Goal: Task Accomplishment & Management: Manage account settings

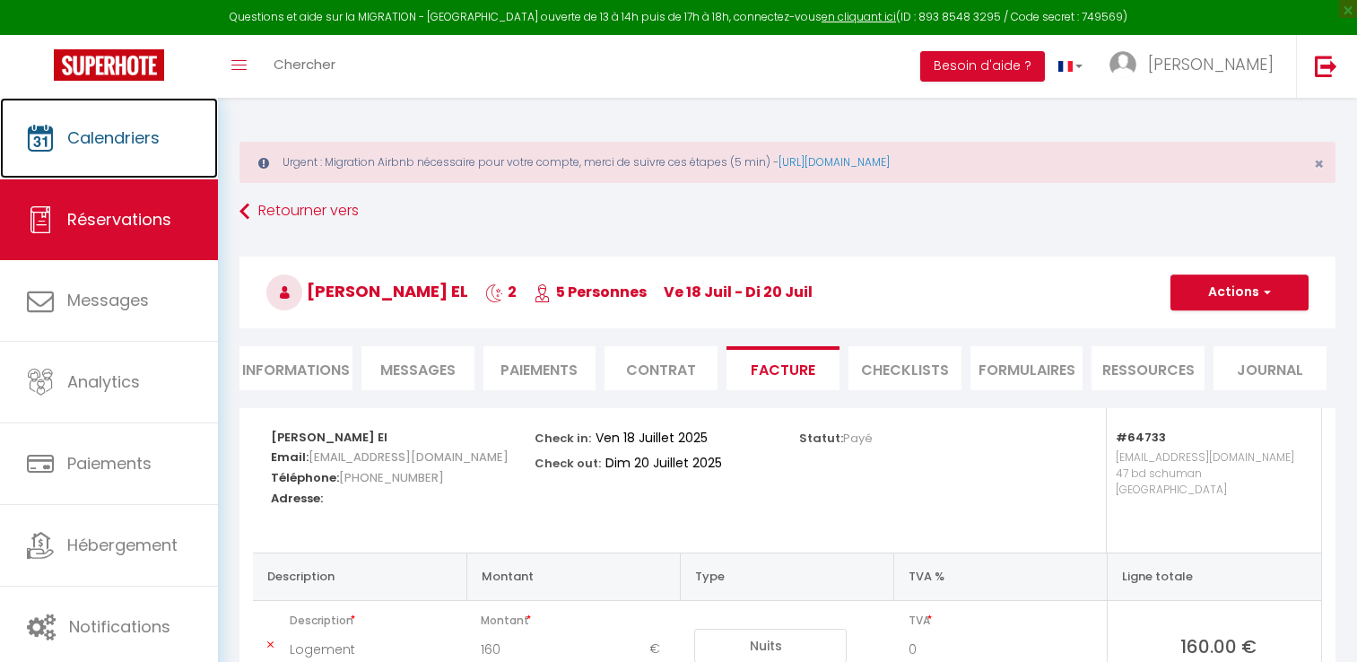
click at [135, 136] on span "Calendriers" at bounding box center [113, 137] width 92 height 22
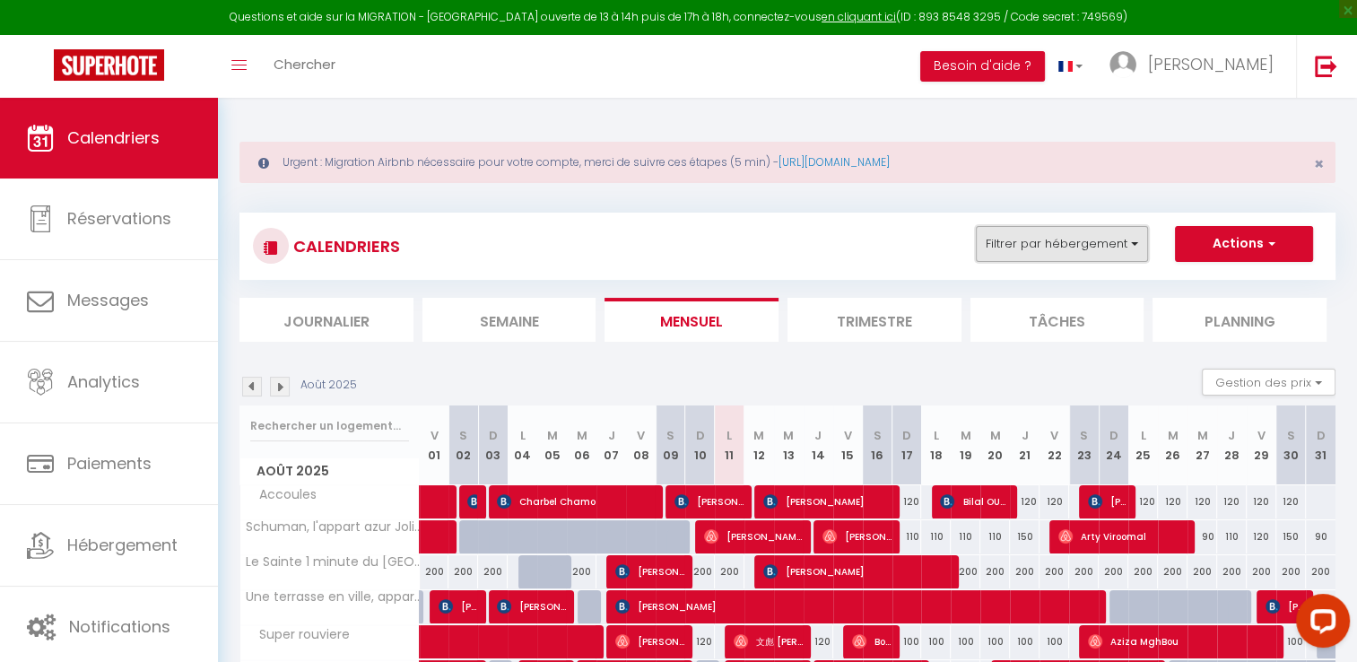
click at [1047, 238] on button "Filtrer par hébergement" at bounding box center [1062, 244] width 172 height 36
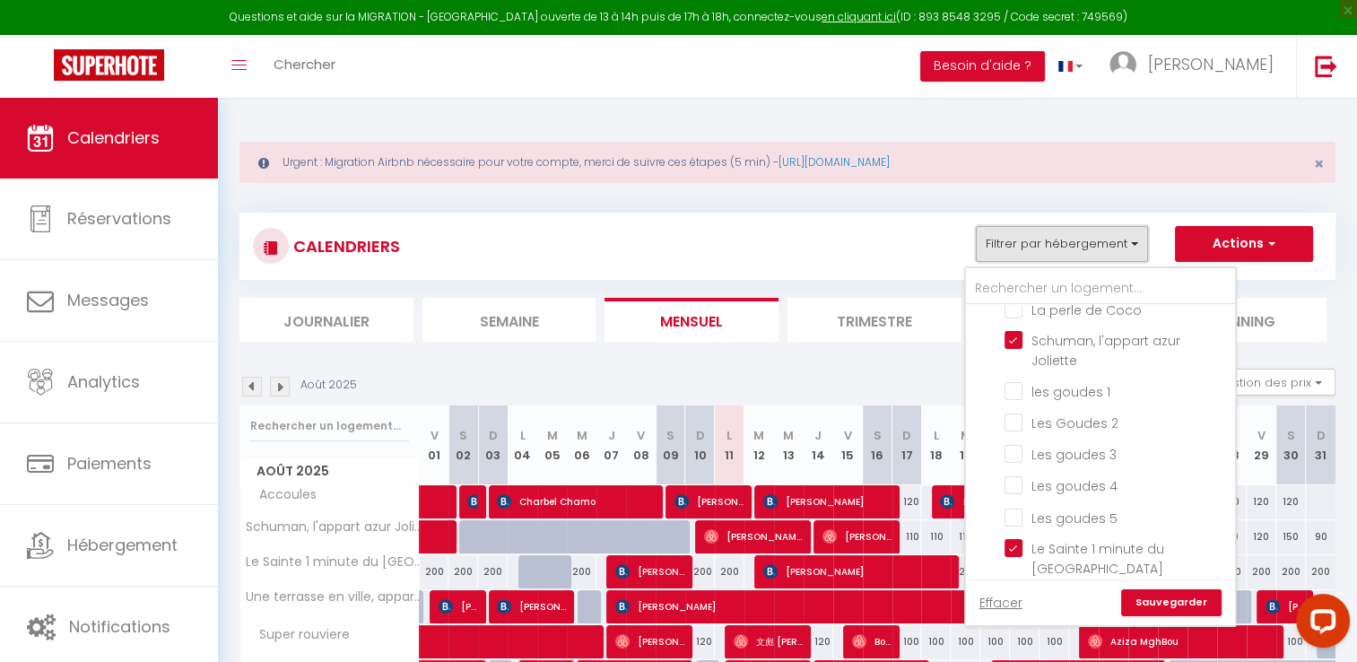
scroll to position [628, 0]
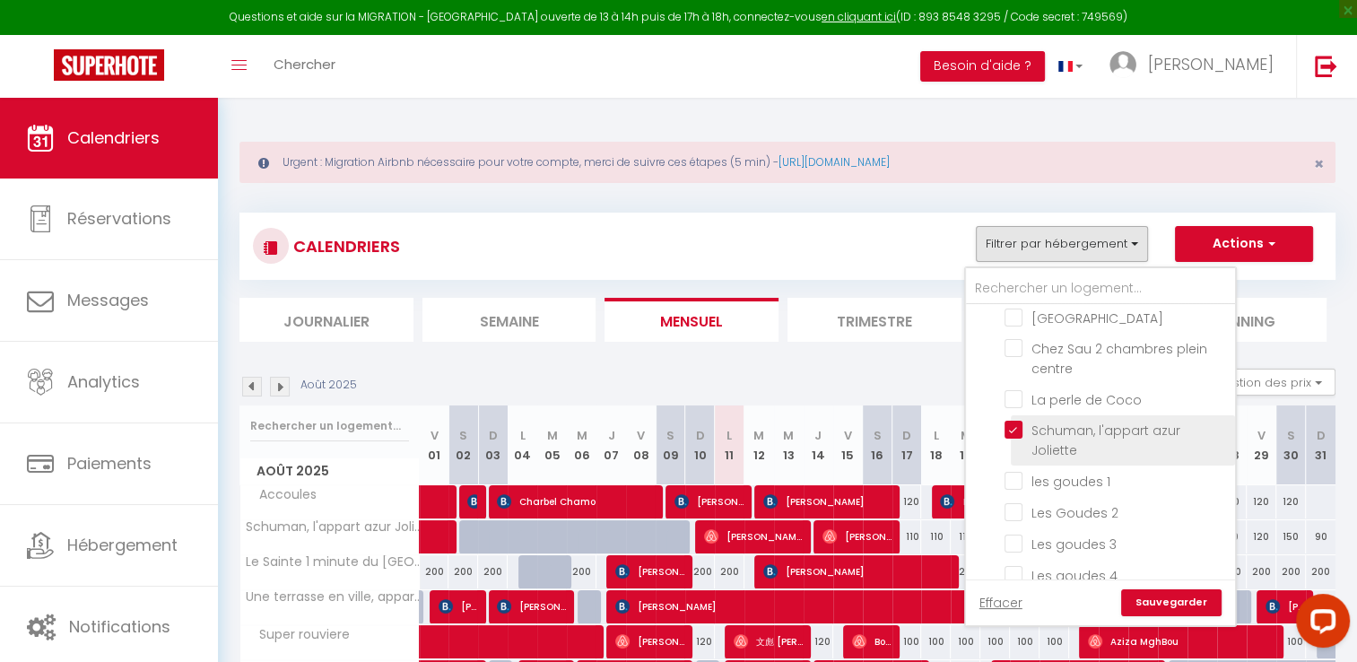
click at [1010, 421] on input "Schuman, l'appart azur Joliette" at bounding box center [1116, 430] width 224 height 18
checkbox input "false"
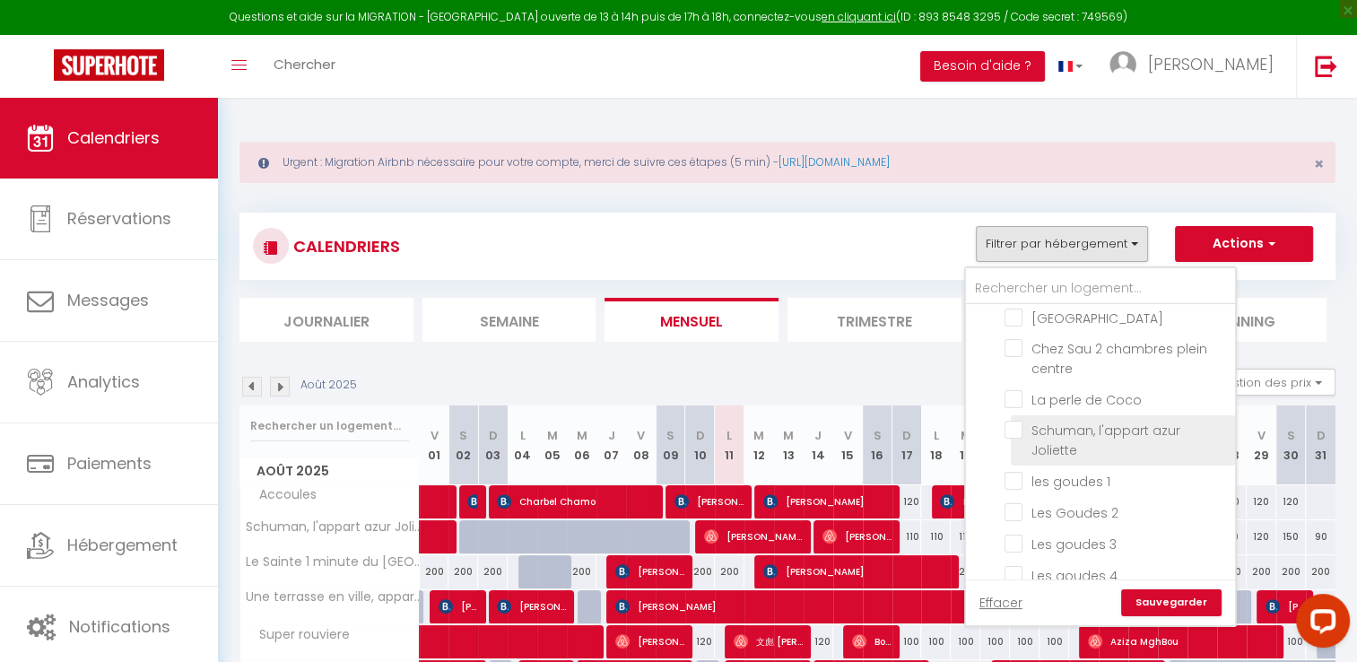
checkbox input "false"
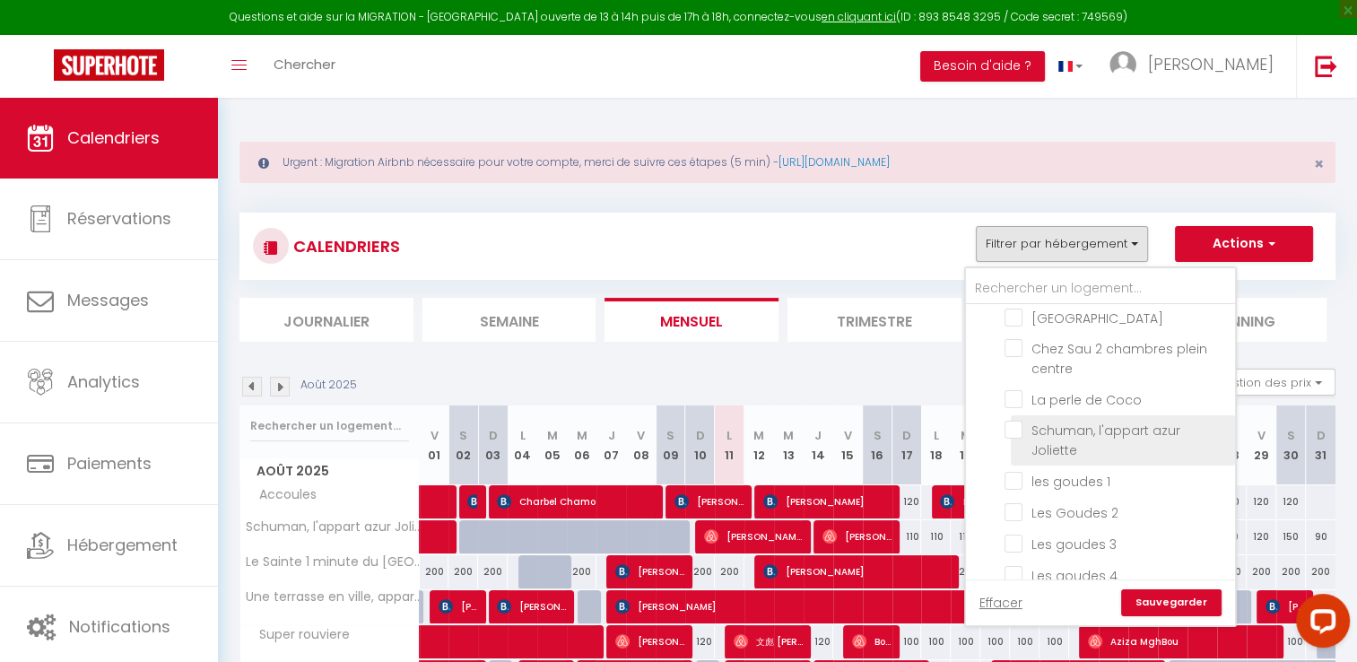
checkbox input "false"
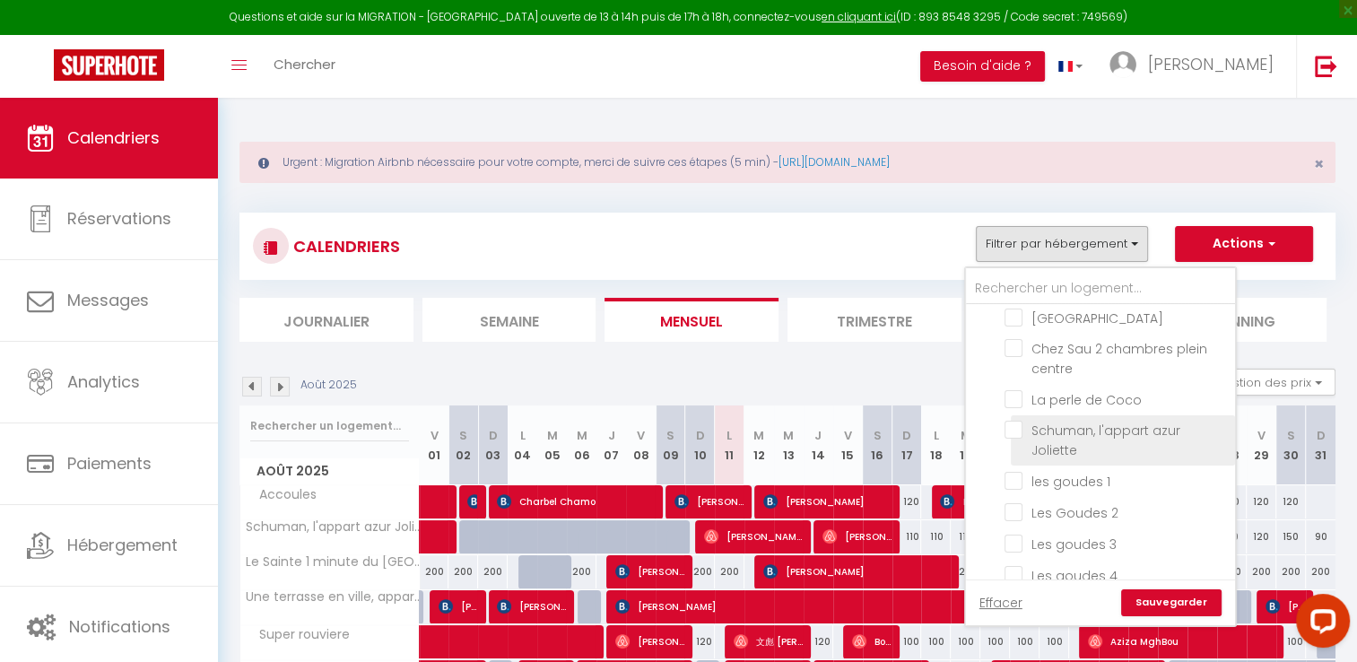
checkbox input "false"
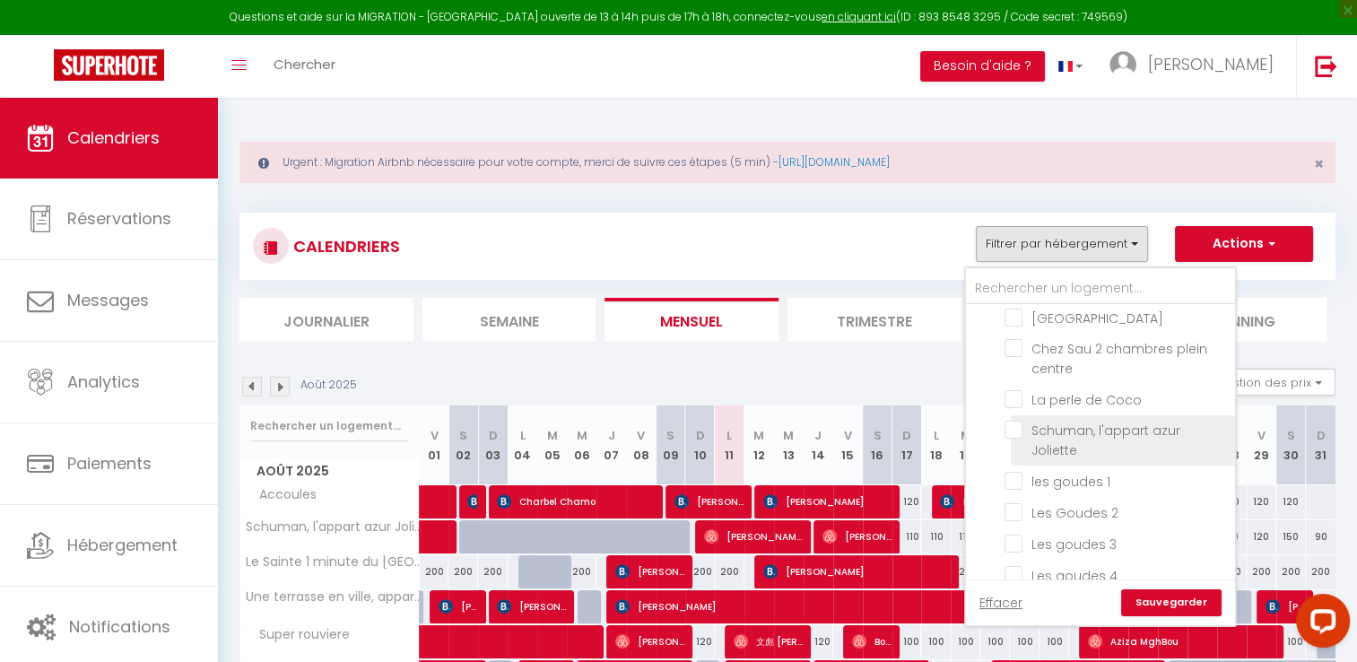
checkbox input "false"
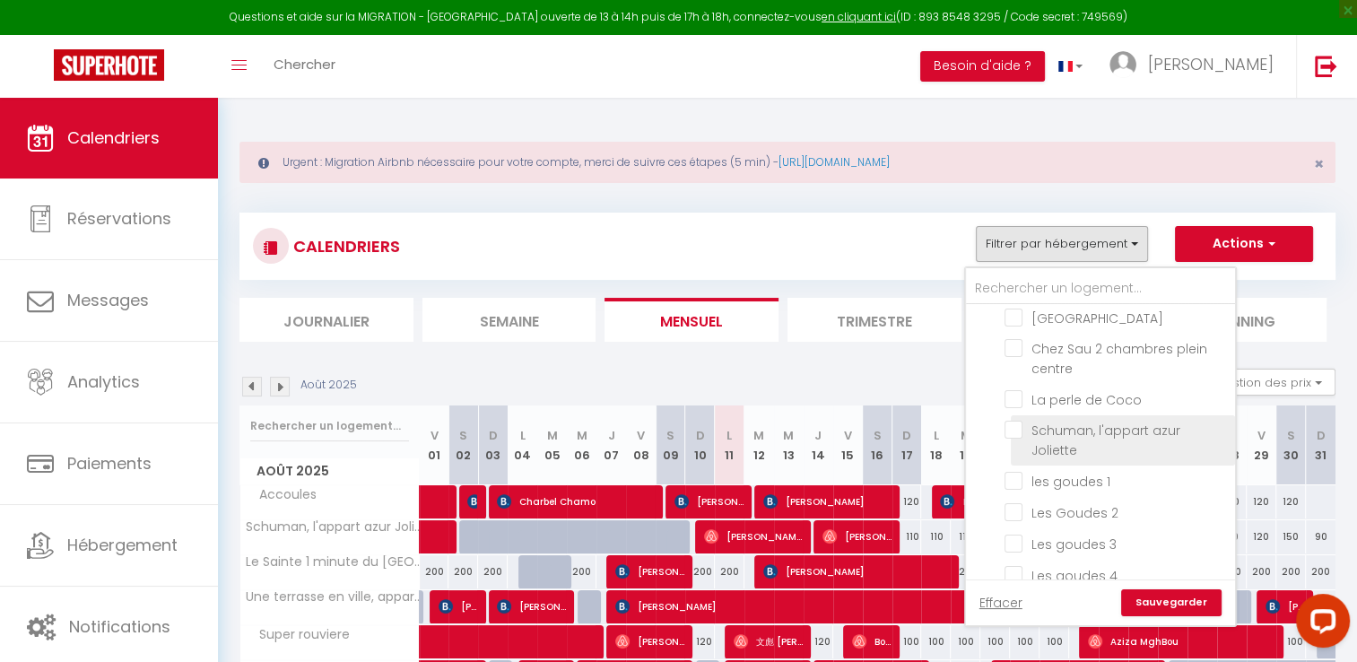
checkbox input "false"
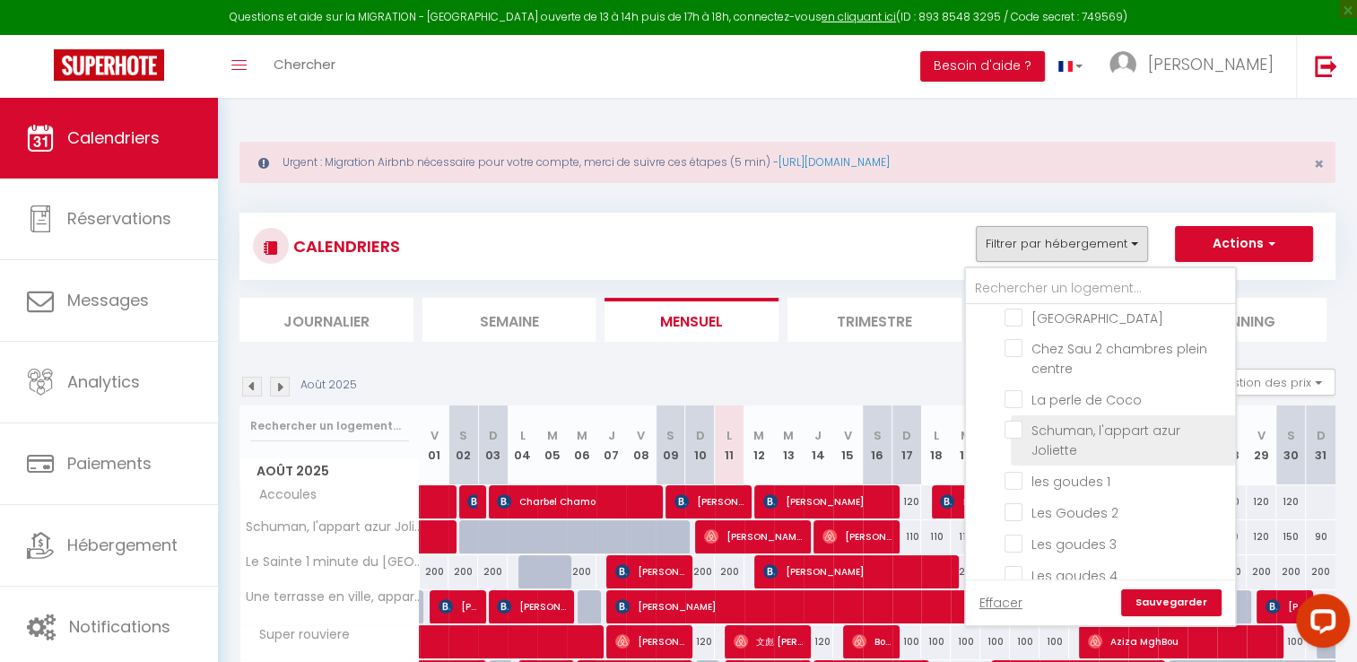
checkbox input "false"
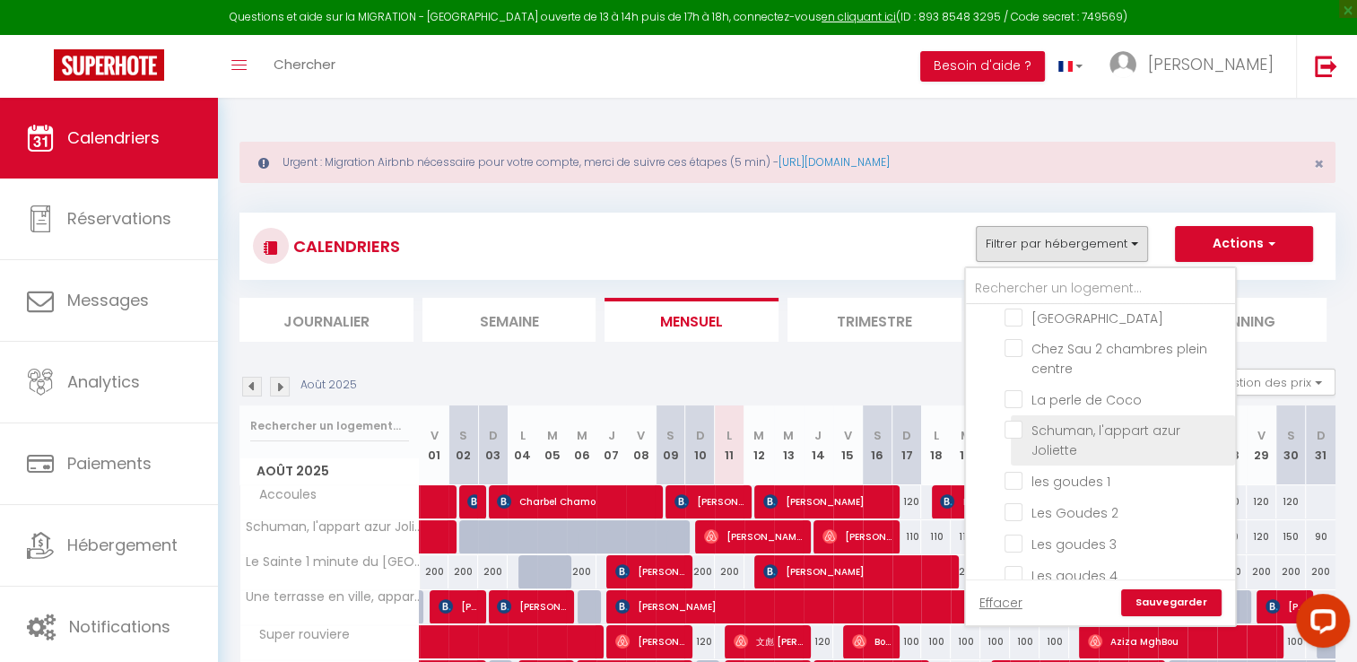
checkbox input "false"
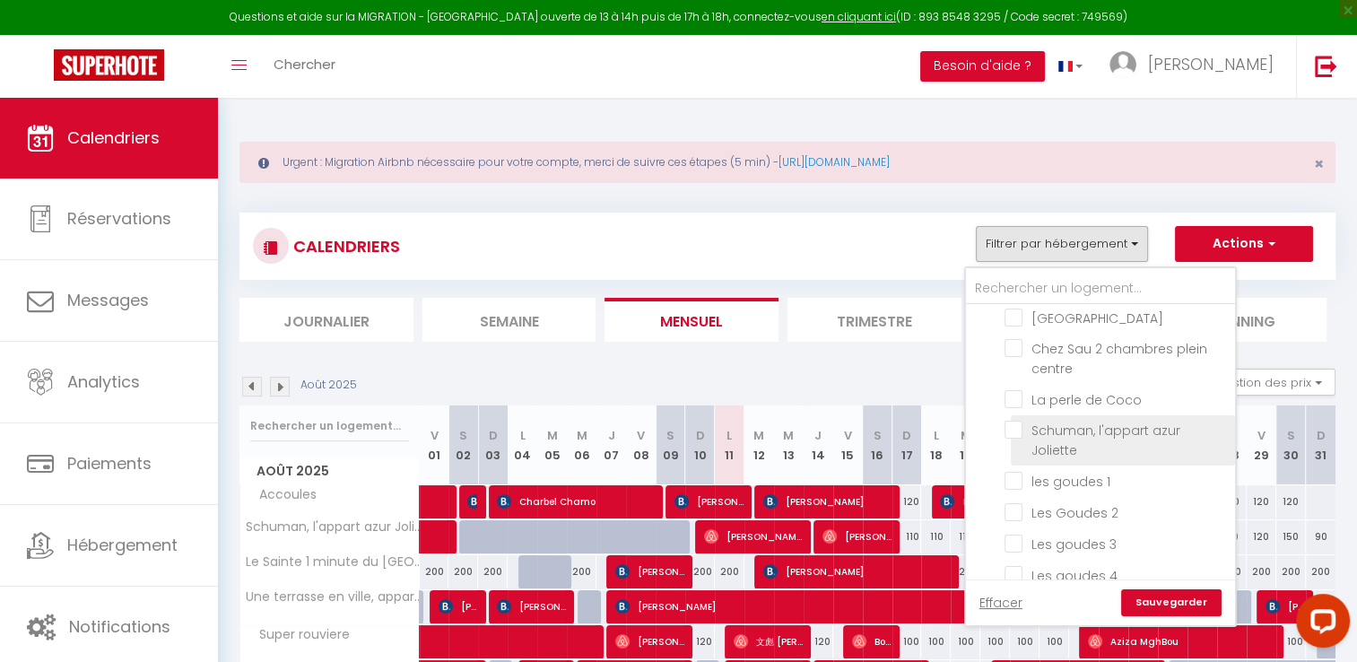
checkbox input "false"
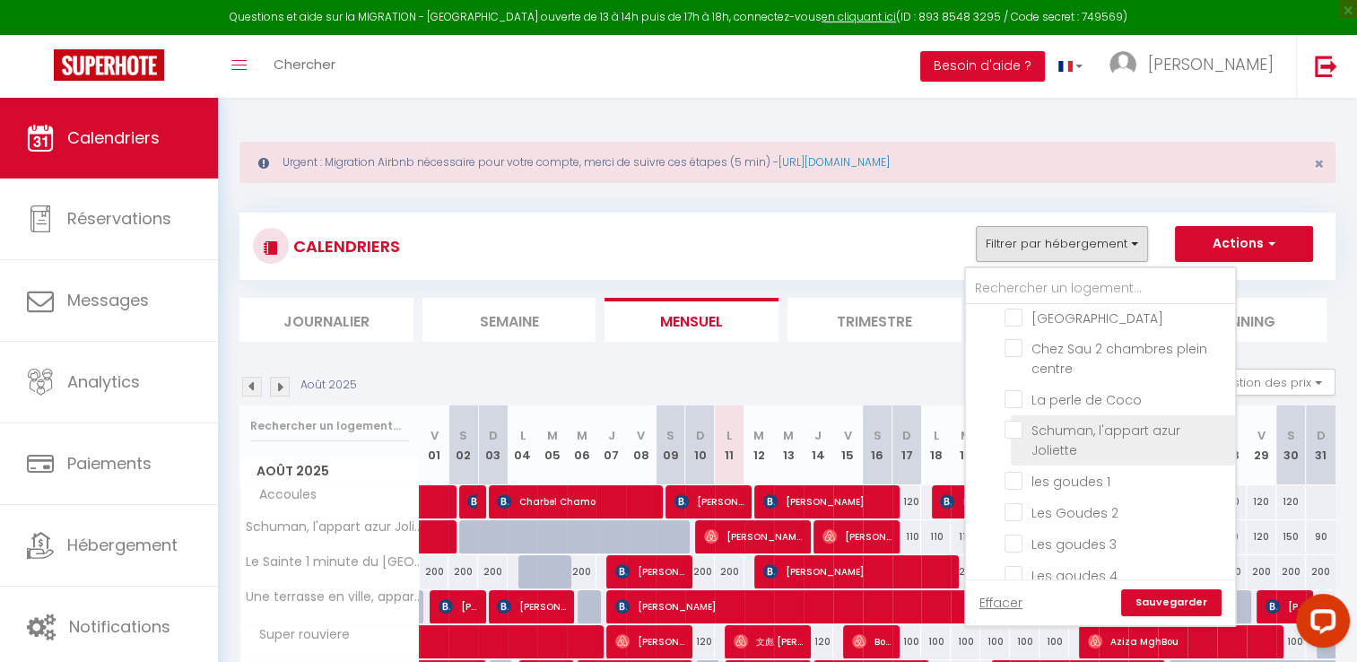
checkbox input "false"
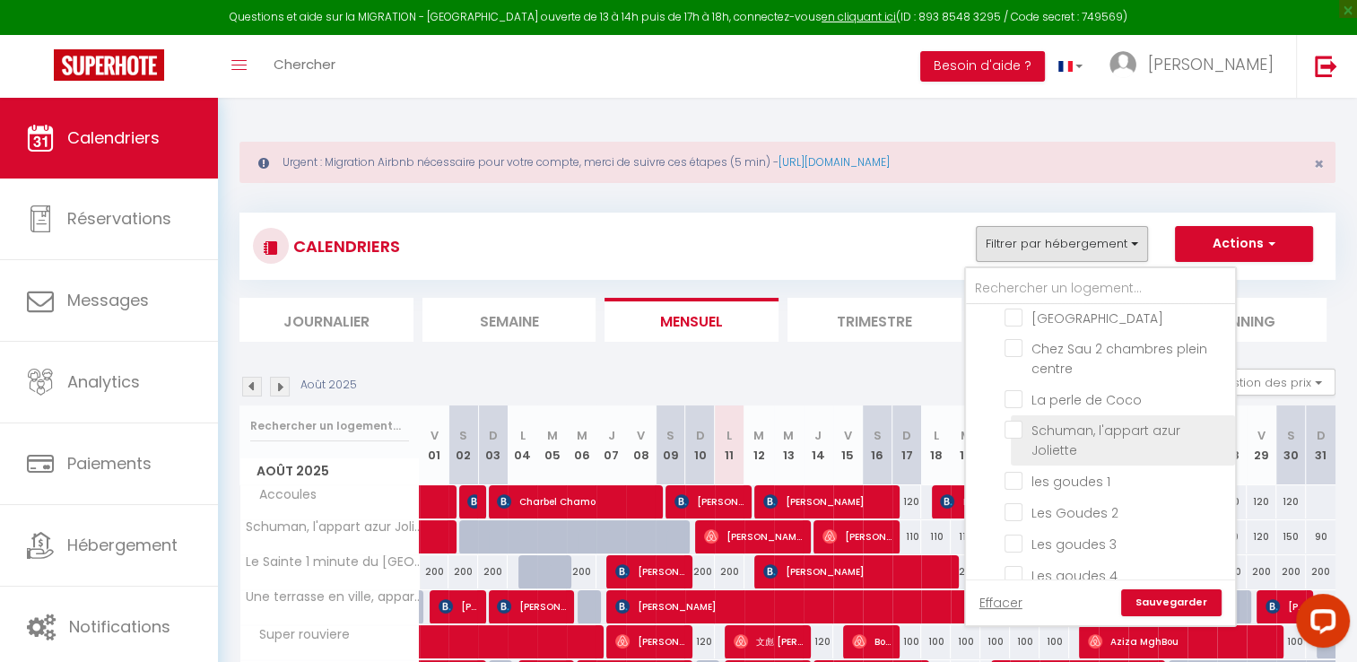
checkbox input "false"
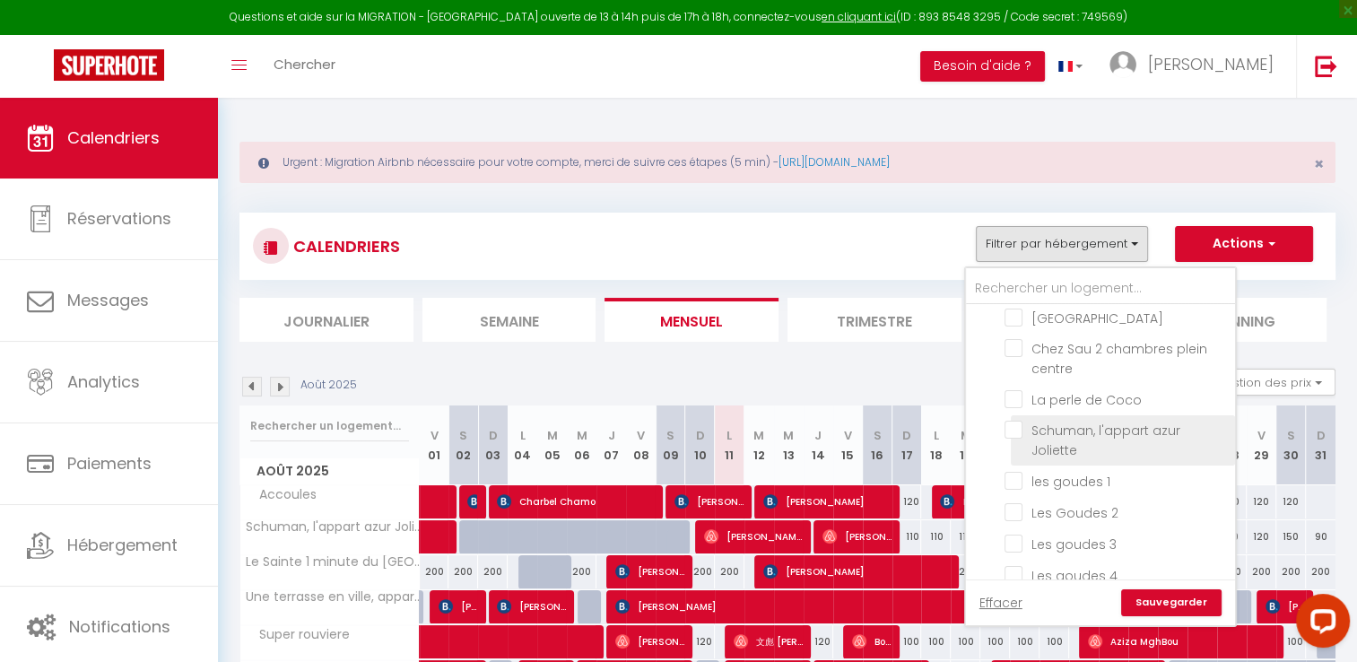
checkbox input "false"
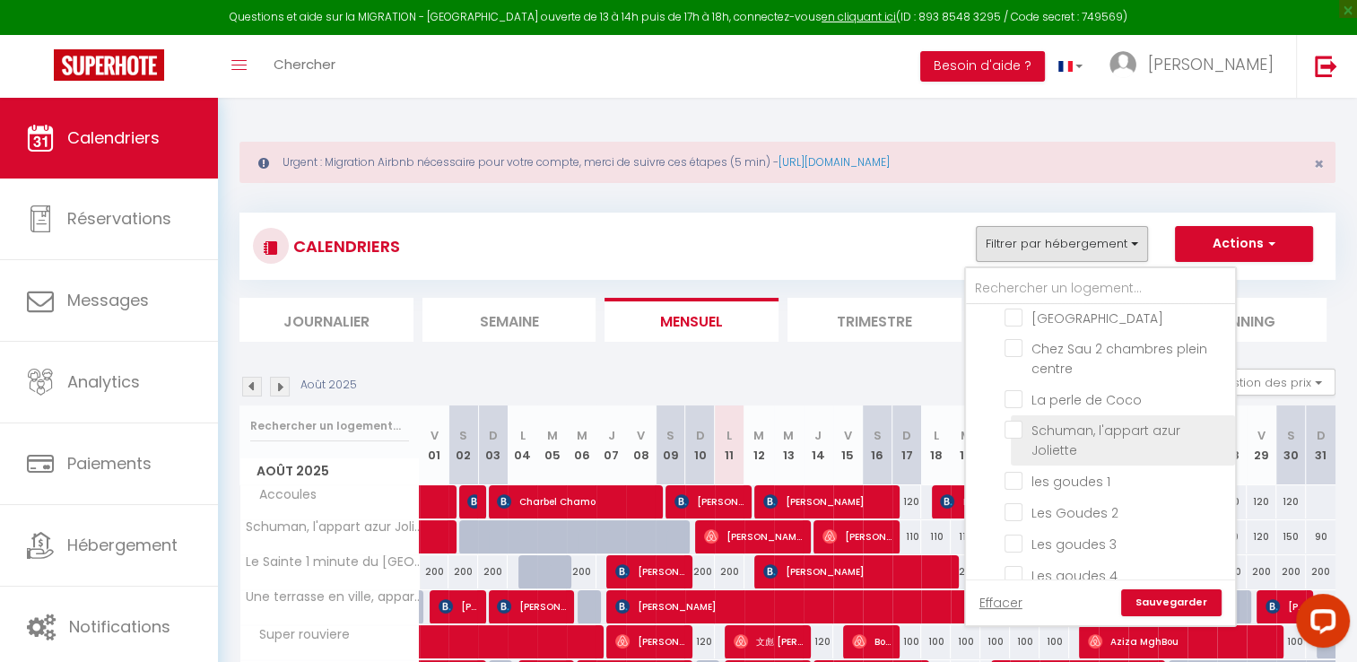
checkbox input "false"
click at [1177, 604] on link "Sauvegarder" at bounding box center [1171, 602] width 100 height 27
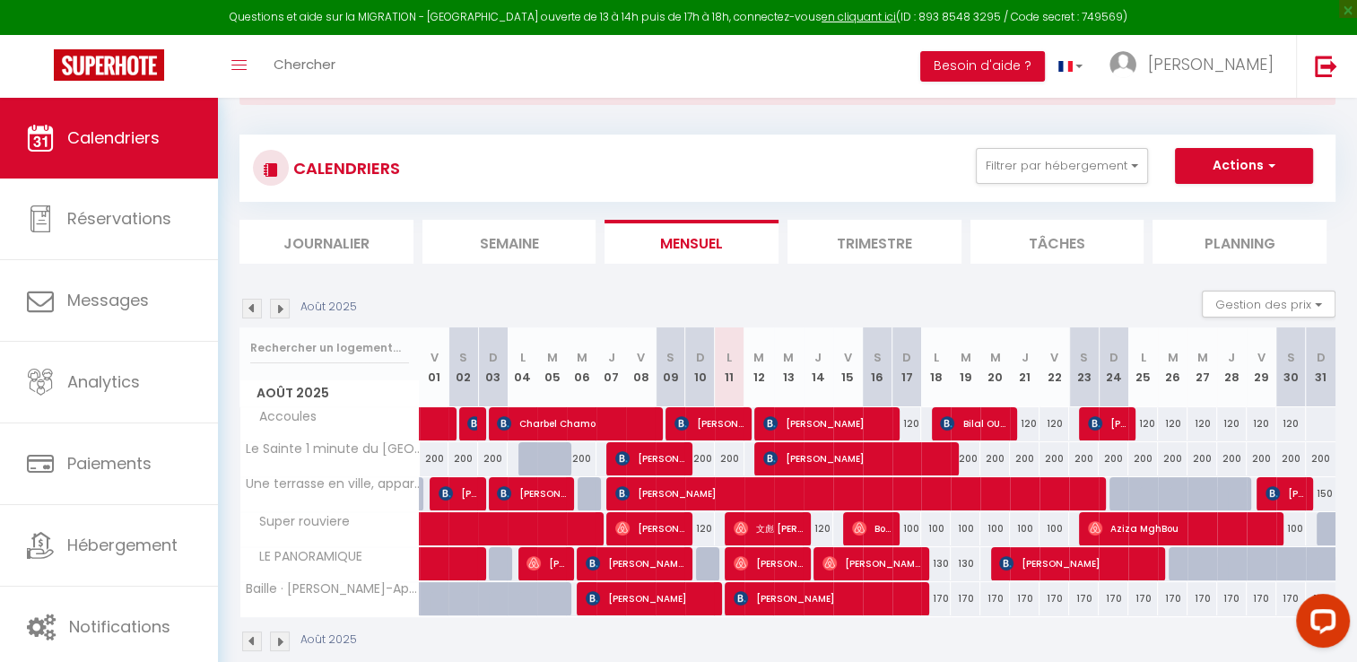
scroll to position [104, 0]
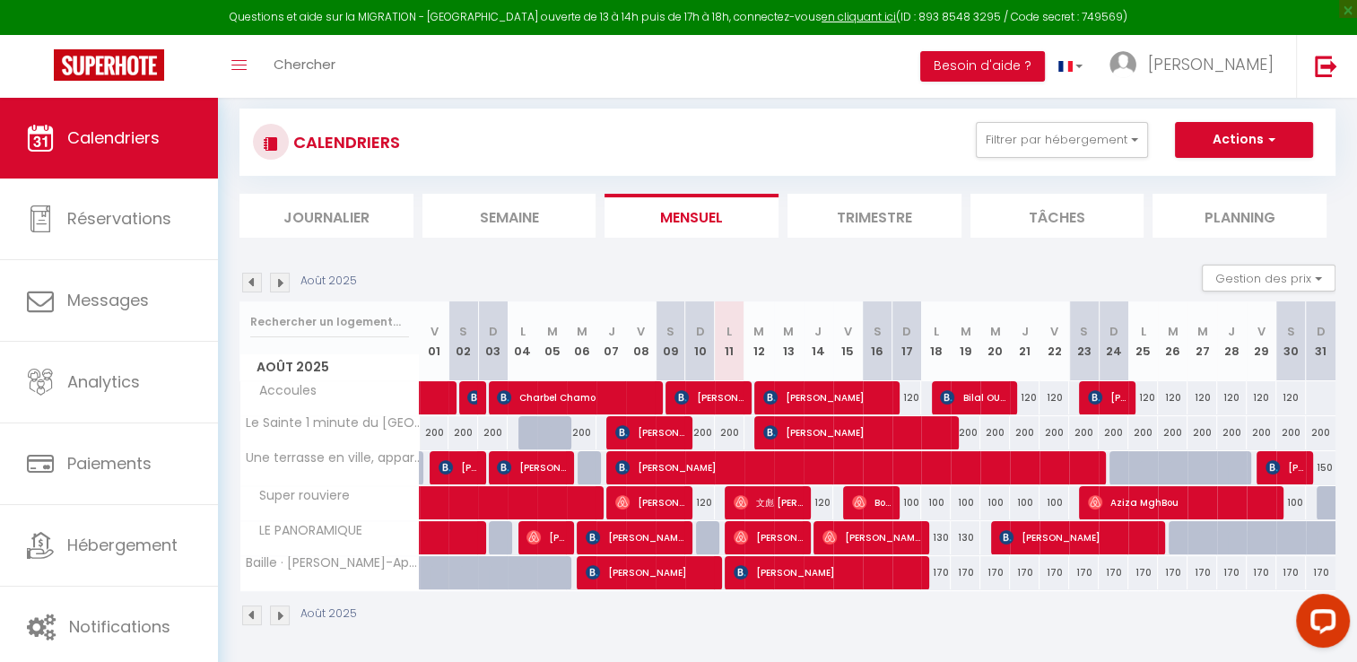
click at [244, 283] on img at bounding box center [252, 283] width 20 height 20
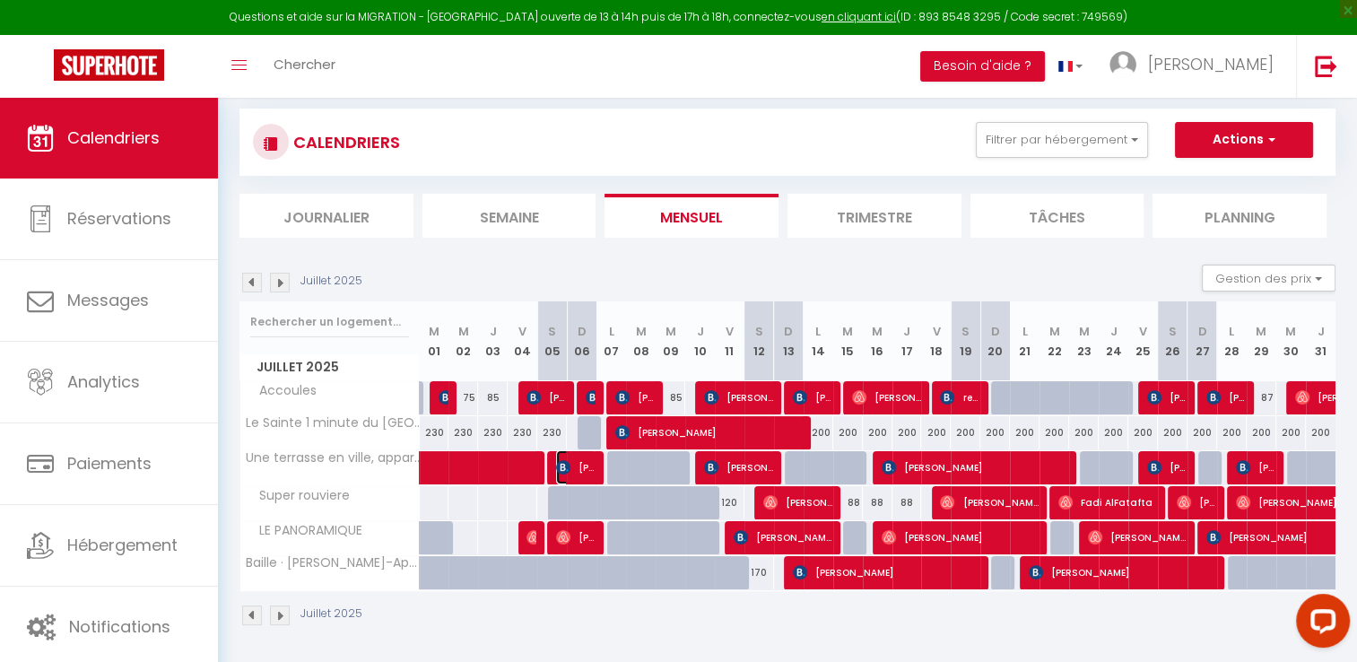
click at [584, 477] on span "[PERSON_NAME]" at bounding box center [575, 467] width 39 height 34
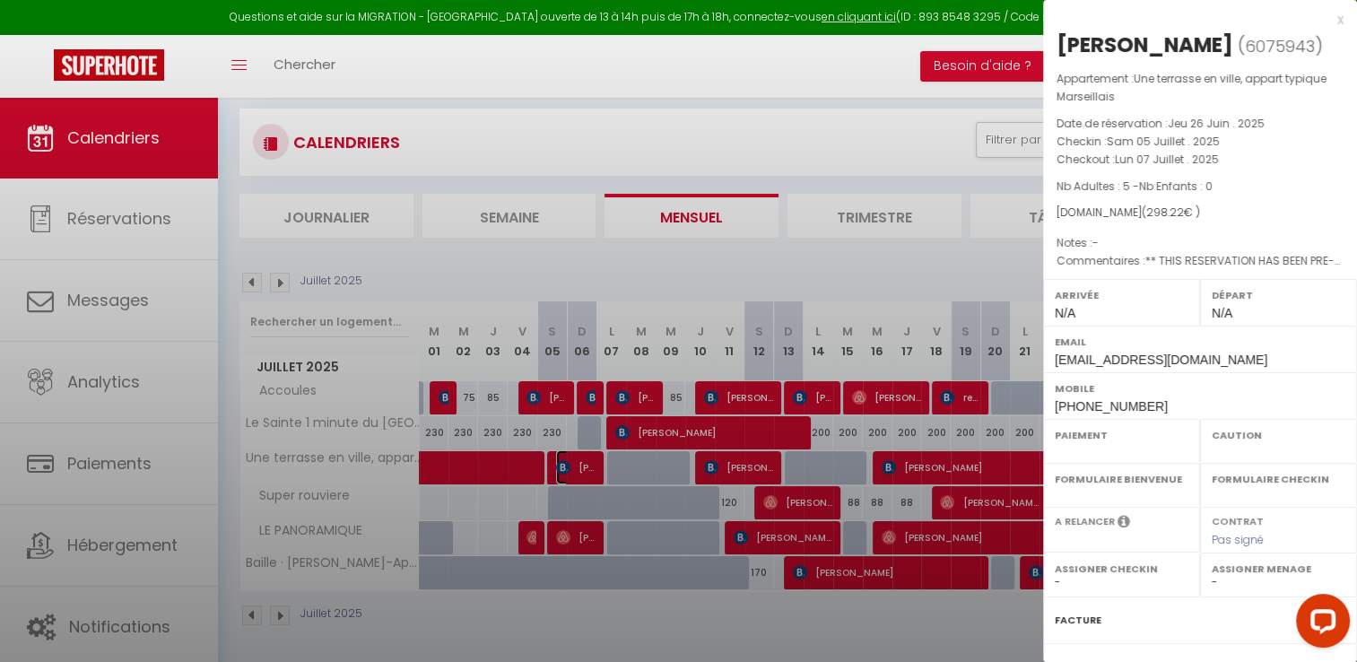
select select "OK"
select select "KO"
select select "0"
select select "1"
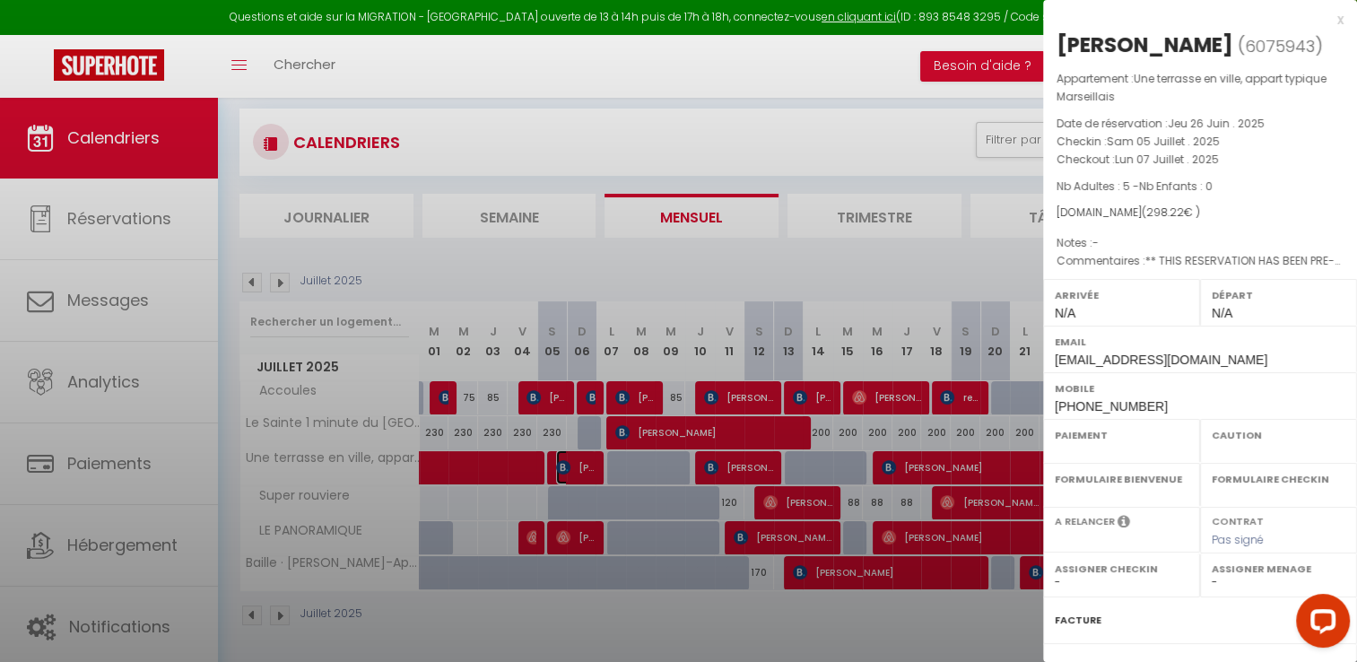
select select
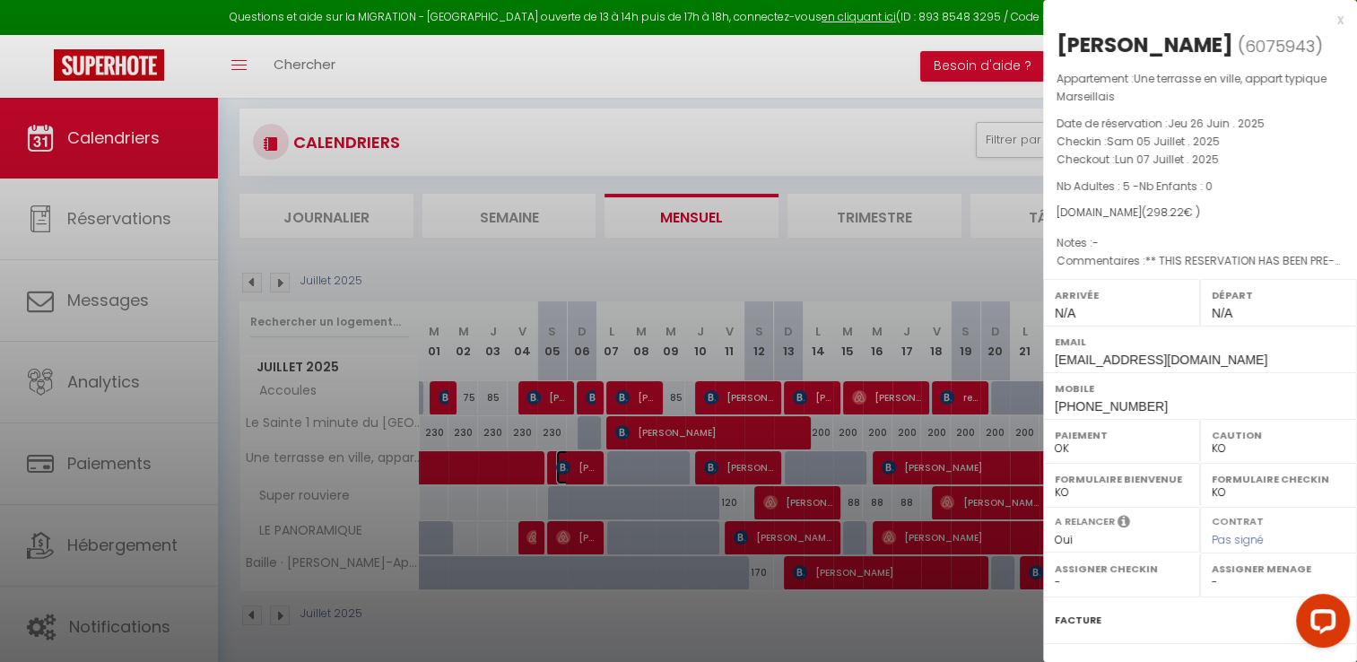
select select "45878"
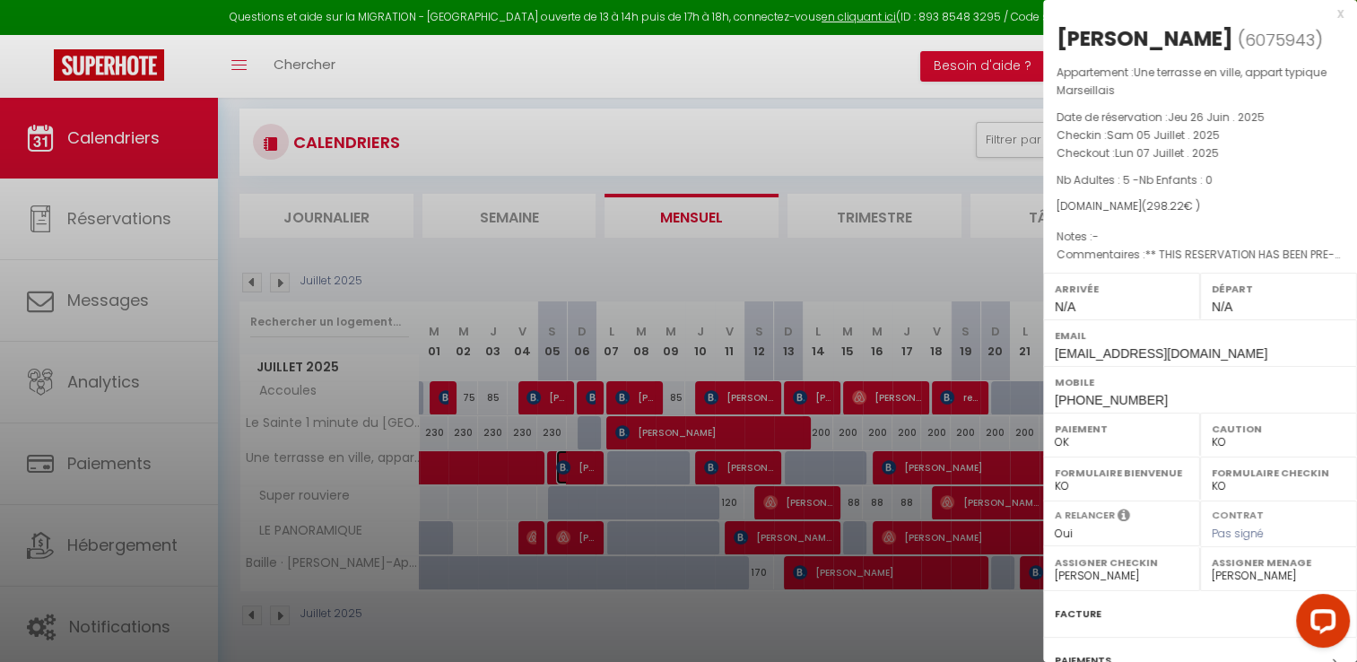
scroll to position [0, 0]
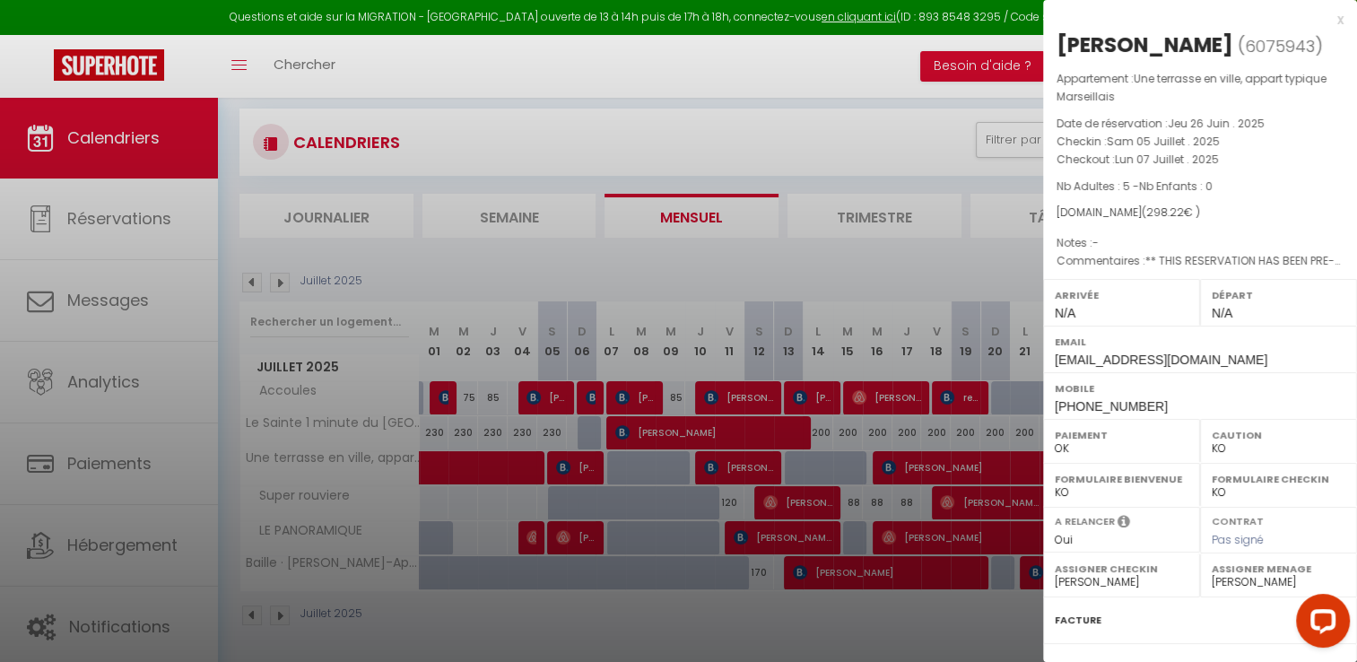
drag, startPoint x: 1058, startPoint y: 140, endPoint x: 1230, endPoint y: 155, distance: 172.9
click at [1230, 155] on div "Appartement : Une terrasse en ville, appart typique Marseillais Date de réserva…" at bounding box center [1200, 170] width 314 height 201
copy div "Checkin : [DATE] . 2025 Checkout : [DATE] . 2025"
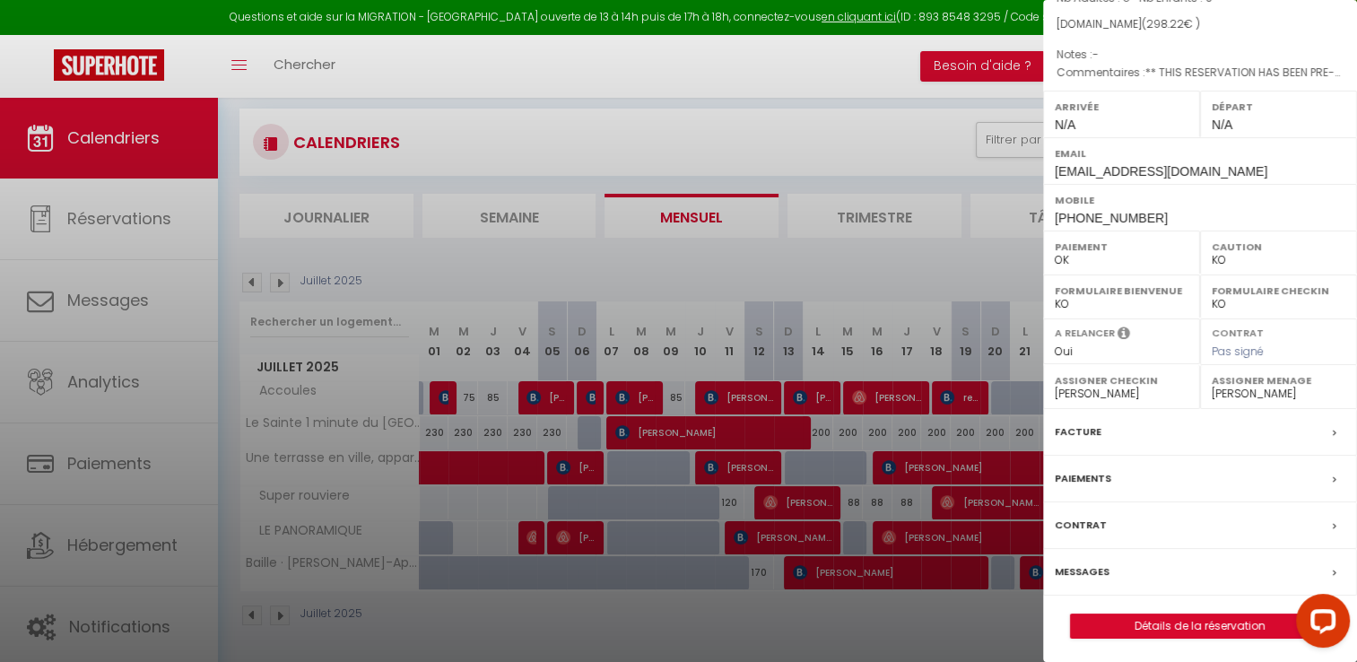
click at [1056, 426] on label "Facture" at bounding box center [1078, 431] width 47 height 19
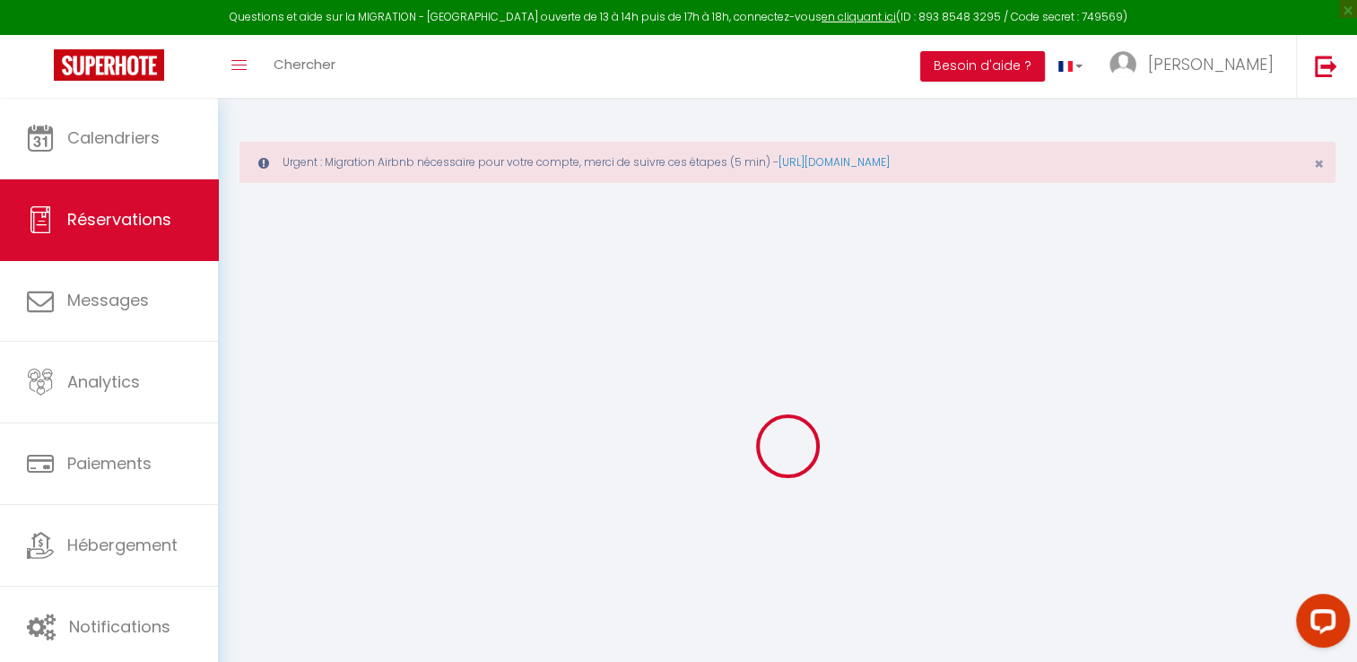
select select
select select "14"
checkbox input "false"
select select
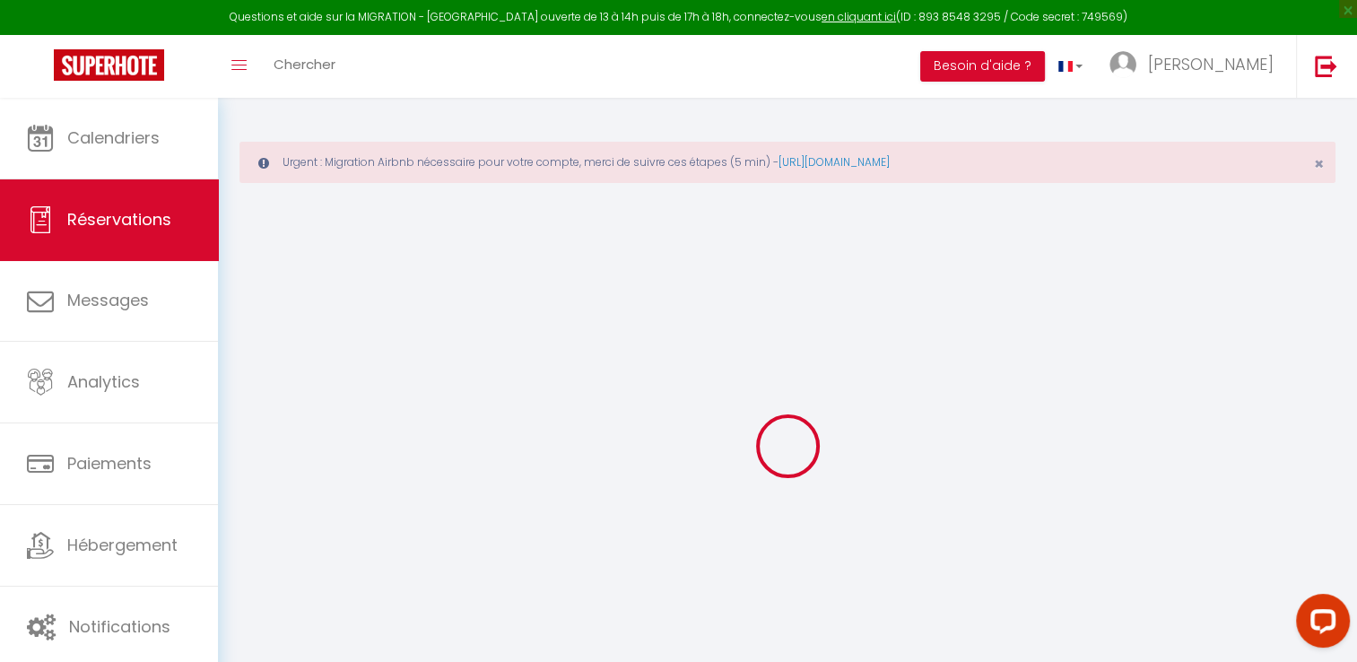
select select
checkbox input "false"
select select
checkbox input "false"
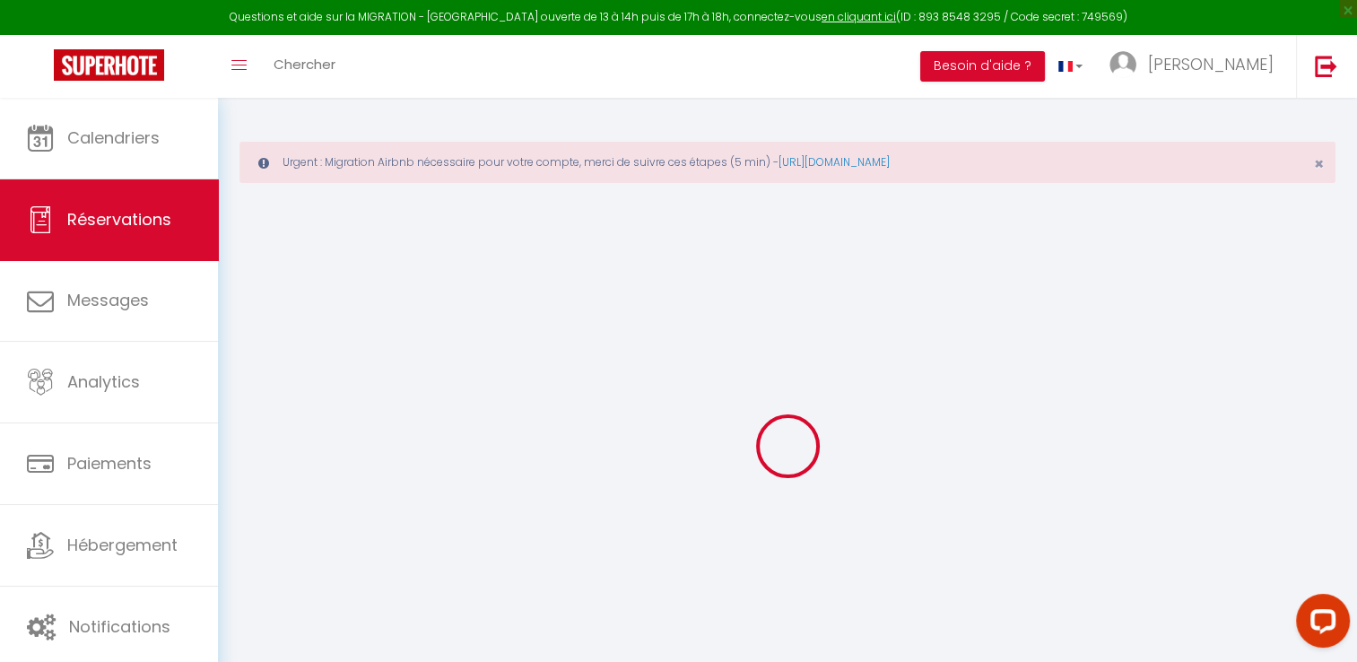
type textarea "** THIS RESERVATION HAS BEEN PRE-PAID ** BOOKING NOTE : Payment charge is EUR 4…"
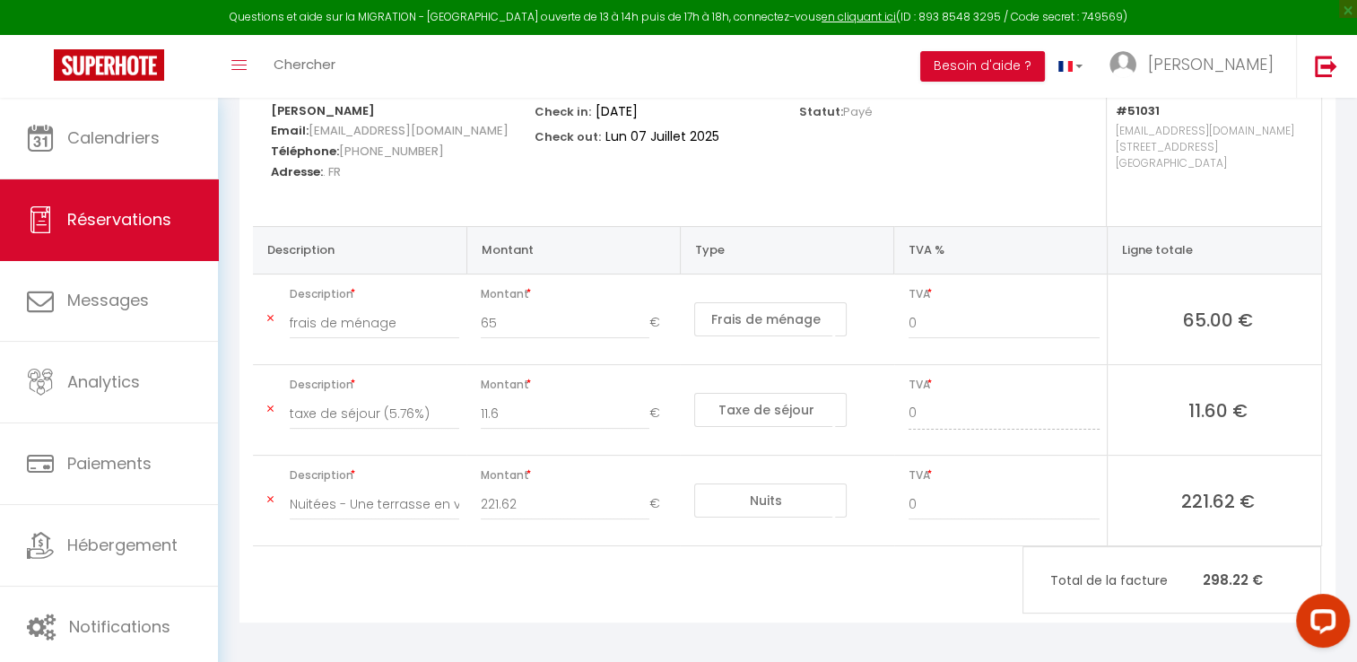
scroll to position [330, 0]
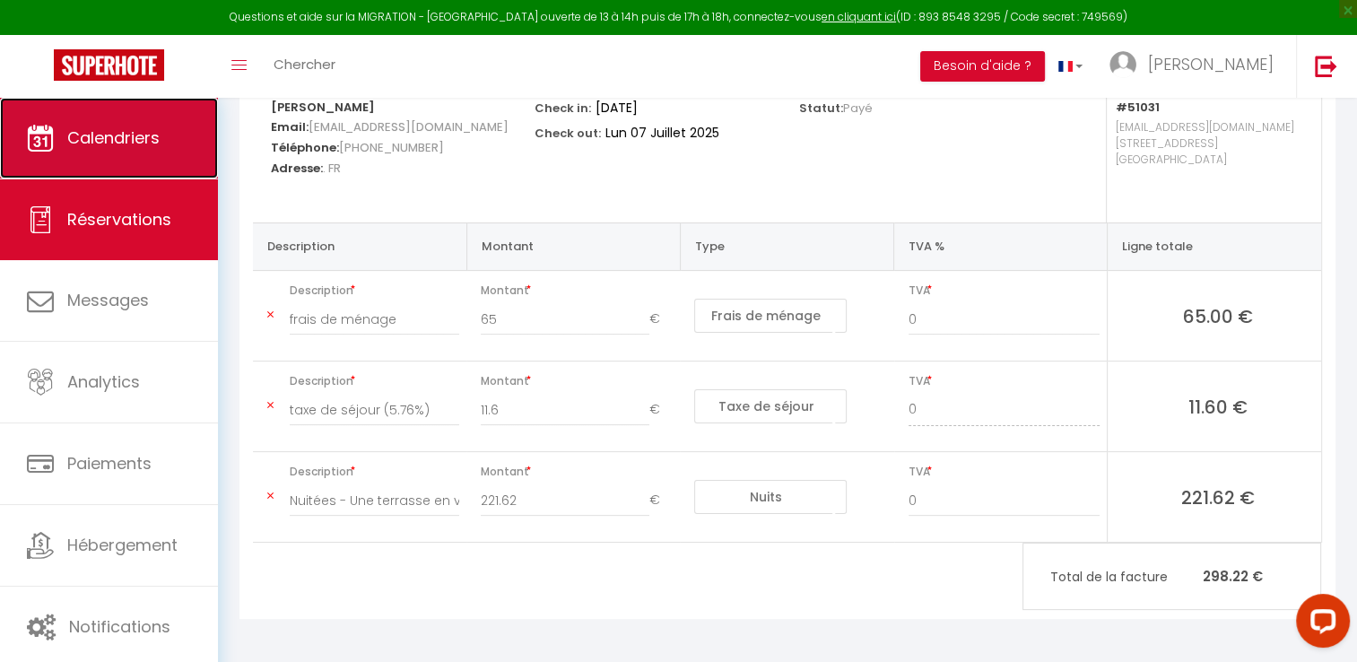
click at [138, 149] on link "Calendriers" at bounding box center [109, 138] width 218 height 81
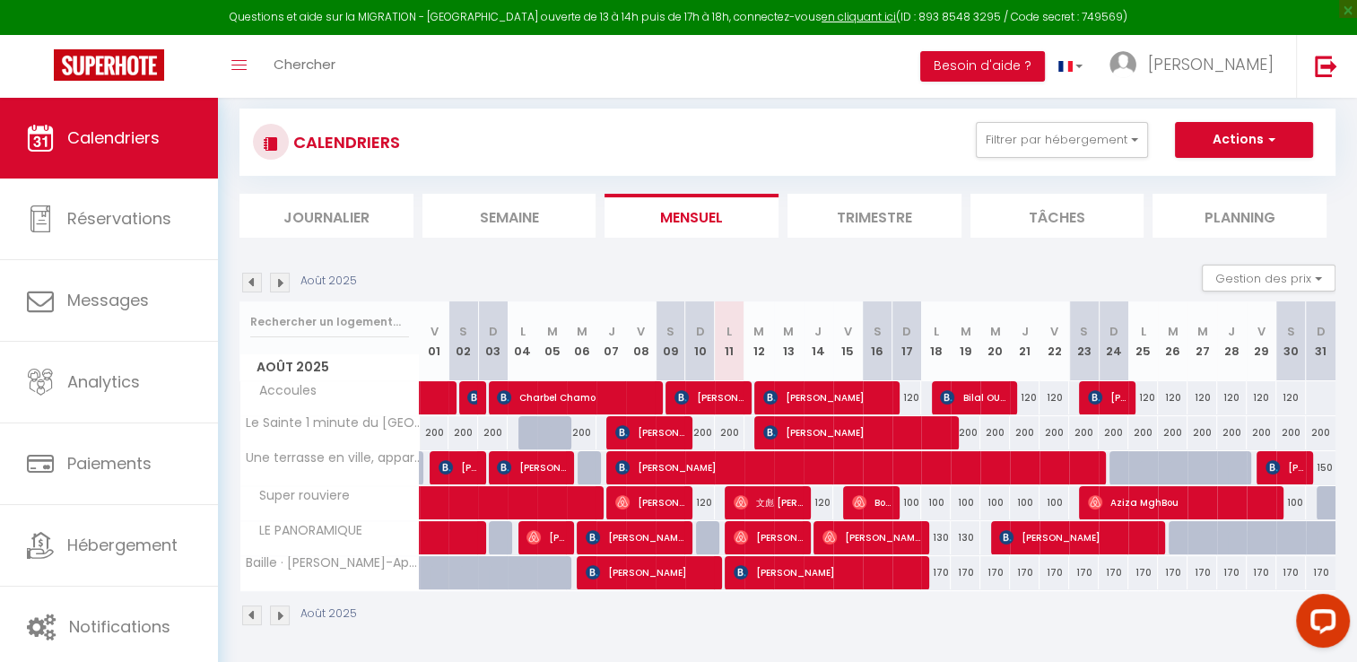
scroll to position [104, 0]
click at [254, 284] on img at bounding box center [252, 283] width 20 height 20
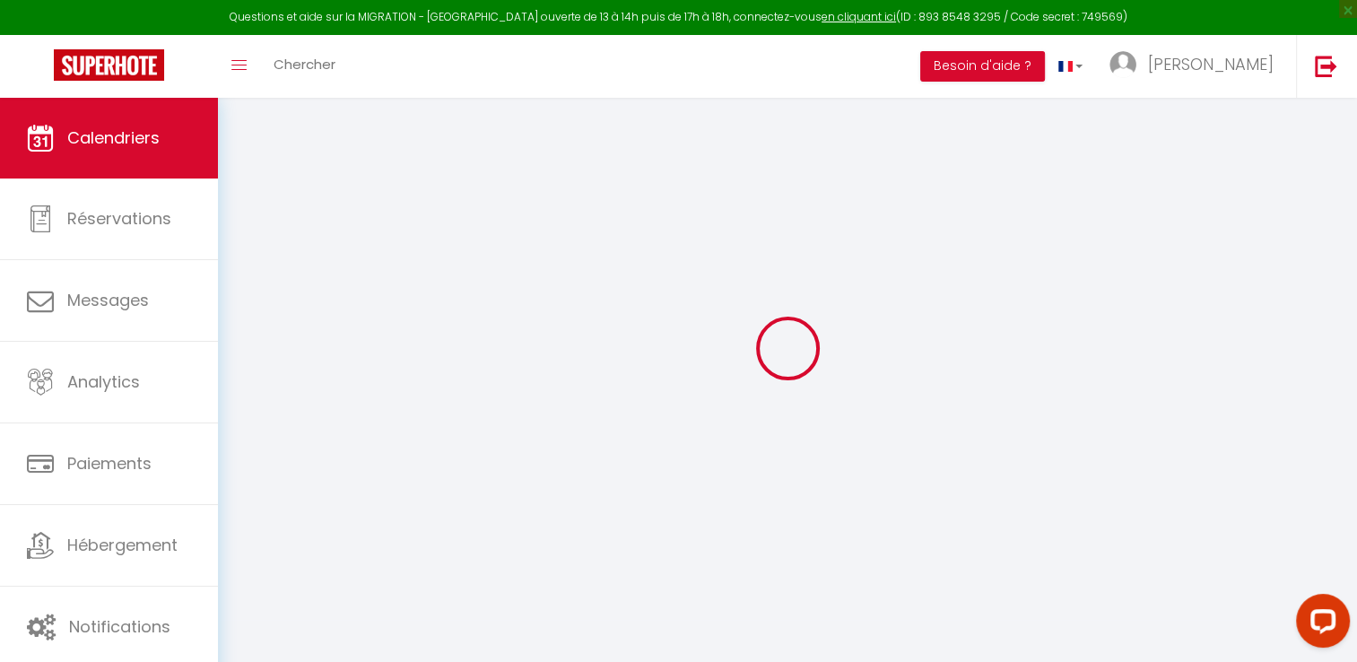
scroll to position [97, 0]
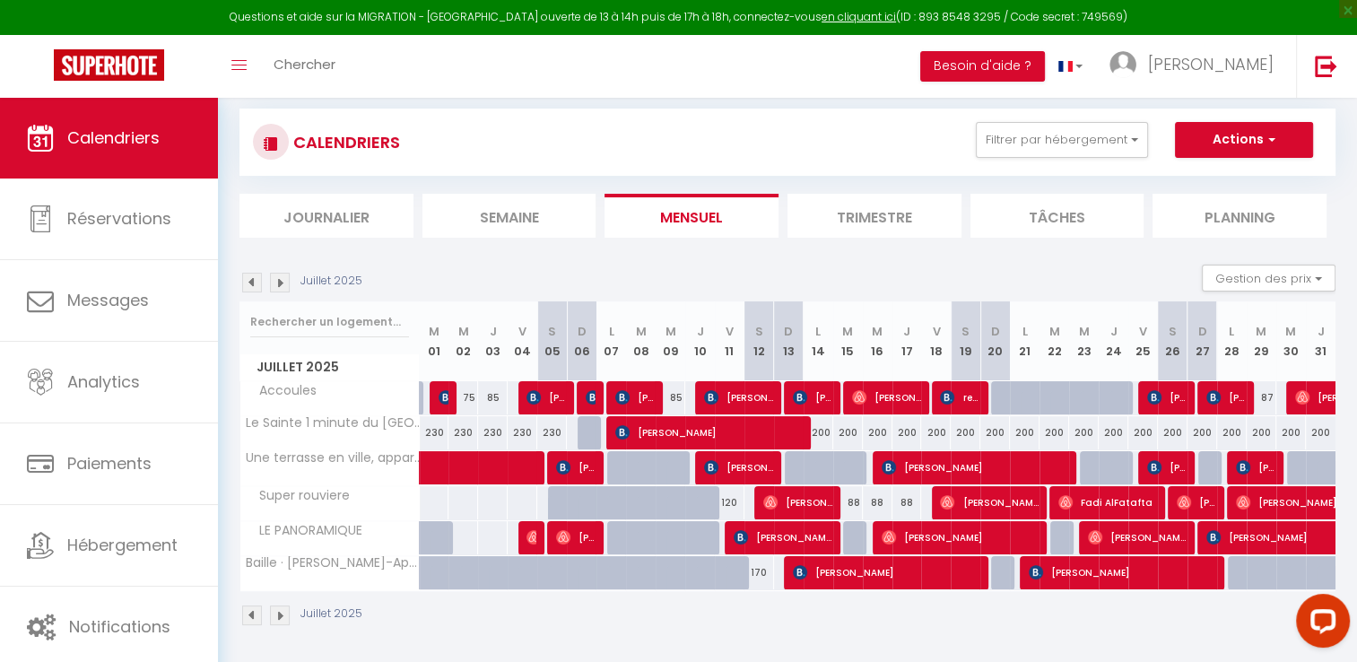
click at [255, 284] on img at bounding box center [252, 283] width 20 height 20
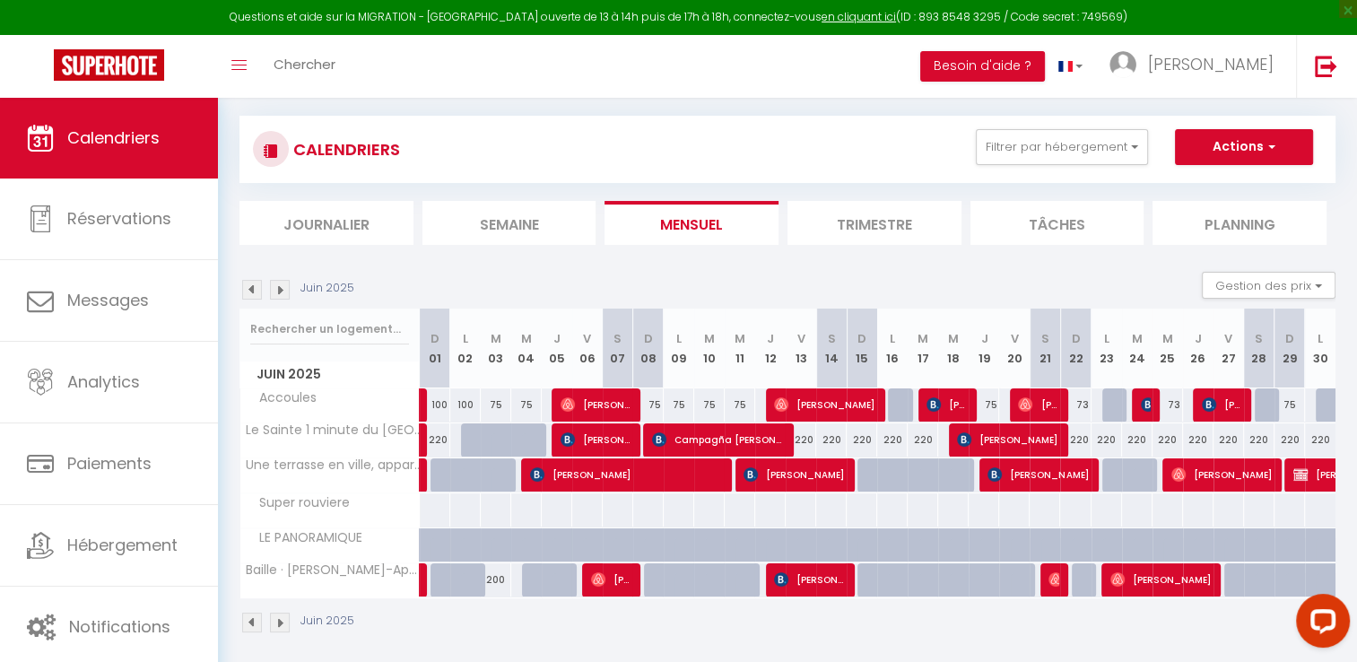
scroll to position [104, 0]
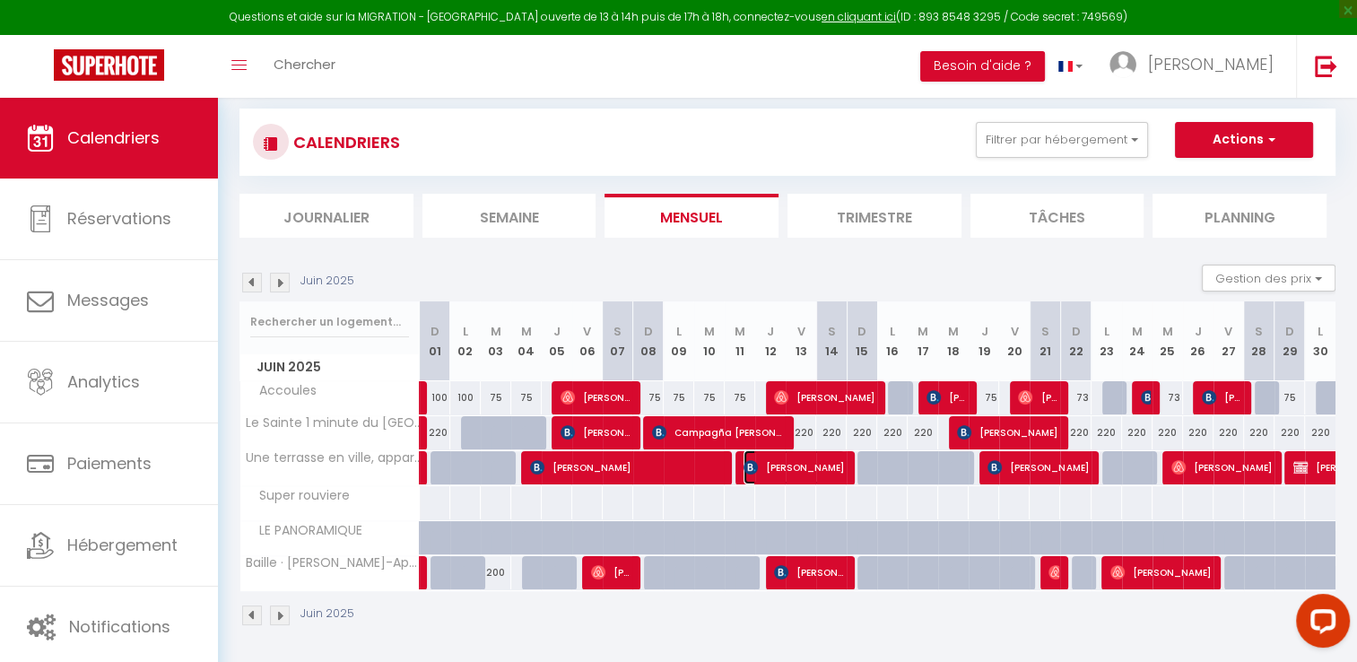
click at [789, 468] on span "[PERSON_NAME]" at bounding box center [793, 467] width 101 height 34
select select "OK"
select select "KO"
select select "0"
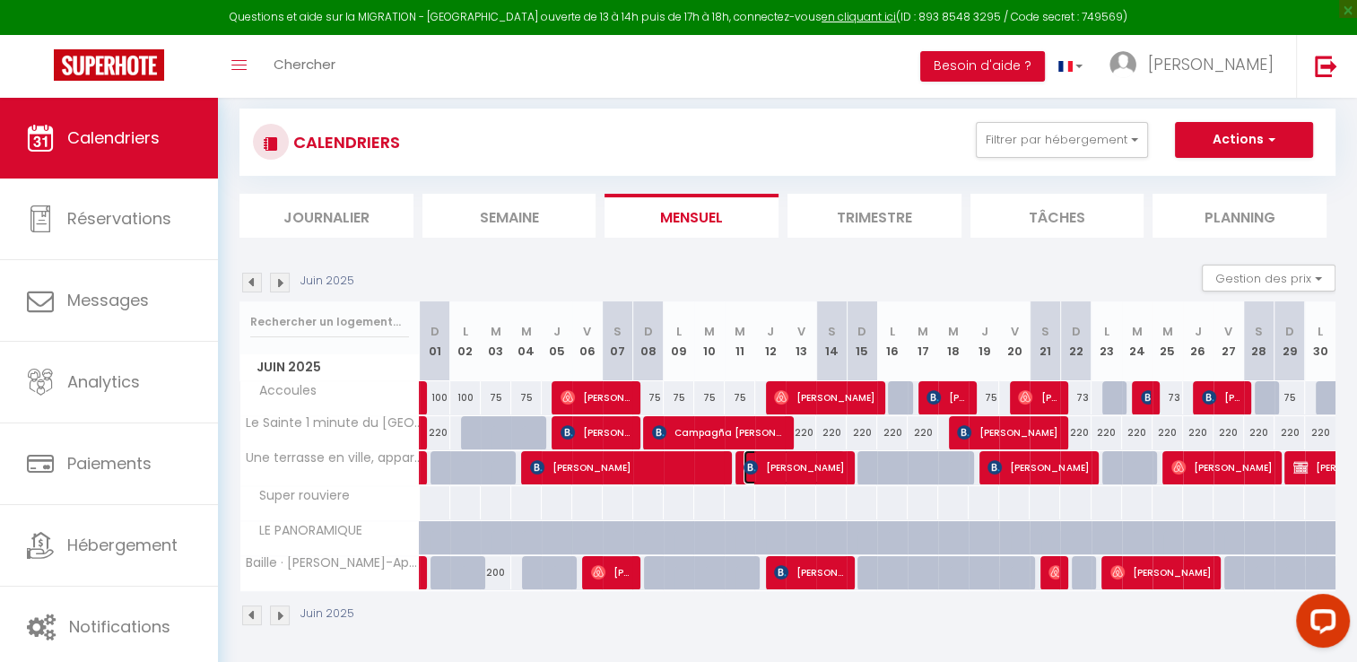
select select "1"
select select
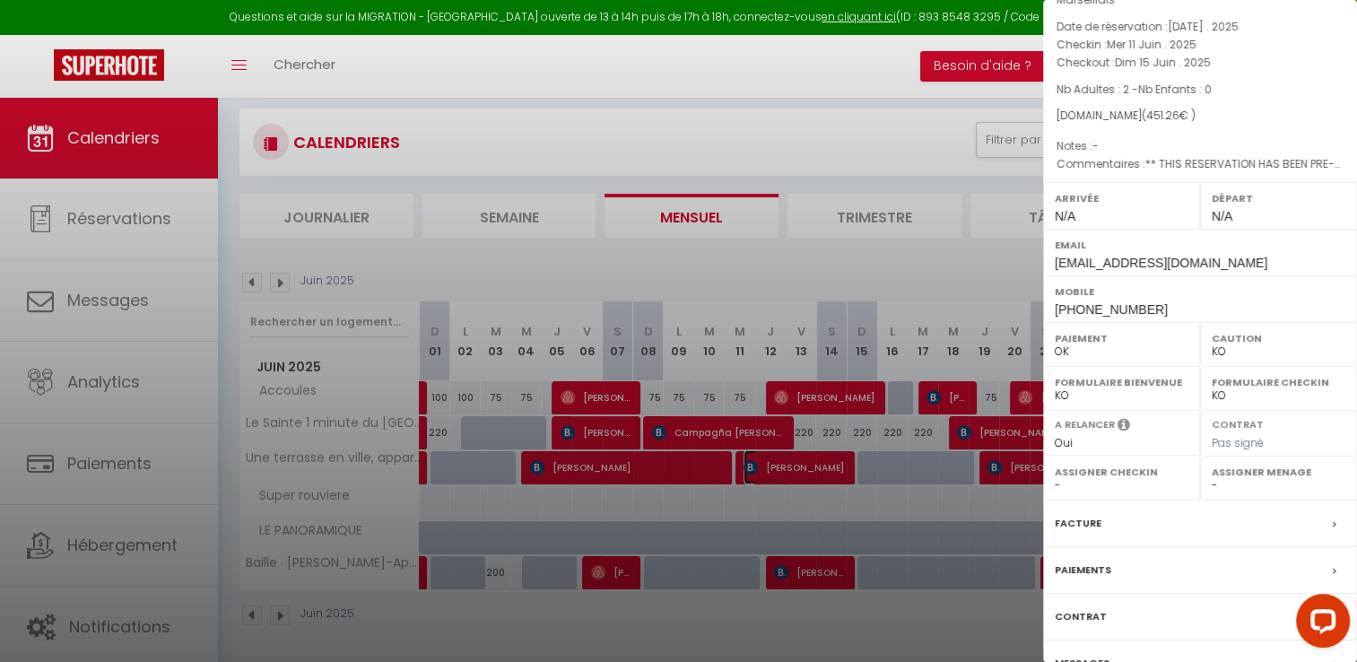
scroll to position [188, 0]
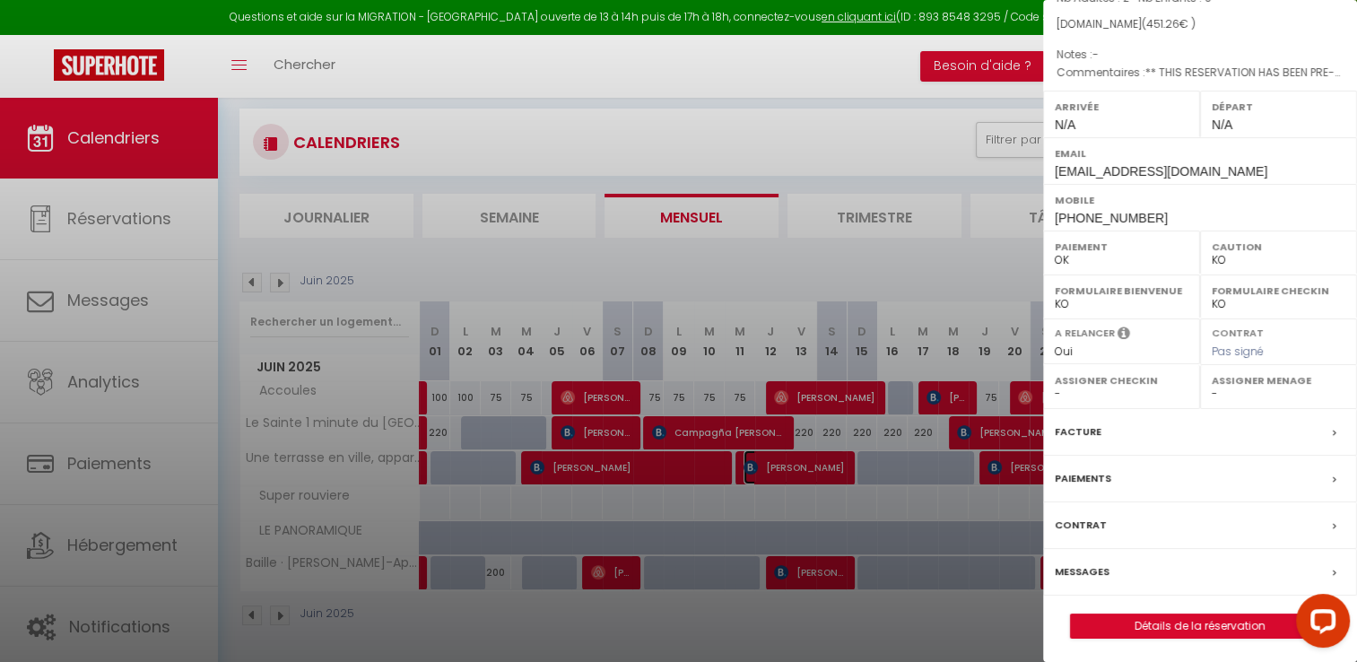
select select "45878"
click at [1068, 436] on label "Facture" at bounding box center [1078, 431] width 47 height 19
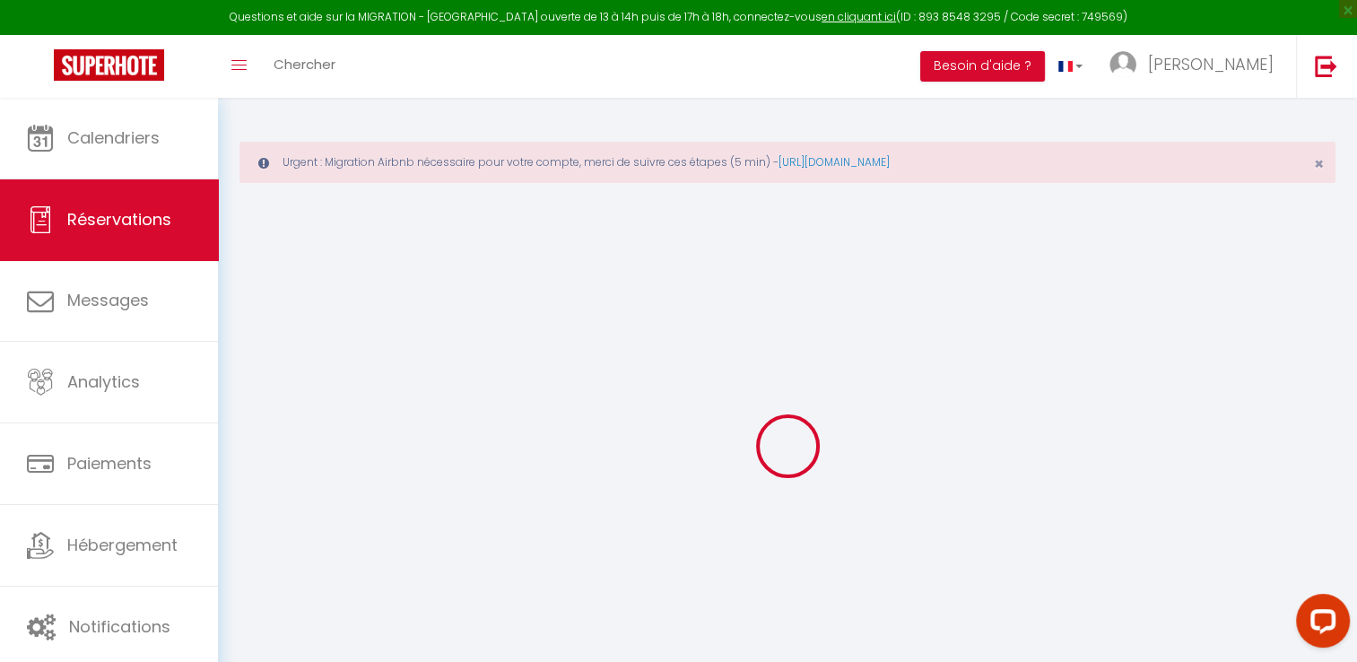
select select "cleaning"
select select "taxes"
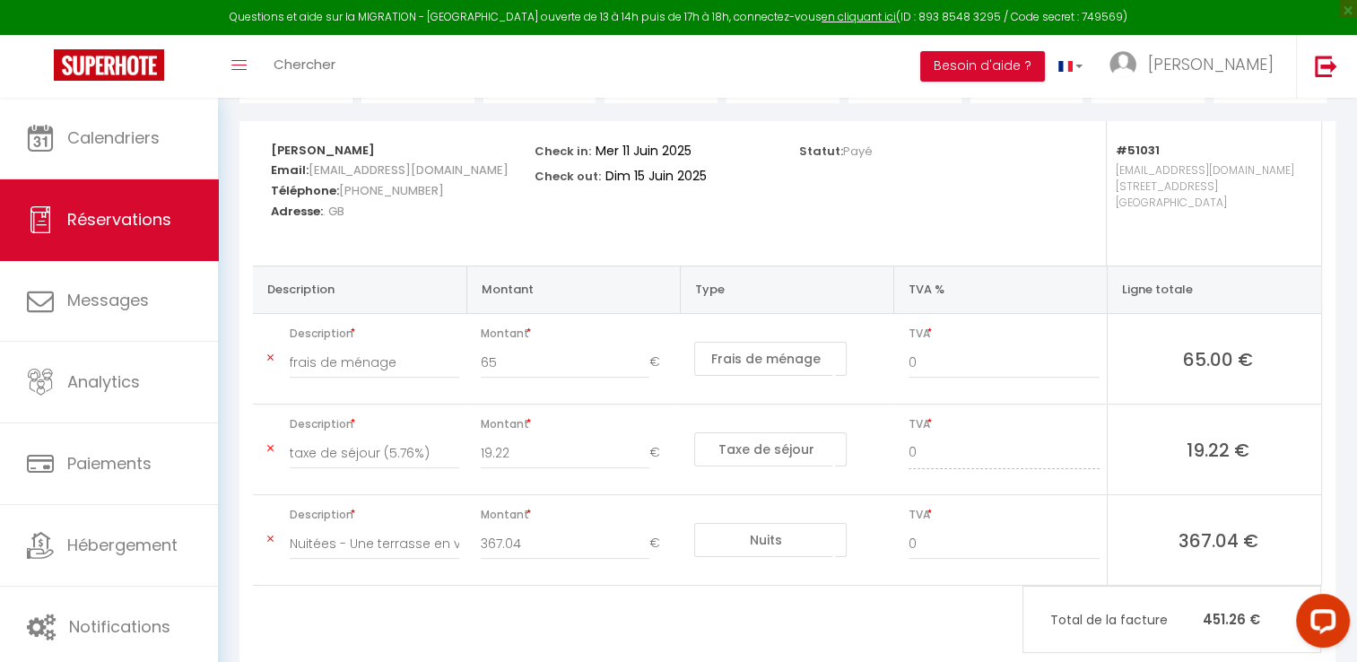
scroll to position [330, 0]
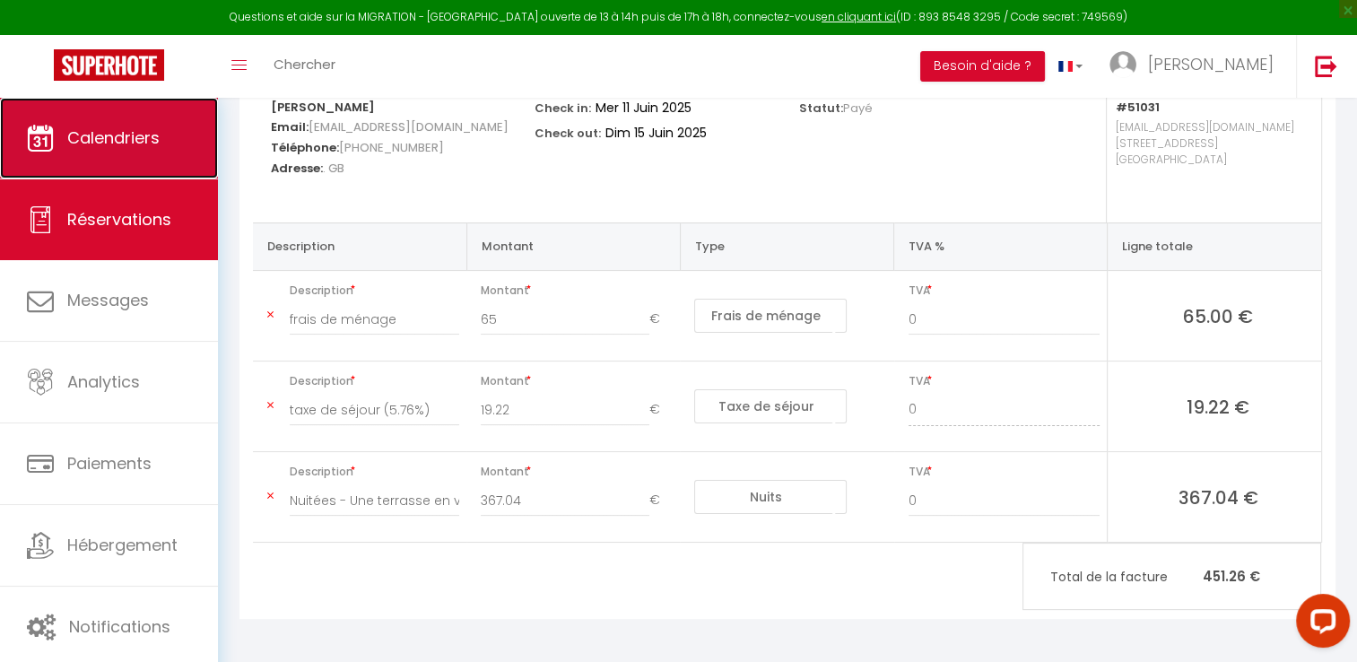
click at [93, 144] on span "Calendriers" at bounding box center [113, 137] width 92 height 22
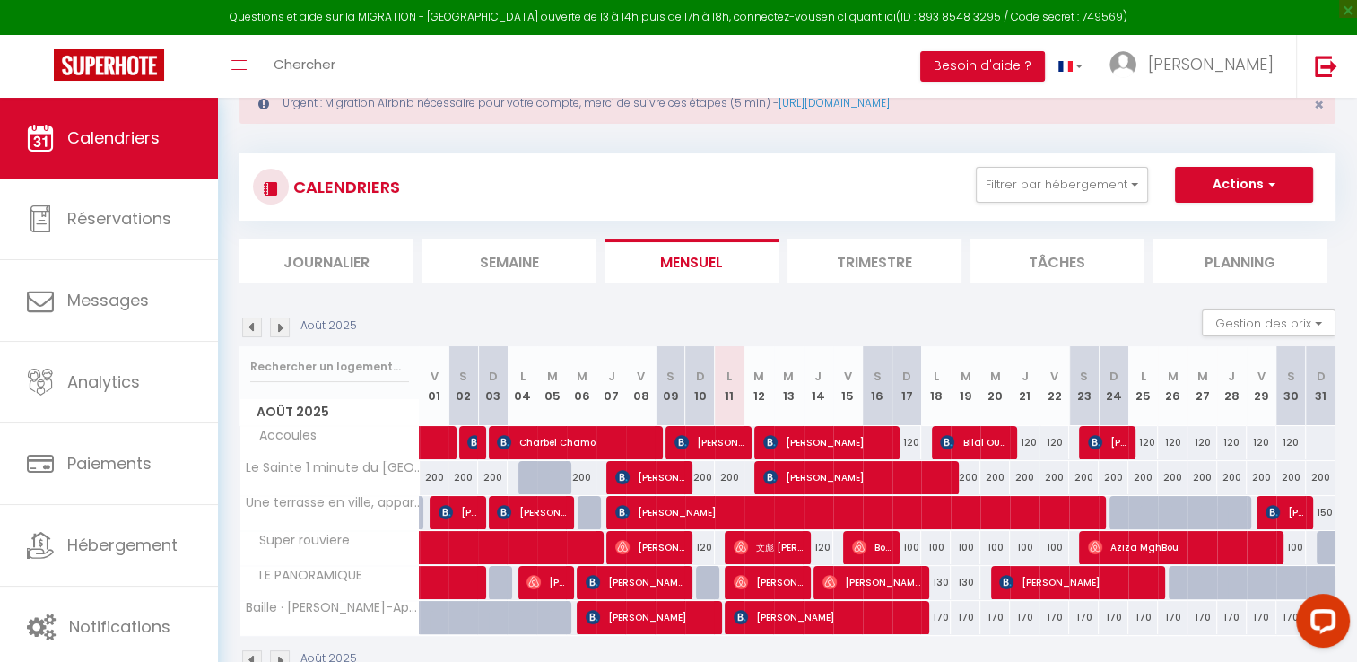
scroll to position [90, 0]
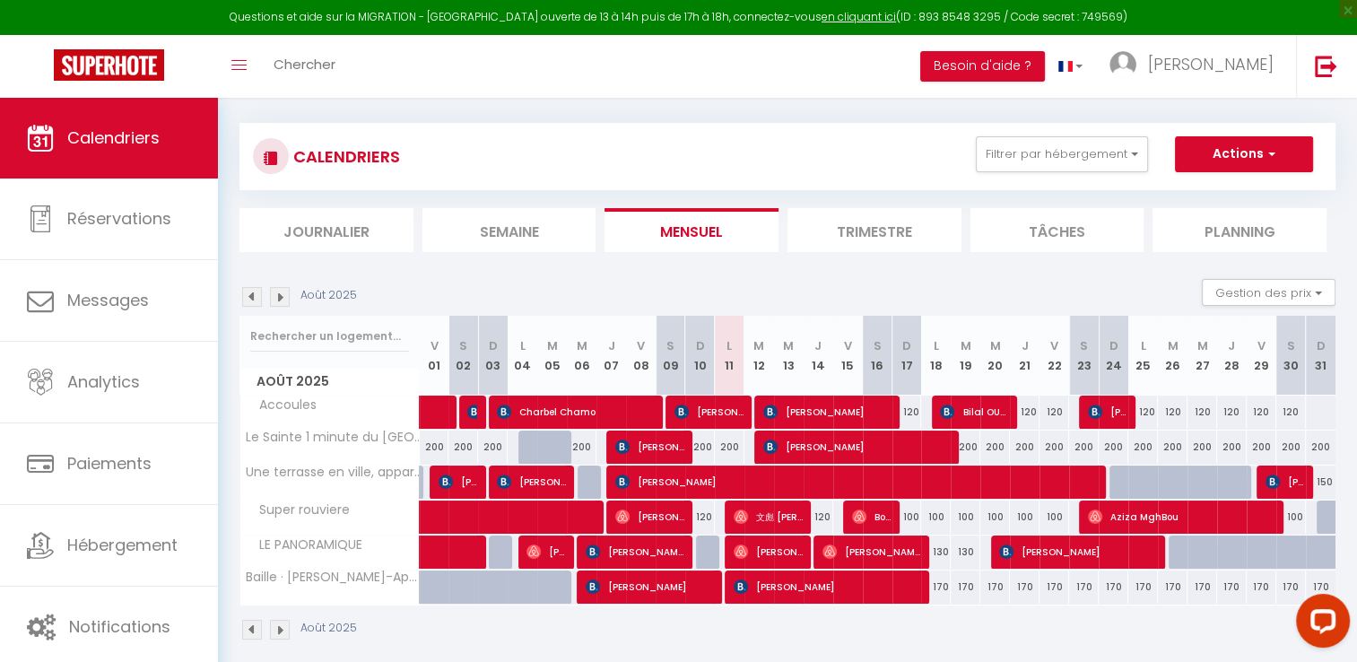
click at [248, 300] on img at bounding box center [252, 297] width 20 height 20
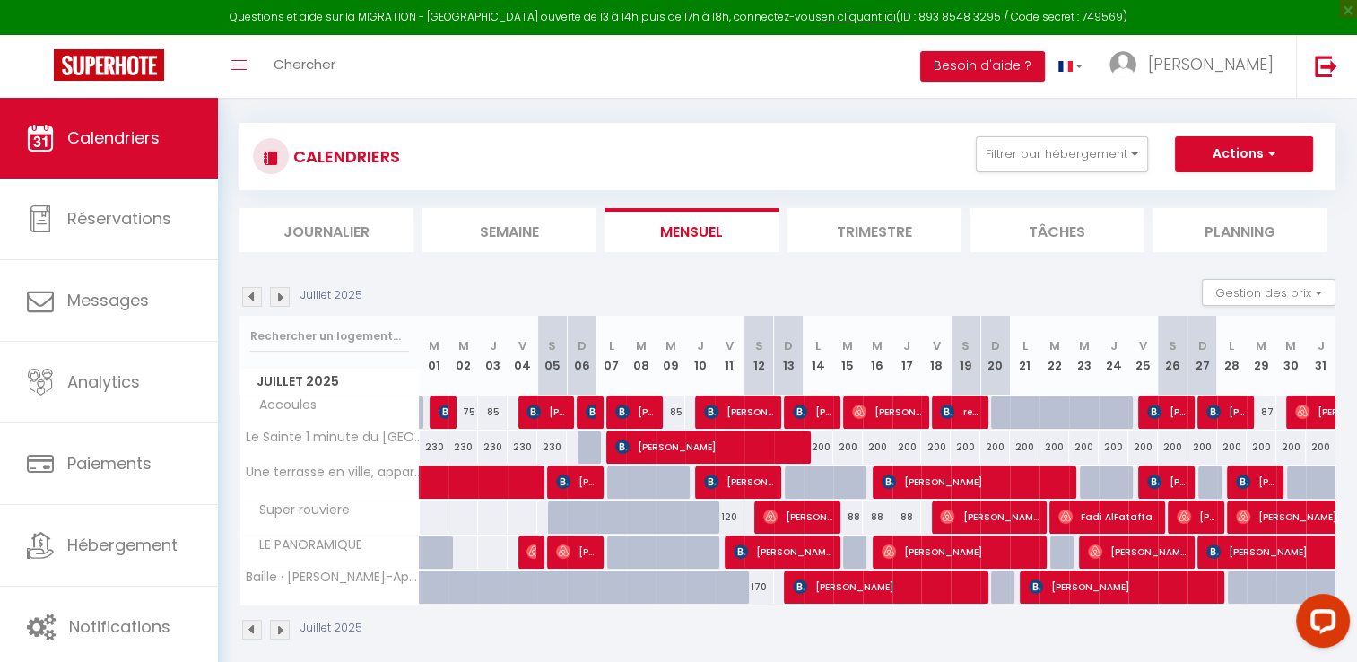
click at [248, 300] on img at bounding box center [252, 297] width 20 height 20
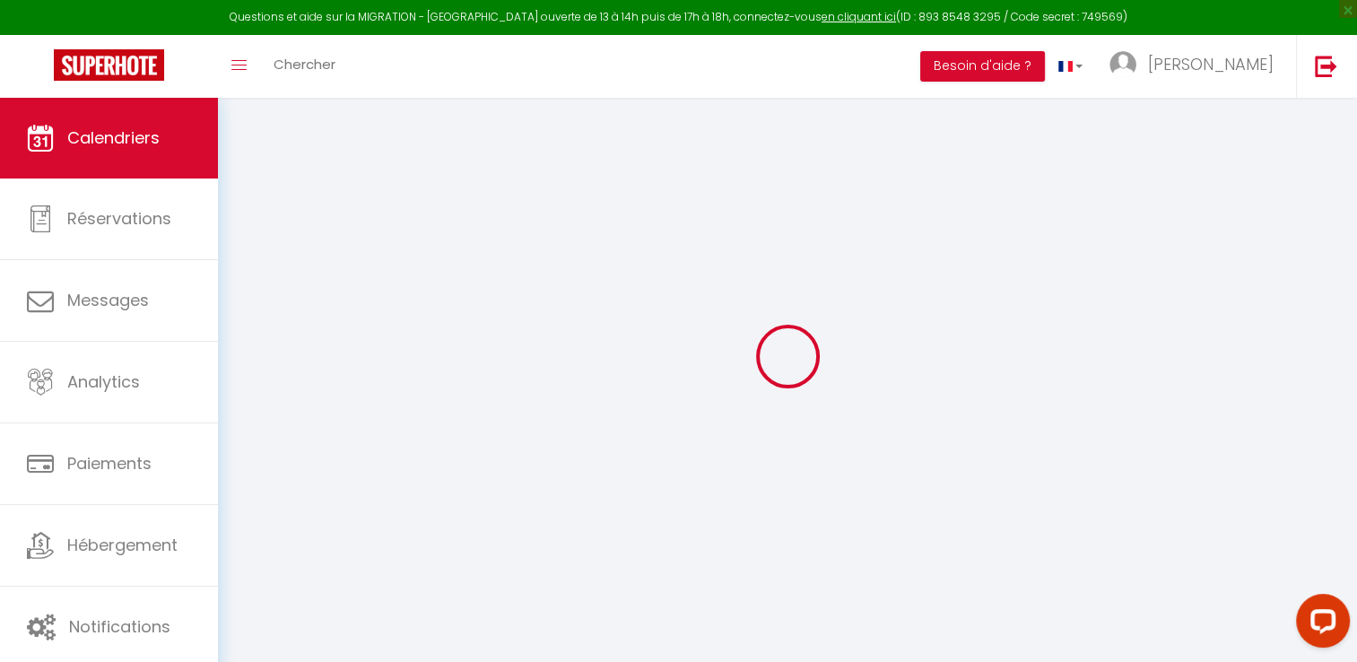
select select
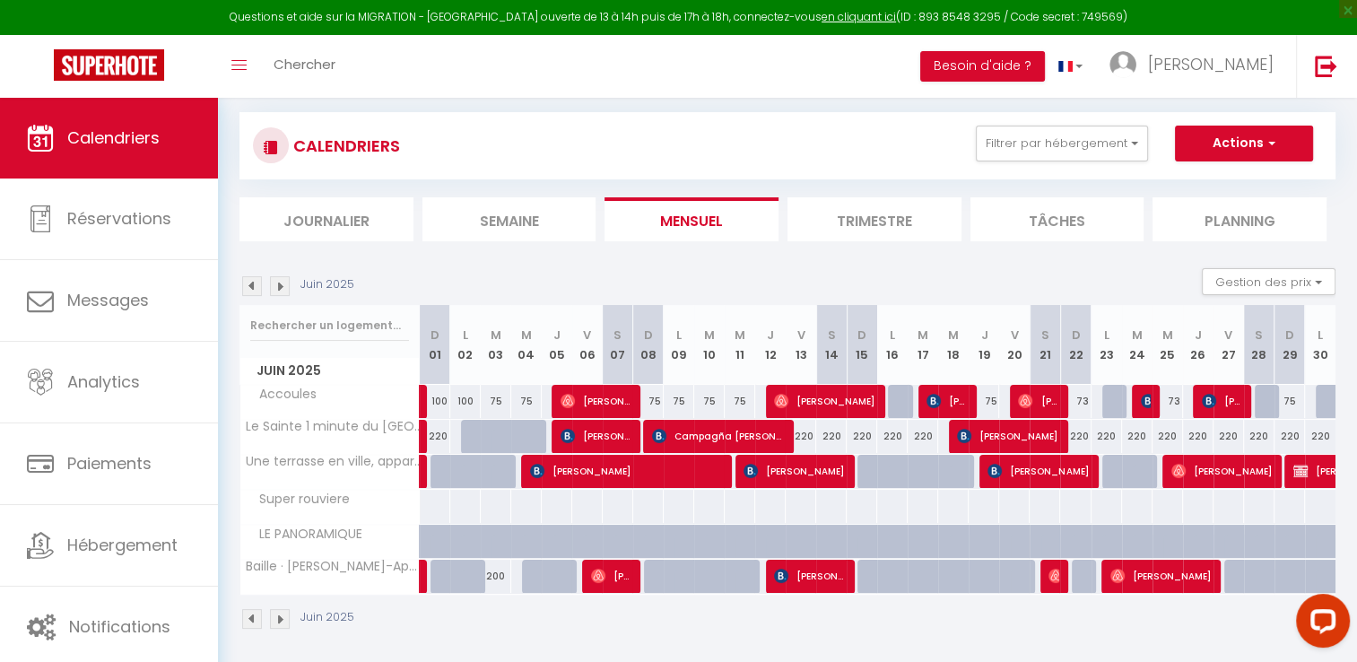
scroll to position [104, 0]
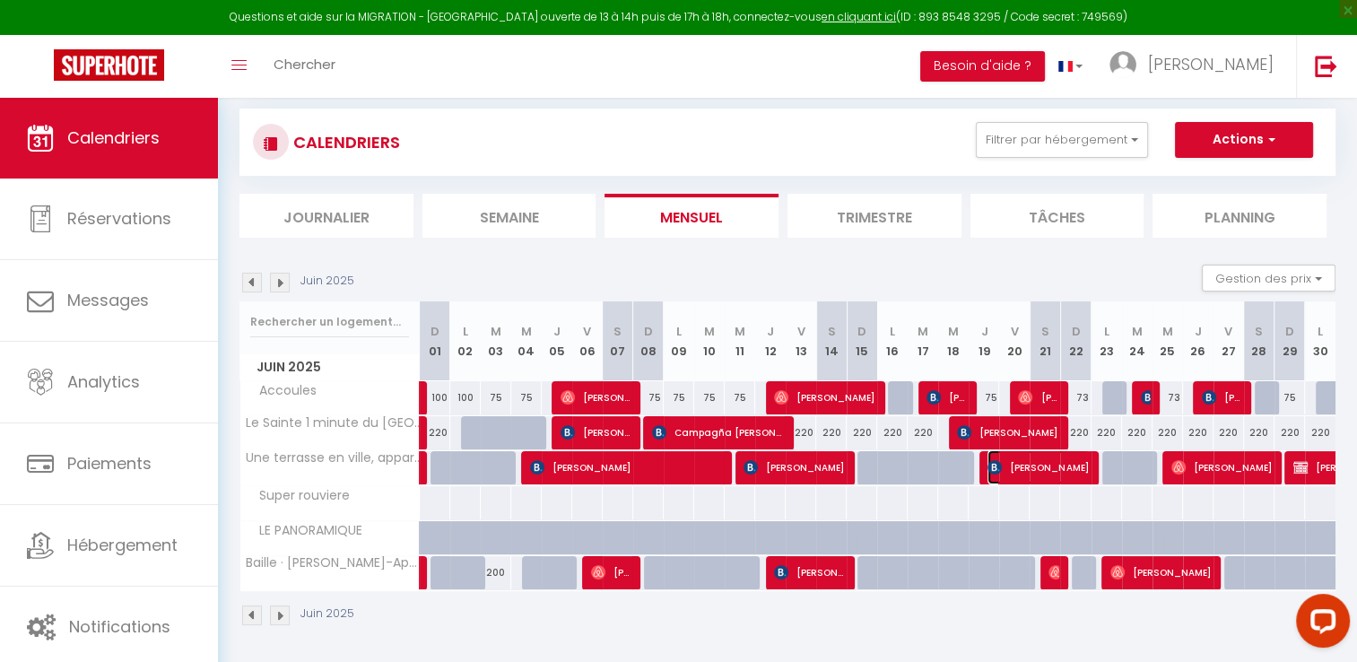
click at [1008, 465] on span "[PERSON_NAME]" at bounding box center [1037, 467] width 101 height 34
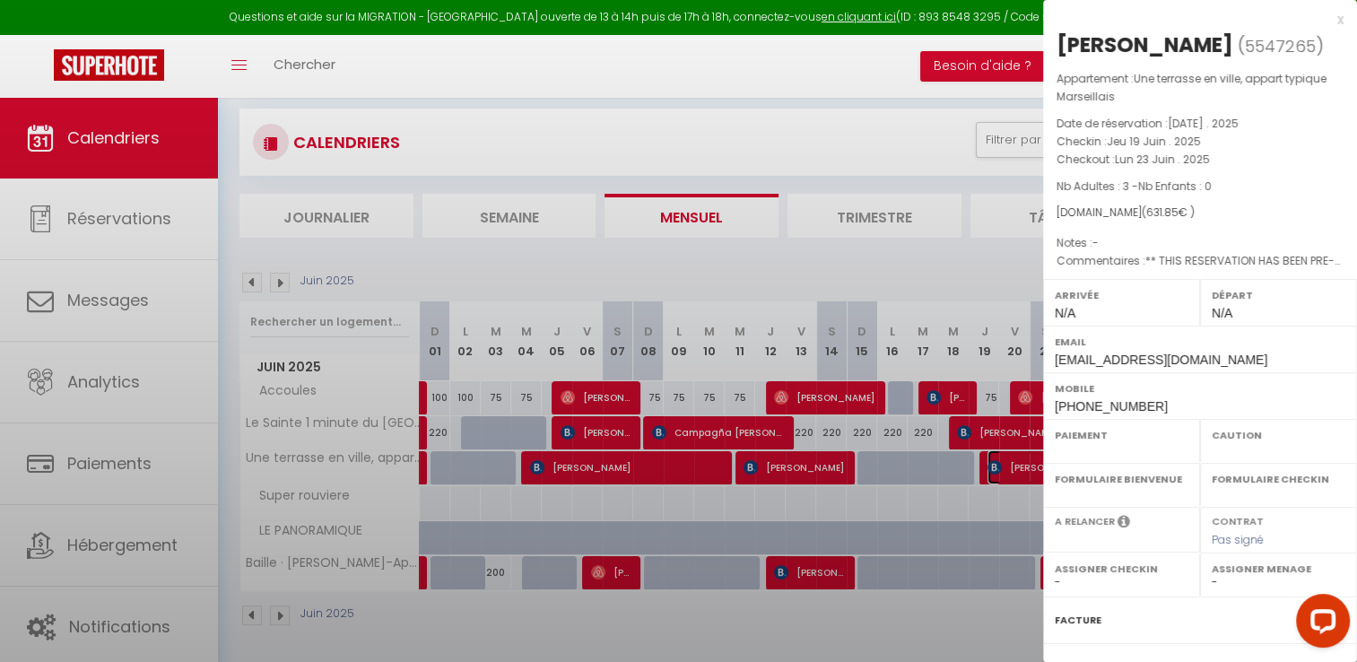
select select "OK"
select select "KO"
select select "0"
select select "1"
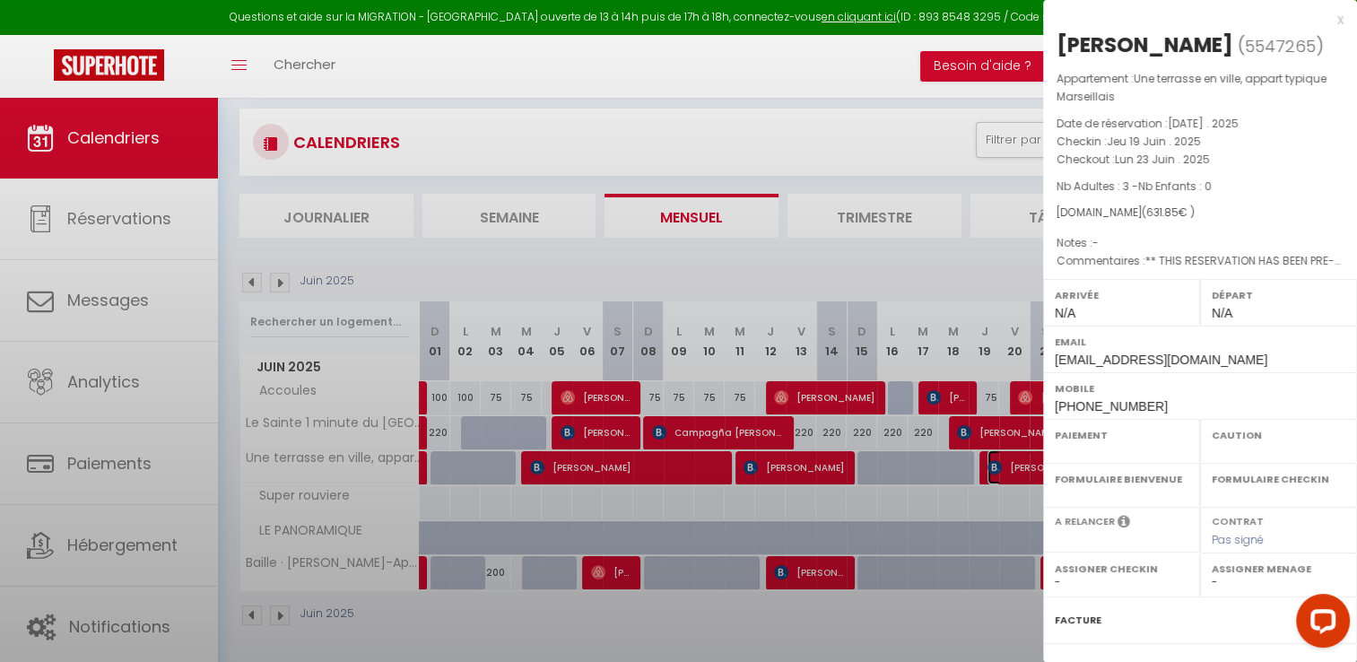
select select
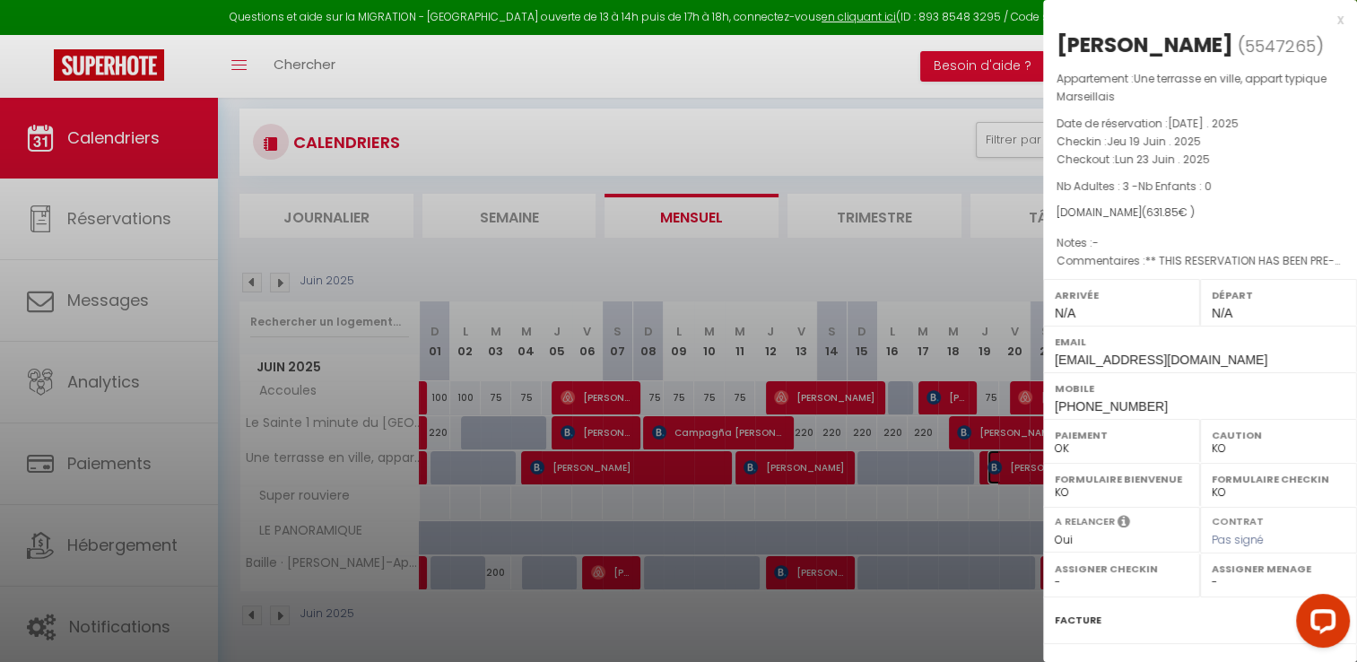
select select "45878"
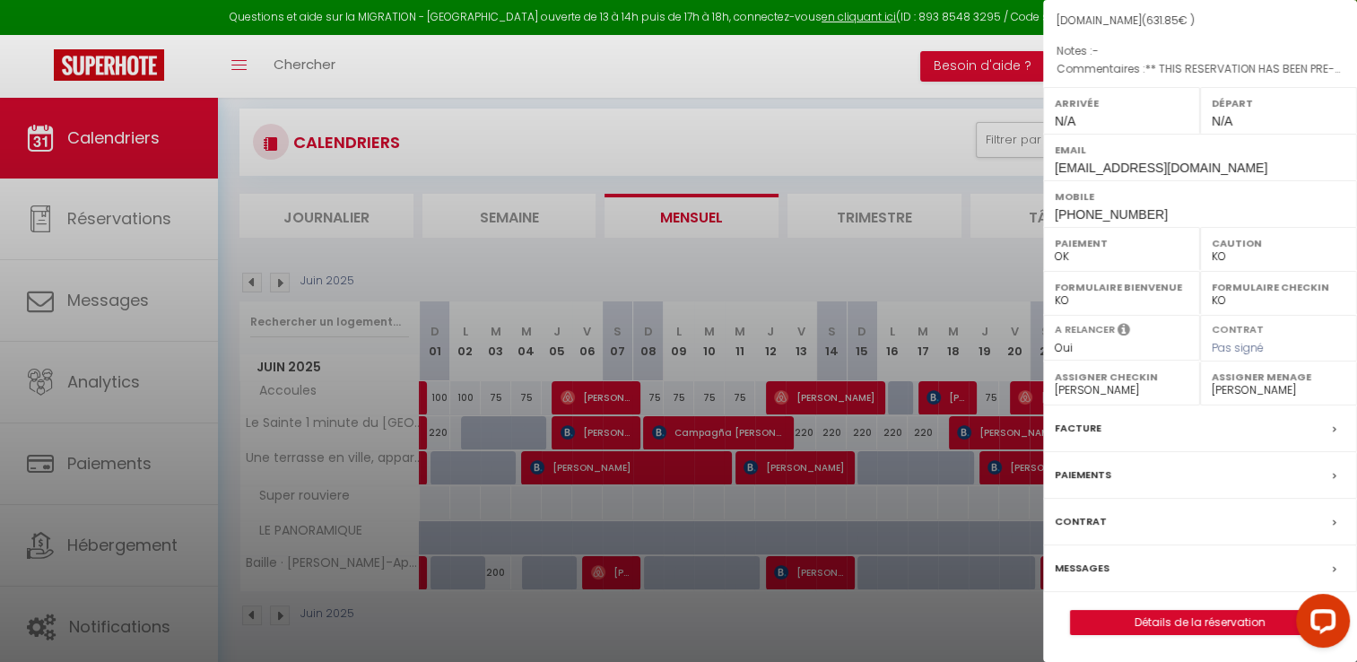
click at [1063, 432] on label "Facture" at bounding box center [1078, 428] width 47 height 19
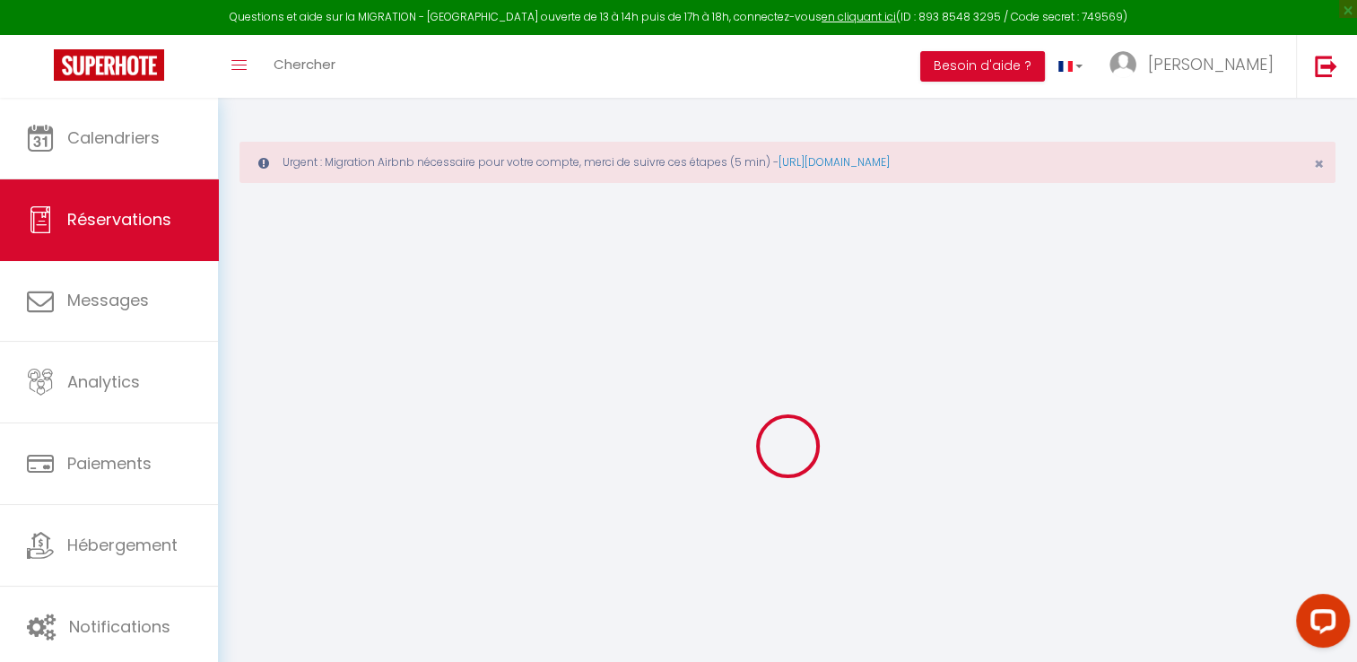
select select "cleaning"
select select "taxes"
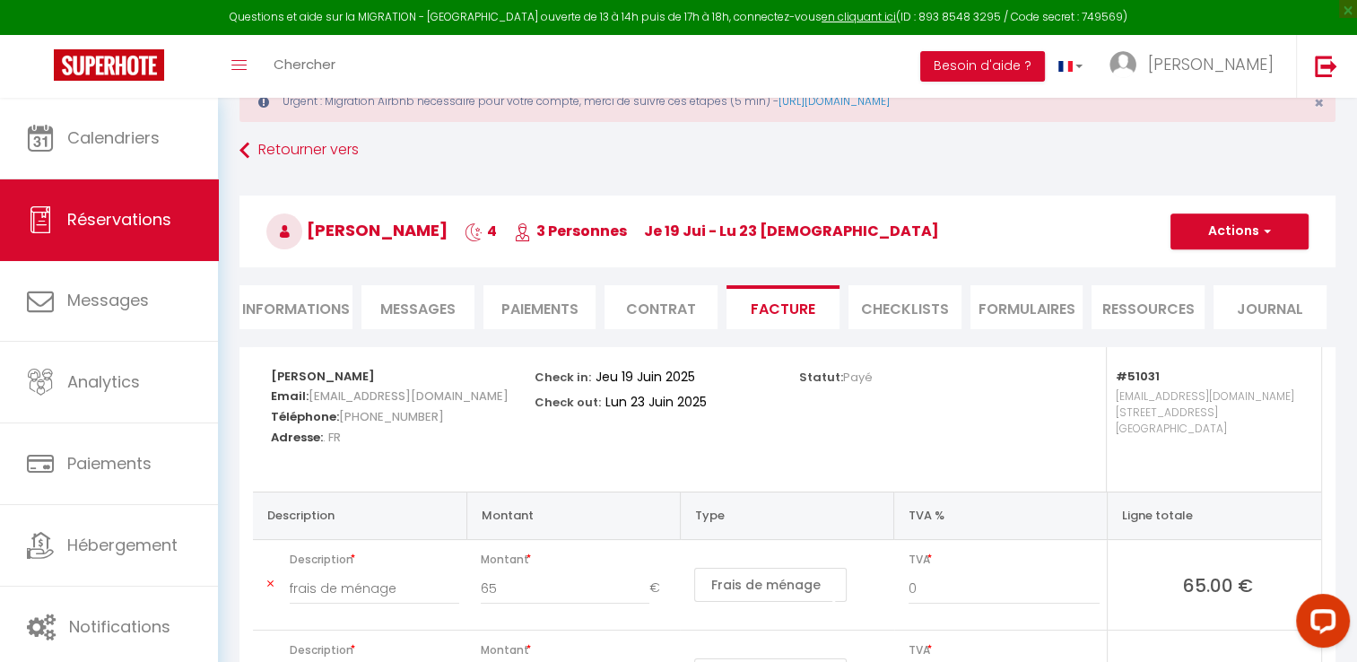
scroll to position [61, 0]
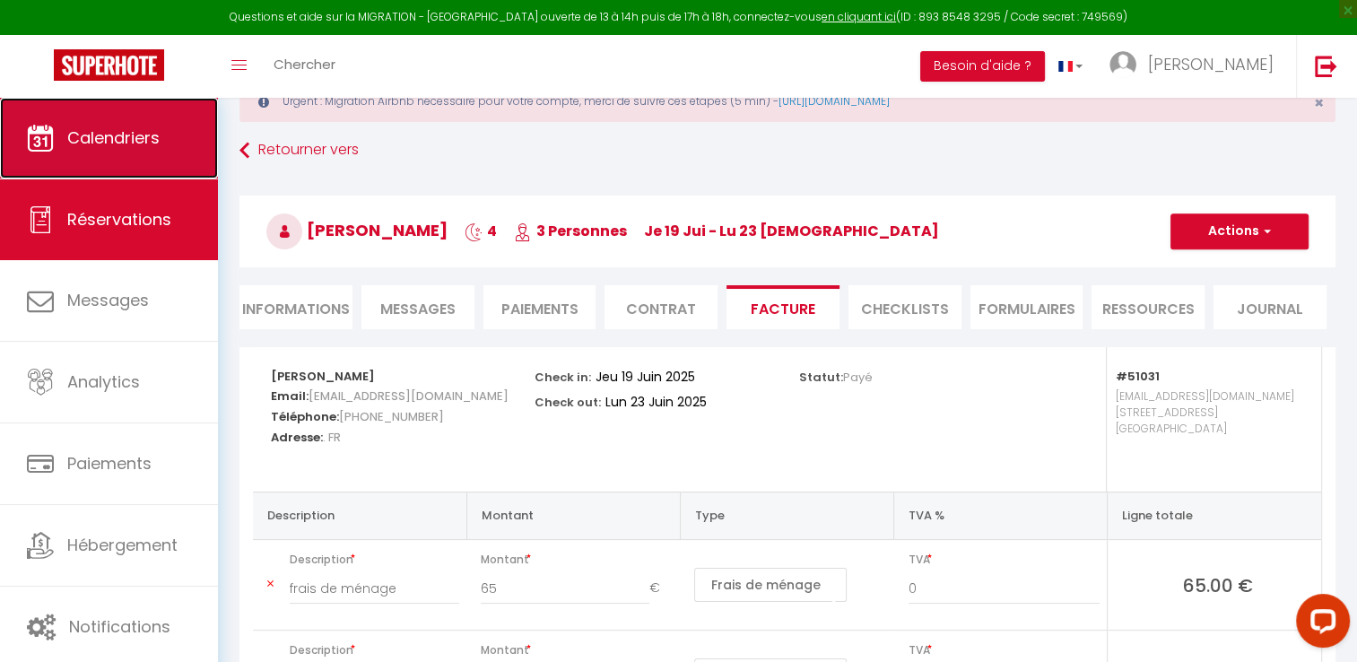
click at [123, 134] on span "Calendriers" at bounding box center [113, 137] width 92 height 22
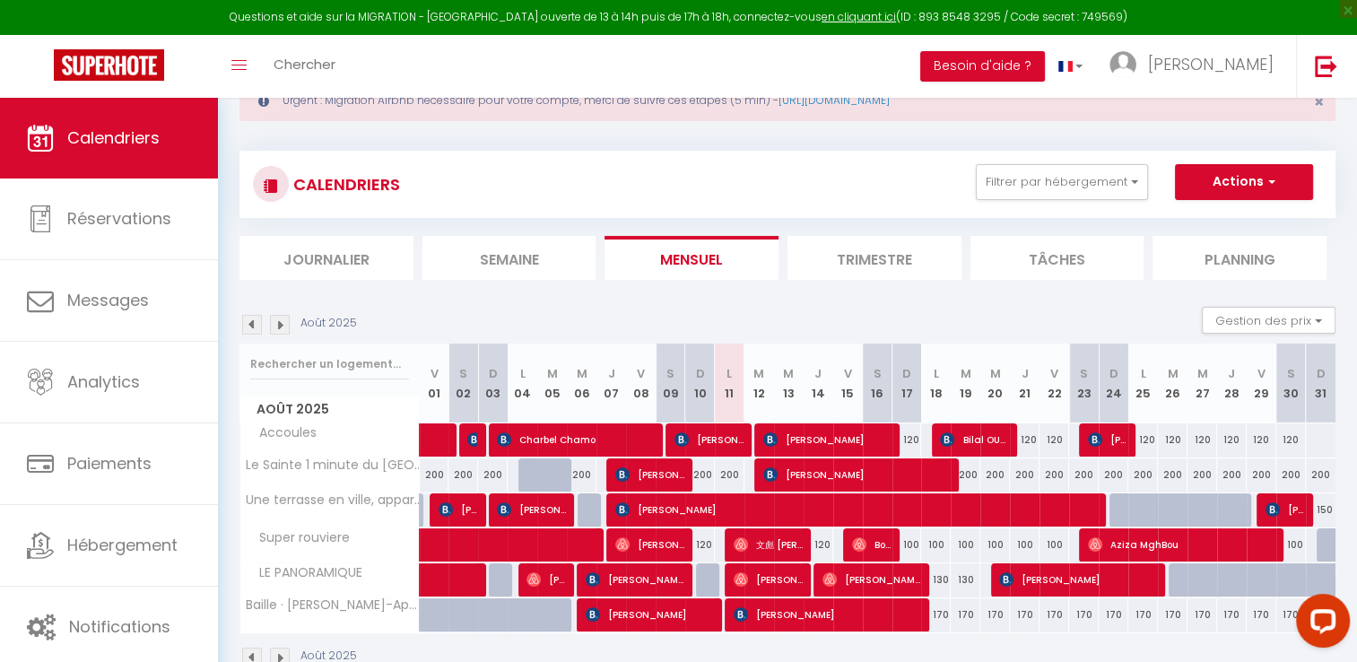
scroll to position [104, 0]
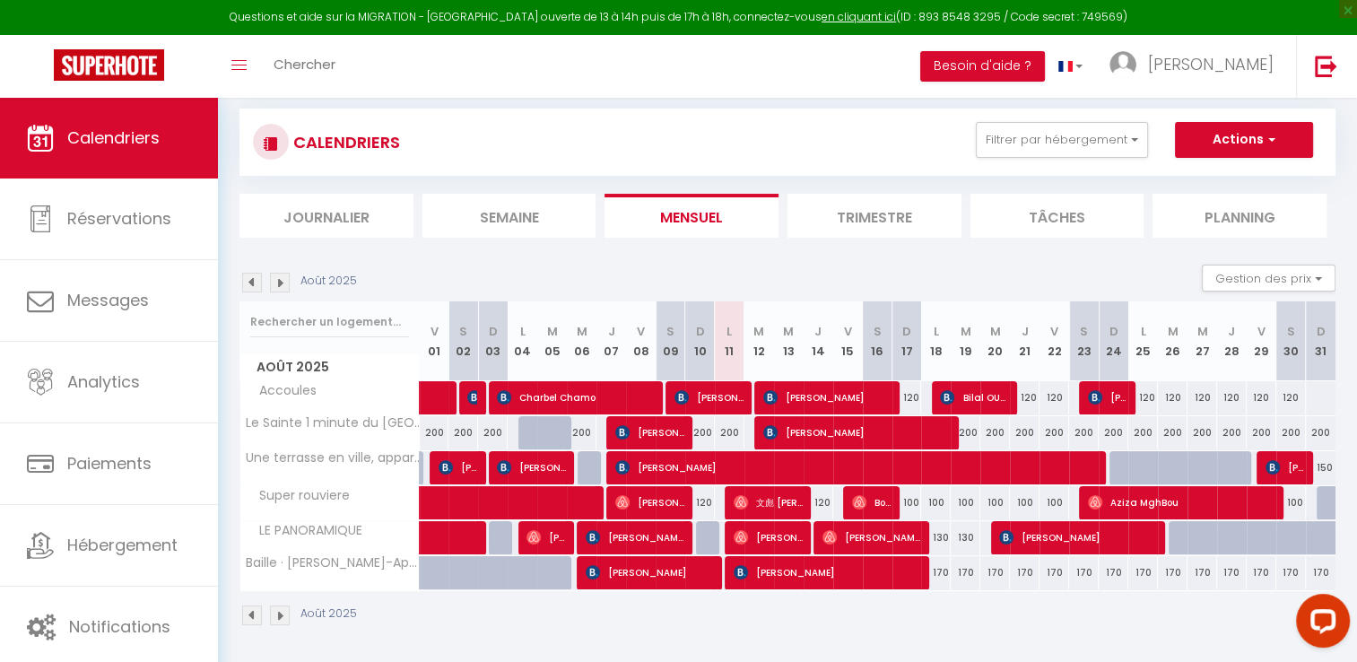
click at [253, 282] on img at bounding box center [252, 283] width 20 height 20
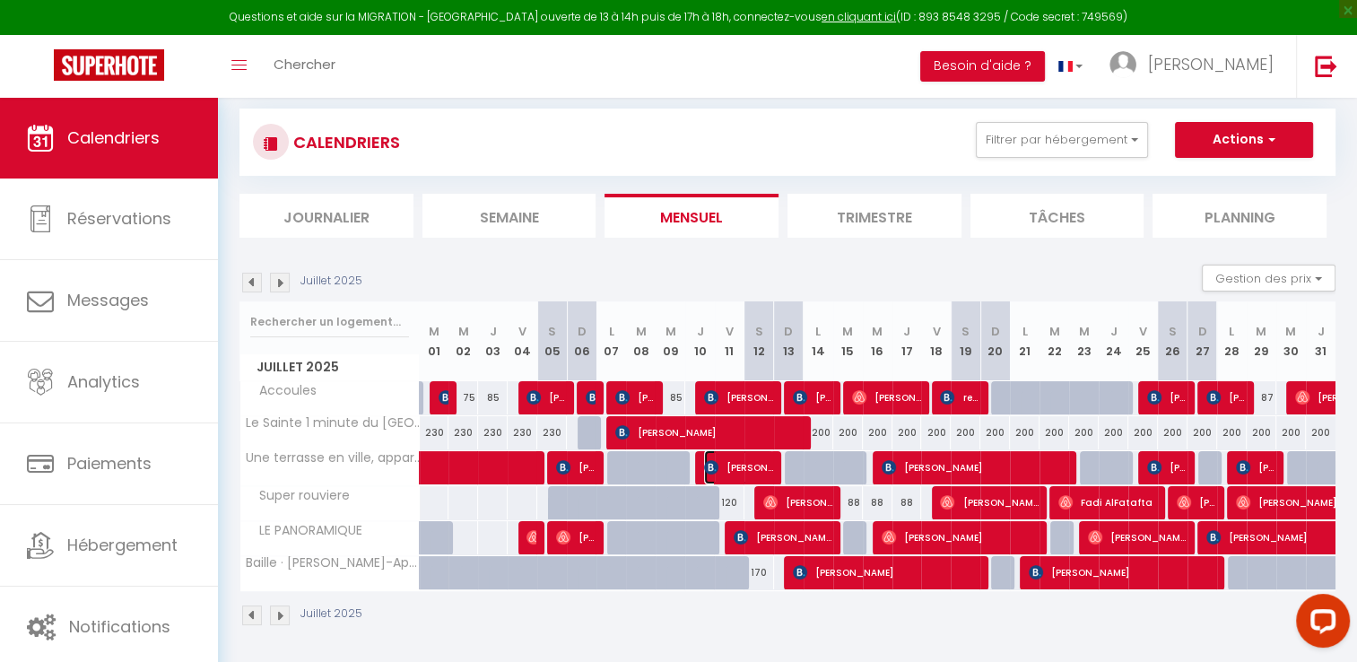
click at [741, 463] on span "[PERSON_NAME]" at bounding box center [738, 467] width 69 height 34
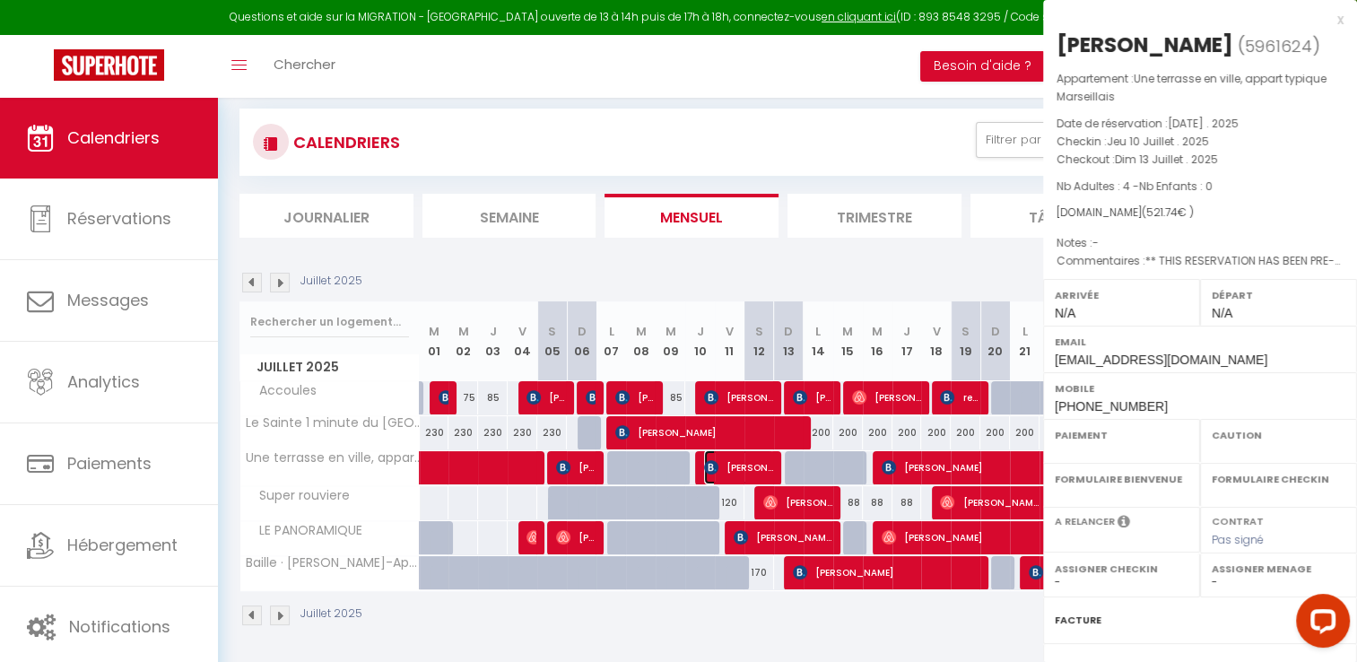
select select "OK"
select select "KO"
select select "0"
select select "1"
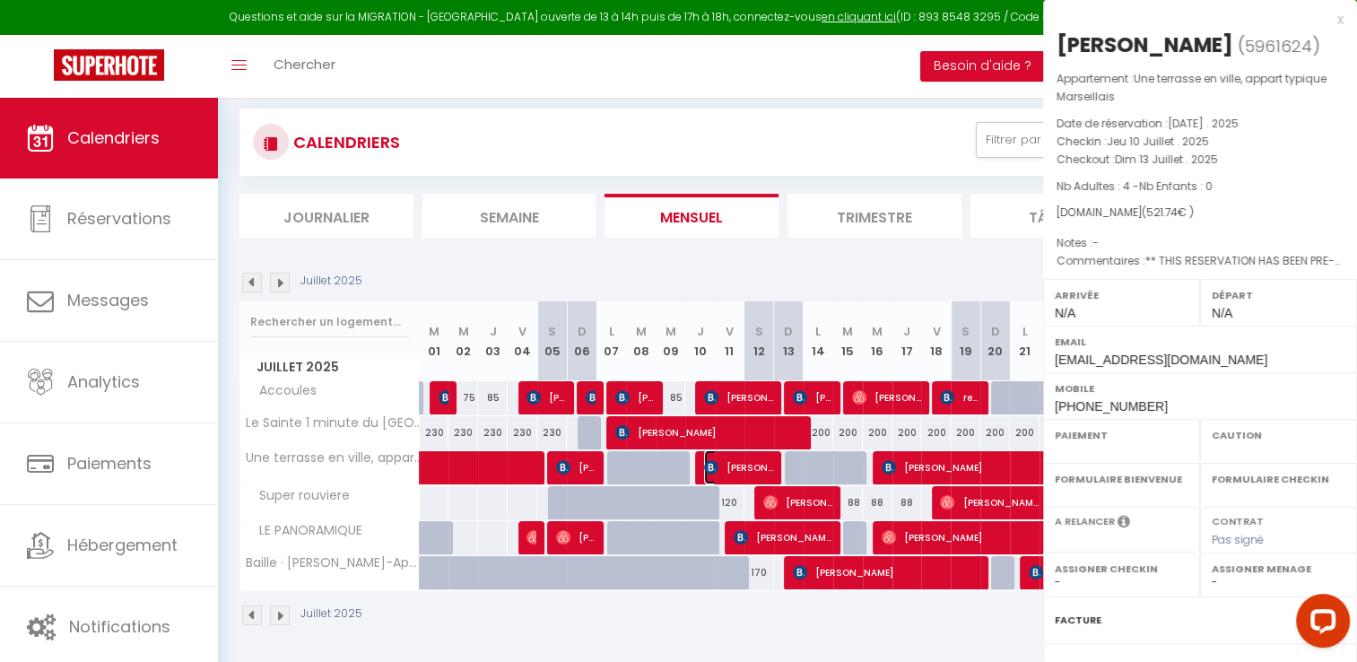
select select
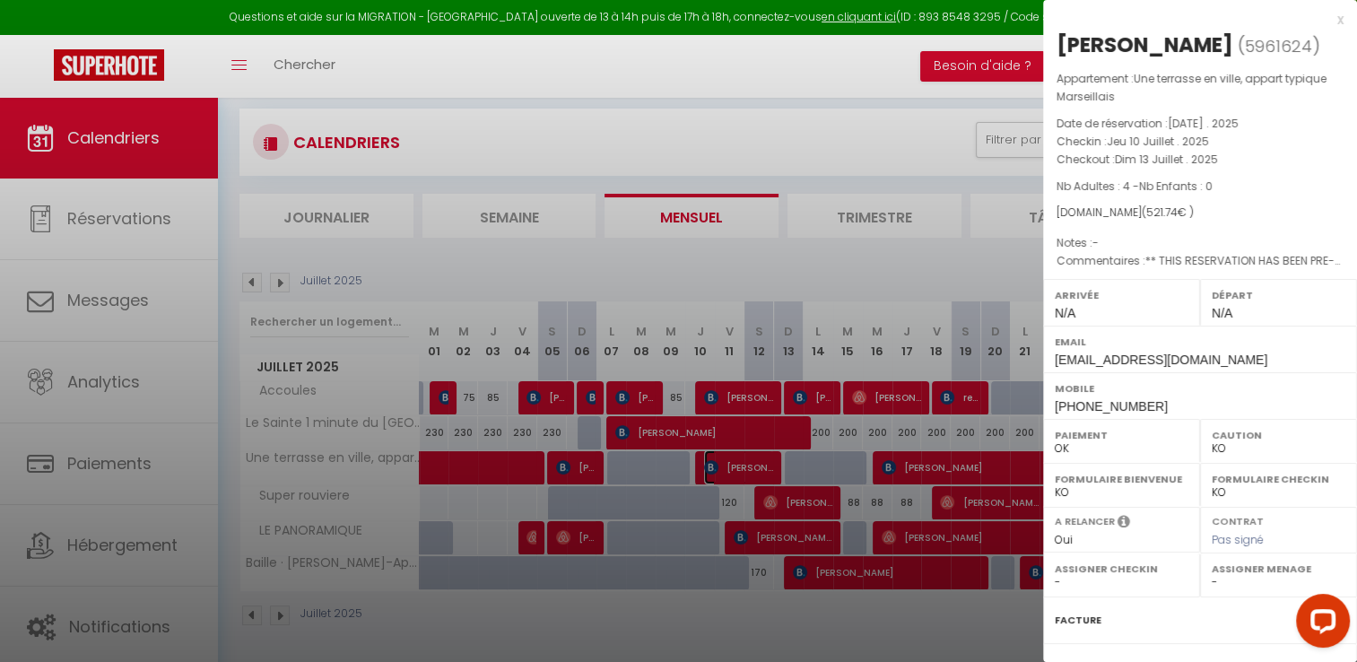
select select "45878"
drag, startPoint x: 1056, startPoint y: 141, endPoint x: 1224, endPoint y: 152, distance: 168.1
click at [1224, 152] on div "Appartement : Une terrasse en ville, appart typique Marseillais Date de réserva…" at bounding box center [1200, 170] width 314 height 201
copy div "Checkin : [DATE] . 2025 Checkout : [DATE] . 2025"
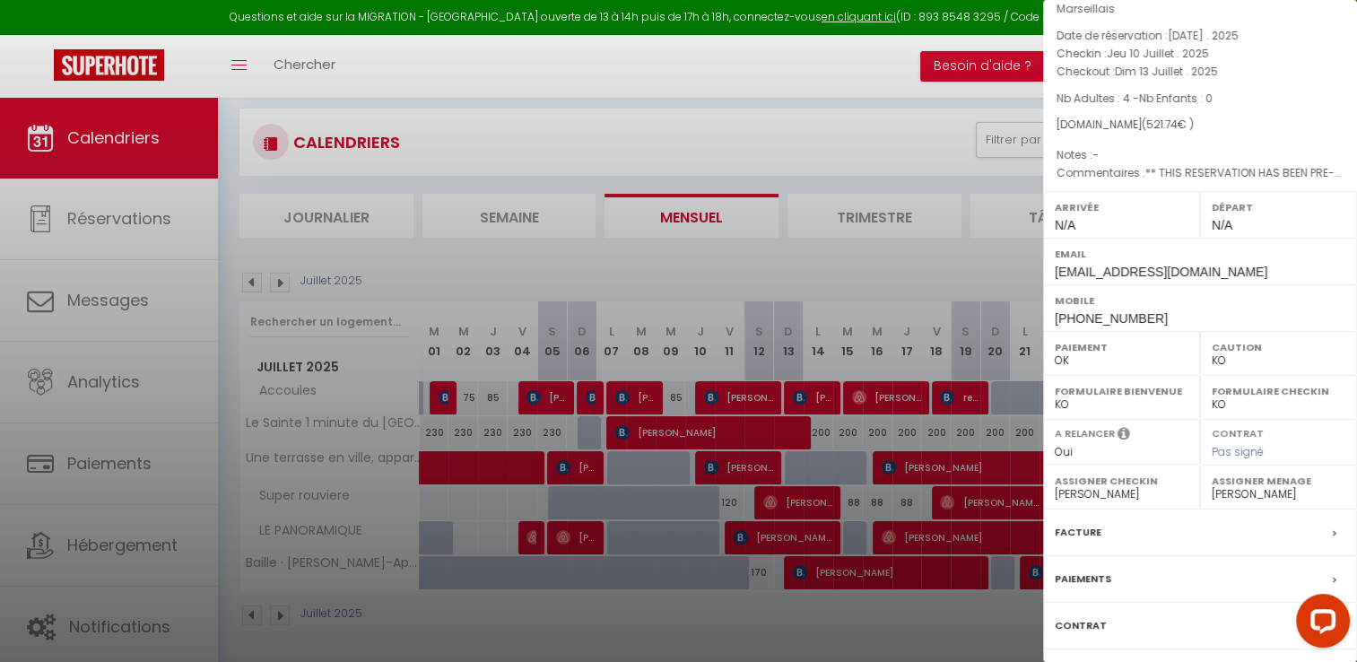
scroll to position [188, 0]
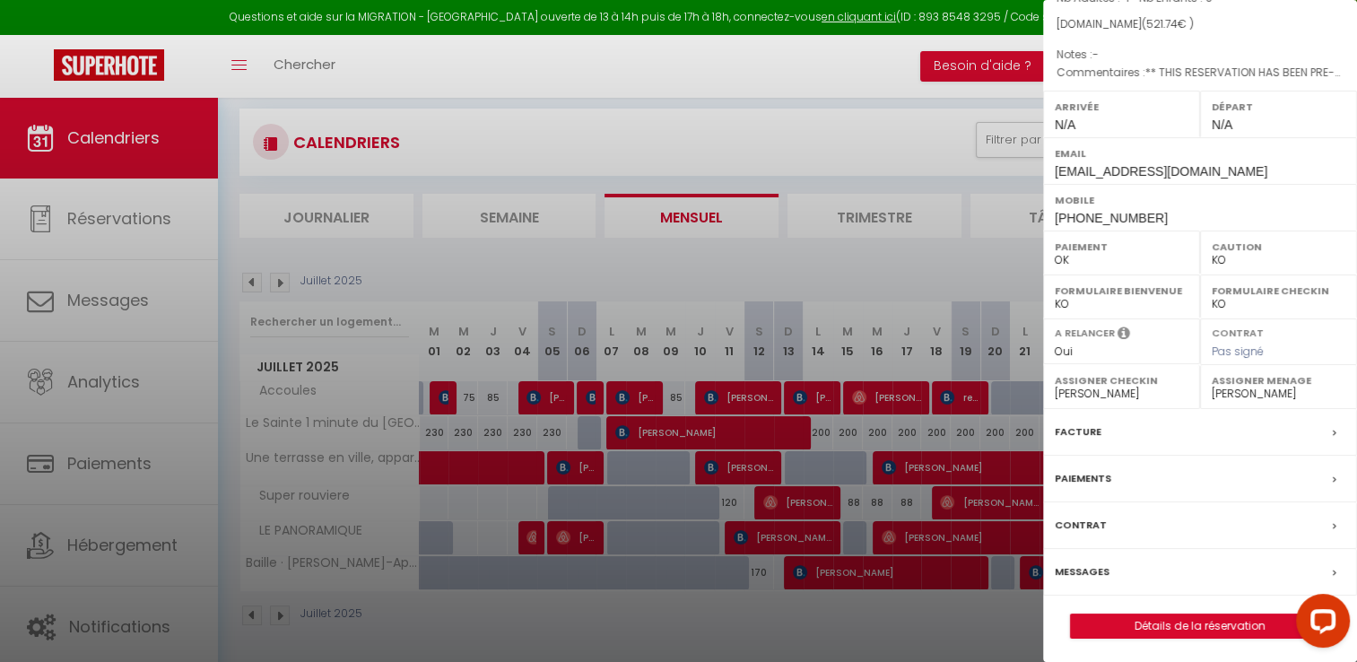
click at [1077, 430] on label "Facture" at bounding box center [1078, 431] width 47 height 19
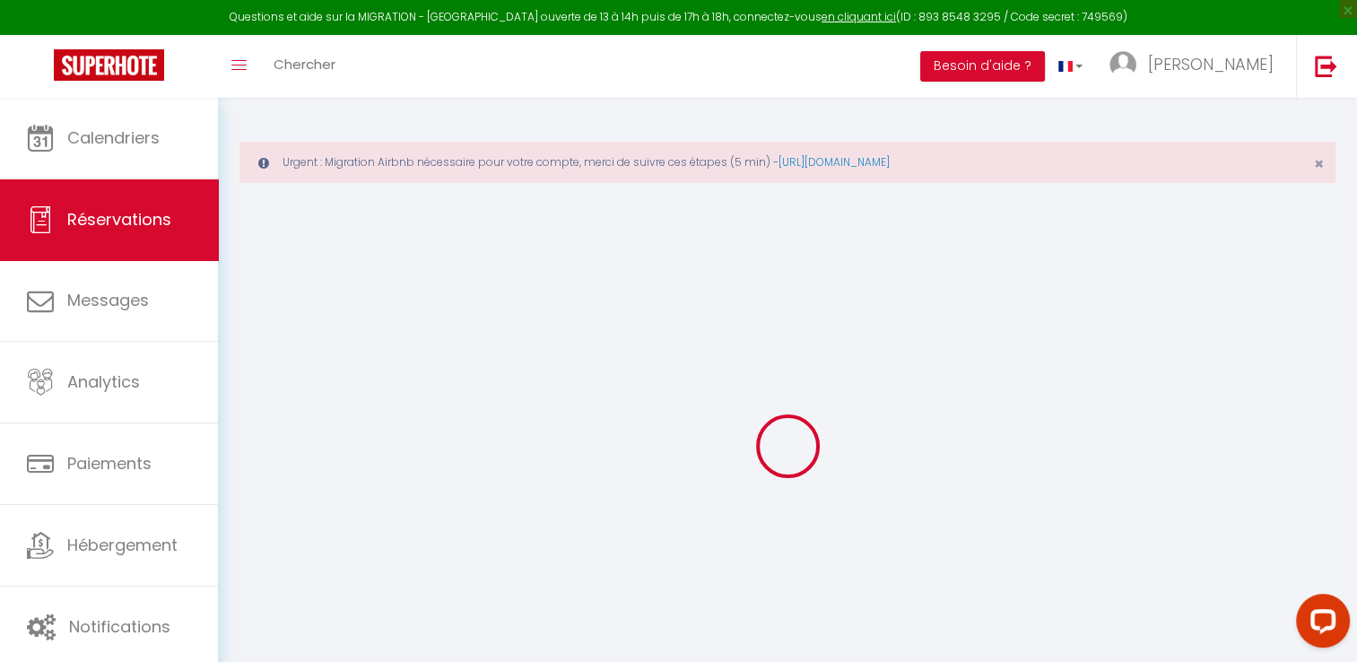
type input "[PERSON_NAME]"
type input "[EMAIL_ADDRESS][DOMAIN_NAME]"
type input "[PHONE_NUMBER]"
select select "ES"
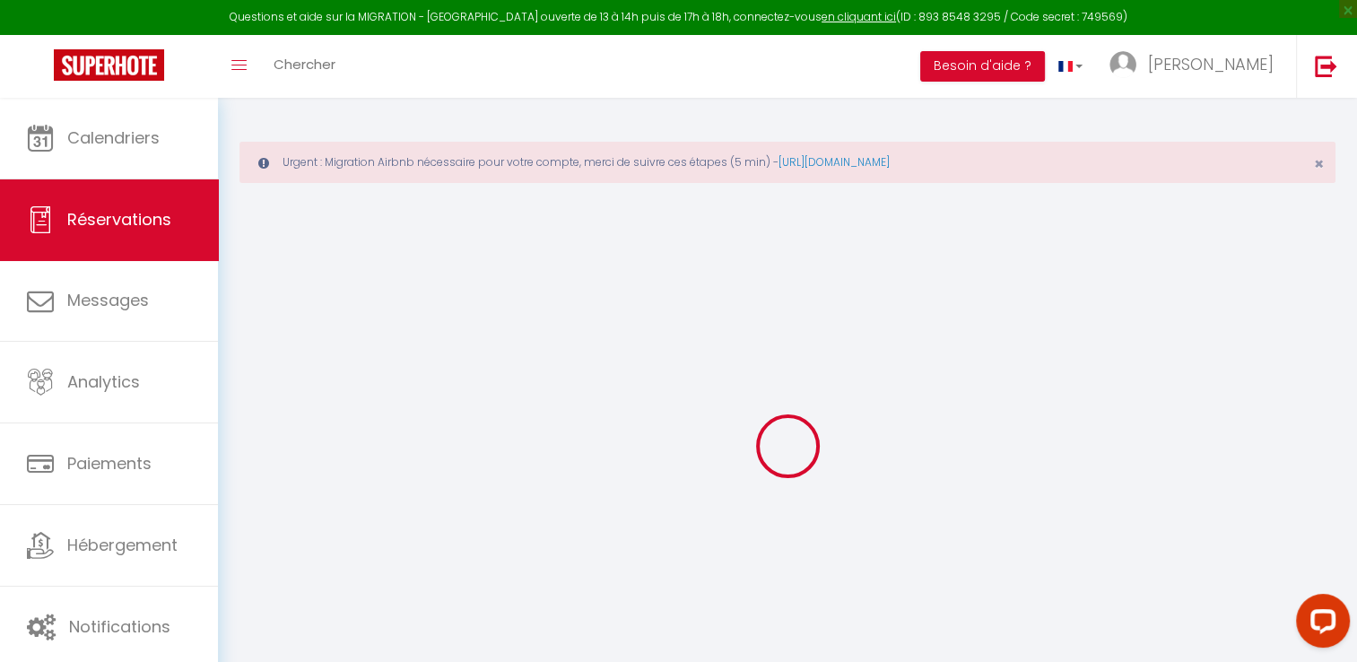
type input "124.75"
type input "7.3"
select select "51031"
select select "1"
select select
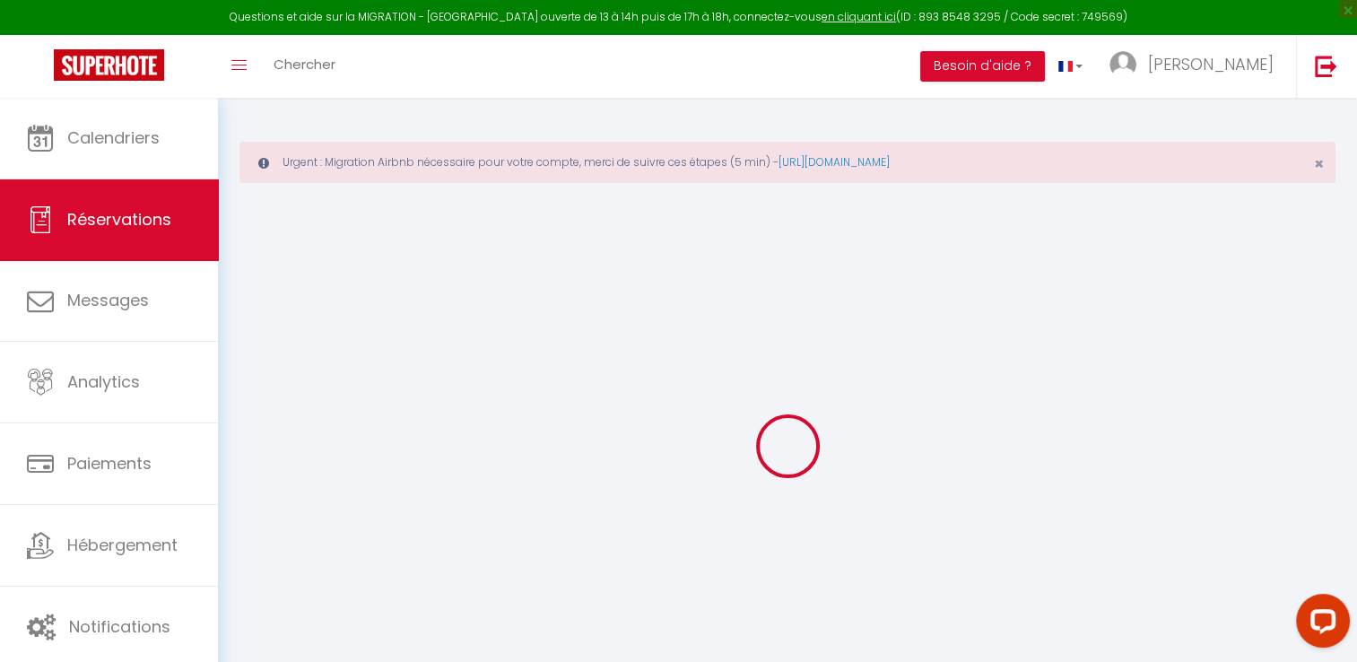
select select
type input "4"
select select "12"
select select
type input "434.01"
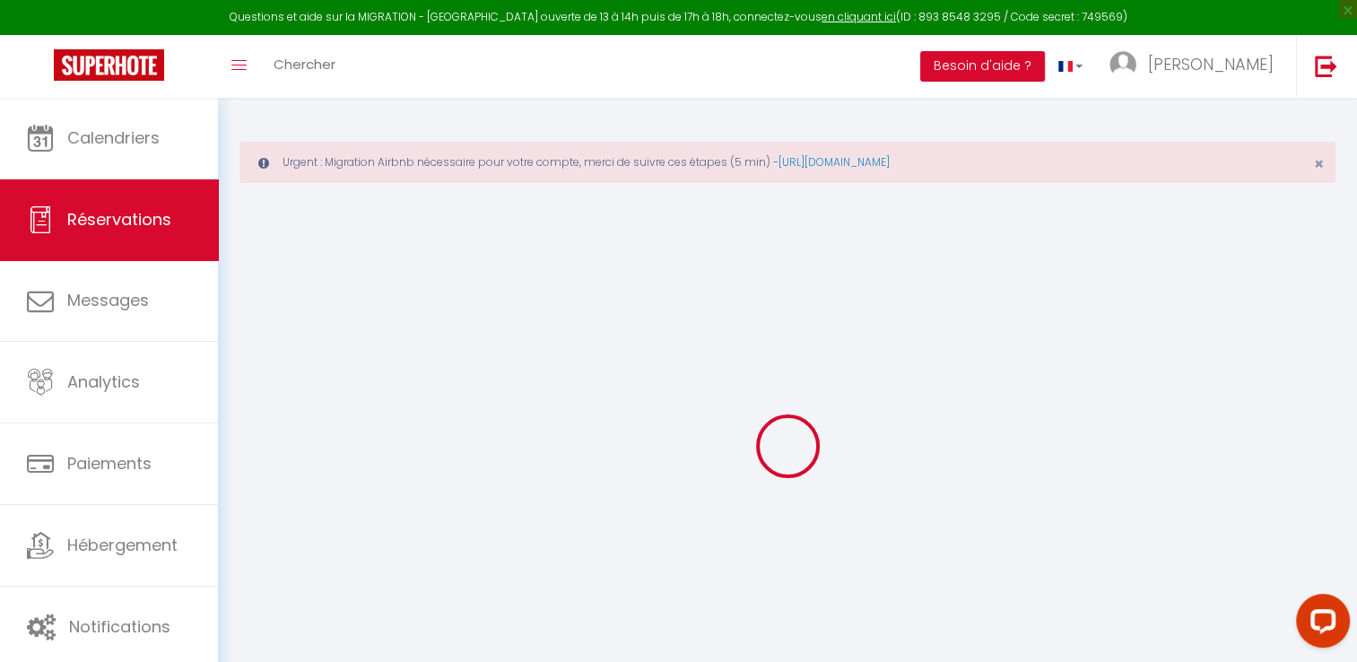
checkbox input "false"
type input "0"
select select "2"
type input "0"
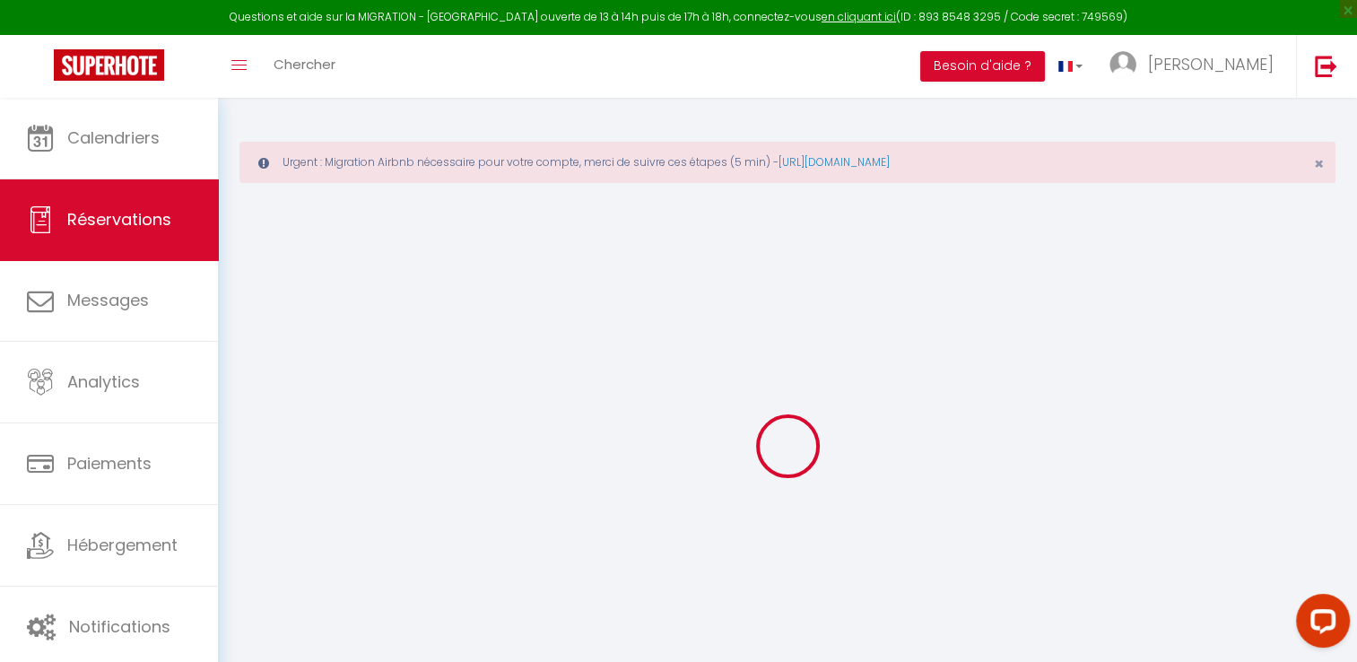
type input "0"
select select
select select "14"
checkbox input "false"
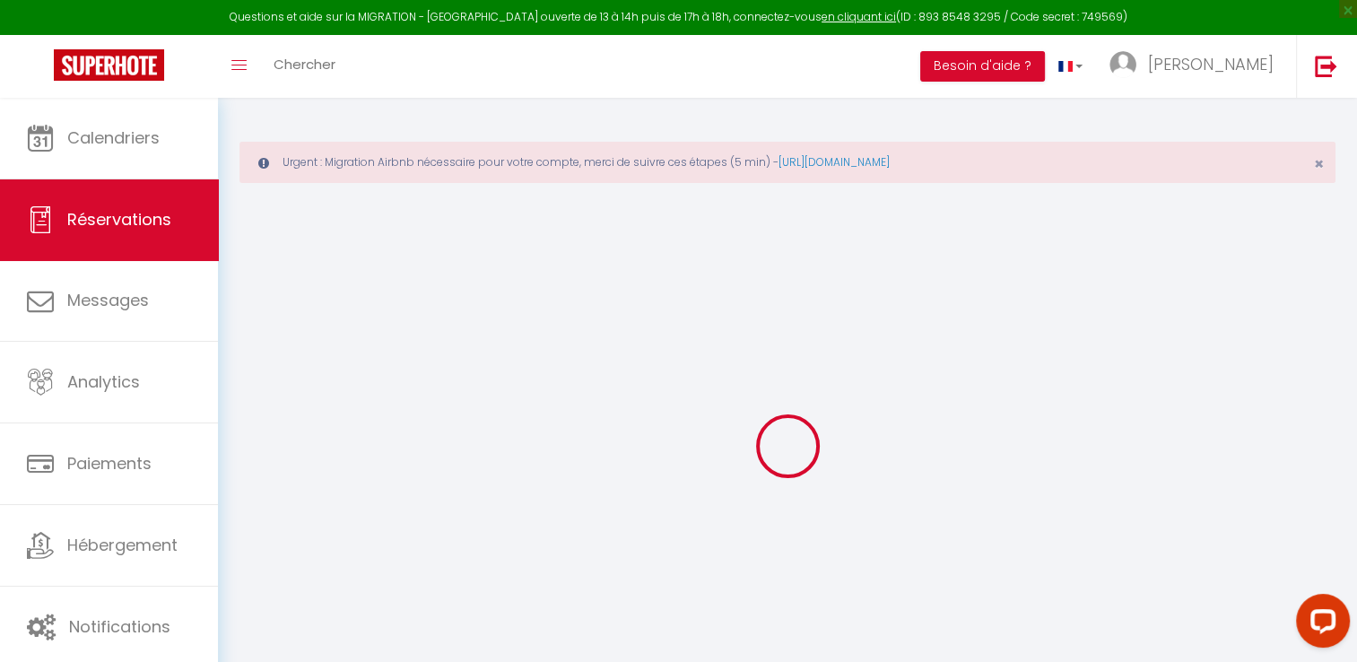
select select
checkbox input "false"
select select
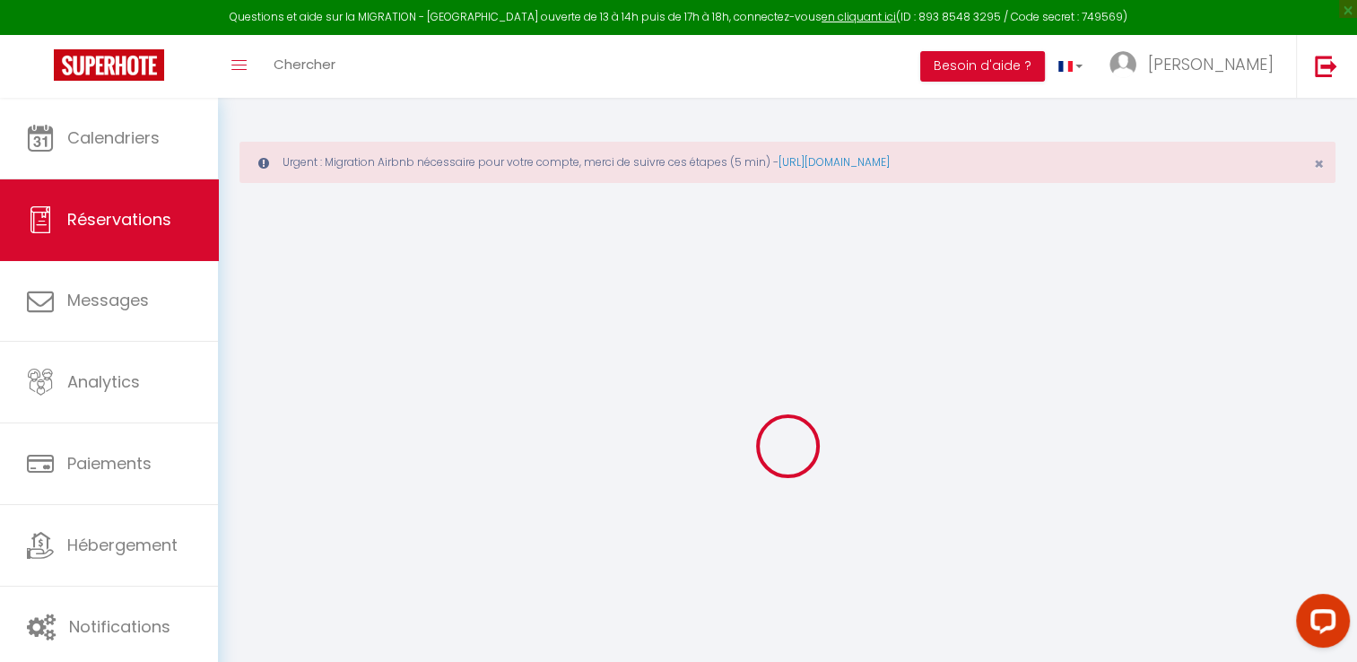
checkbox input "false"
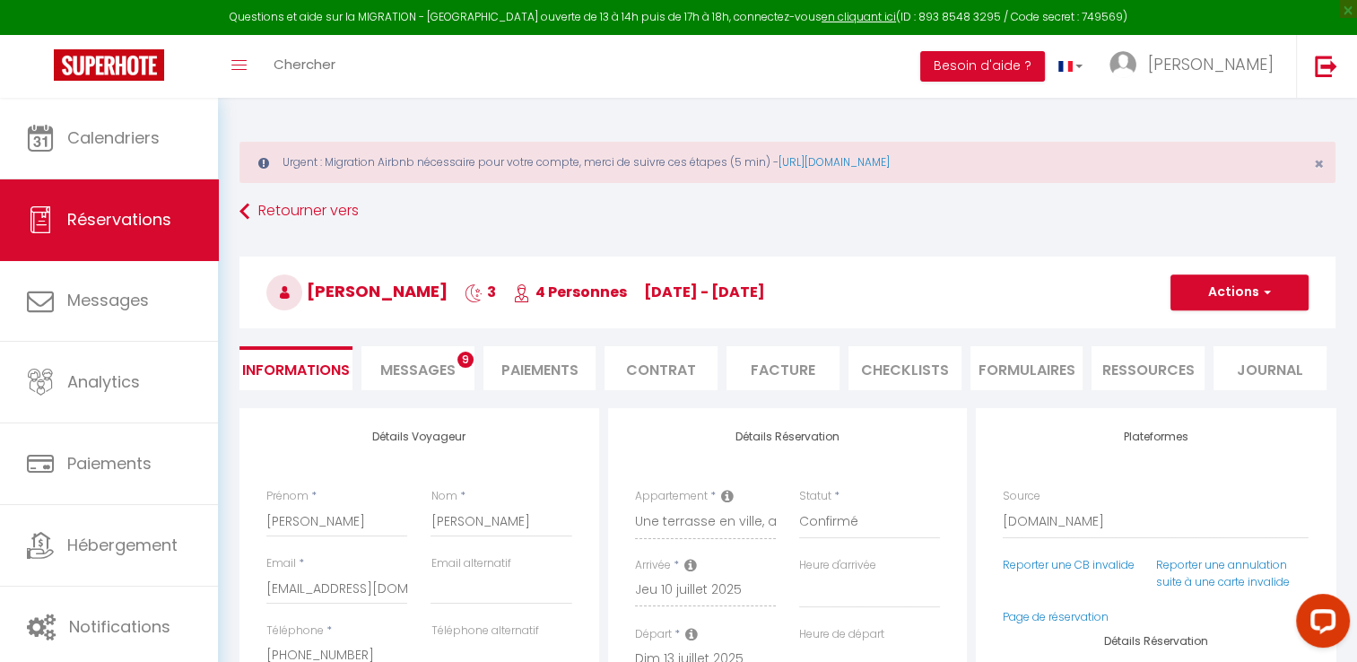
select select
checkbox input "false"
type textarea "** THIS RESERVATION HAS BEEN PRE-PAID ** BOOKING NOTE : Payment charge is EUR 7…"
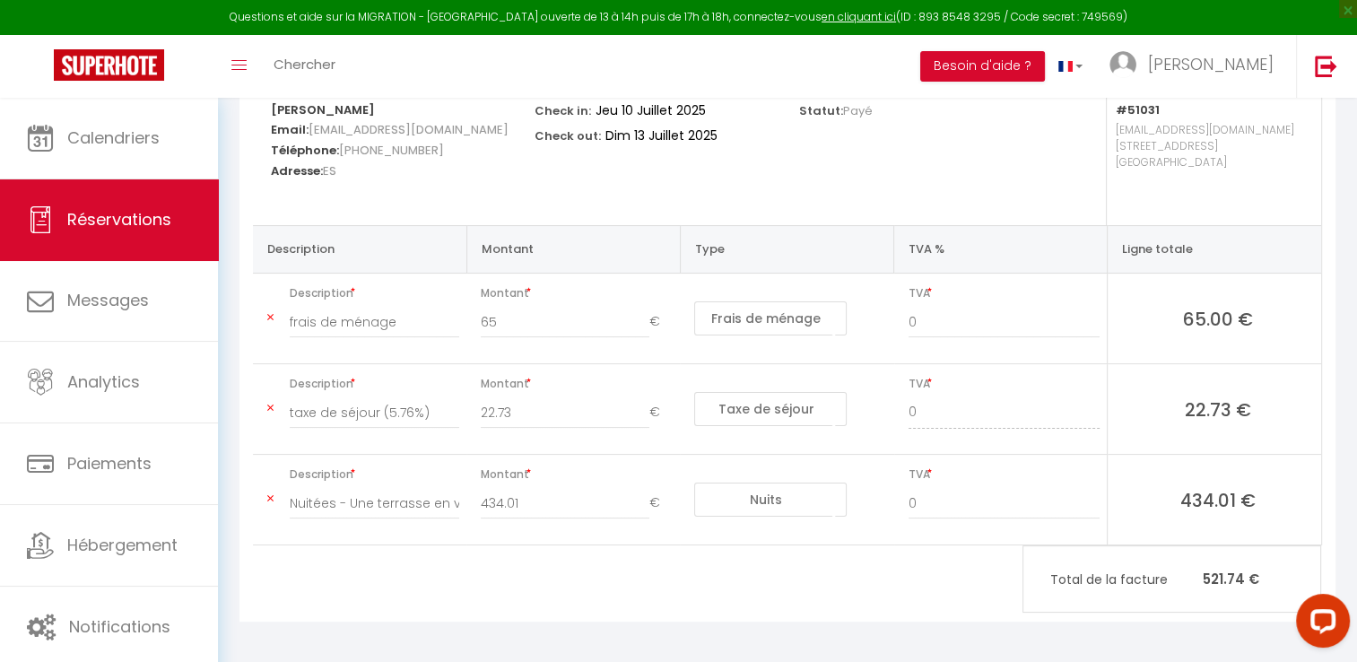
scroll to position [330, 0]
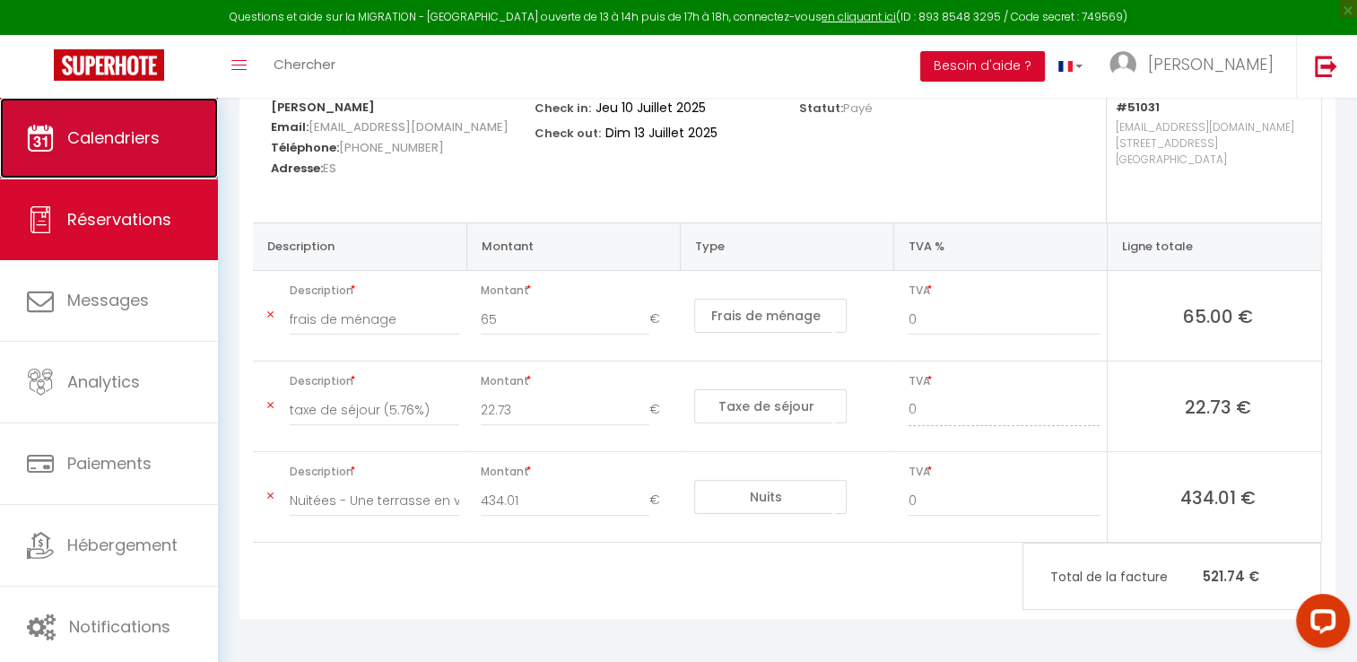
click at [102, 119] on link "Calendriers" at bounding box center [109, 138] width 218 height 81
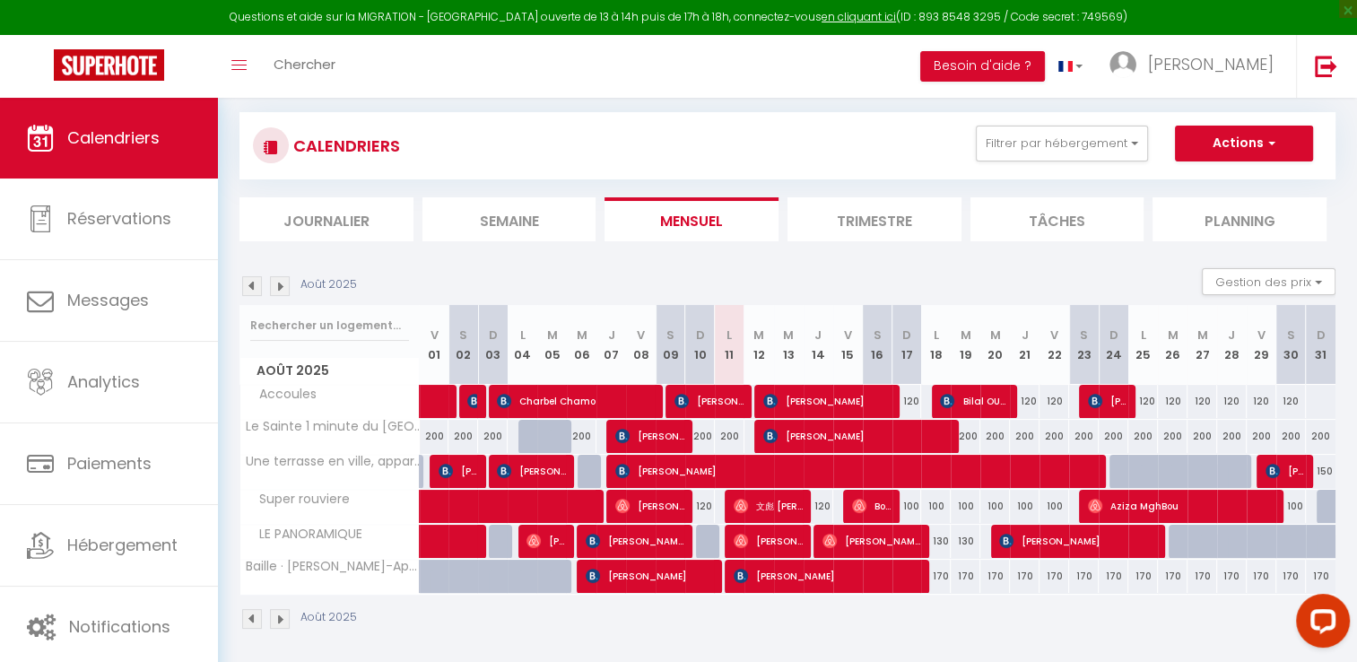
scroll to position [104, 0]
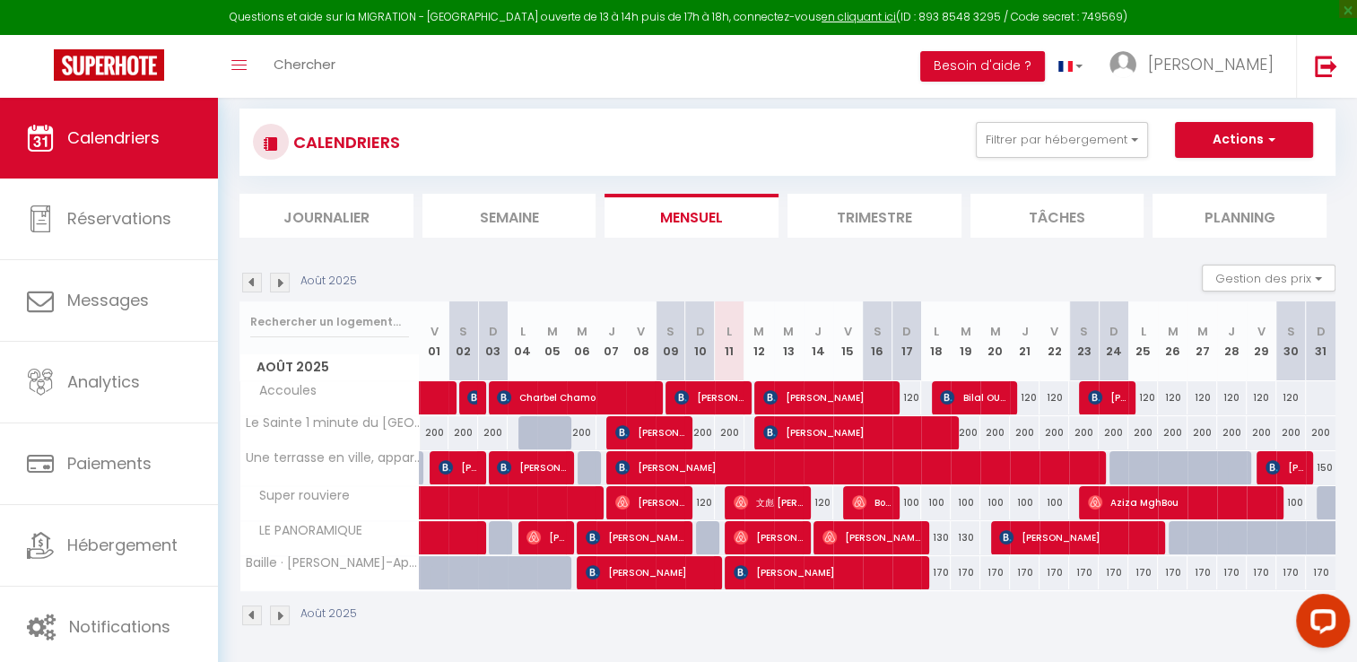
click at [250, 273] on img at bounding box center [252, 283] width 20 height 20
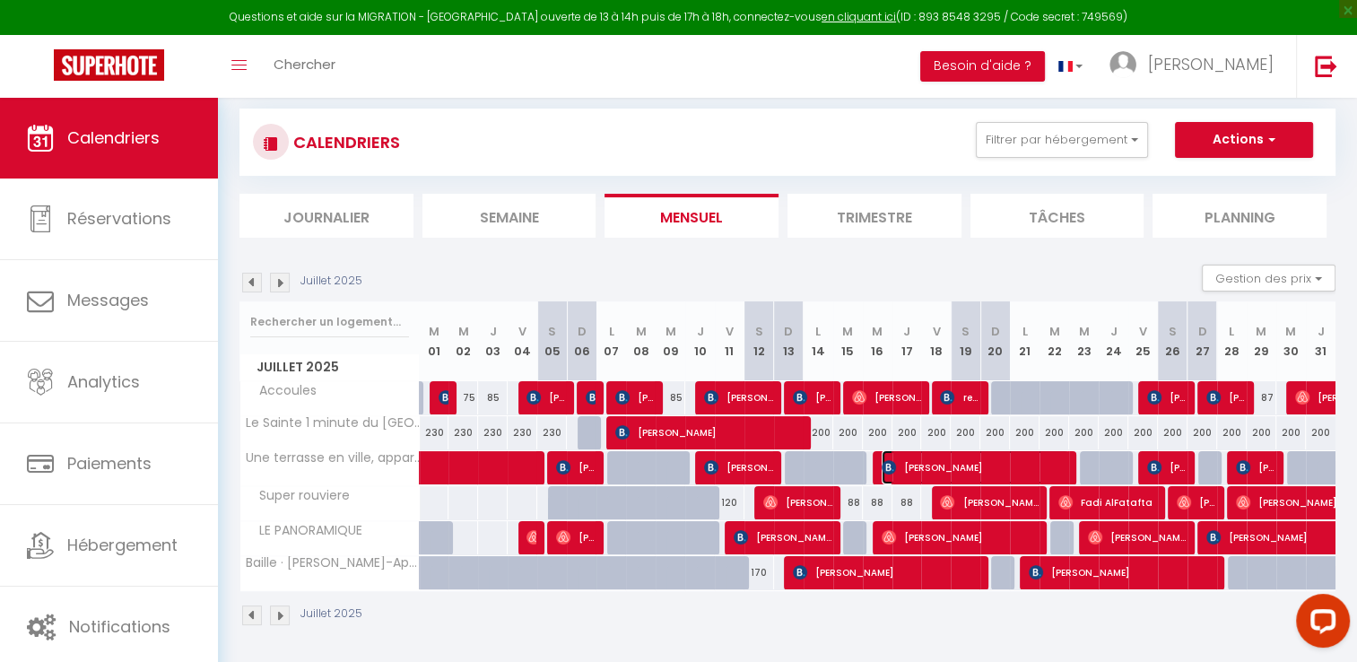
click at [925, 461] on span "[PERSON_NAME]" at bounding box center [975, 467] width 187 height 34
select select "OK"
select select "KO"
select select "0"
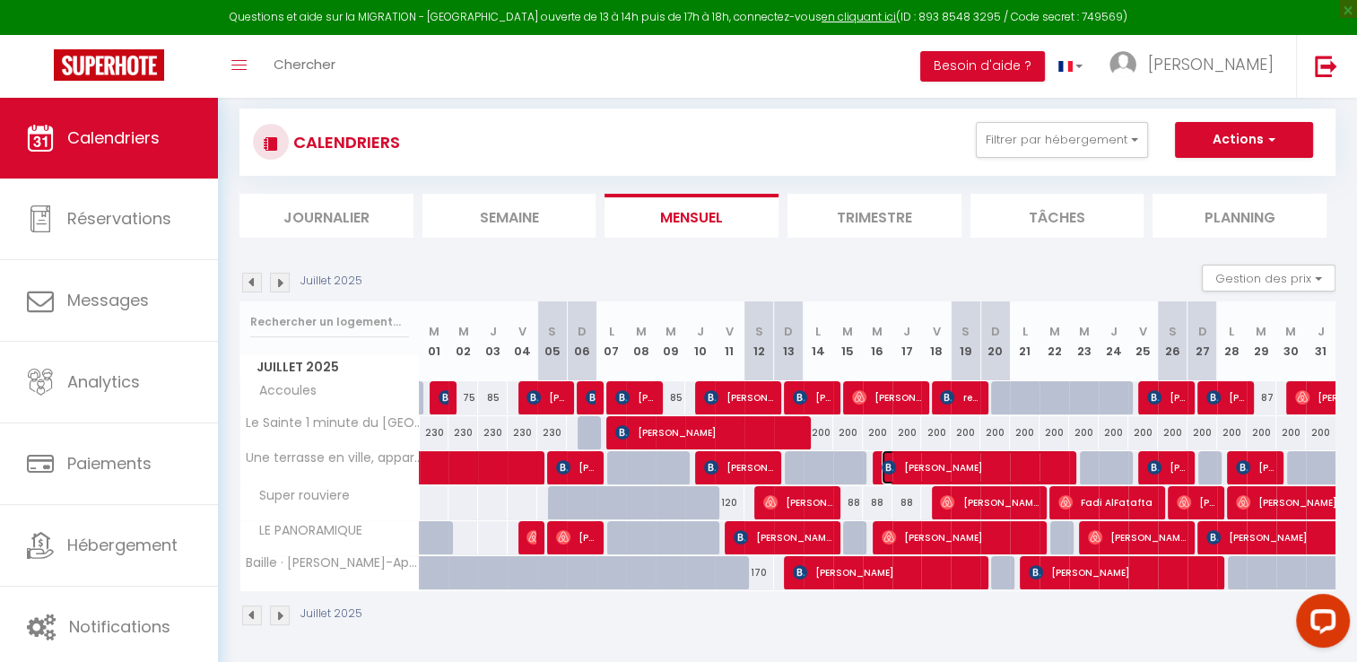
select select "1"
select select
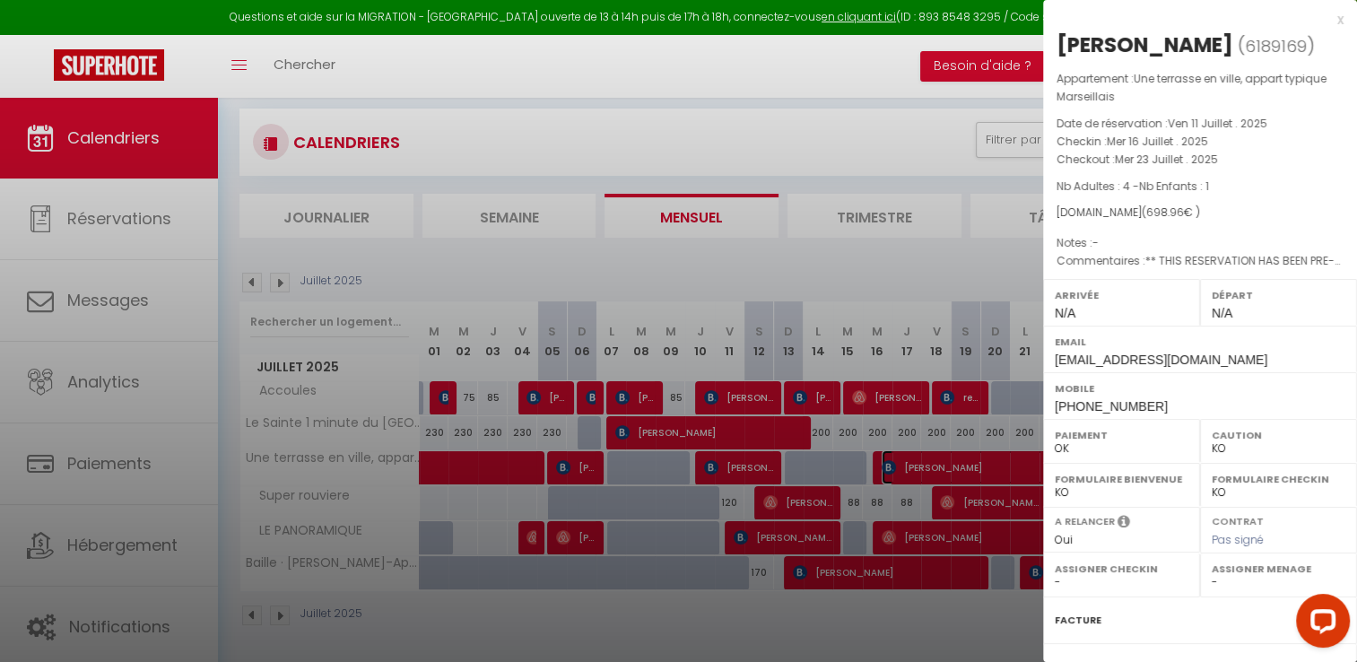
select select "45878"
drag, startPoint x: 1055, startPoint y: 138, endPoint x: 1229, endPoint y: 152, distance: 174.6
click at [1229, 152] on div "Appartement : Une terrasse en ville, appart typique Marseillais Date de réserva…" at bounding box center [1200, 170] width 314 height 201
copy div "Checkin : [DATE] . 2025 Checkout : [DATE] . 2025"
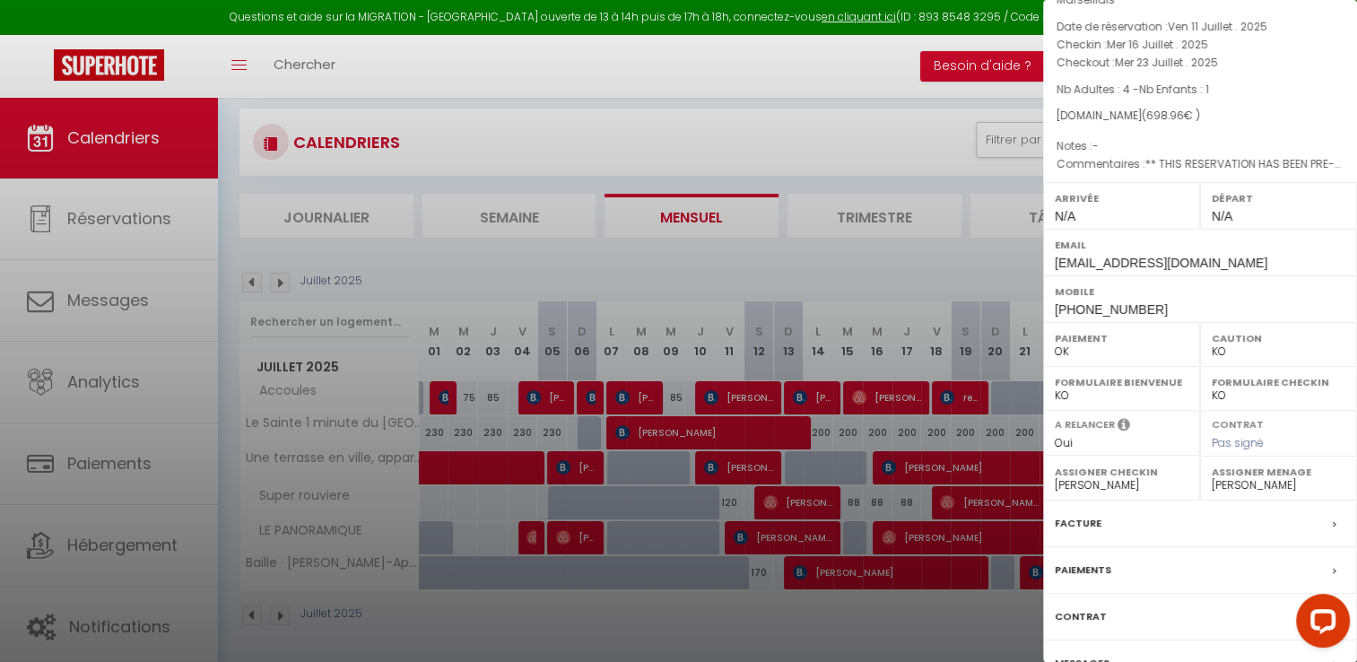
scroll to position [188, 0]
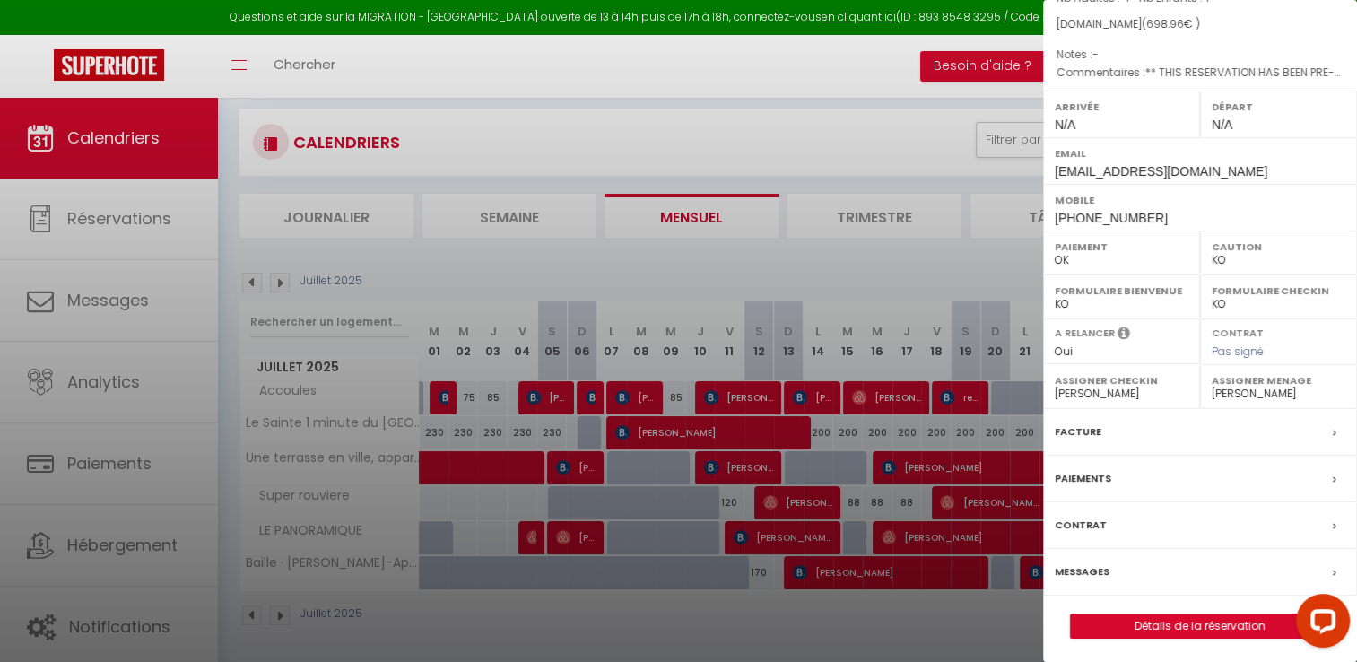
click at [1073, 432] on label "Facture" at bounding box center [1078, 431] width 47 height 19
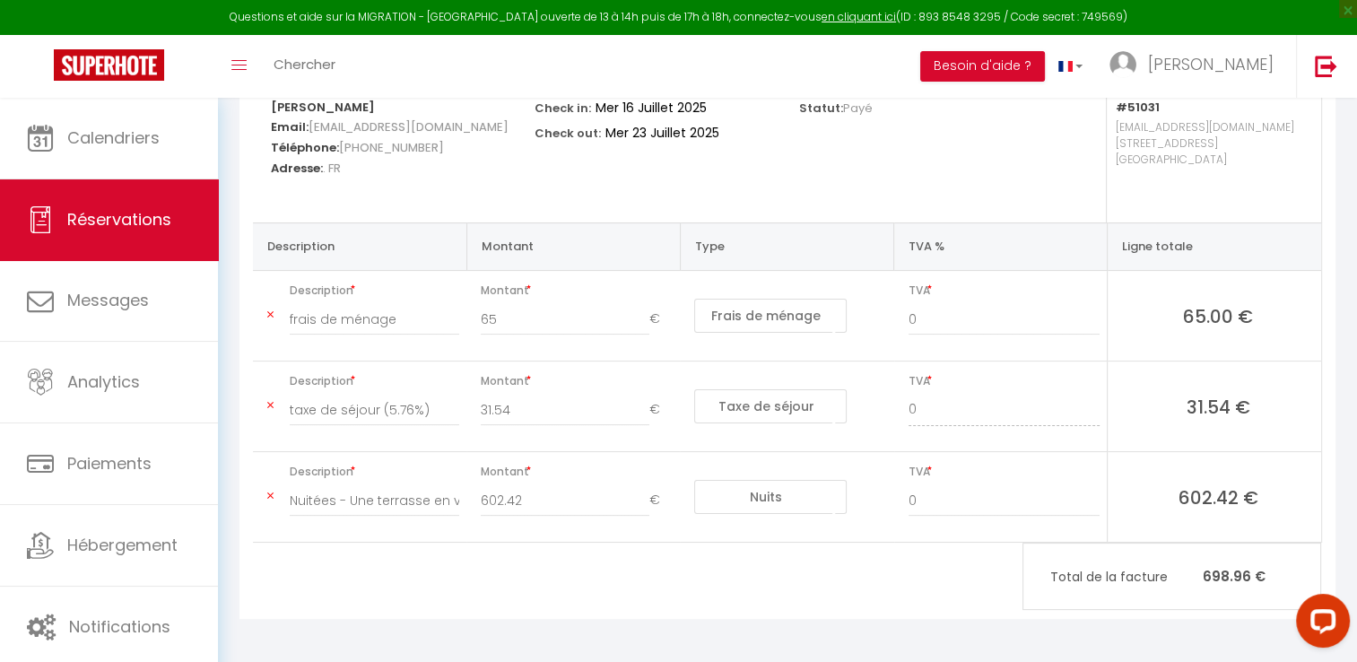
scroll to position [240, 0]
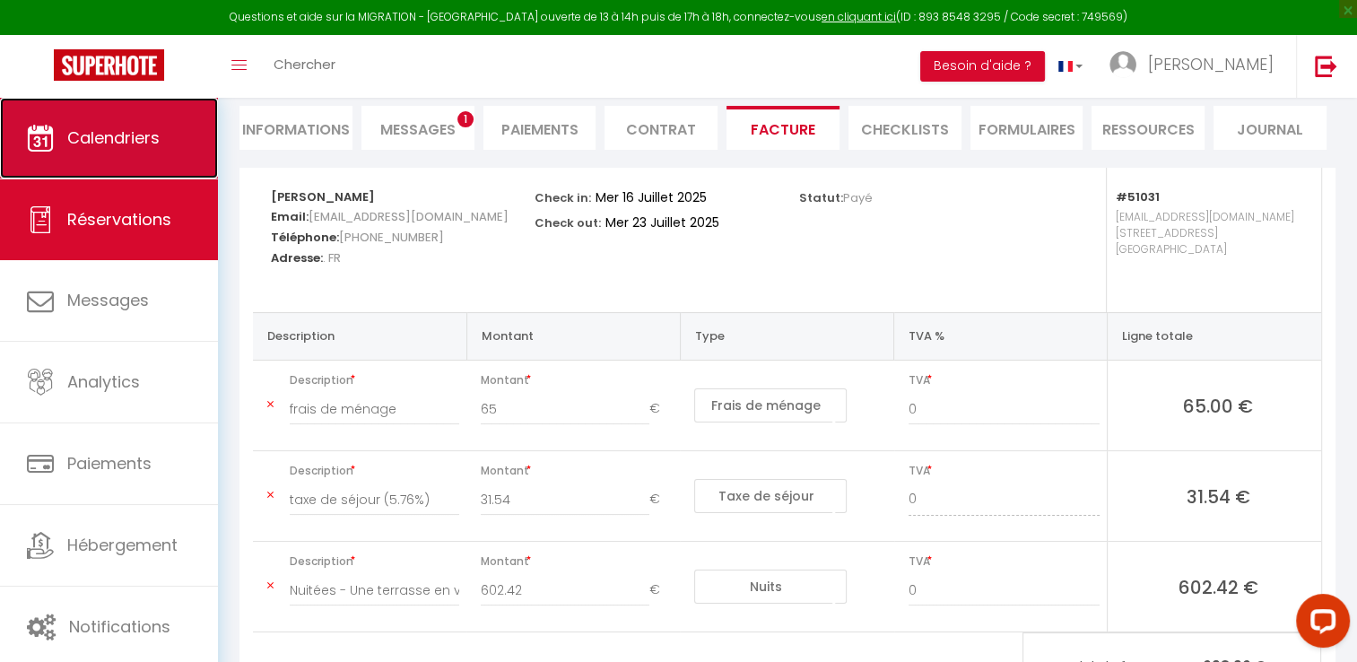
click at [117, 135] on span "Calendriers" at bounding box center [113, 137] width 92 height 22
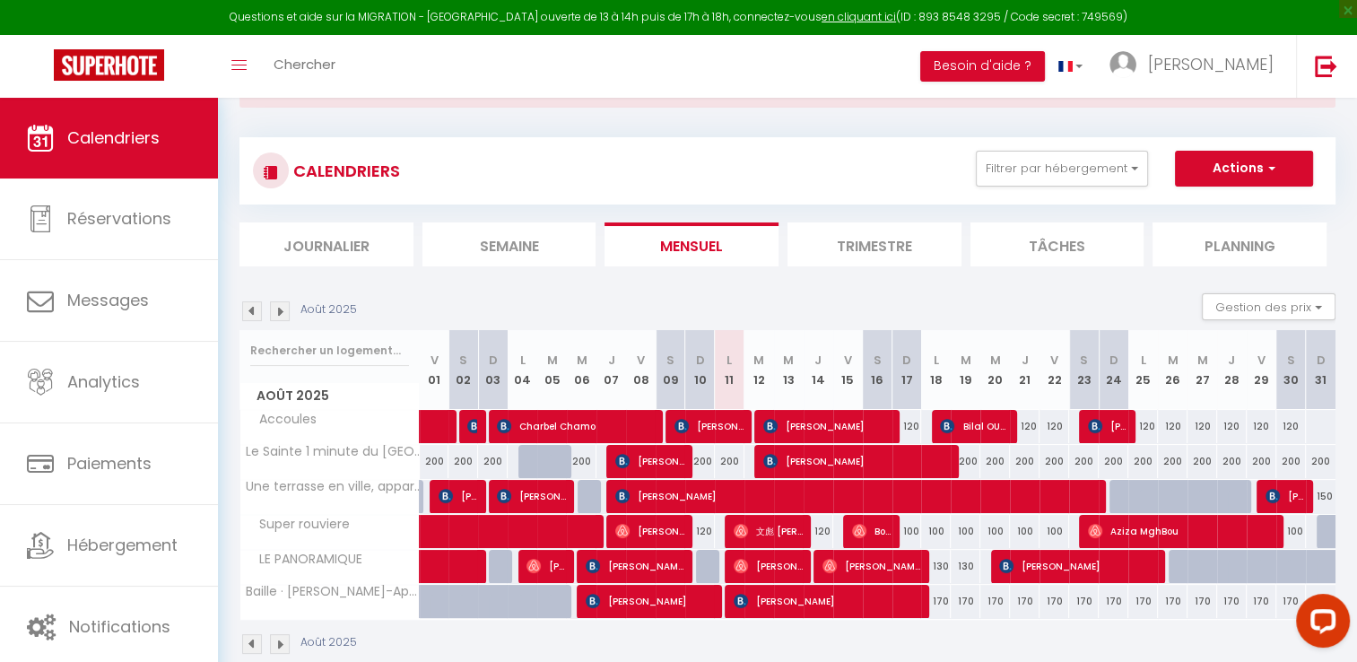
scroll to position [104, 0]
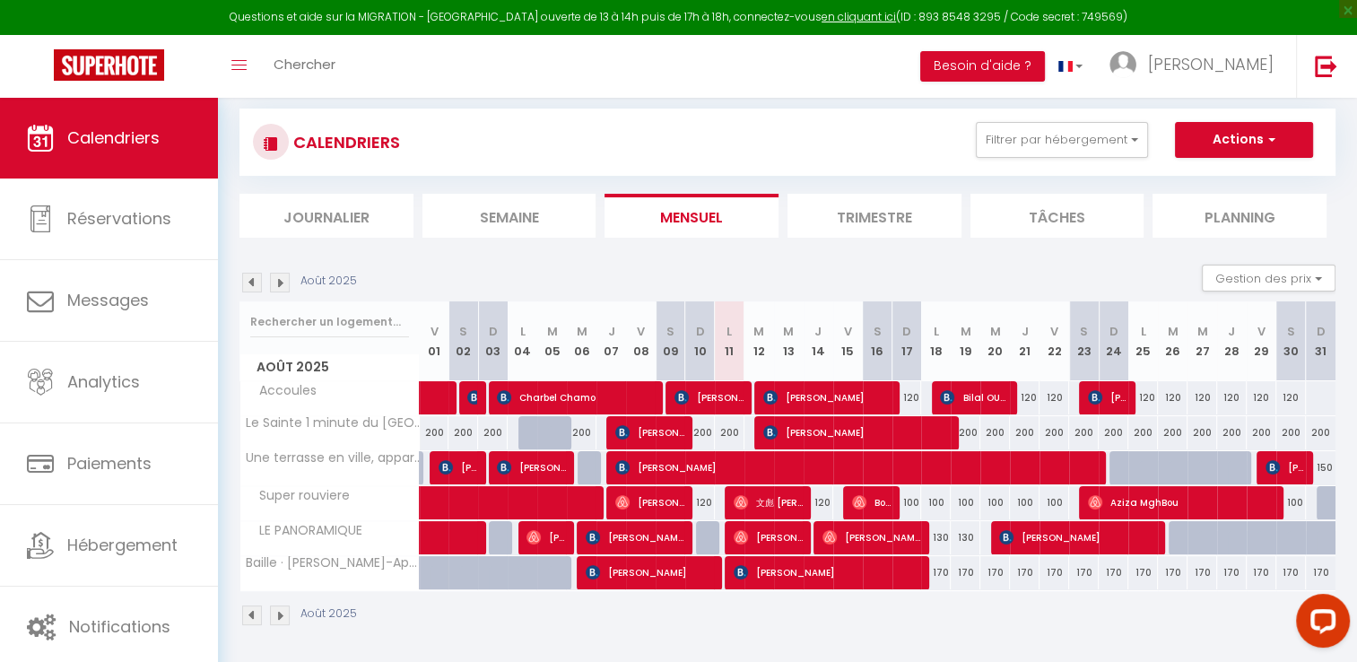
click at [249, 277] on img at bounding box center [252, 283] width 20 height 20
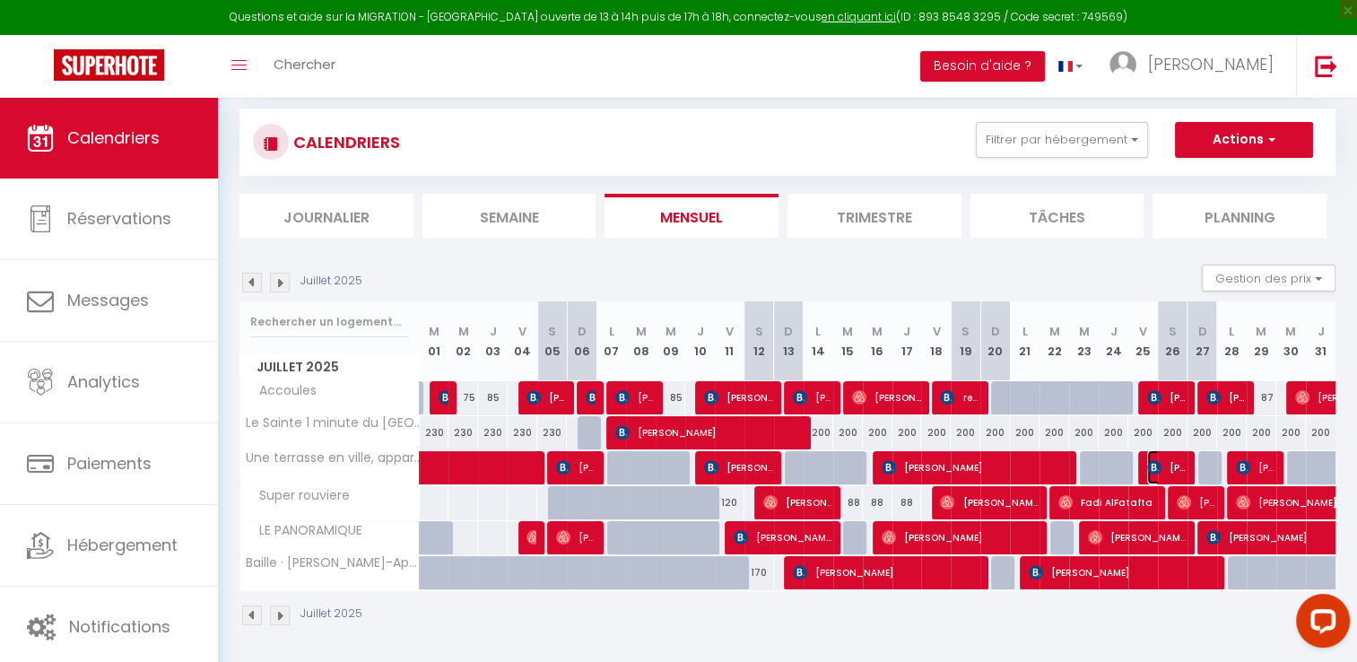
click at [1182, 464] on span "[PERSON_NAME]" at bounding box center [1166, 467] width 39 height 34
select select "OK"
select select "KO"
select select "0"
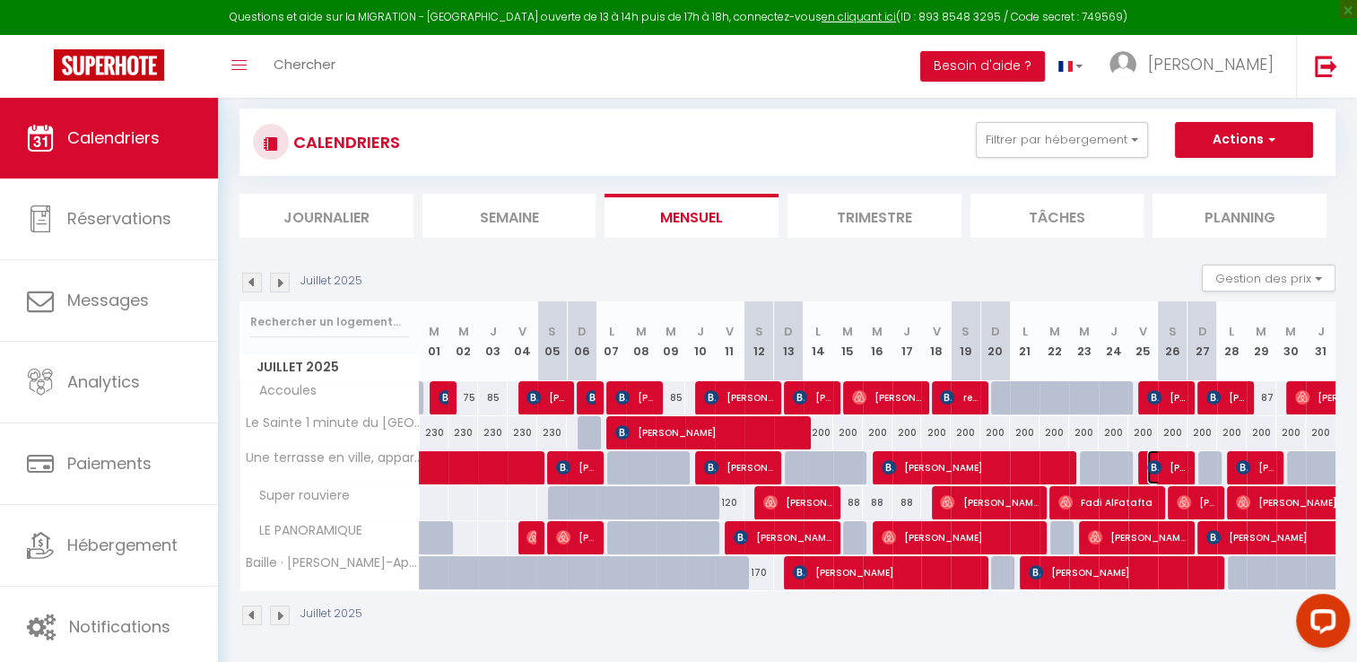
select select "1"
select select
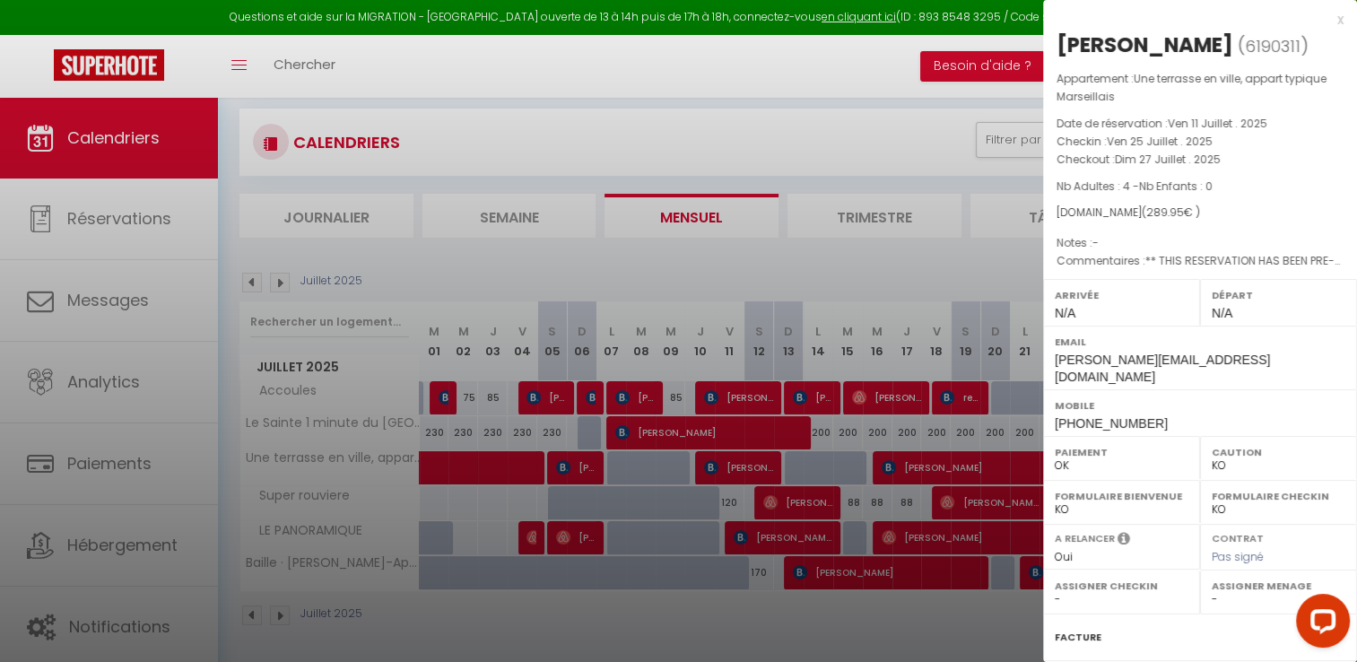
select select "45878"
drag, startPoint x: 1055, startPoint y: 135, endPoint x: 1240, endPoint y: 159, distance: 187.2
click at [1240, 159] on div "Appartement : Une terrasse en ville, appart typique Marseillais Date de réserva…" at bounding box center [1200, 170] width 314 height 201
copy div "Checkin : [DATE] . 2025 Checkout : [DATE] . 2025"
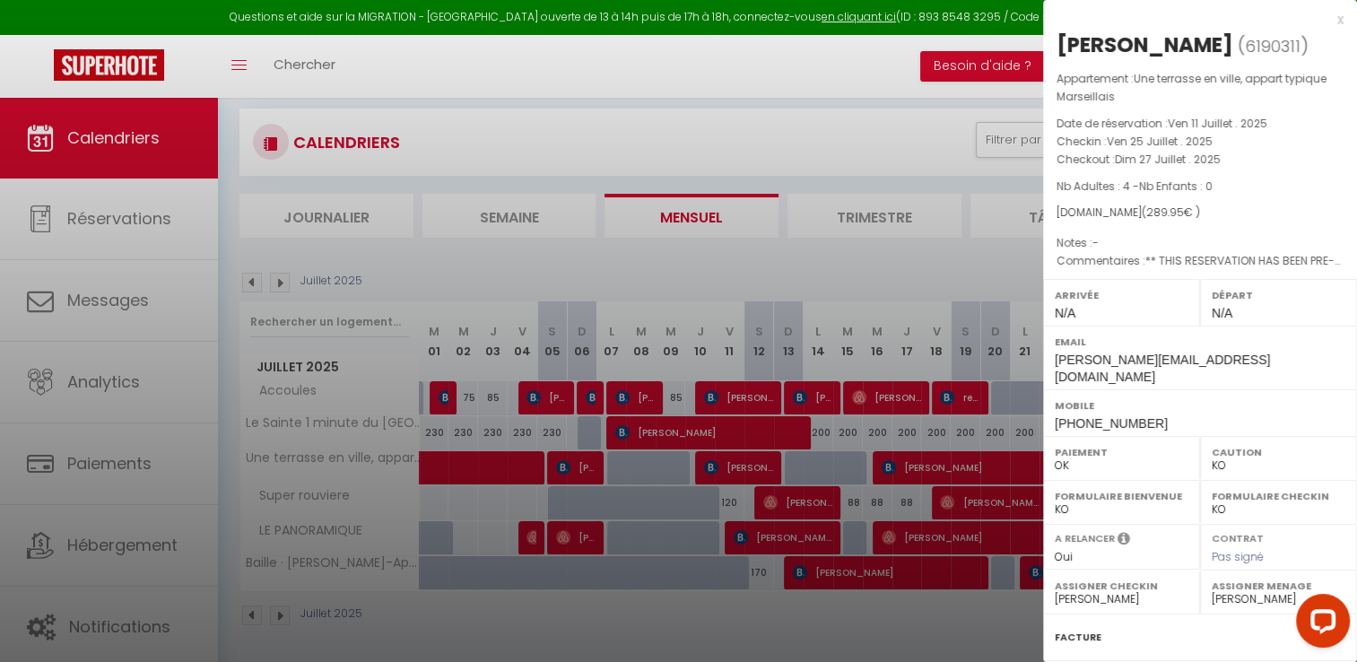
scroll to position [188, 0]
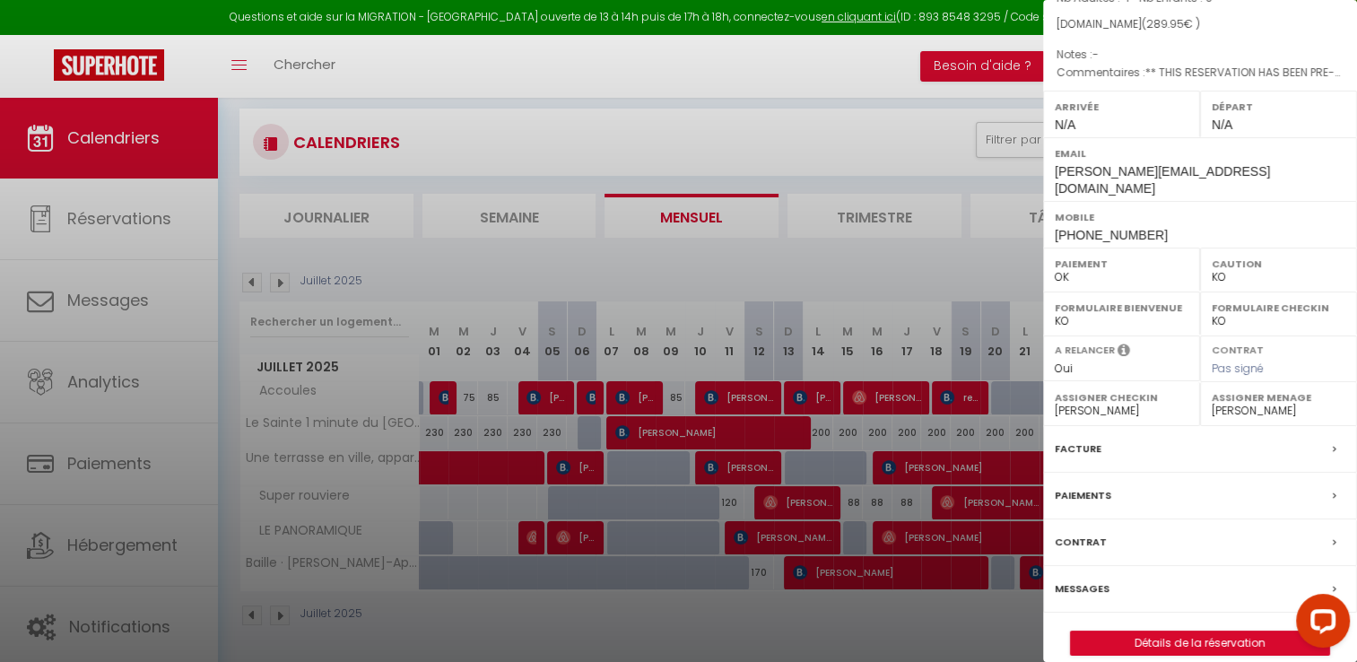
click at [1066, 439] on label "Facture" at bounding box center [1078, 448] width 47 height 19
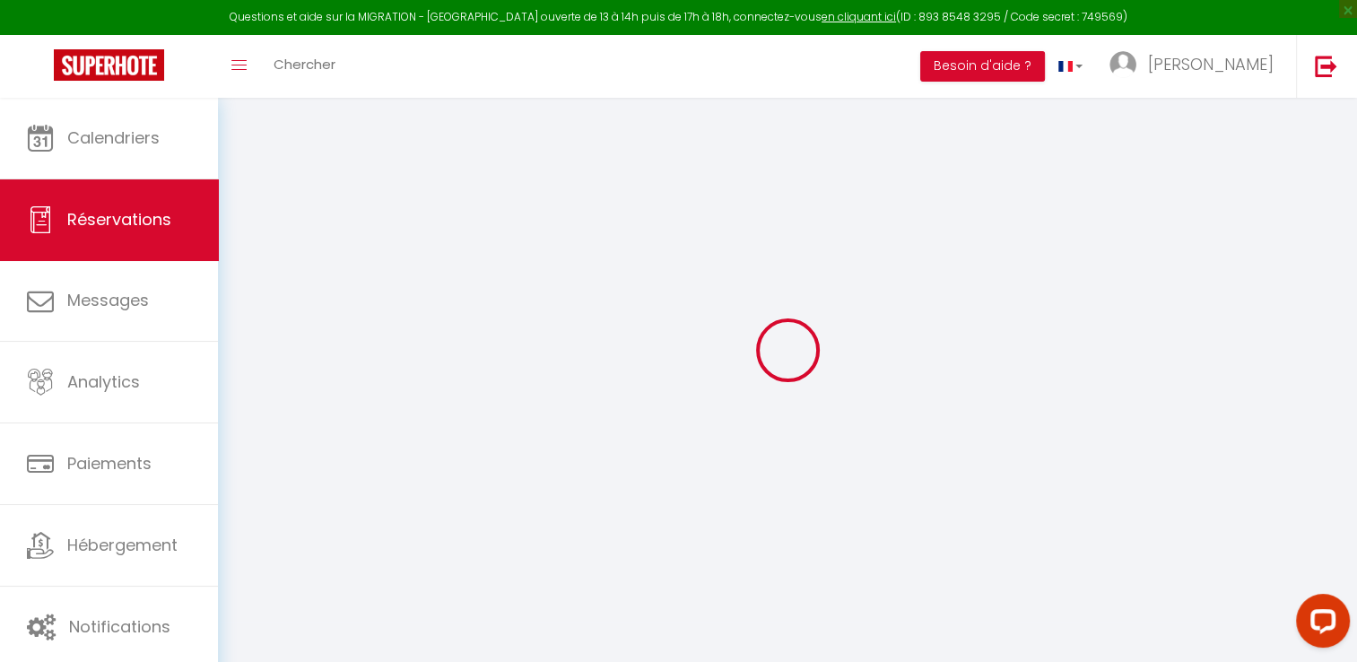
scroll to position [97, 0]
select select "cleaning"
select select "taxes"
select select
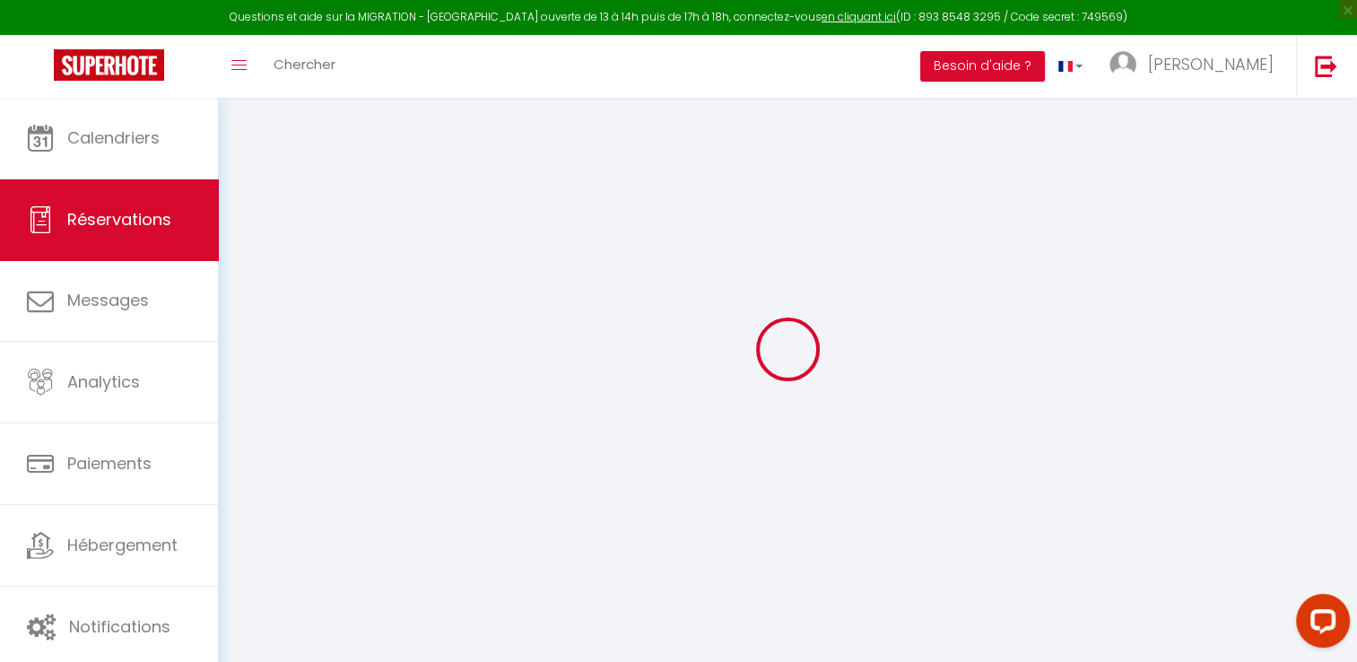
checkbox input "false"
select select
checkbox input "false"
type textarea "** THIS RESERVATION HAS BEEN PRE-PAID ** BOOKING NOTE : Payment charge is EUR 4…"
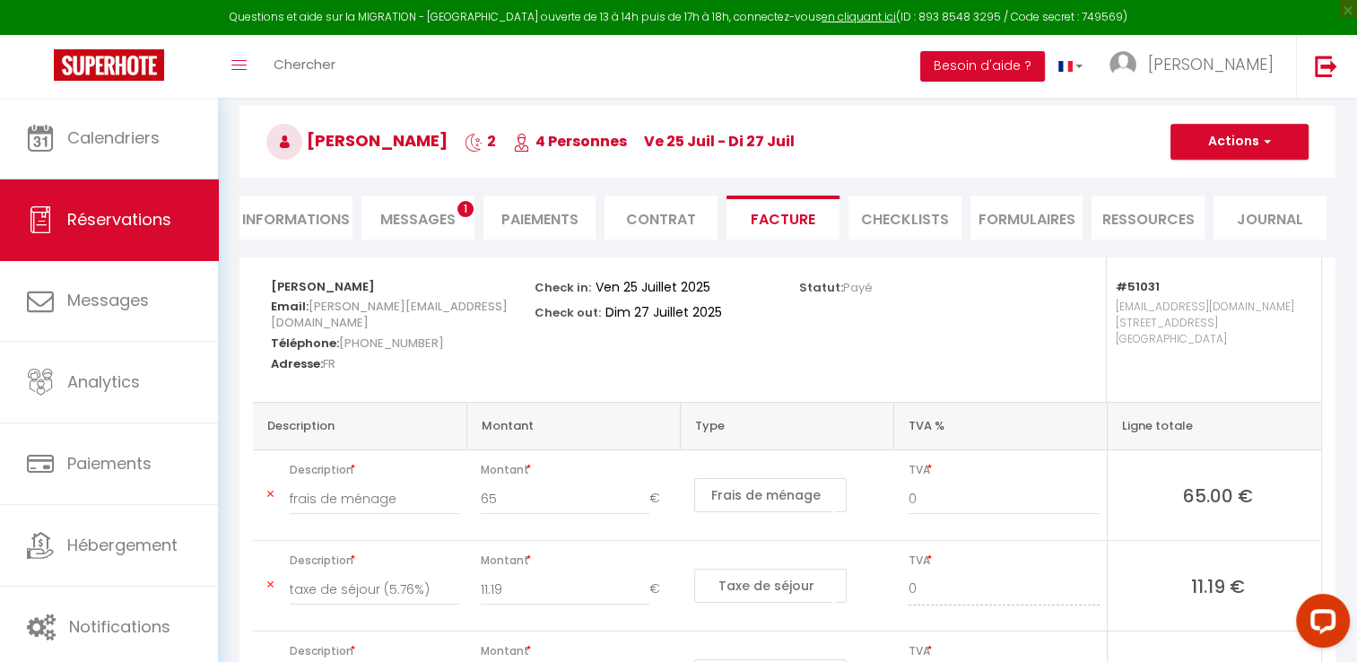
scroll to position [151, 0]
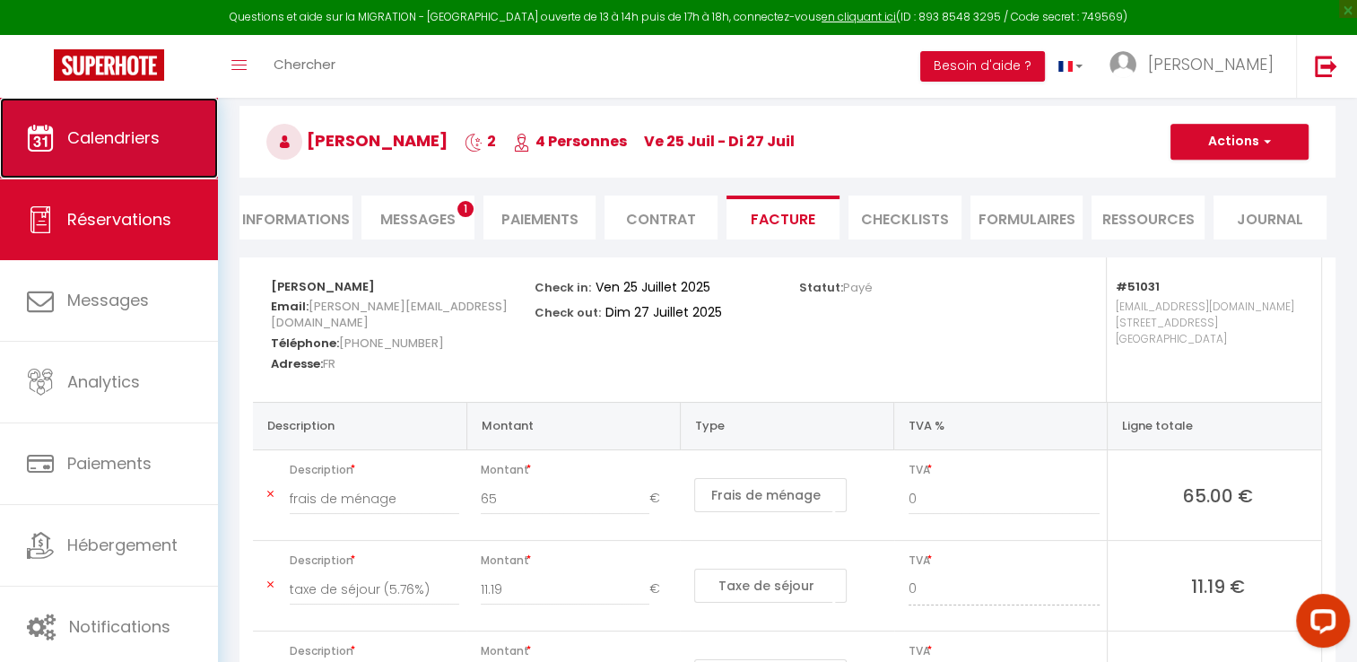
click at [82, 143] on span "Calendriers" at bounding box center [113, 137] width 92 height 22
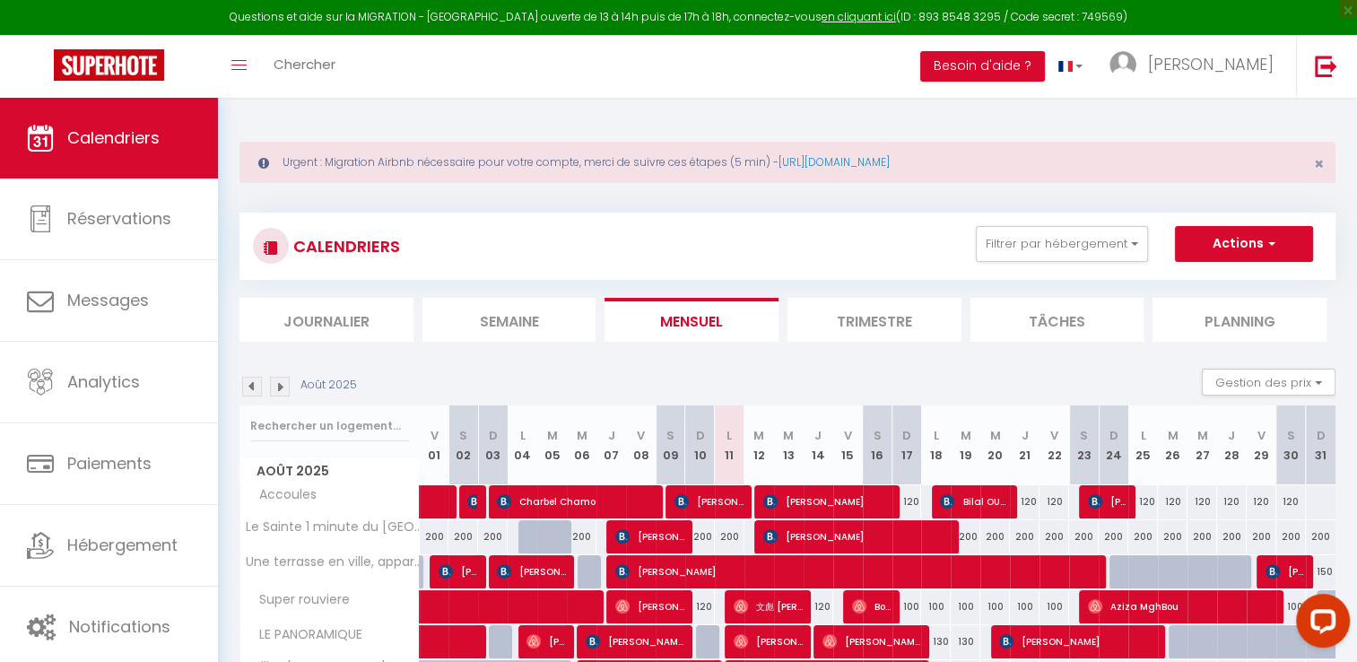
click at [244, 387] on img at bounding box center [252, 387] width 20 height 20
select select
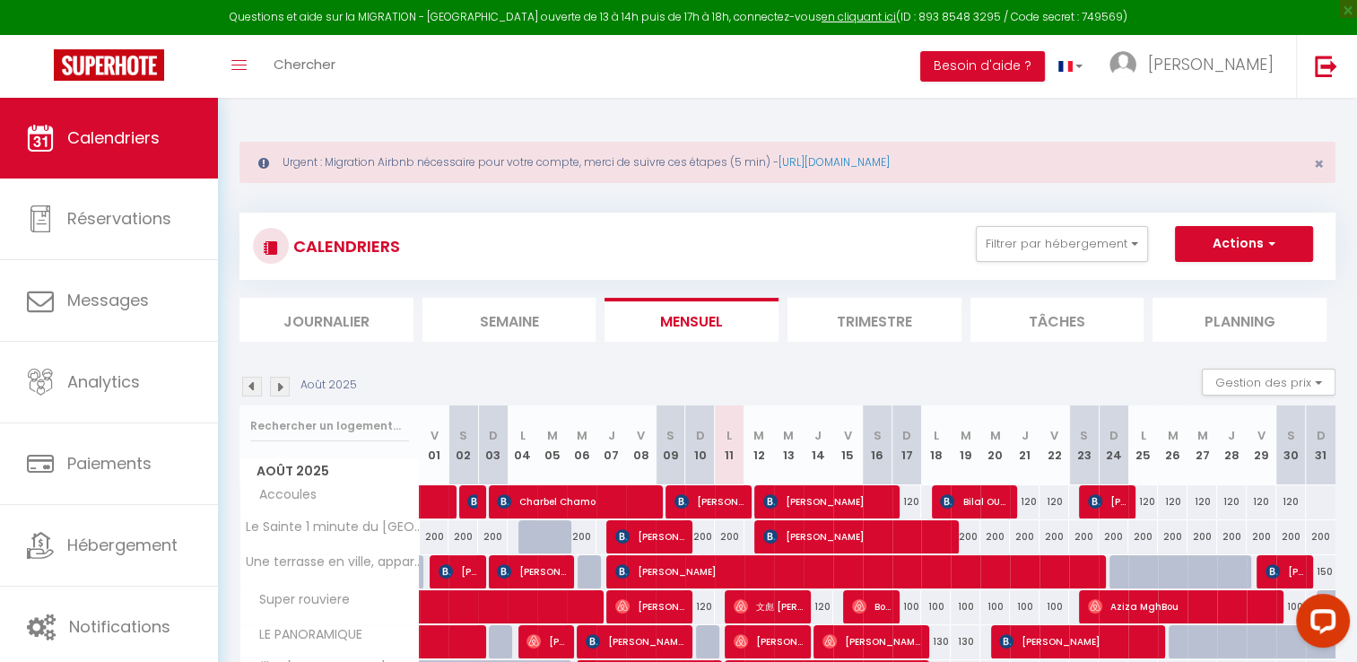
select select
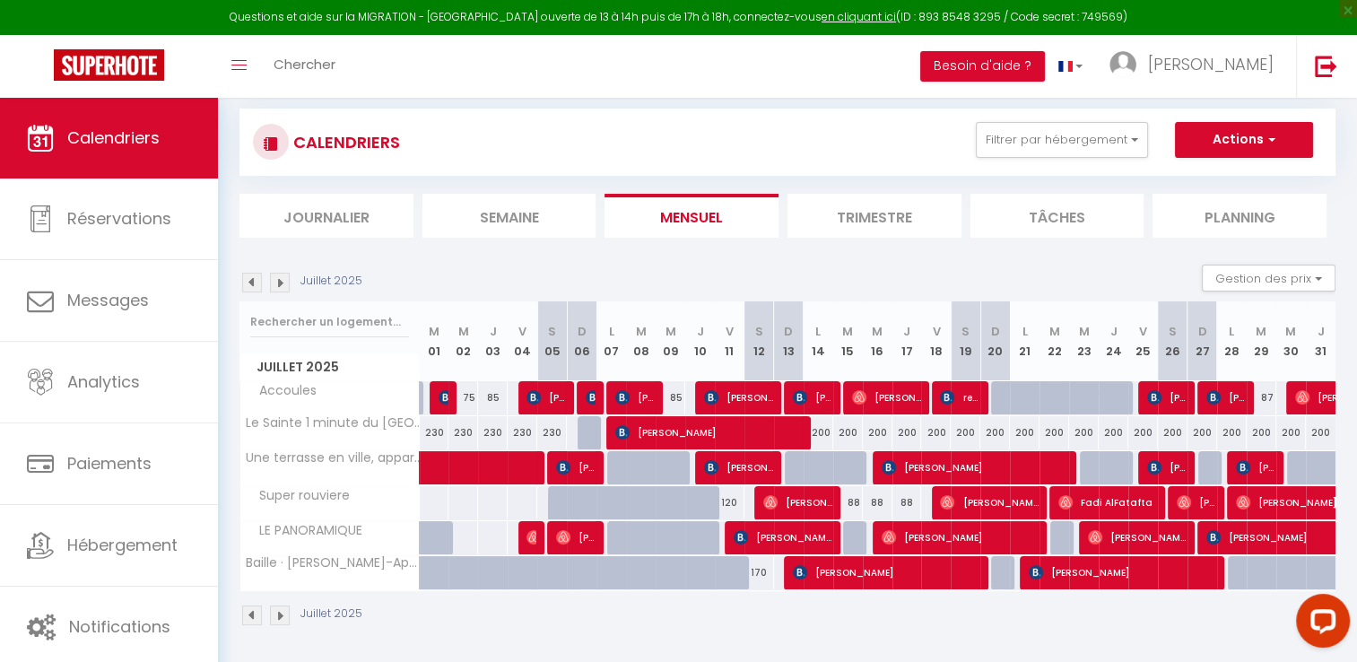
scroll to position [104, 0]
click at [1172, 473] on span "[PERSON_NAME]" at bounding box center [1166, 467] width 39 height 34
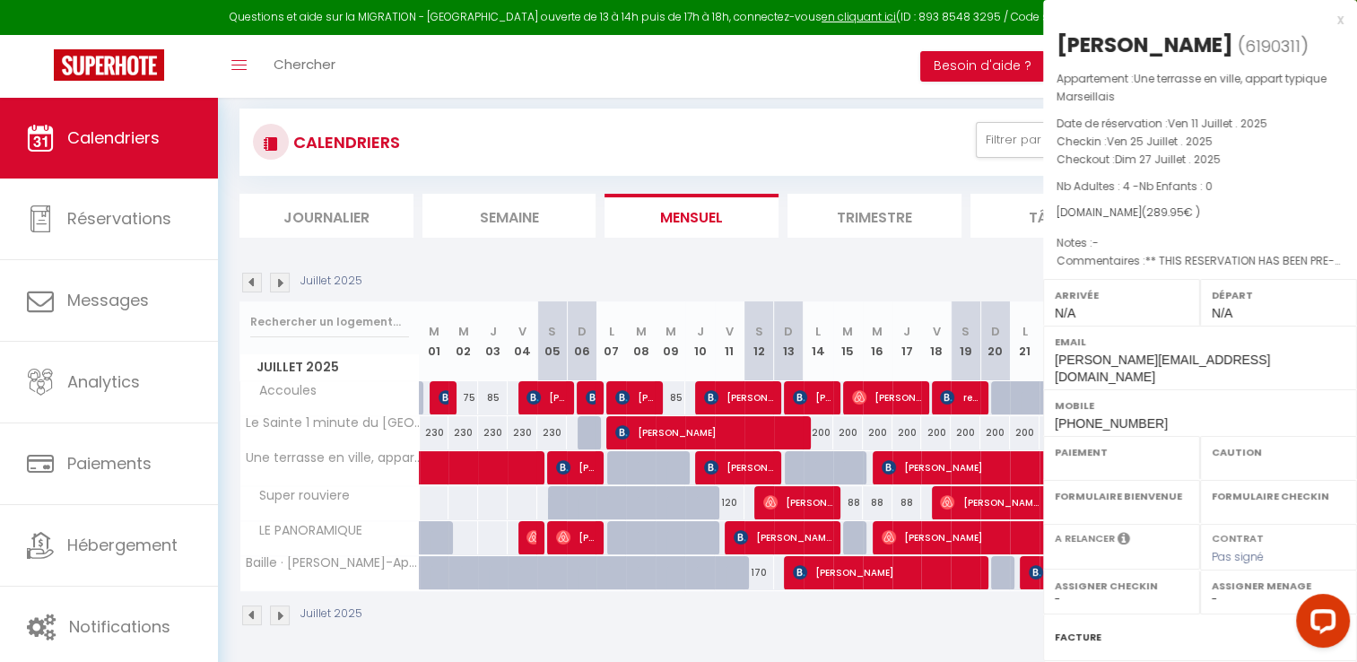
select select "OK"
select select "KO"
select select "0"
select select "1"
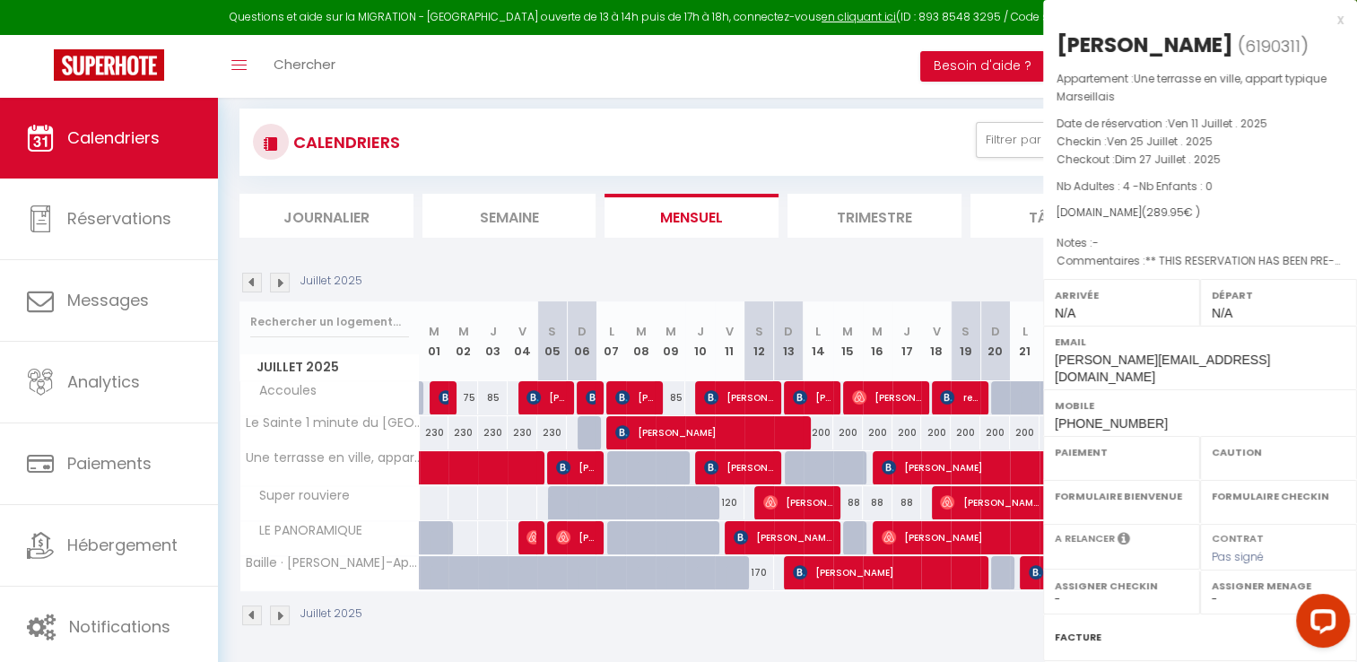
select select
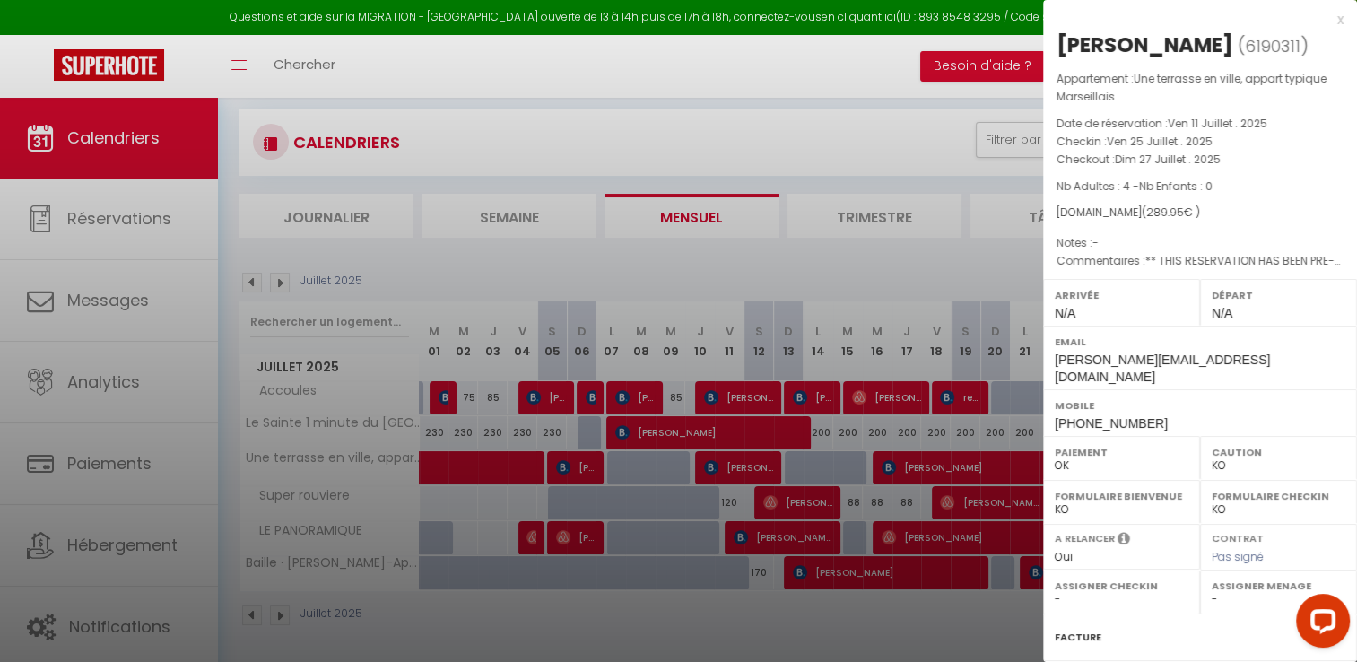
click at [1062, 135] on p "Checkin : [DATE] . 2025" at bounding box center [1199, 142] width 287 height 18
select select "45878"
drag, startPoint x: 1062, startPoint y: 135, endPoint x: 1050, endPoint y: 136, distance: 11.8
click at [1055, 135] on div "Appartement : Une terrasse en ville, appart typique Marseillais Date de réserva…" at bounding box center [1200, 170] width 314 height 201
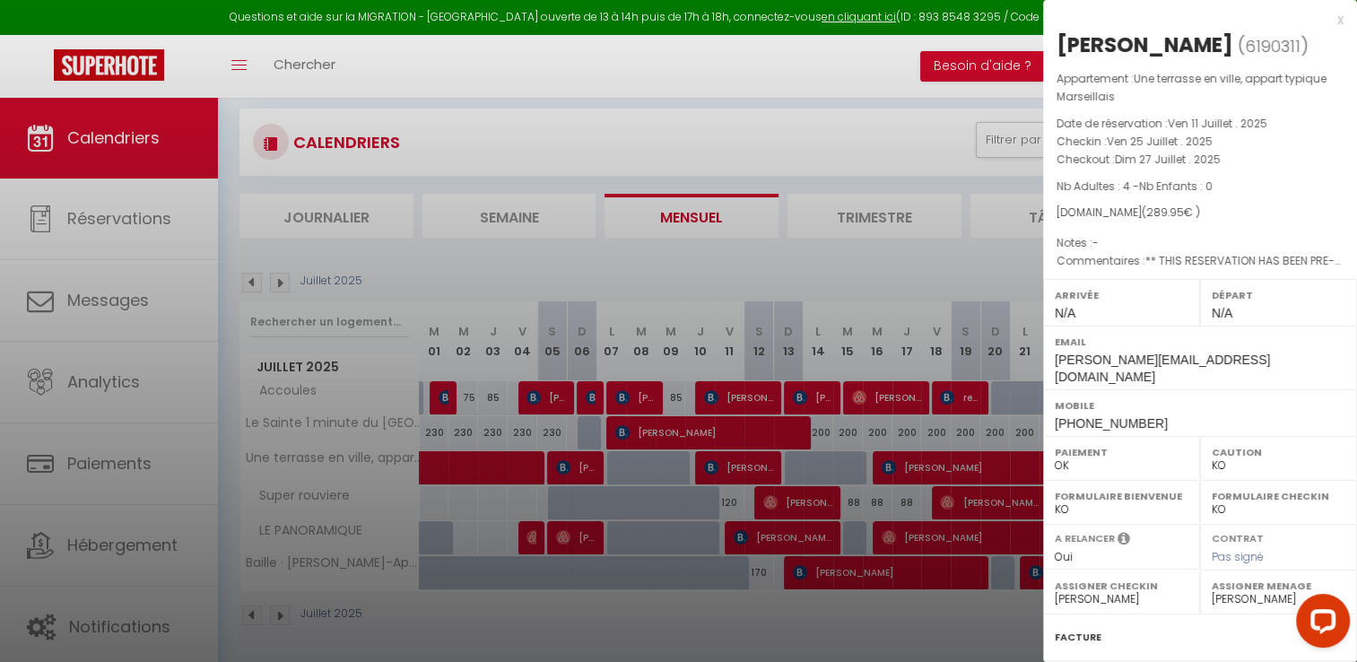
drag, startPoint x: 1269, startPoint y: 178, endPoint x: 1141, endPoint y: 141, distance: 133.4
click at [1269, 178] on p "Nb Adultes : 4 - Nb Enfants : 0" at bounding box center [1199, 187] width 287 height 18
drag, startPoint x: 1055, startPoint y: 142, endPoint x: 1225, endPoint y: 162, distance: 171.6
click at [1224, 162] on div "Appartement : Une terrasse en ville, appart typique Marseillais Date de réserva…" at bounding box center [1200, 170] width 314 height 201
copy div "Checkin : [DATE] . 2025 Checkout : [DATE] . 2025"
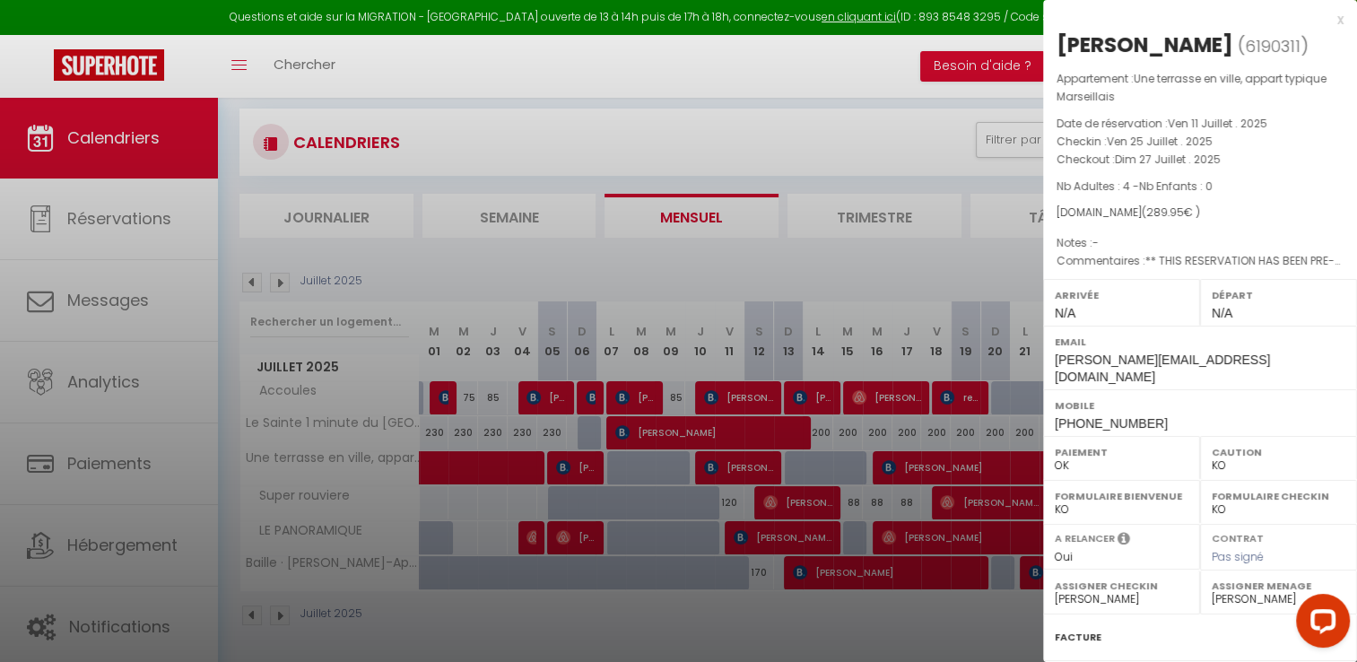
click at [1324, 15] on div "x" at bounding box center [1193, 20] width 300 height 22
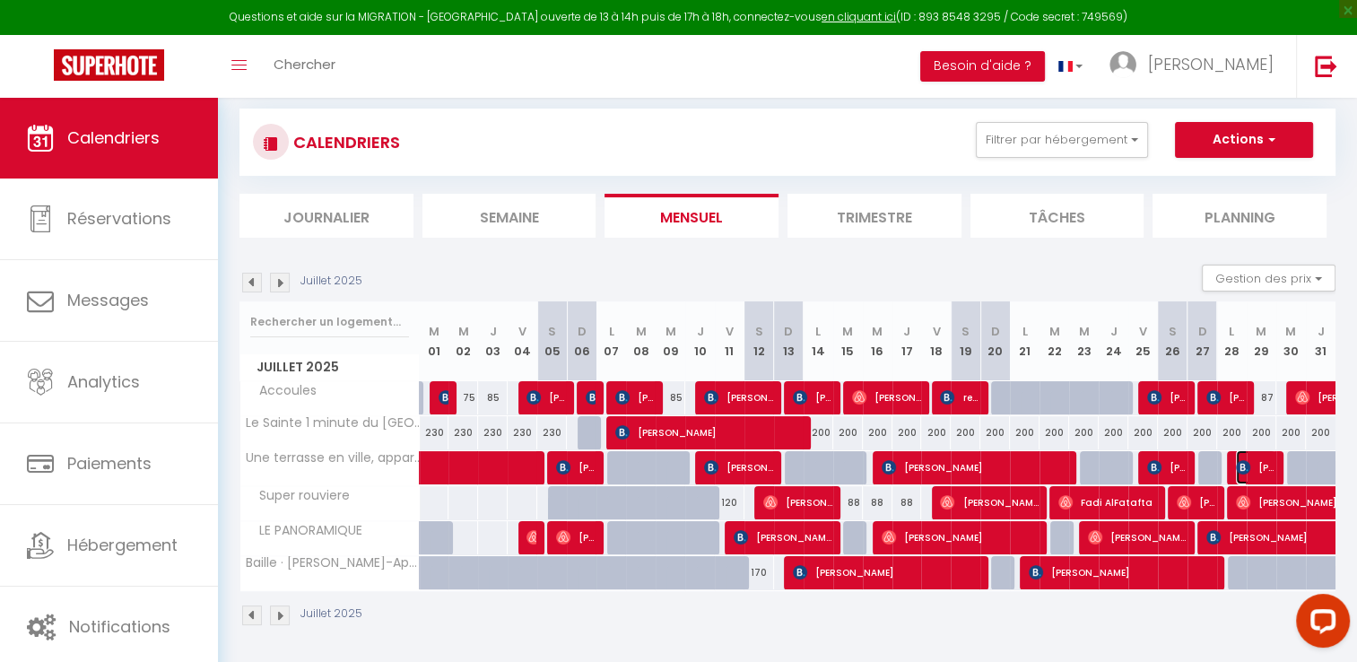
click at [1255, 466] on span "[PERSON_NAME]" at bounding box center [1255, 467] width 39 height 34
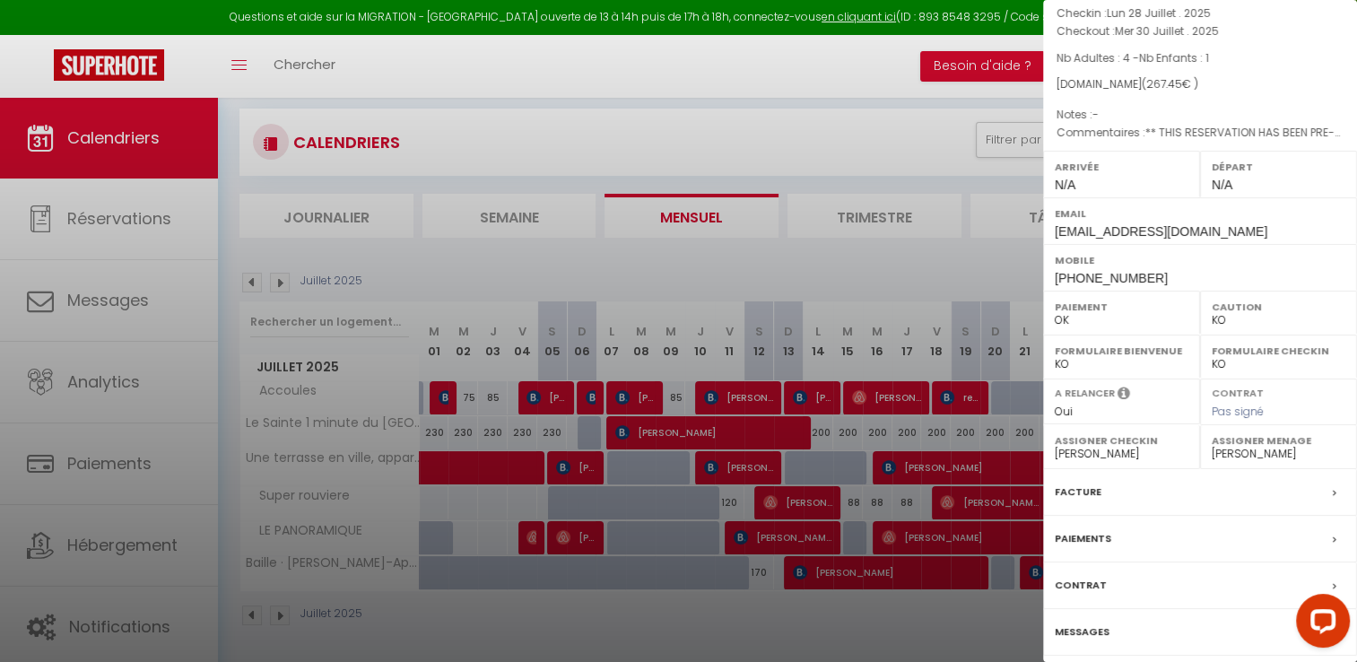
scroll to position [188, 0]
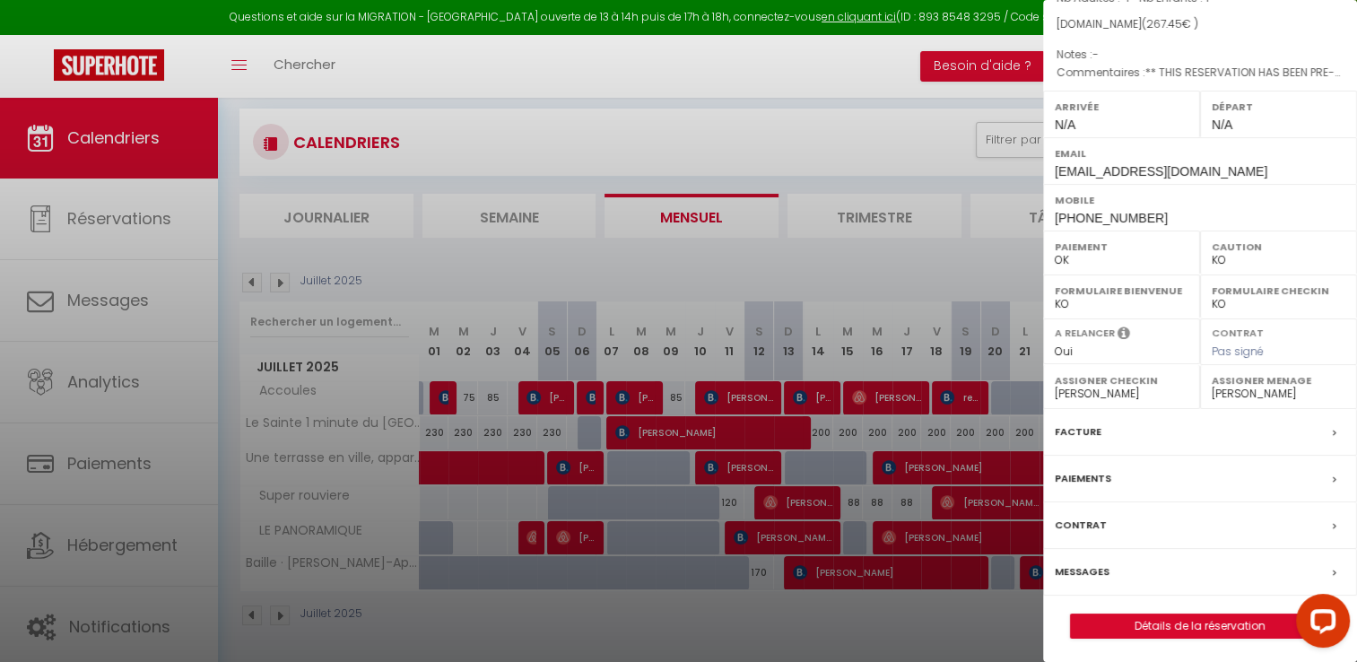
click at [1083, 431] on label "Facture" at bounding box center [1078, 431] width 47 height 19
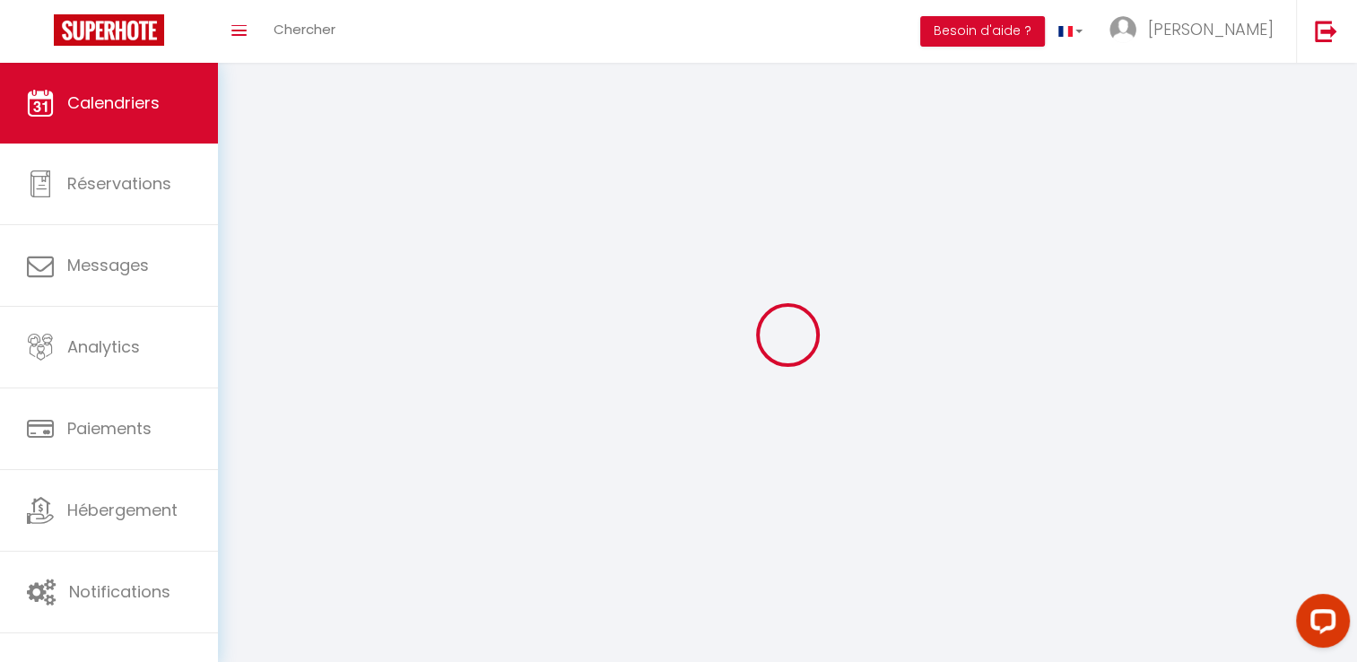
scroll to position [63, 0]
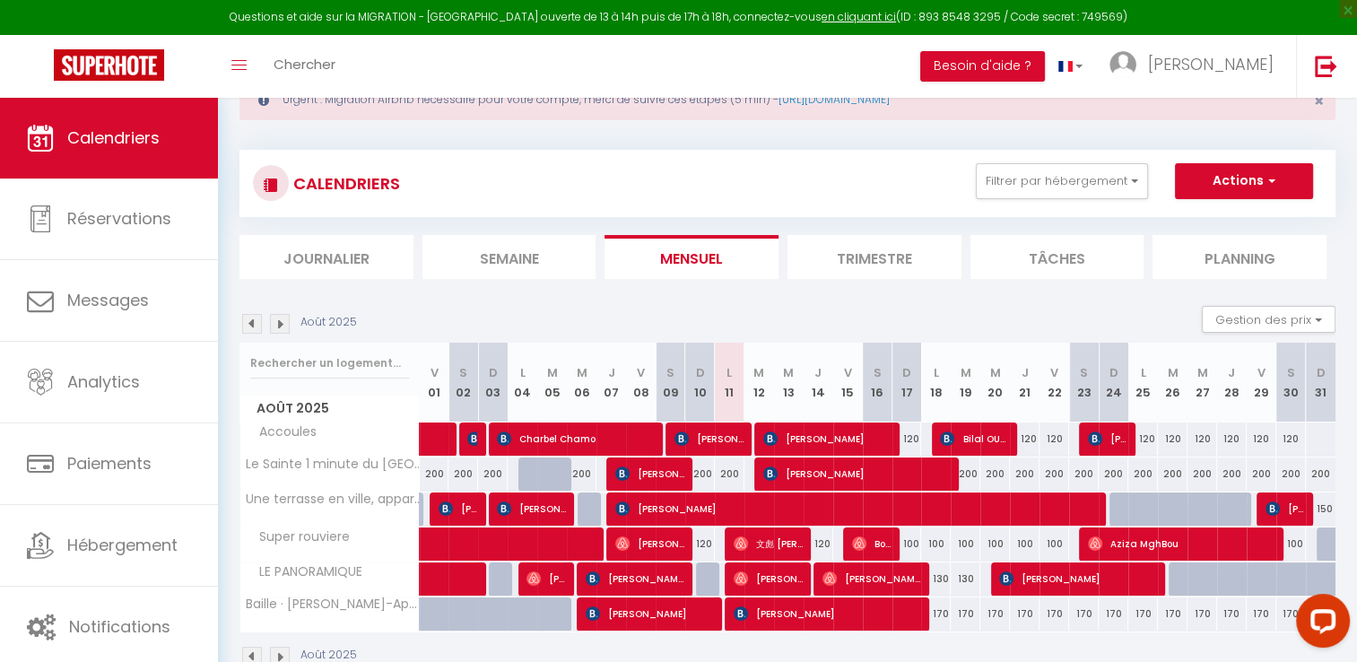
click at [251, 331] on img at bounding box center [252, 324] width 20 height 20
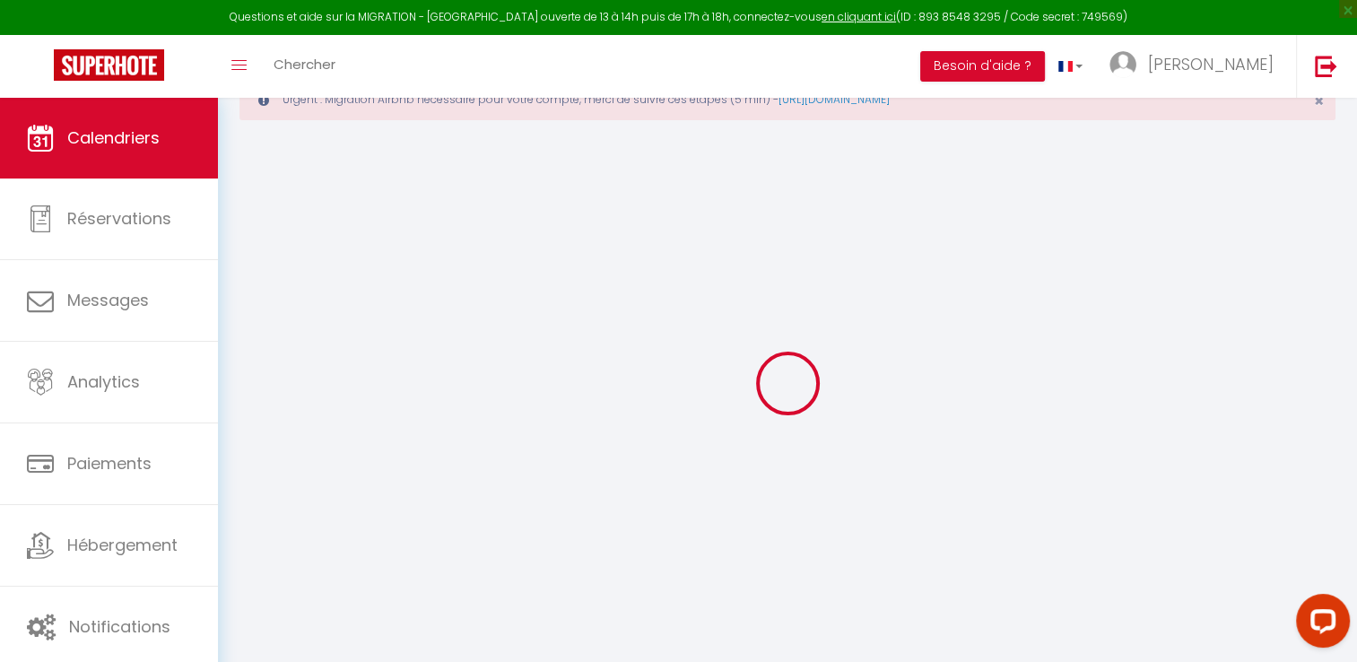
select select
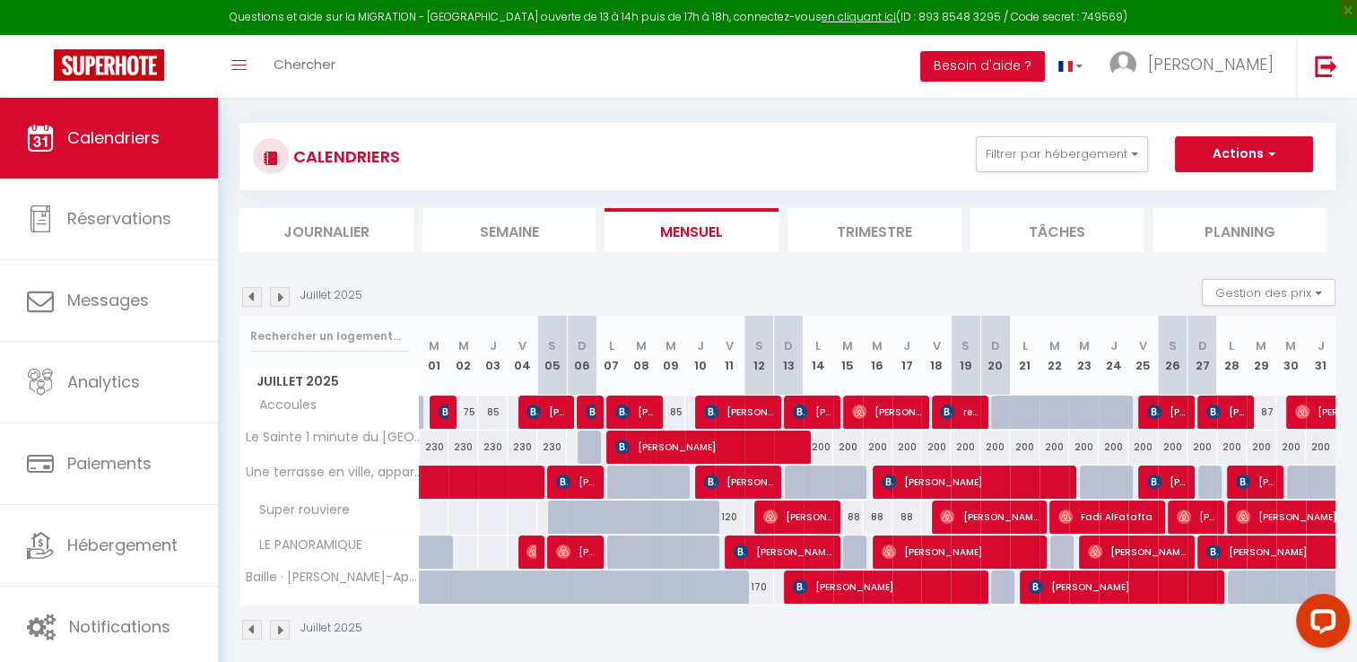
scroll to position [104, 0]
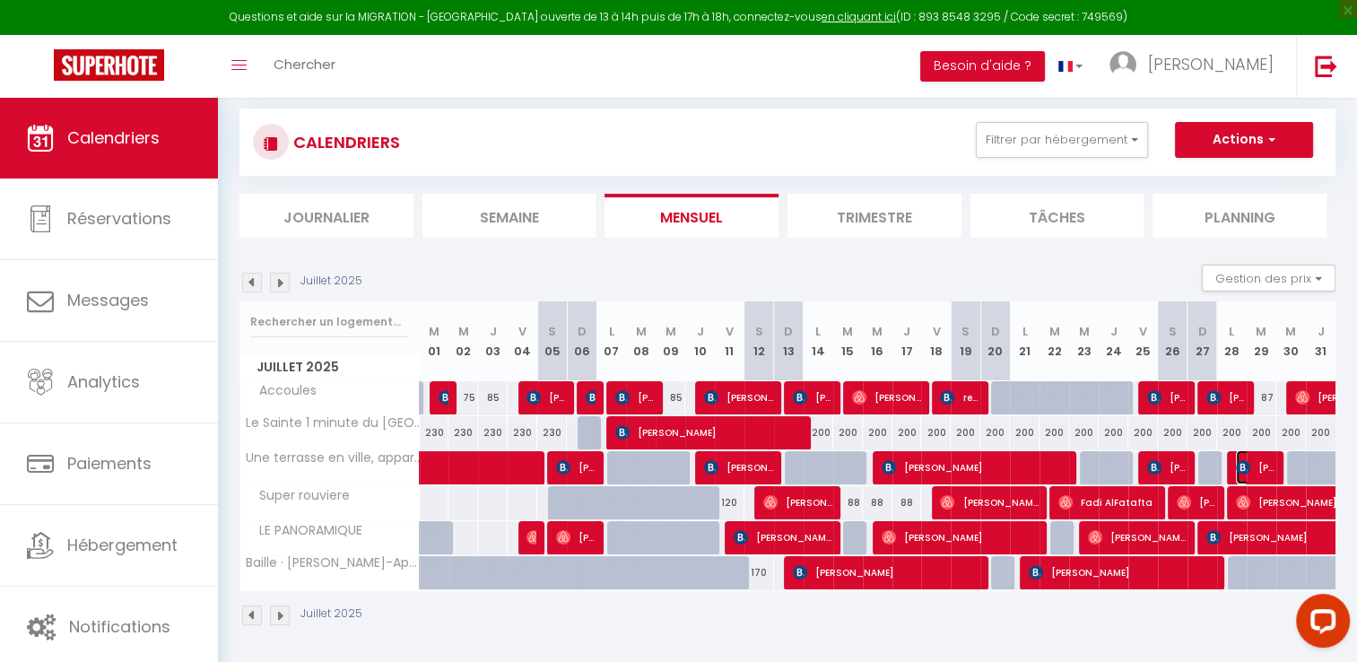
click at [1261, 457] on span "[PERSON_NAME]" at bounding box center [1255, 467] width 39 height 34
select select "OK"
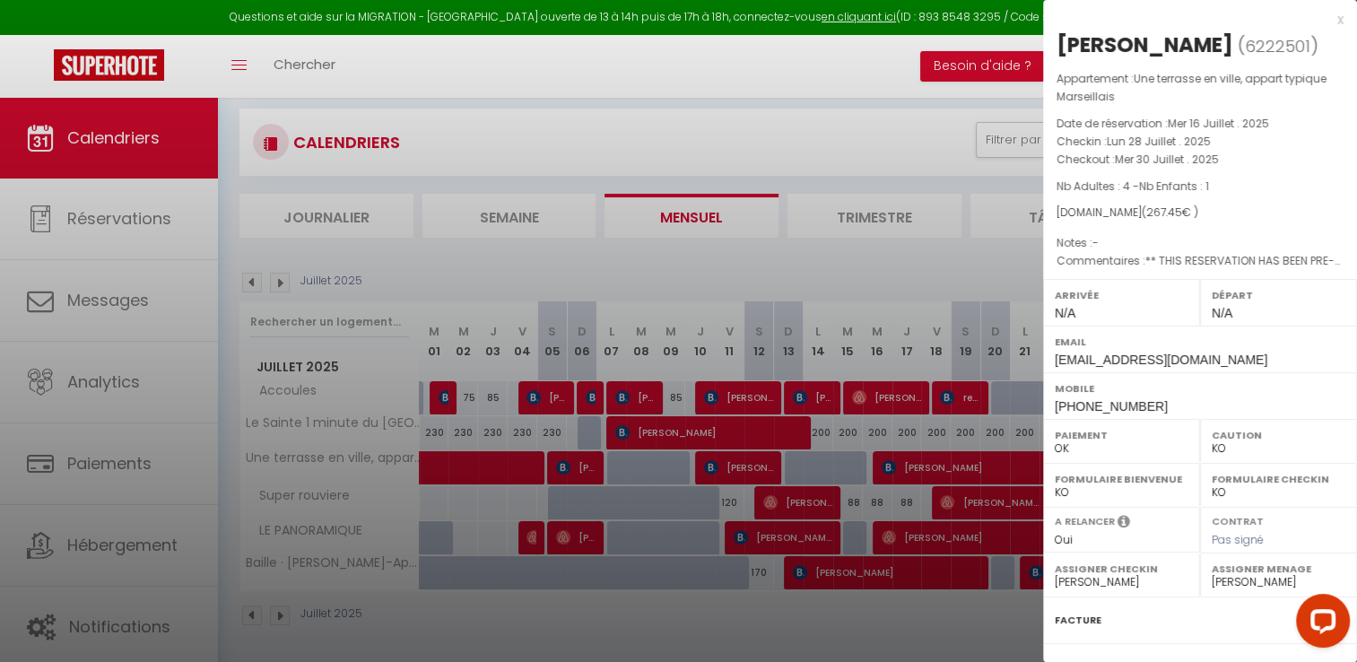
drag, startPoint x: 1055, startPoint y: 140, endPoint x: 1223, endPoint y: 152, distance: 169.0
click at [1223, 152] on div "Appartement : Une terrasse en ville, appart typique Marseillais Date de réserva…" at bounding box center [1200, 170] width 314 height 201
copy div "Checkin : [DATE] . 2025 Checkout : [DATE] . 2025"
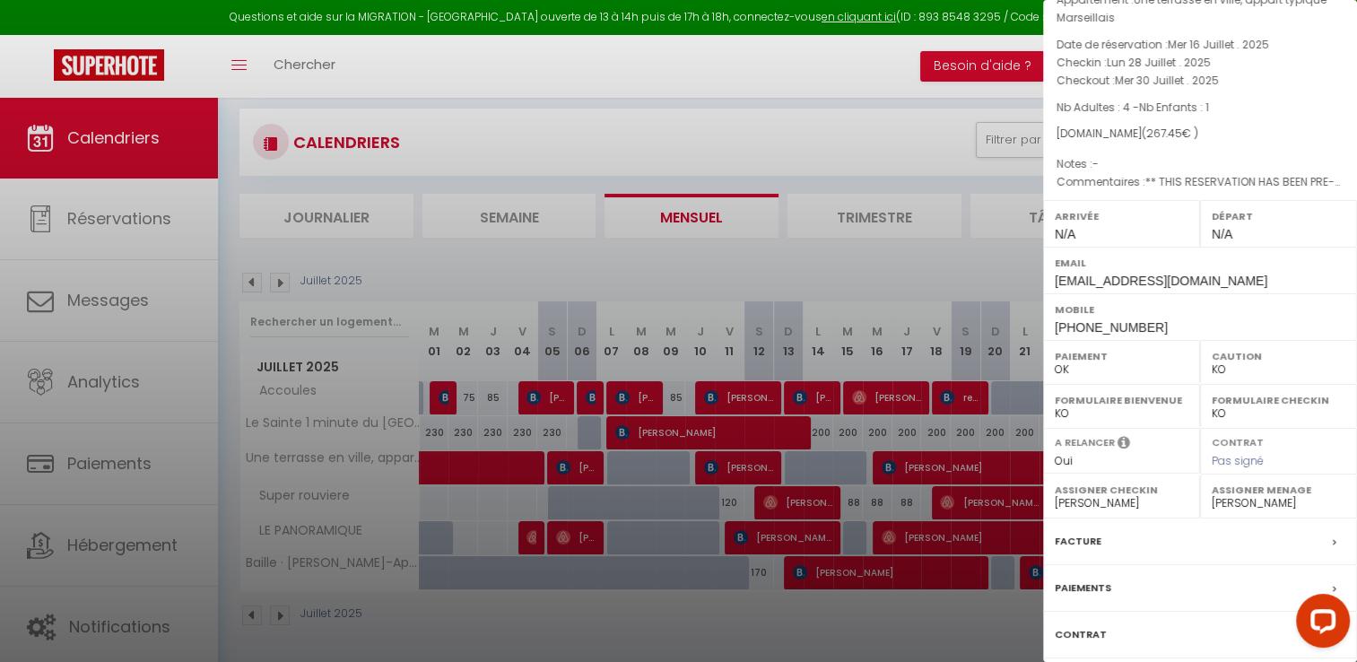
scroll to position [188, 0]
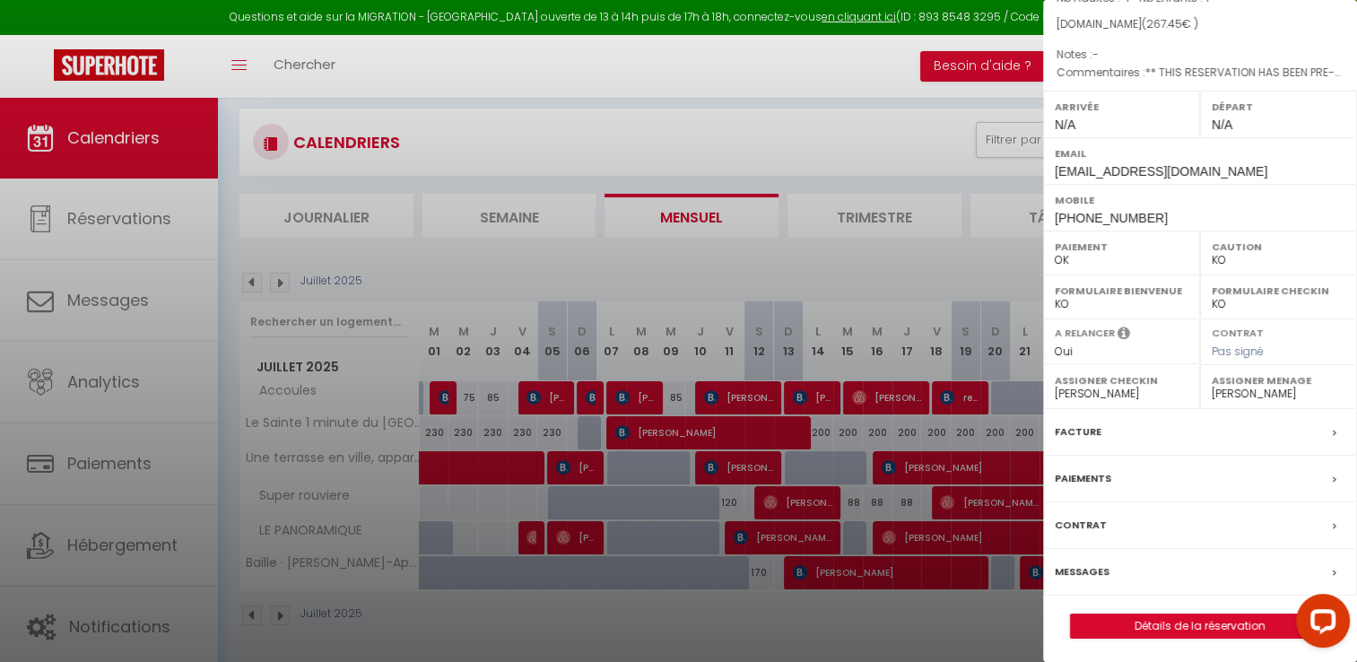
click at [1096, 439] on div "Facture" at bounding box center [1200, 432] width 314 height 47
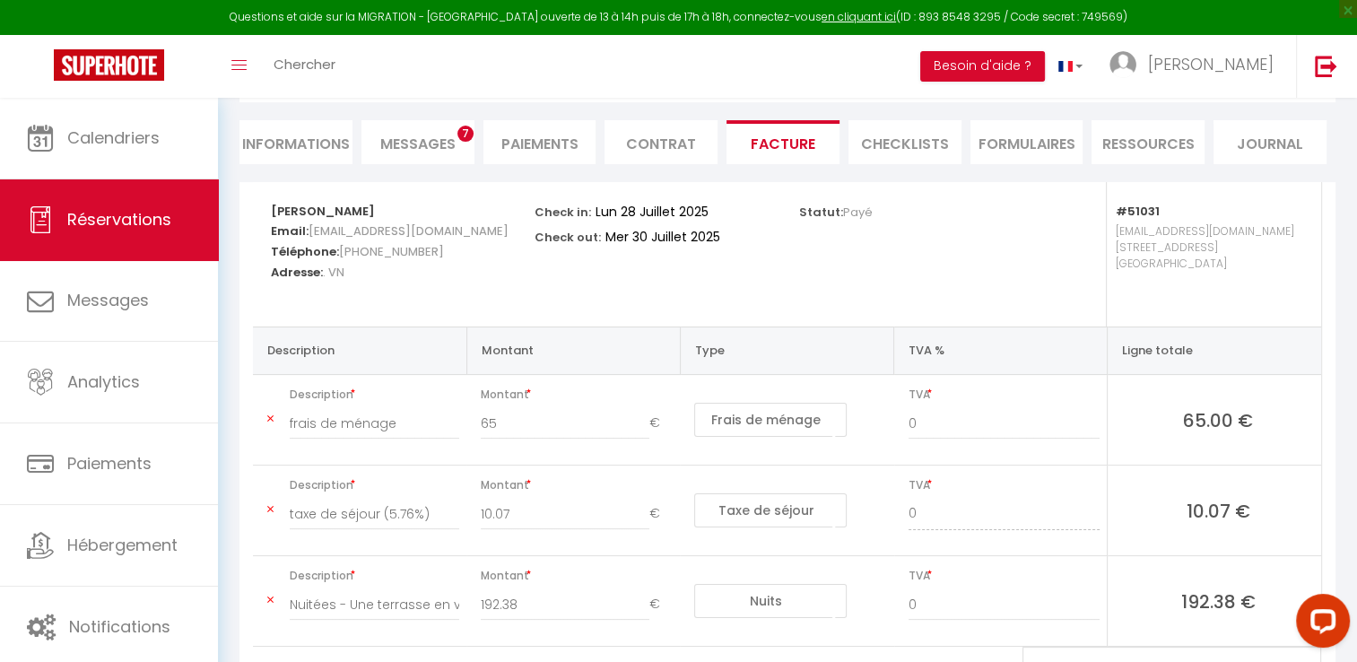
scroll to position [269, 0]
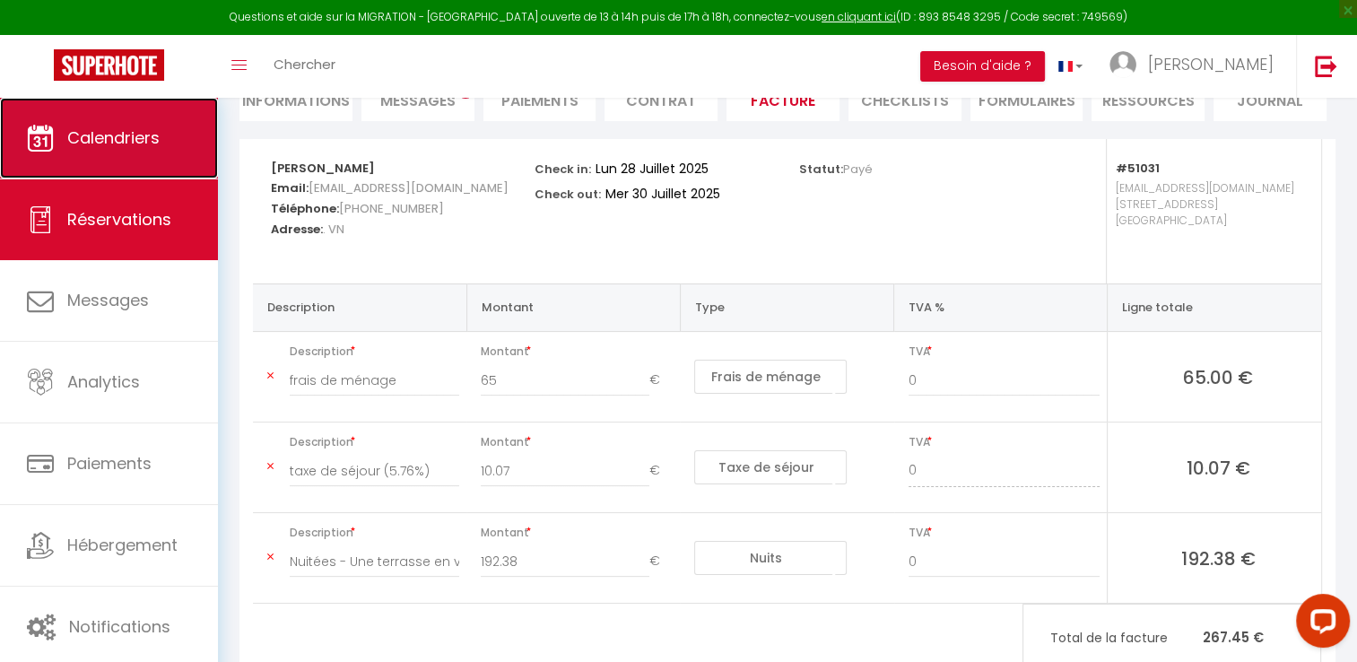
click at [146, 156] on link "Calendriers" at bounding box center [109, 138] width 218 height 81
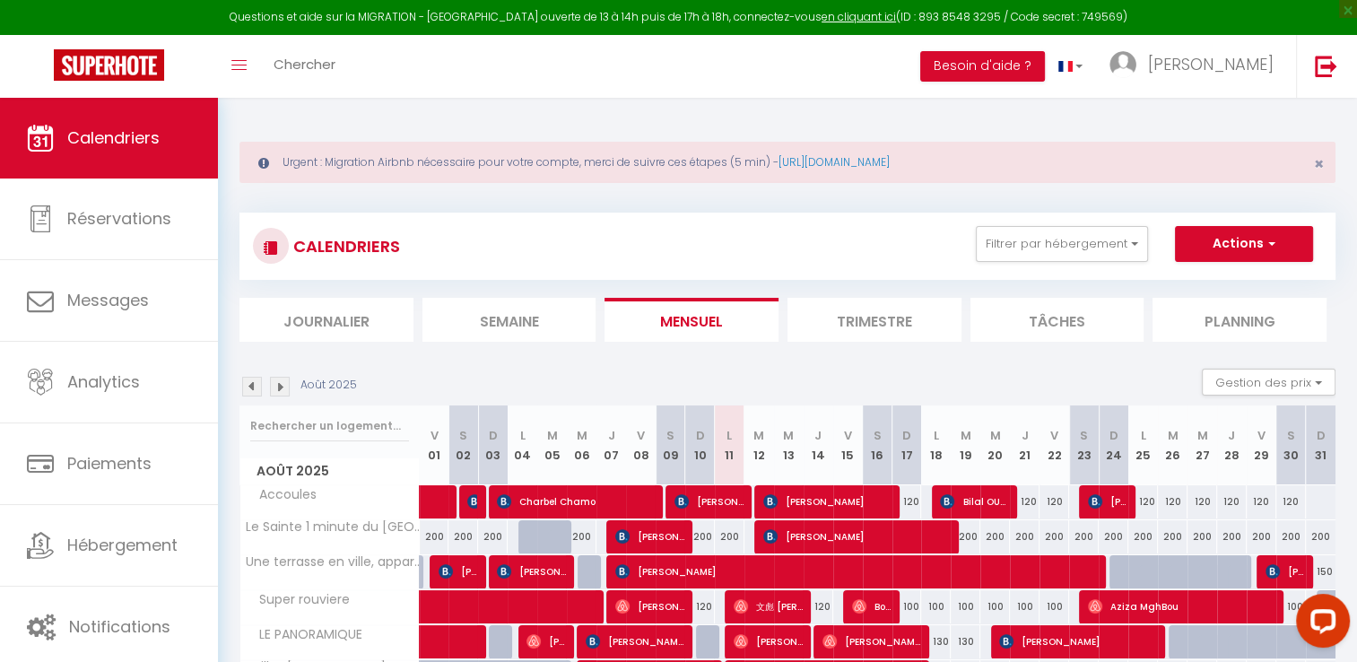
click at [253, 387] on img at bounding box center [252, 387] width 20 height 20
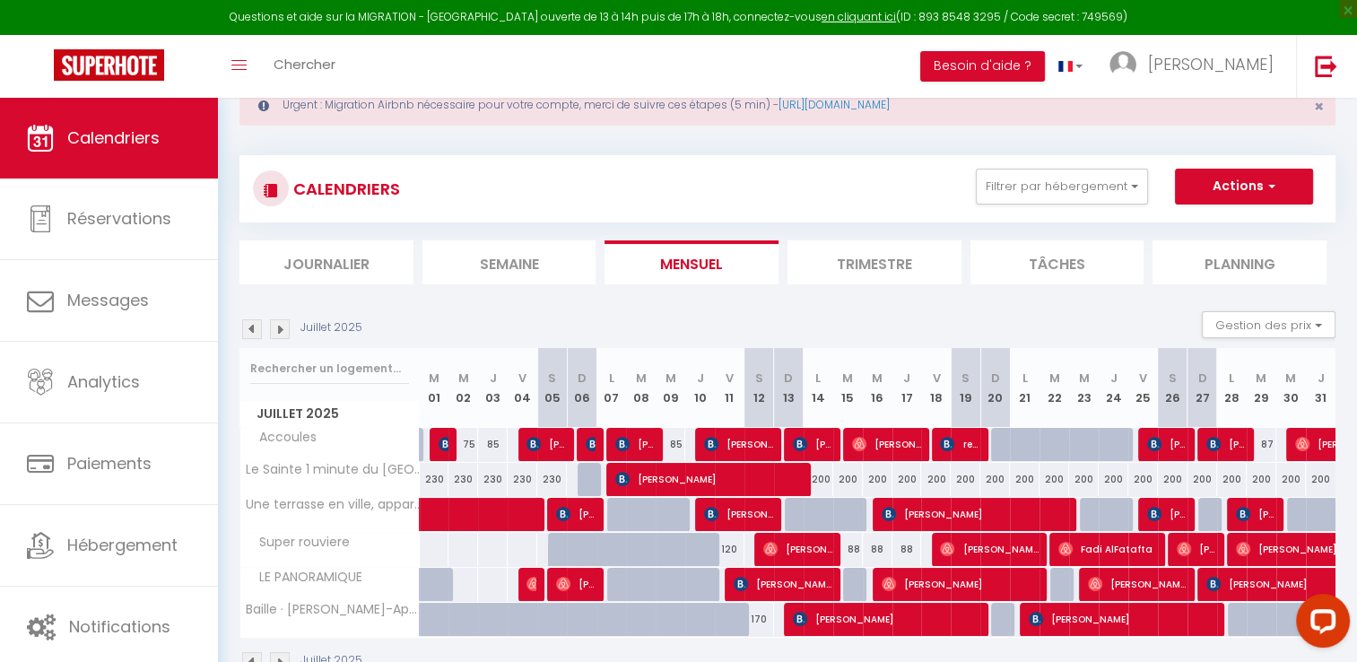
scroll to position [104, 0]
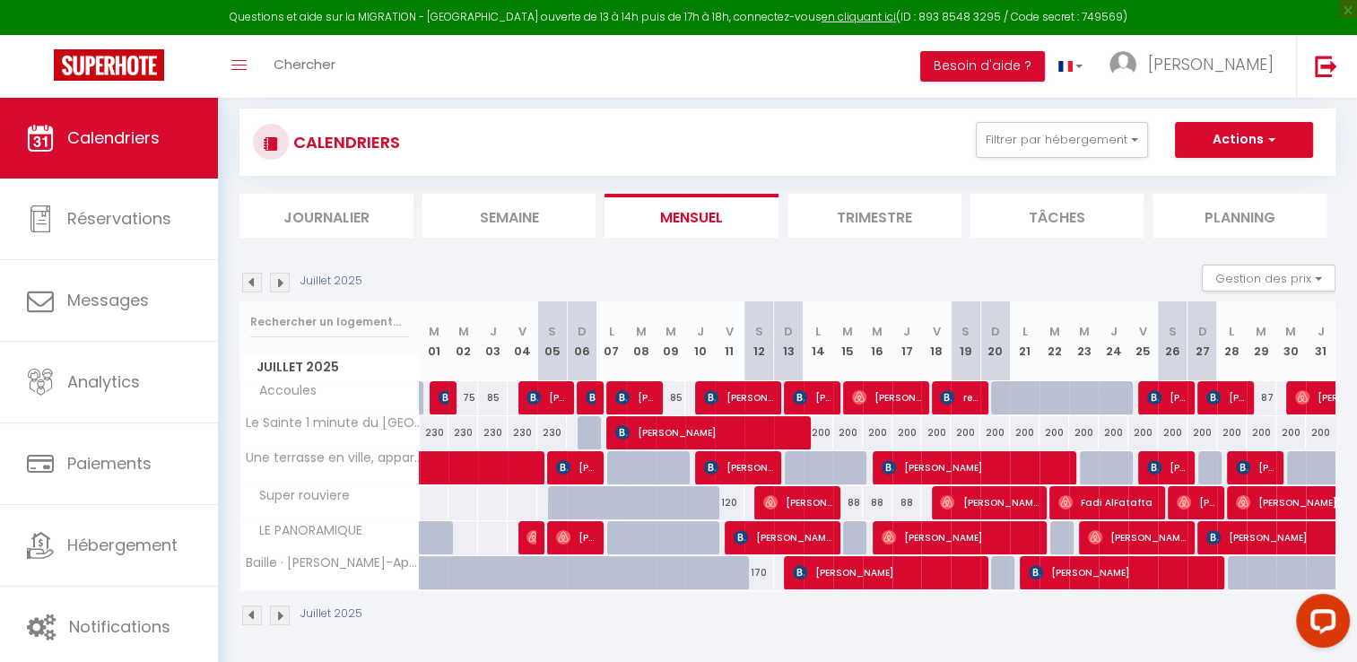
click at [247, 284] on img at bounding box center [252, 283] width 20 height 20
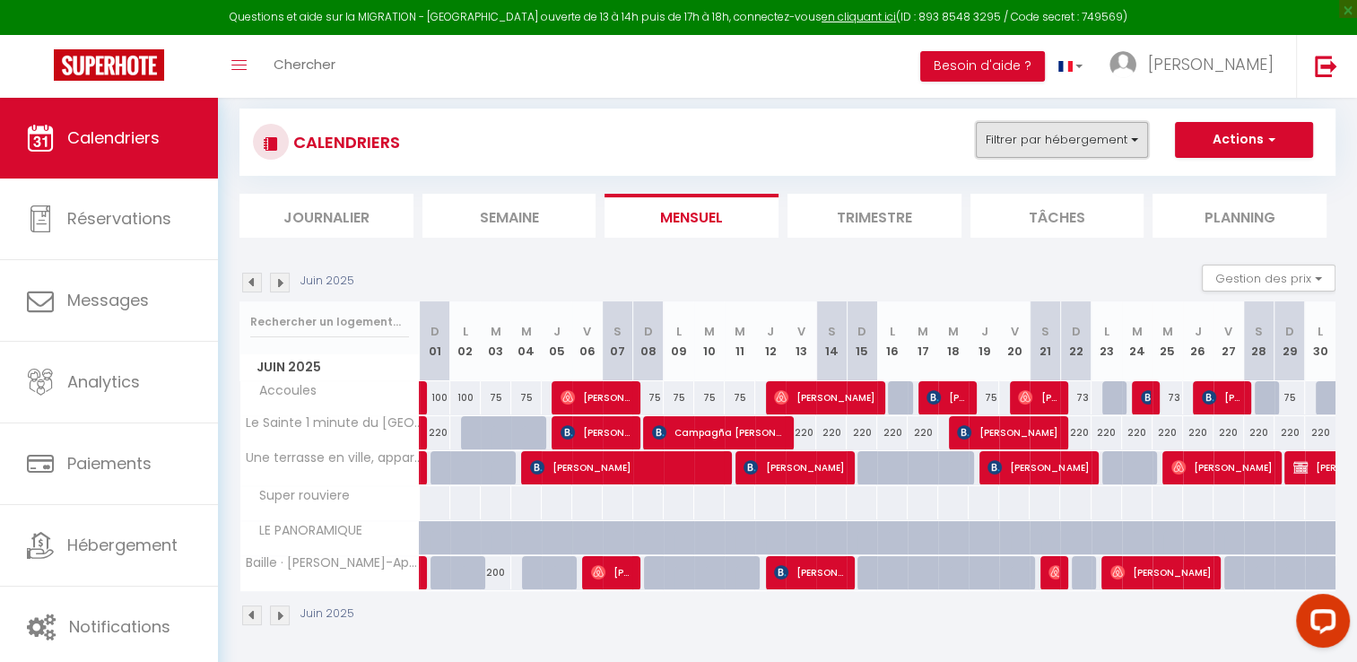
click at [1025, 137] on button "Filtrer par hébergement" at bounding box center [1062, 140] width 172 height 36
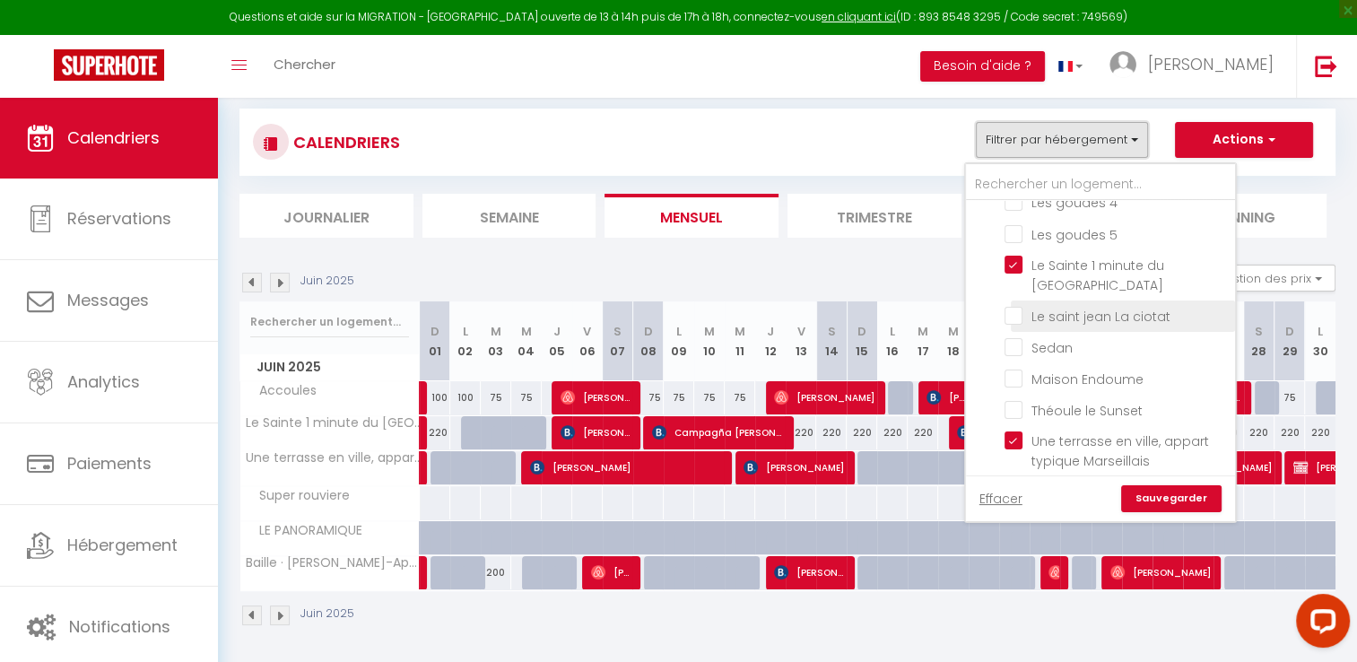
scroll to position [986, 0]
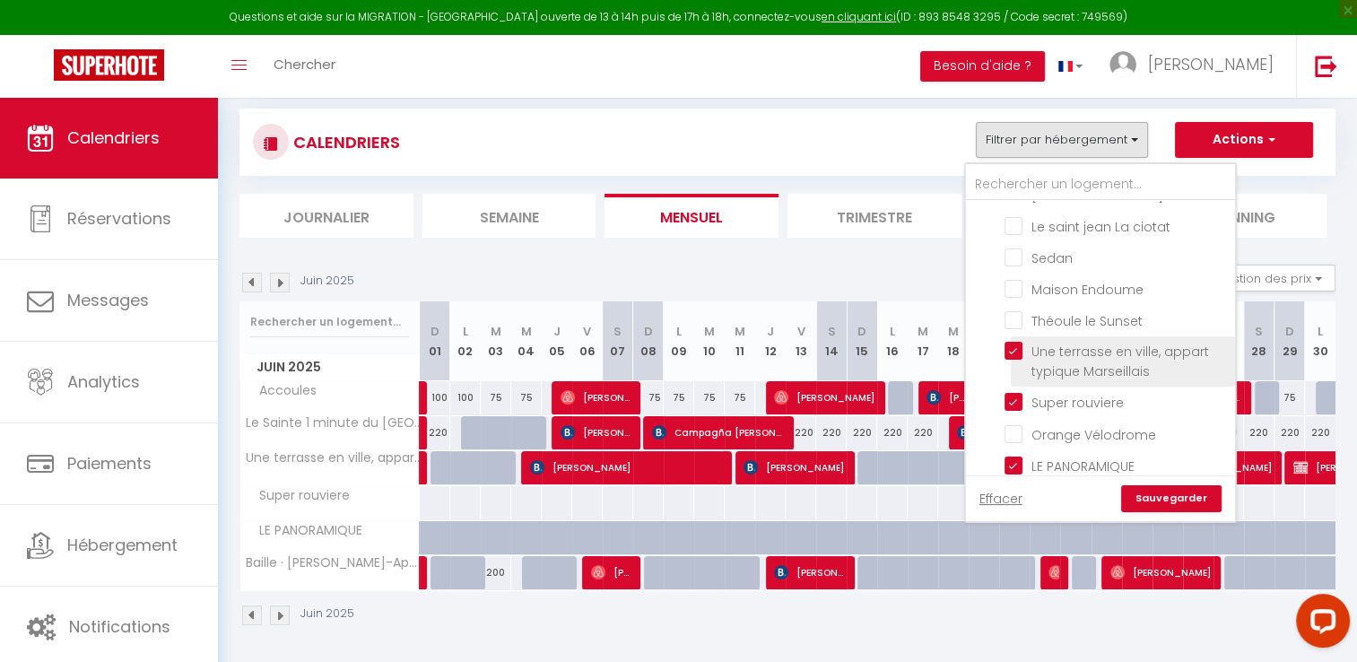
click at [1014, 342] on input "Une terrasse en ville, appart typique Marseillais" at bounding box center [1116, 351] width 224 height 18
click at [1190, 491] on link "Sauvegarder" at bounding box center [1171, 498] width 100 height 27
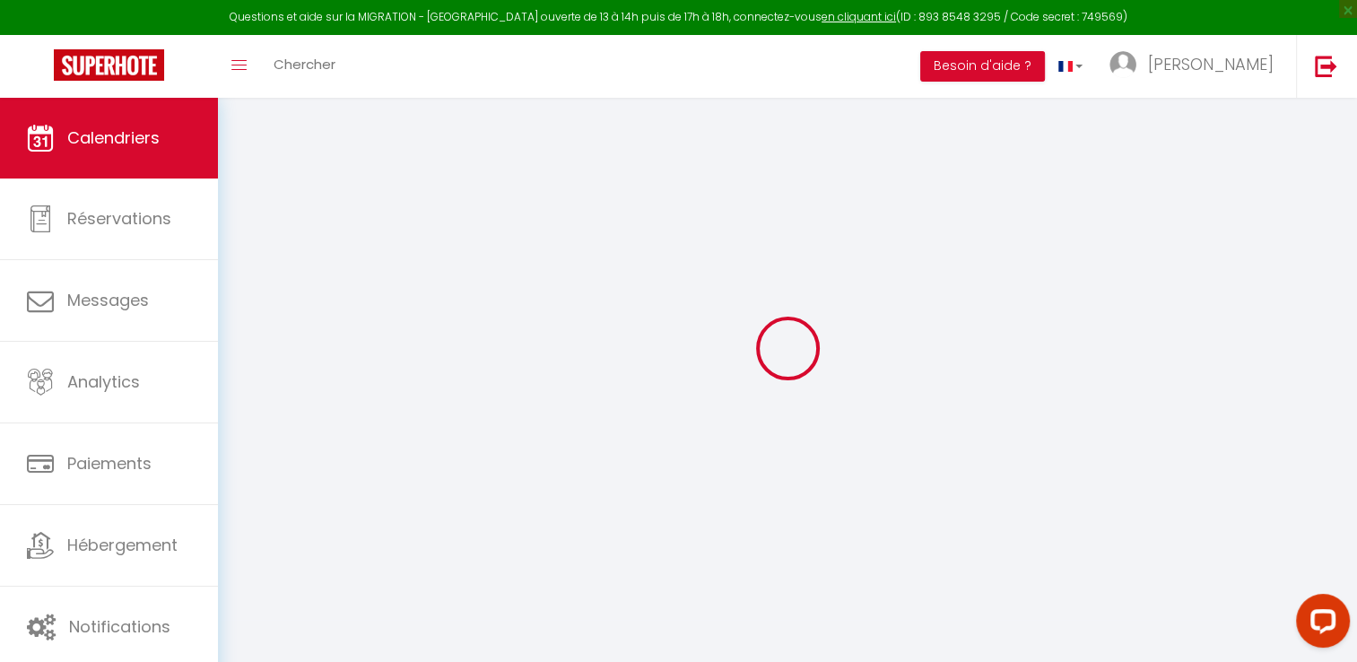
scroll to position [97, 0]
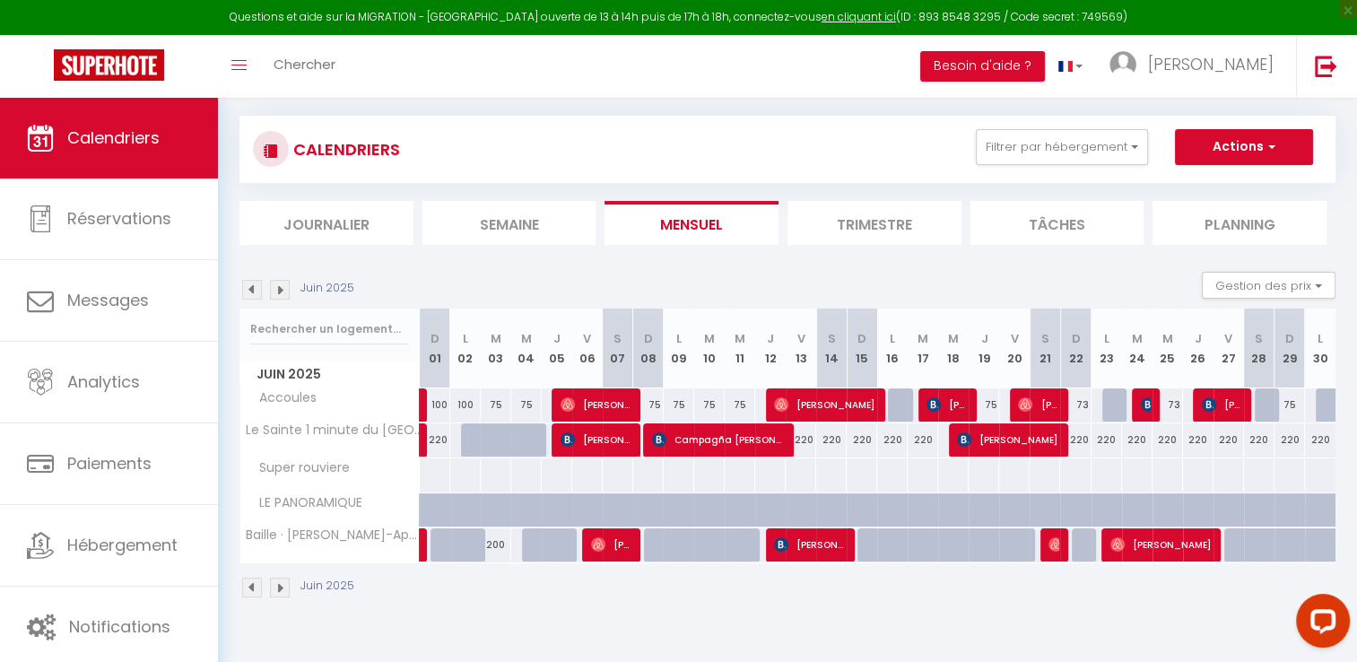
click at [278, 285] on img at bounding box center [280, 290] width 20 height 20
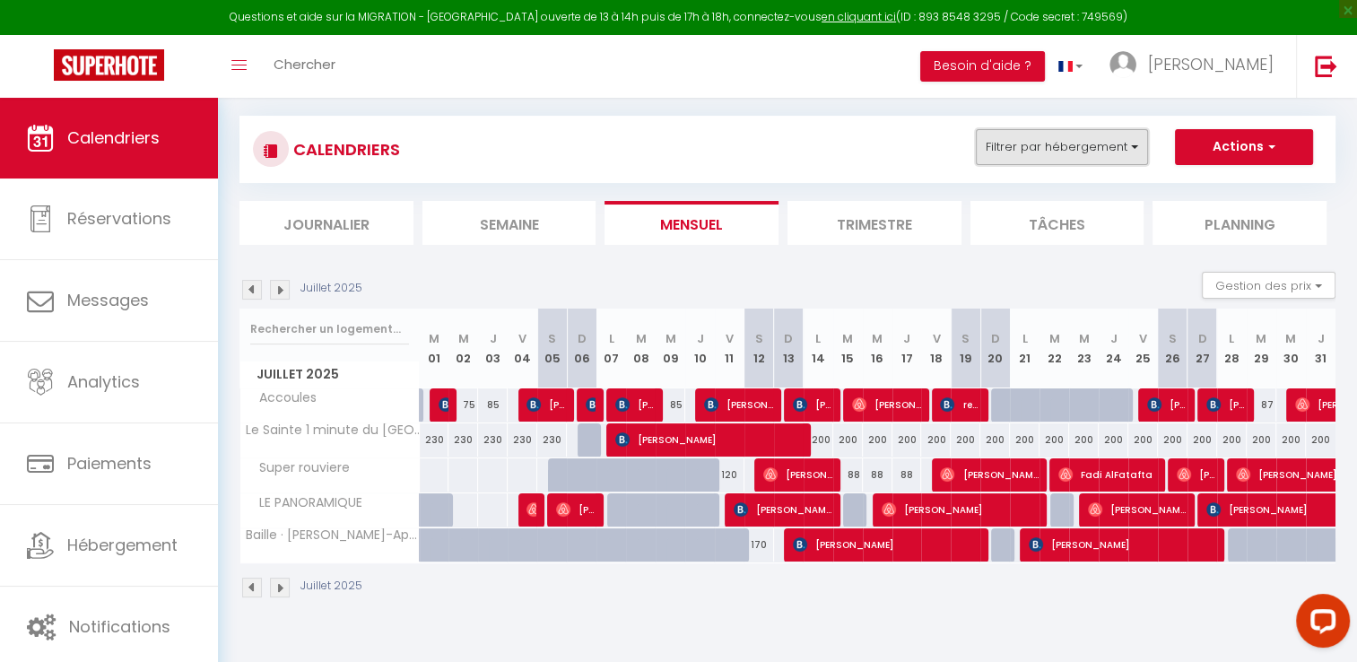
click at [1120, 156] on button "Filtrer par hébergement" at bounding box center [1062, 147] width 172 height 36
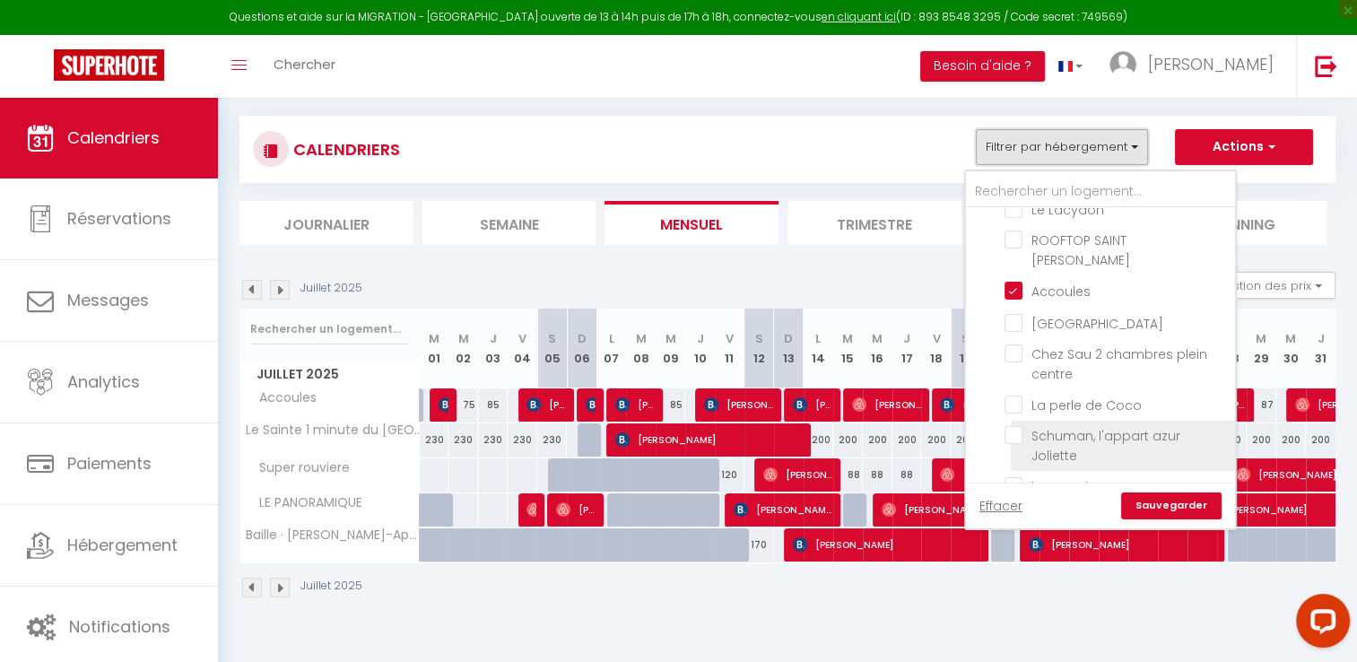
scroll to position [628, 0]
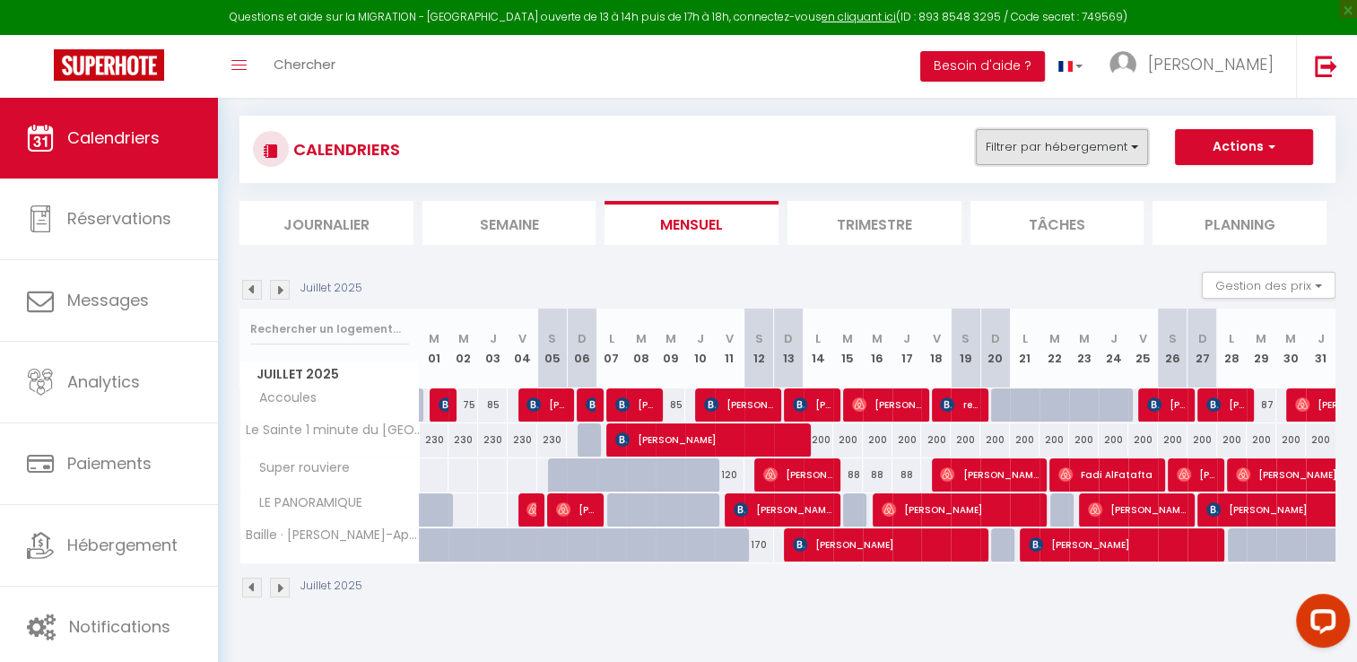
click at [1023, 152] on button "Filtrer par hébergement" at bounding box center [1062, 147] width 172 height 36
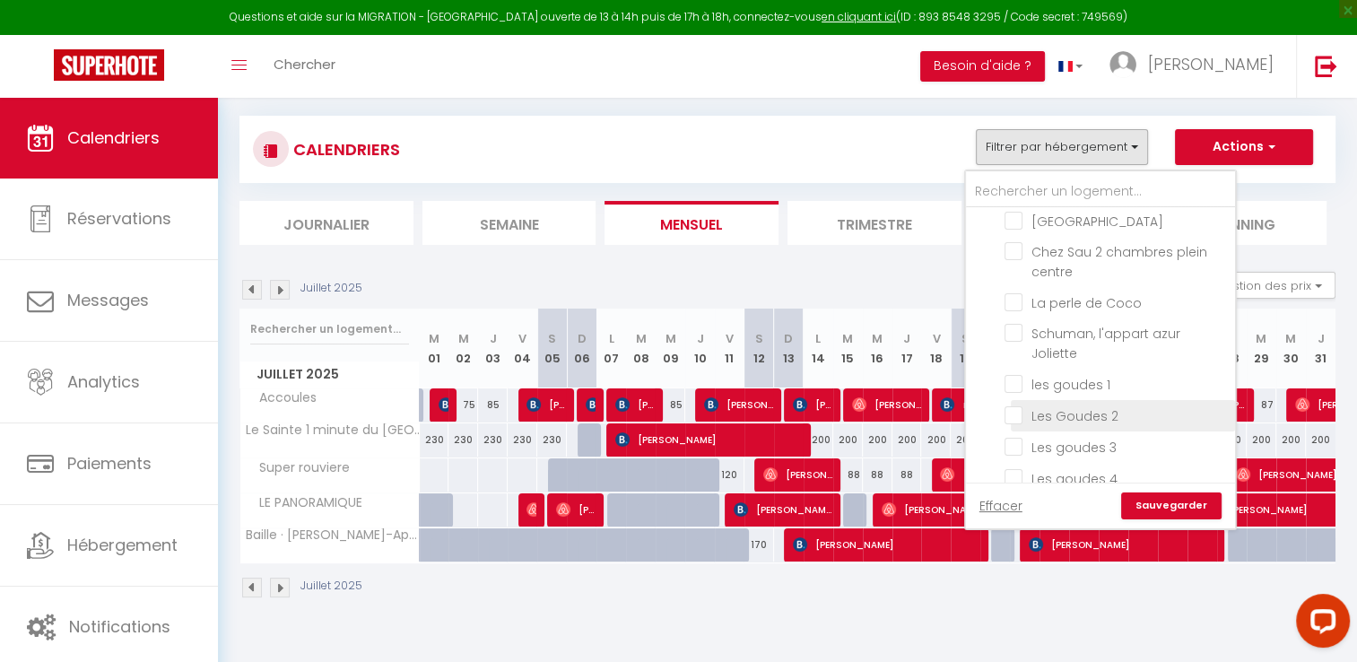
click at [1017, 405] on input "Les Goudes 2" at bounding box center [1116, 414] width 224 height 18
click at [1185, 504] on link "Sauvegarder" at bounding box center [1171, 505] width 100 height 27
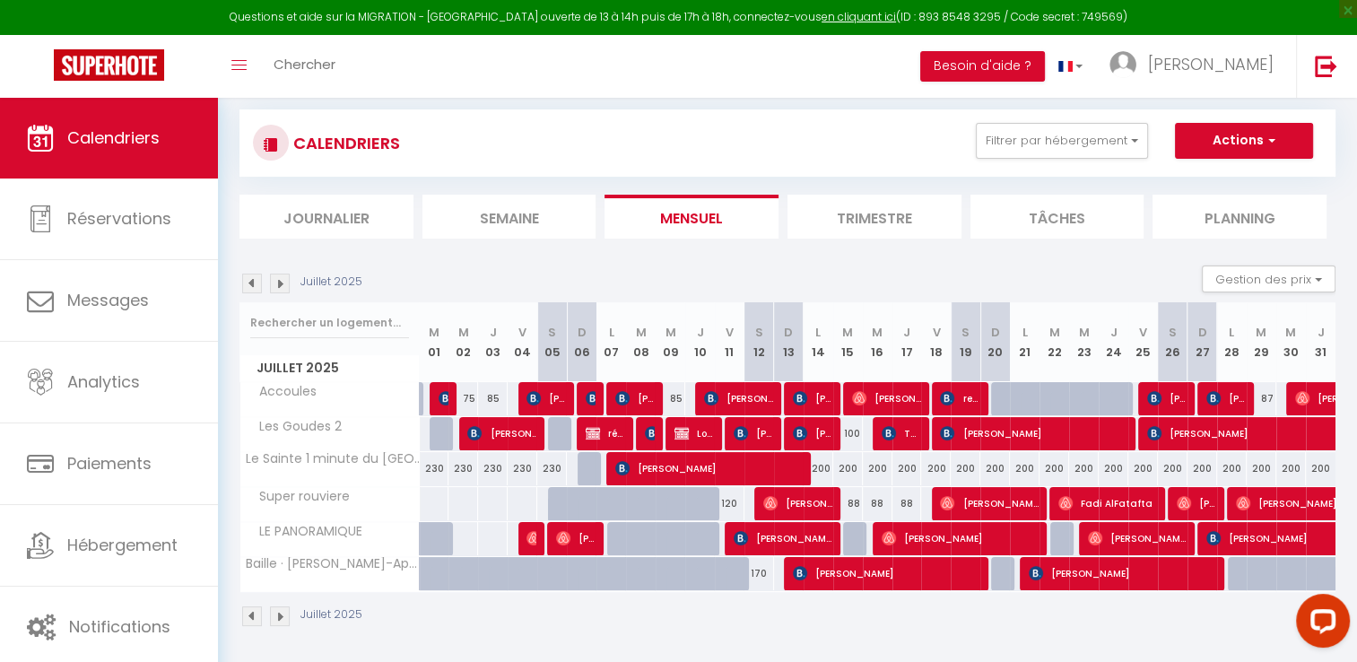
scroll to position [104, 0]
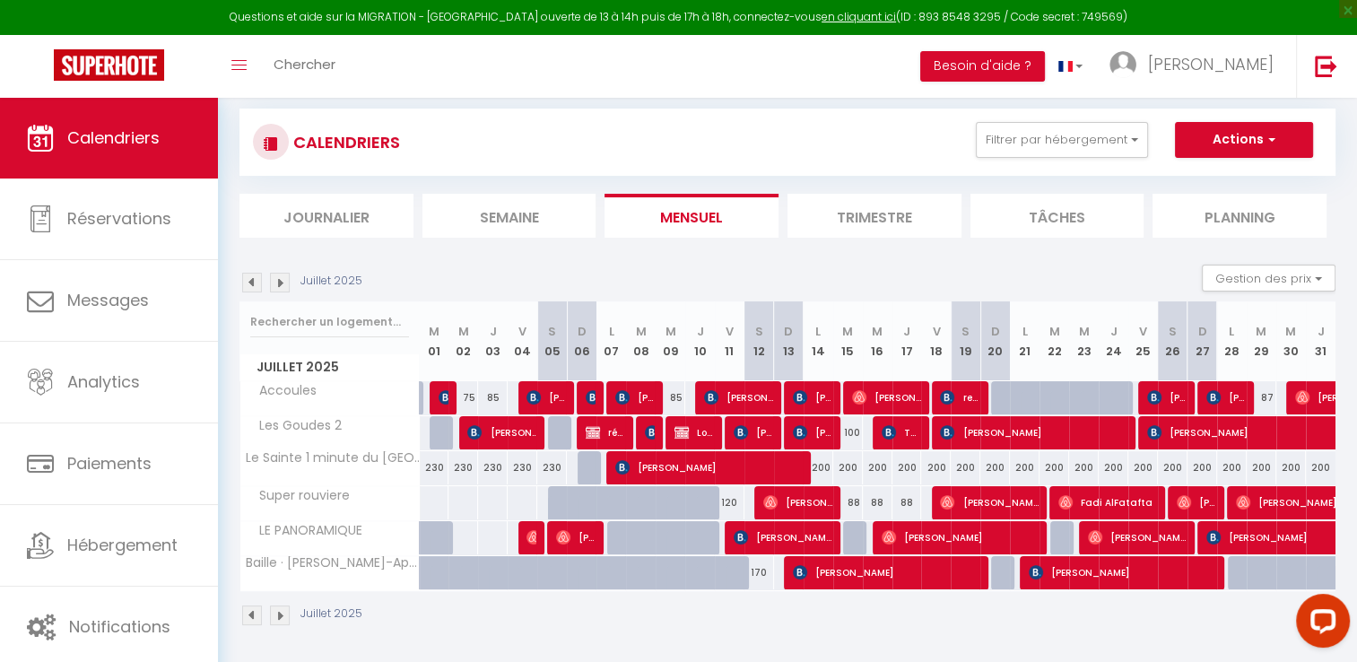
click at [282, 277] on img at bounding box center [280, 283] width 20 height 20
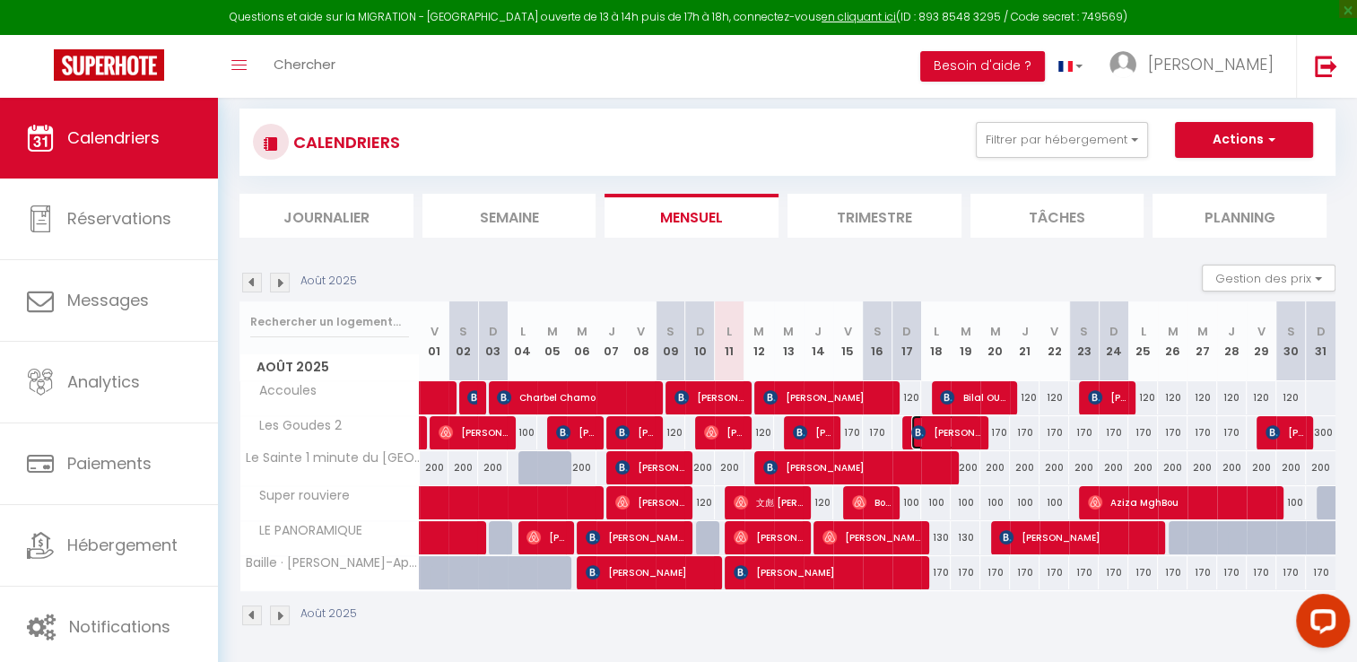
click at [942, 418] on span "[PERSON_NAME]" at bounding box center [945, 432] width 69 height 34
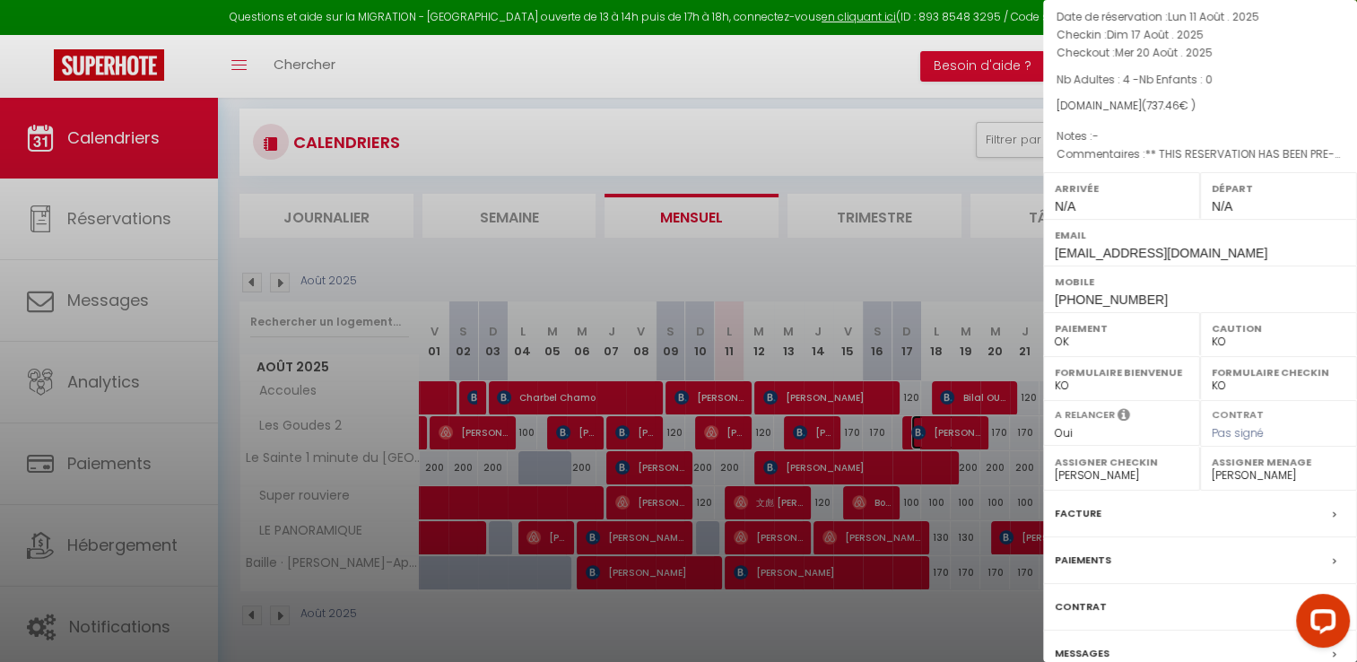
scroll to position [0, 0]
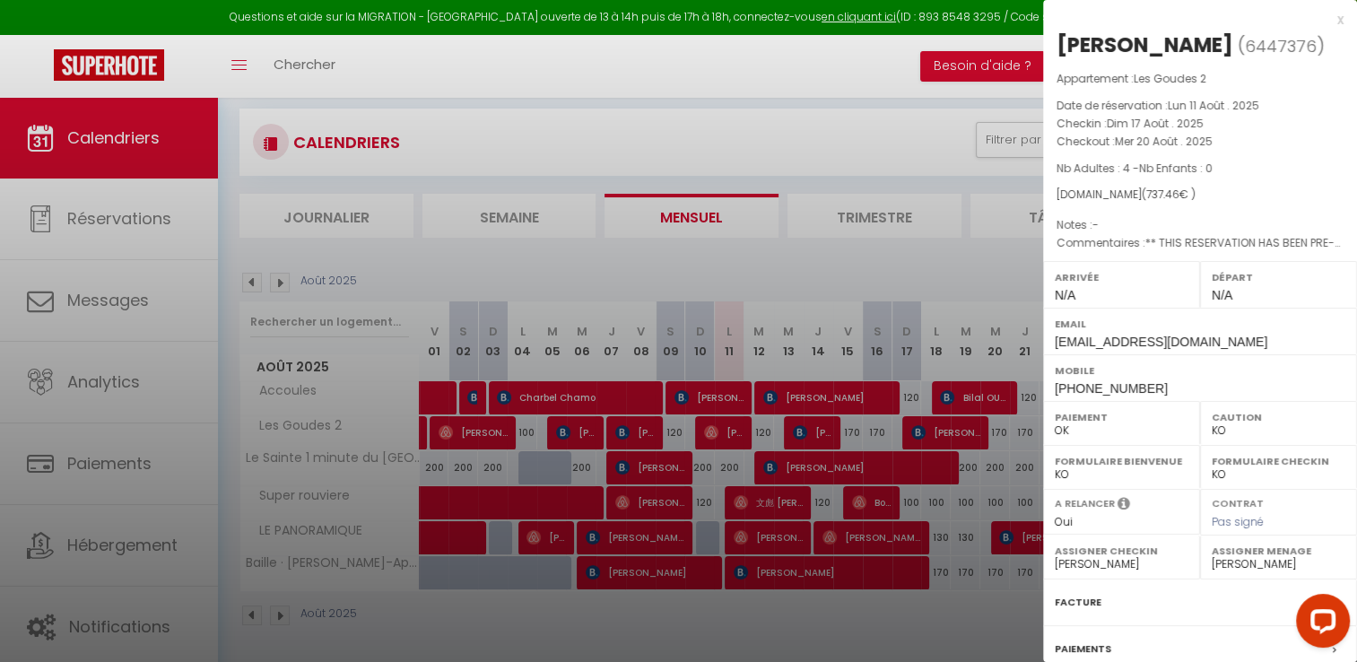
click at [1327, 20] on div "x" at bounding box center [1193, 20] width 300 height 22
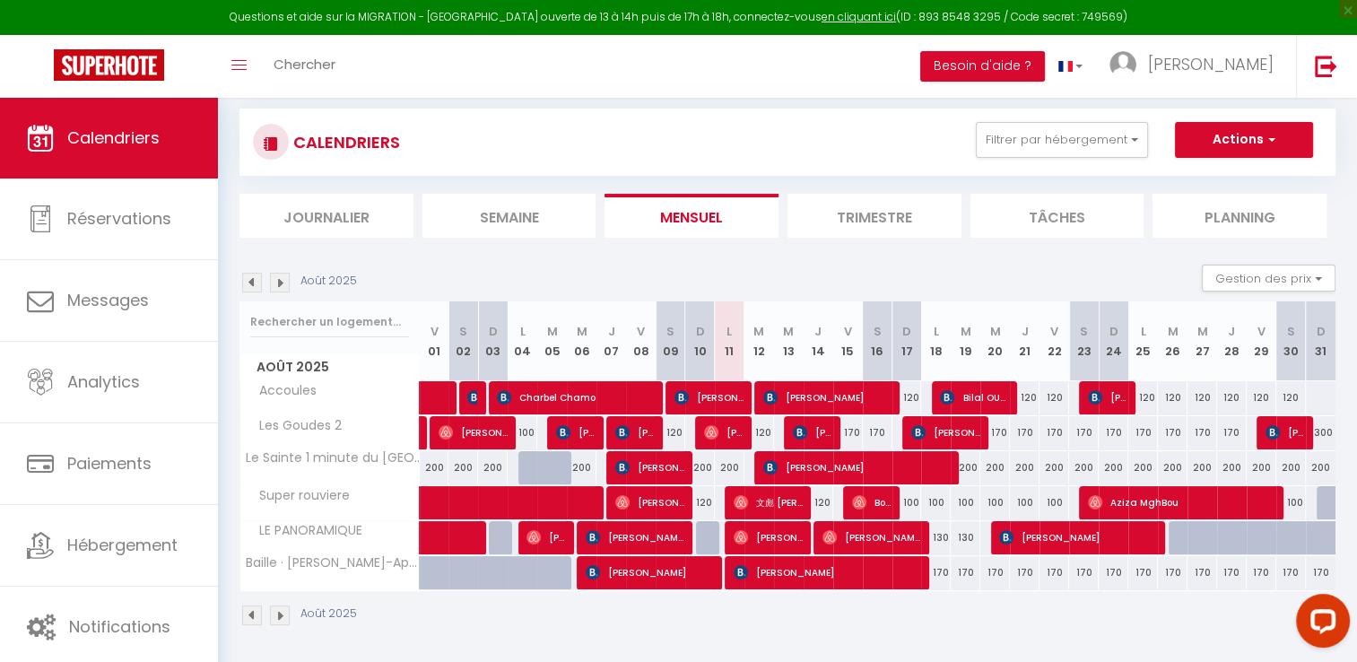
click at [248, 286] on img at bounding box center [252, 283] width 20 height 20
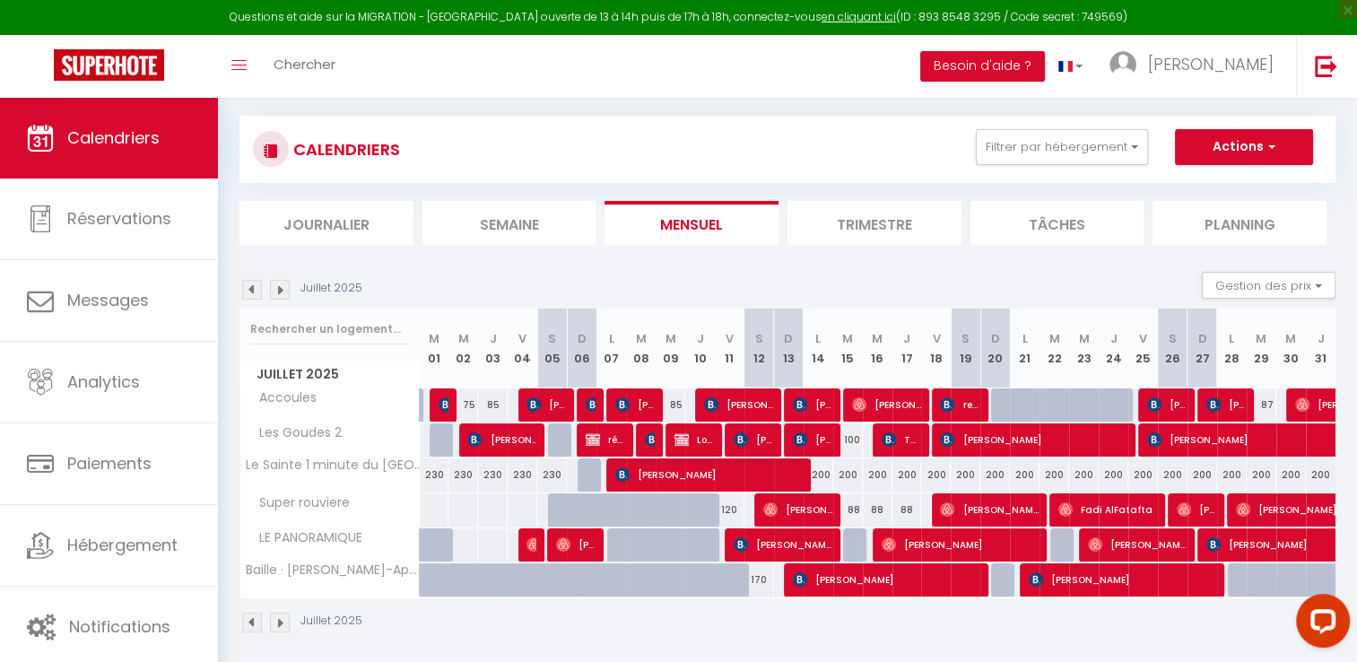
scroll to position [104, 0]
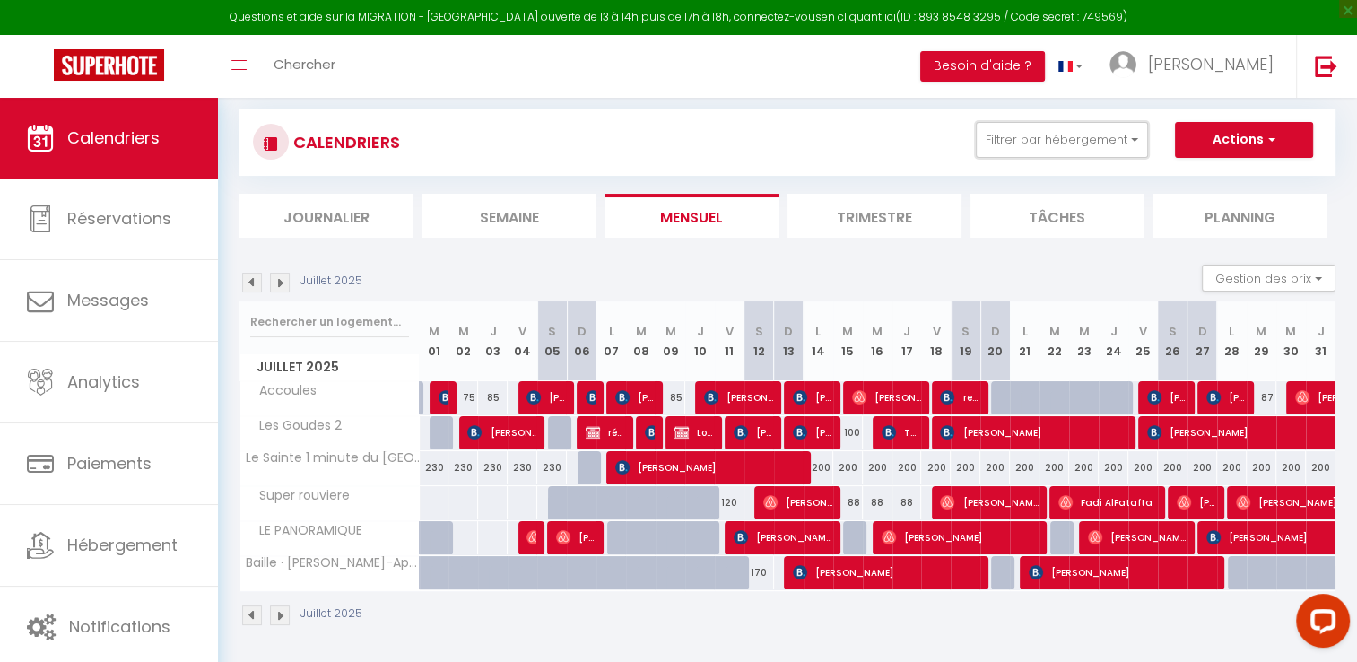
click at [1105, 133] on button "Filtrer par hébergement" at bounding box center [1062, 140] width 172 height 36
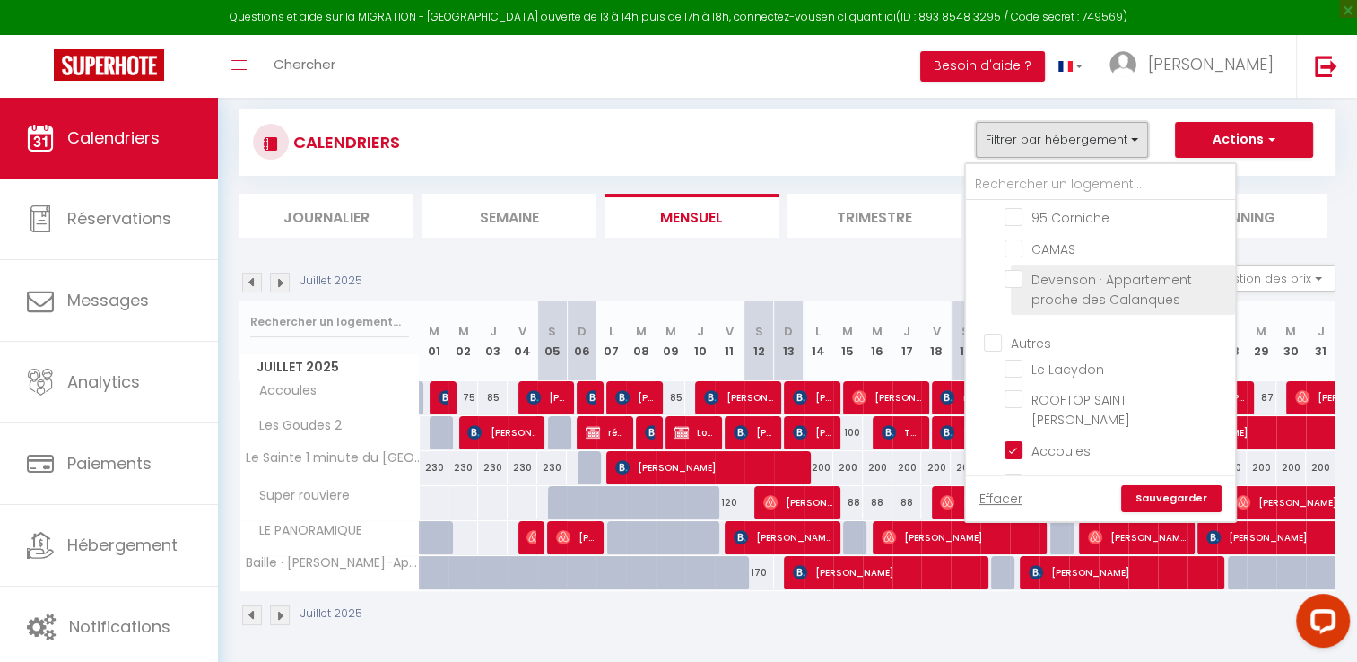
scroll to position [448, 0]
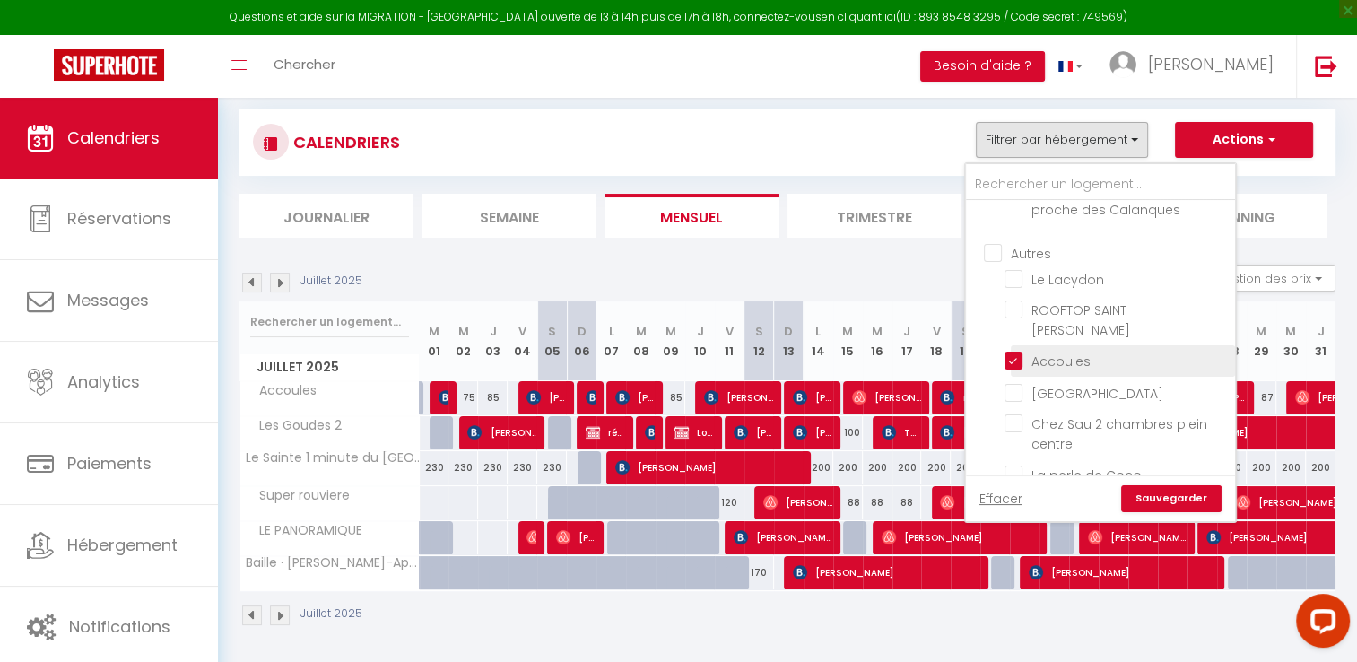
click at [1022, 362] on label "Accoules" at bounding box center [1056, 362] width 68 height 20
click at [1012, 362] on input "Accoules" at bounding box center [1116, 360] width 224 height 18
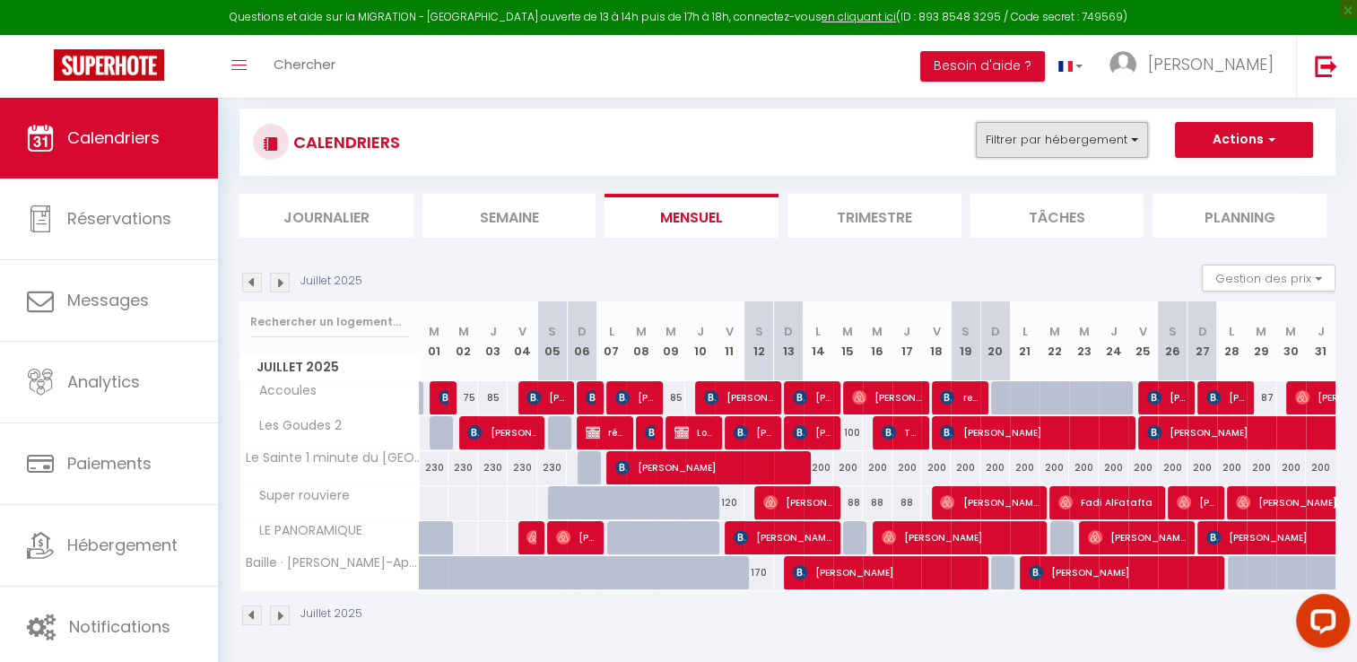
click at [1065, 132] on button "Filtrer par hébergement" at bounding box center [1062, 140] width 172 height 36
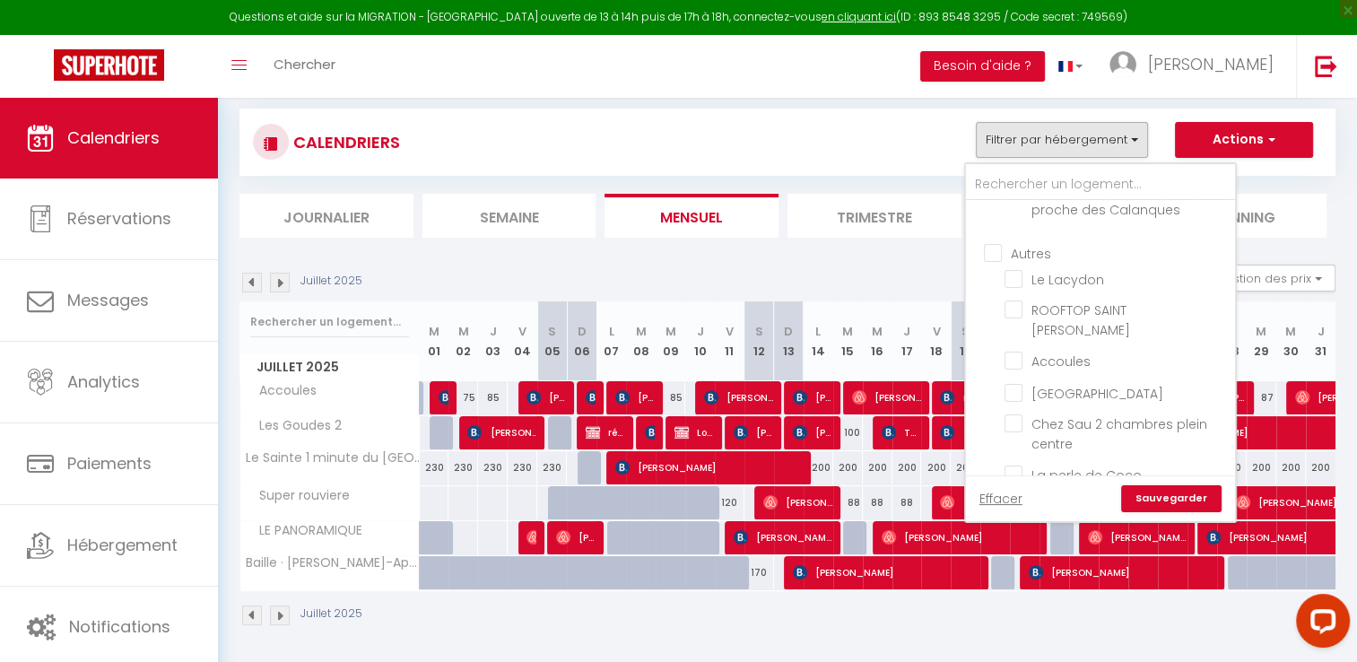
click at [1183, 497] on link "Sauvegarder" at bounding box center [1171, 498] width 100 height 27
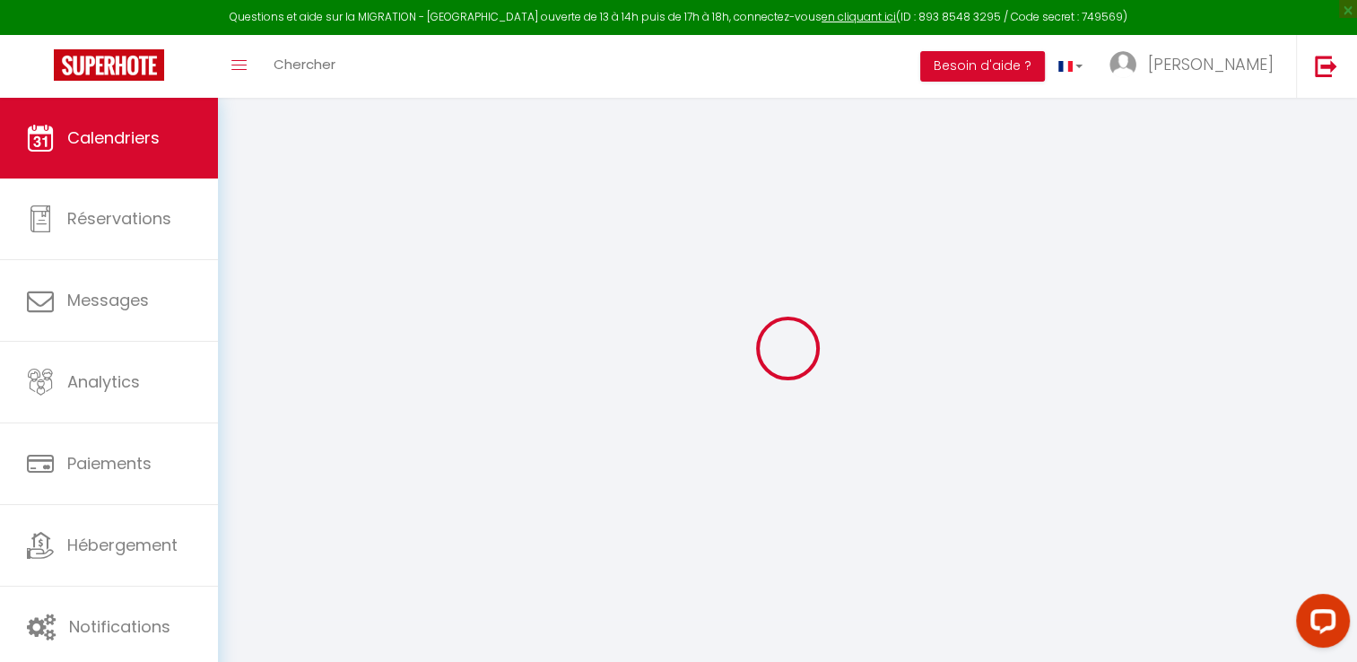
scroll to position [97, 0]
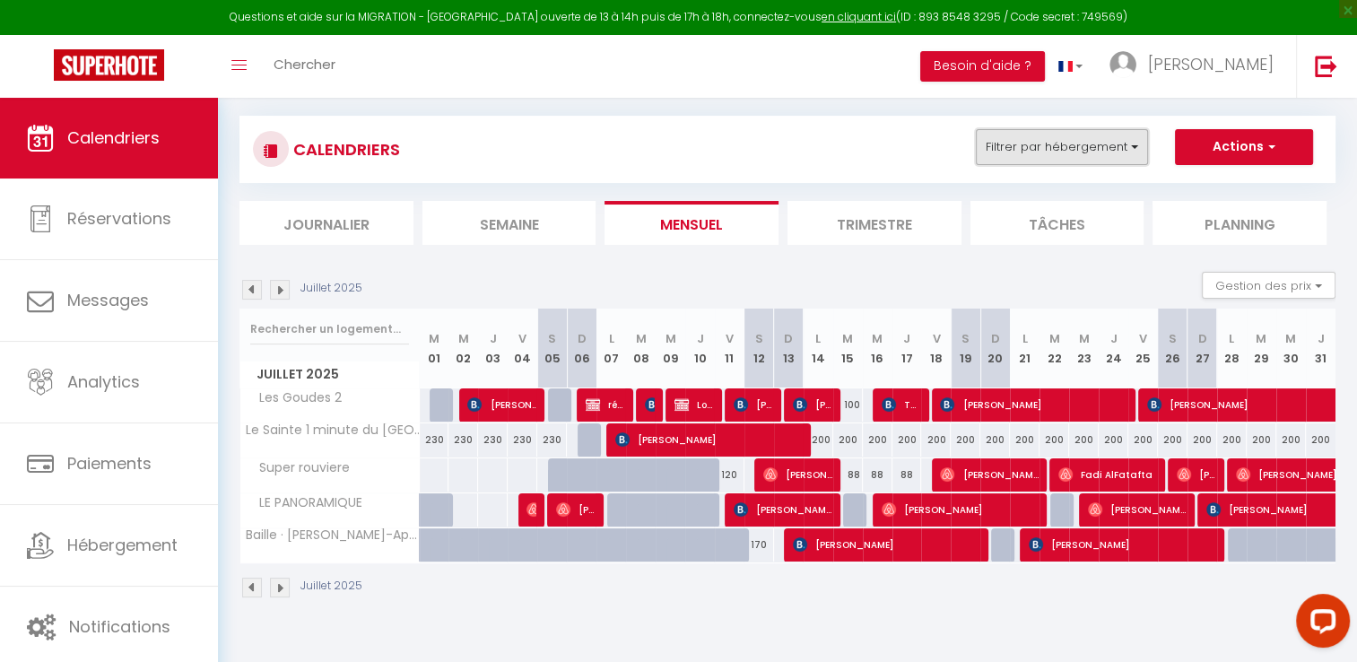
click at [1106, 152] on button "Filtrer par hébergement" at bounding box center [1062, 147] width 172 height 36
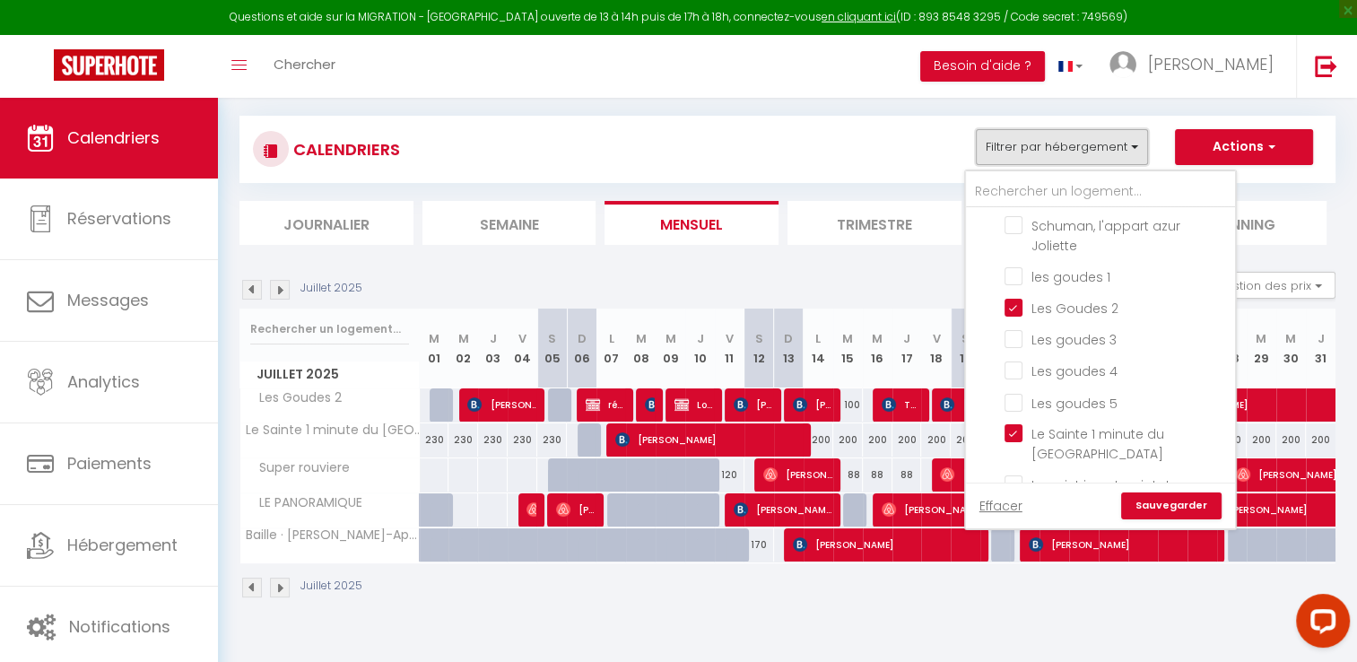
scroll to position [807, 0]
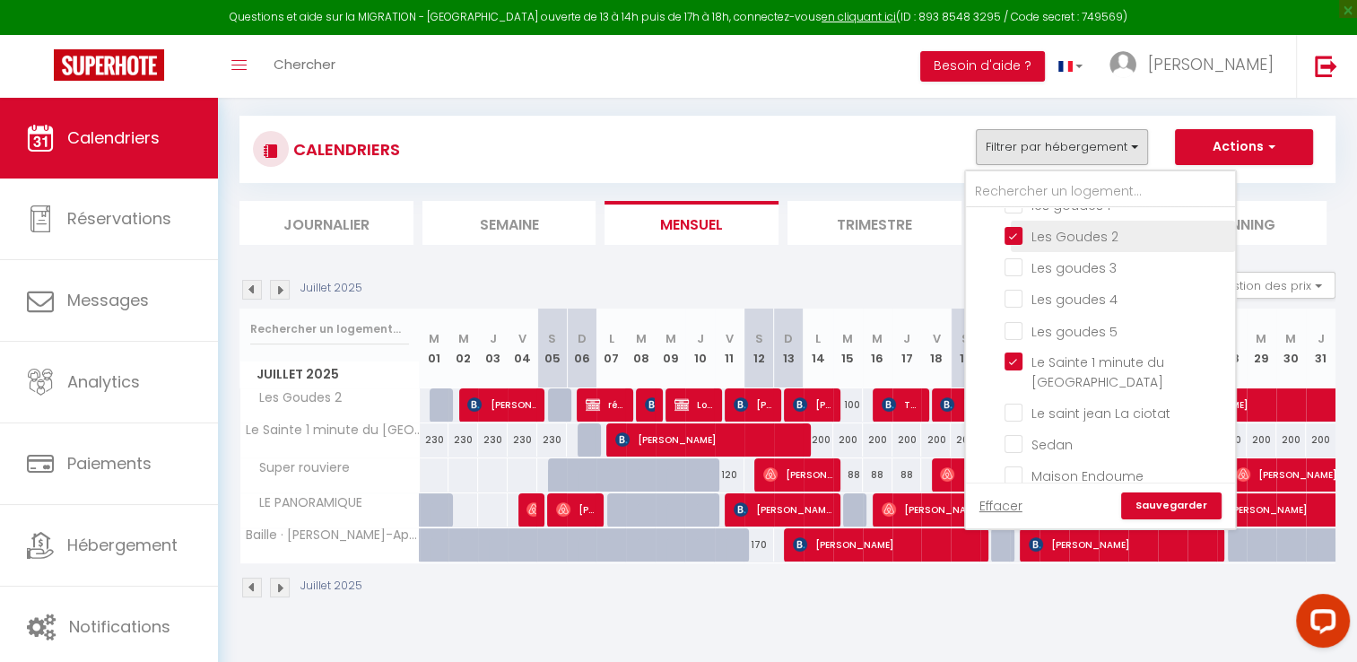
click at [1018, 226] on input "Les Goudes 2" at bounding box center [1116, 235] width 224 height 18
click at [1150, 504] on link "Sauvegarder" at bounding box center [1171, 505] width 100 height 27
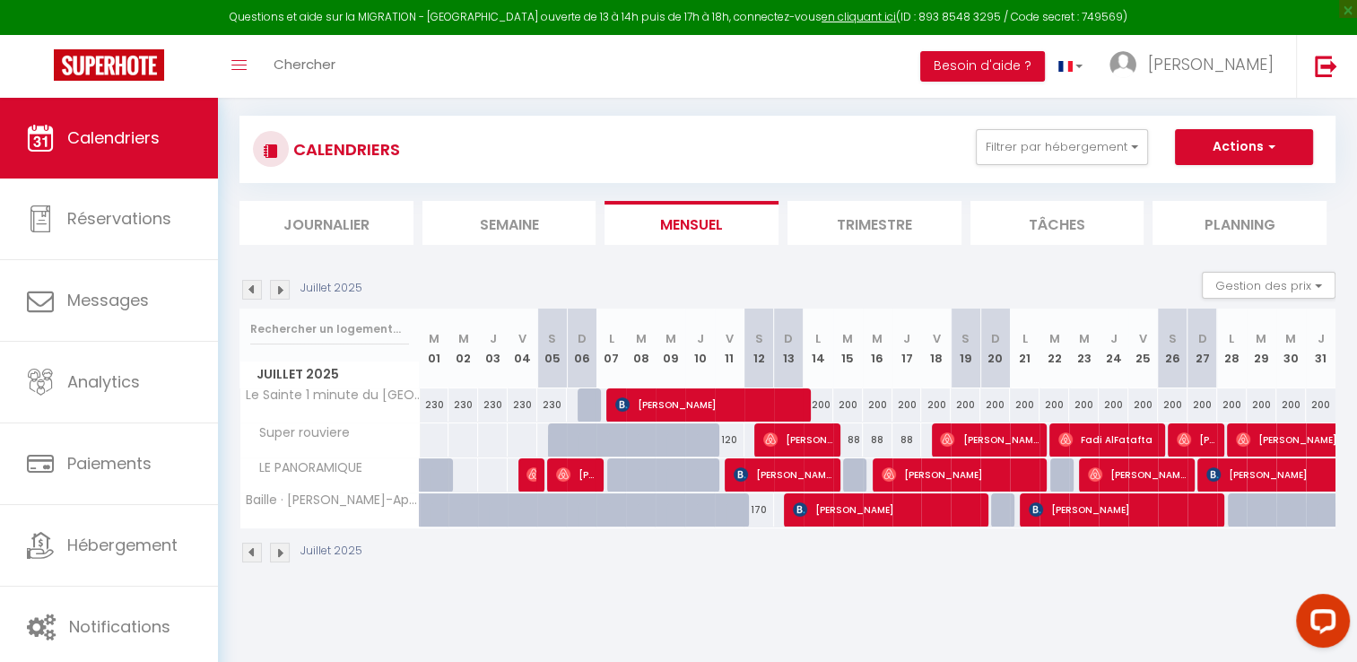
click at [280, 288] on img at bounding box center [280, 290] width 20 height 20
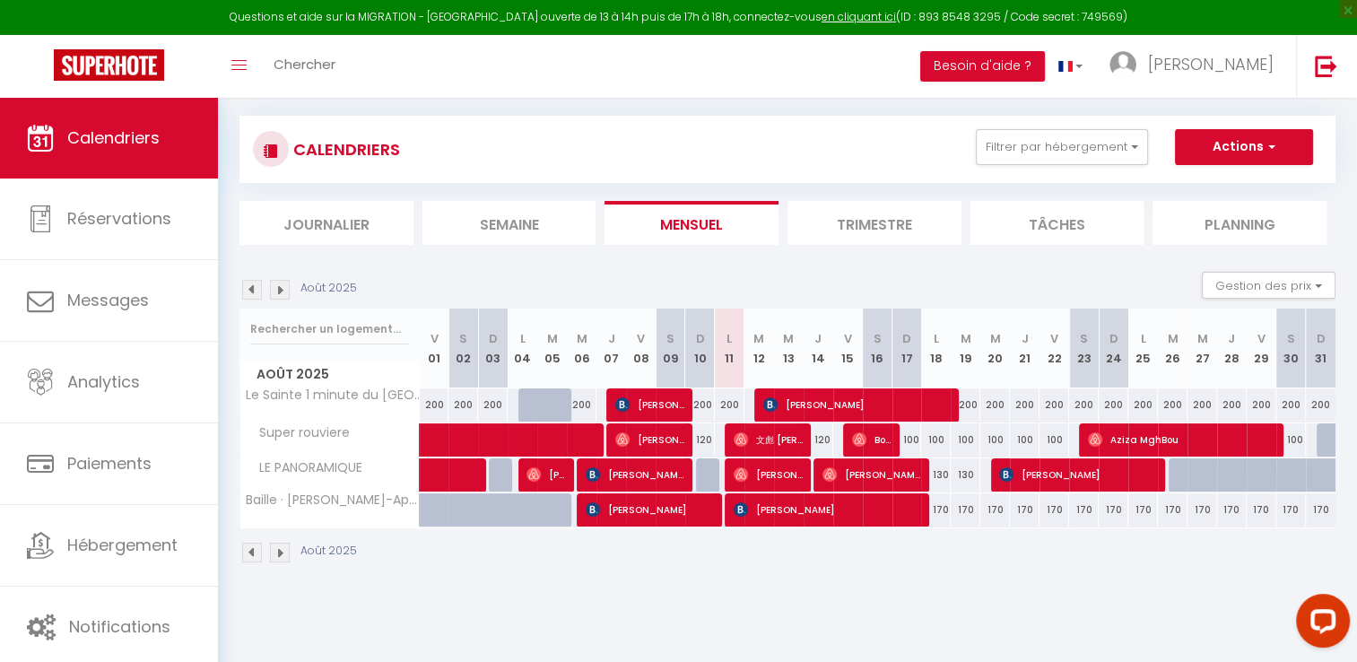
click at [251, 291] on img at bounding box center [252, 290] width 20 height 20
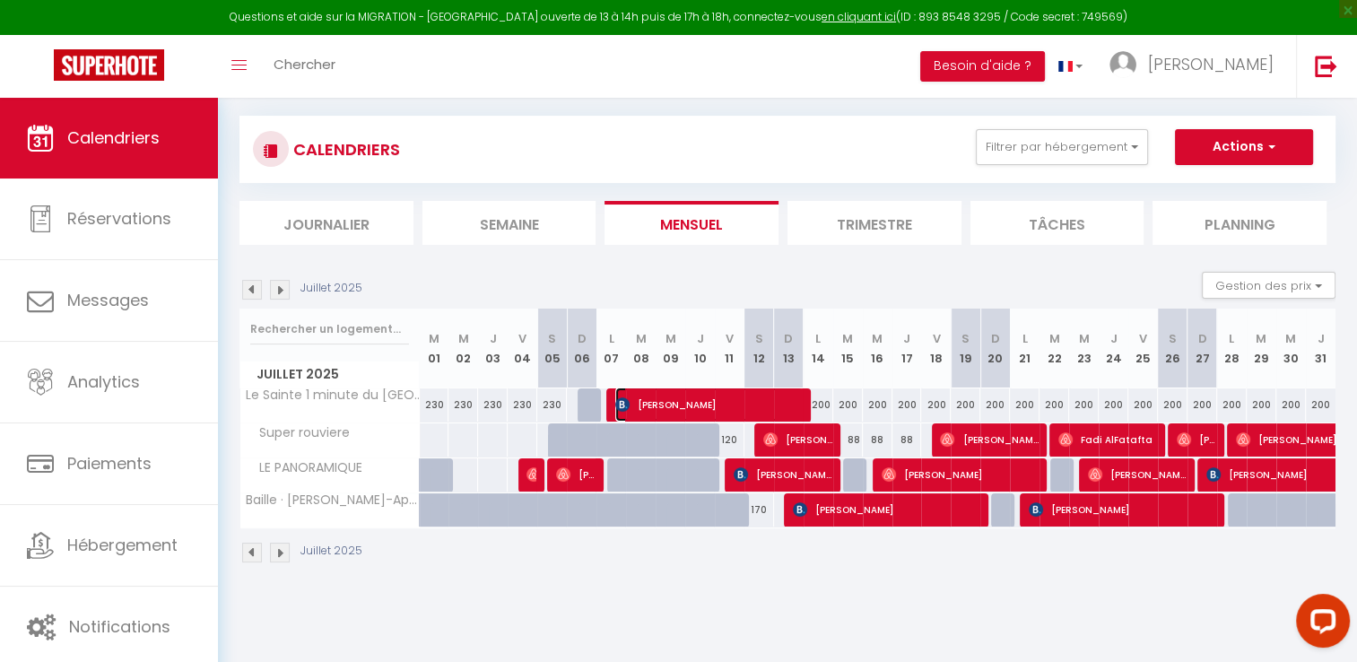
click at [750, 404] on span "[PERSON_NAME]" at bounding box center [708, 404] width 187 height 34
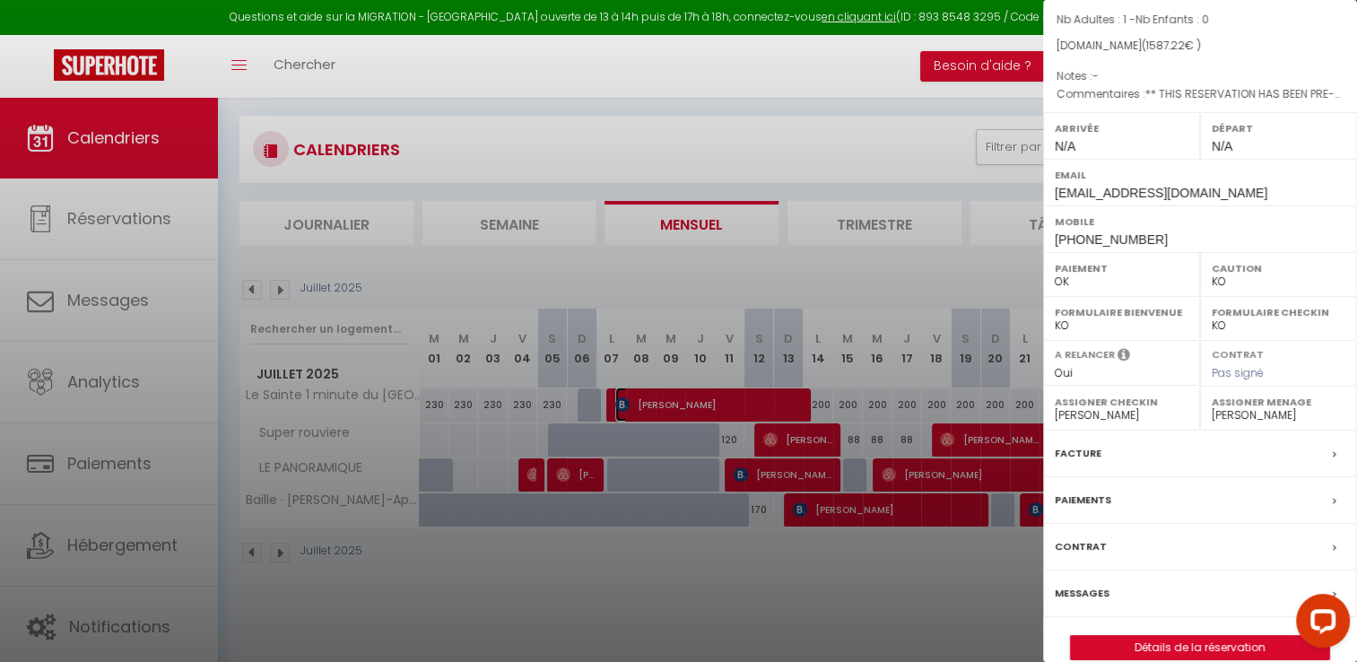
scroll to position [170, 0]
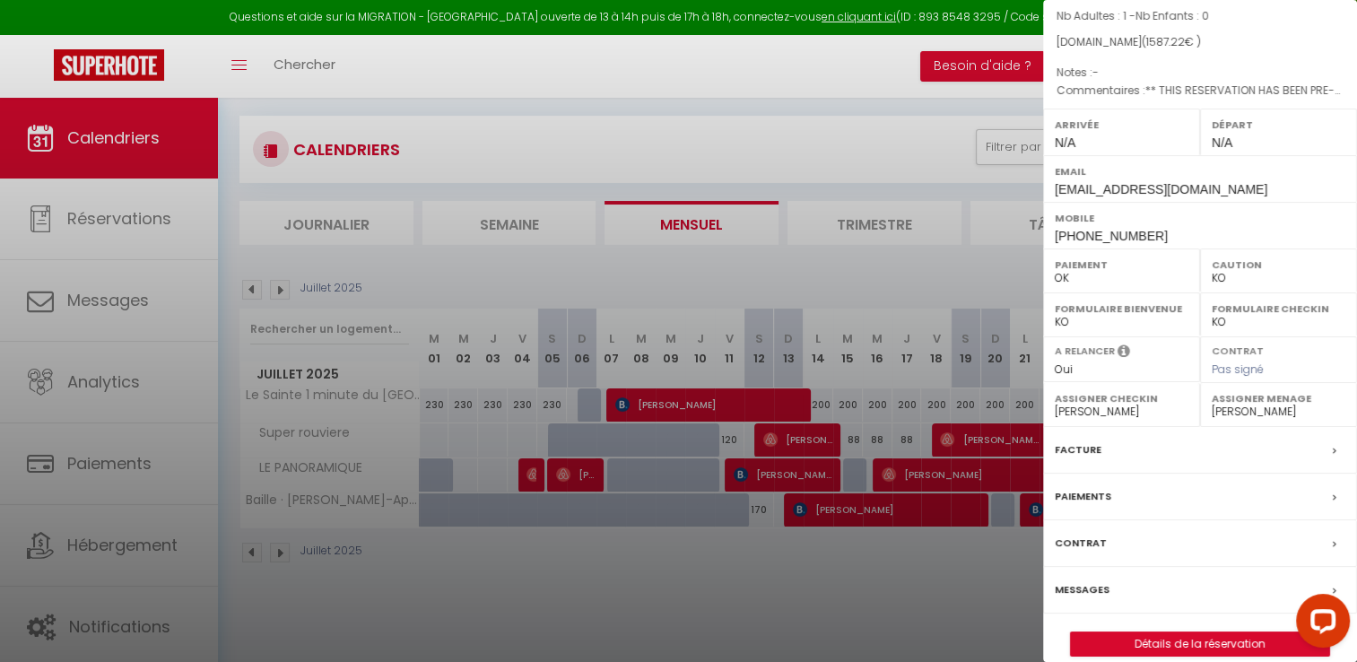
click at [1084, 440] on label "Facture" at bounding box center [1078, 449] width 47 height 19
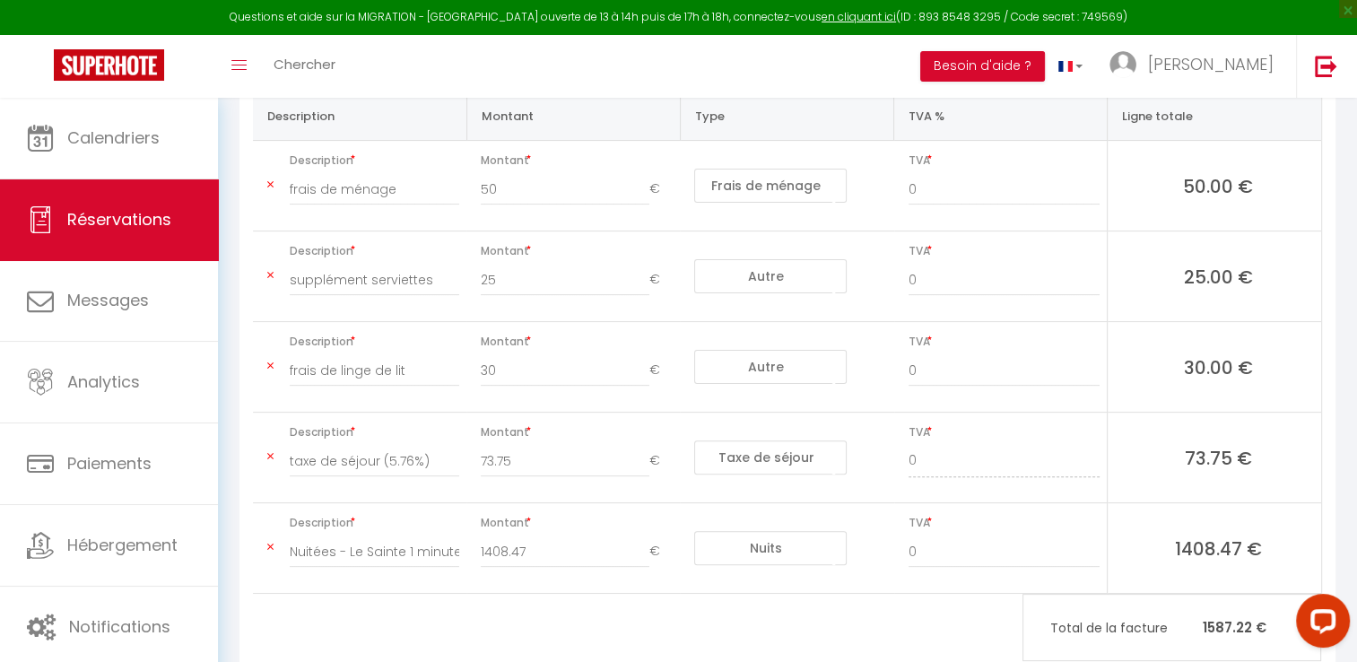
scroll to position [421, 0]
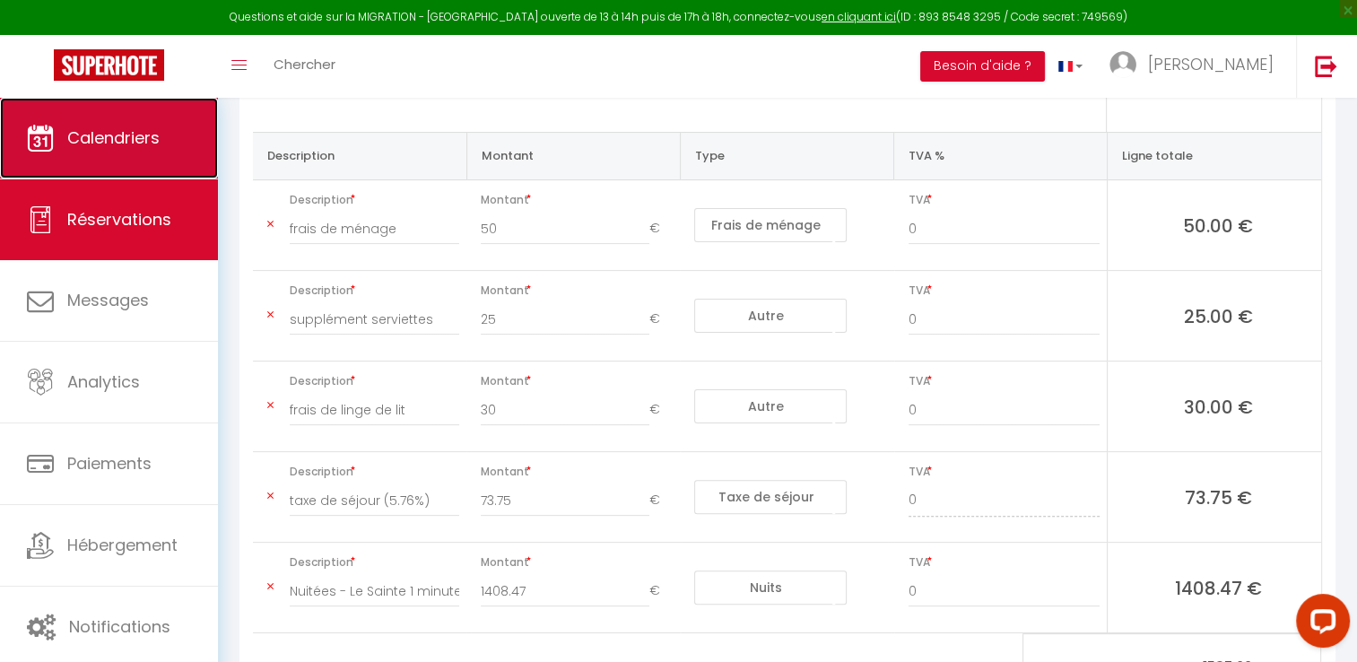
click at [168, 144] on link "Calendriers" at bounding box center [109, 138] width 218 height 81
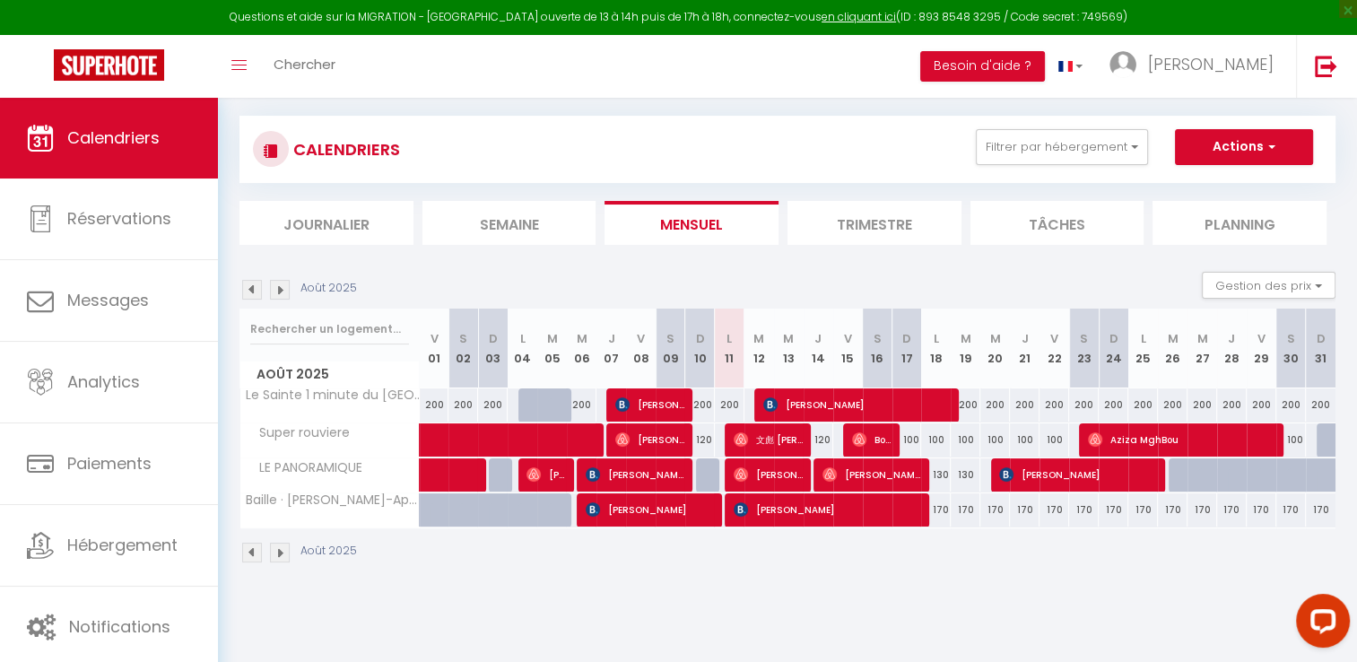
scroll to position [97, 0]
click at [1083, 143] on button "Filtrer par hébergement" at bounding box center [1062, 147] width 172 height 36
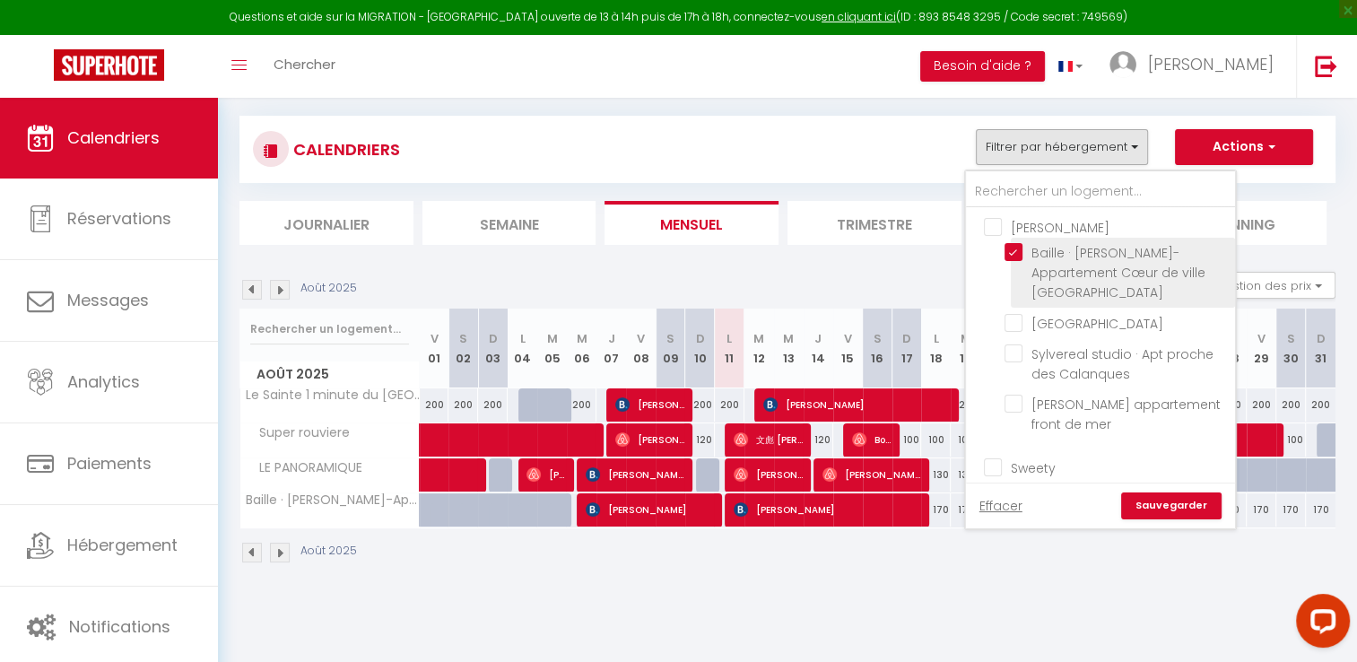
click at [1008, 246] on input "Baille · [PERSON_NAME]-Appartement Cœur de ville [GEOGRAPHIC_DATA]" at bounding box center [1116, 252] width 224 height 18
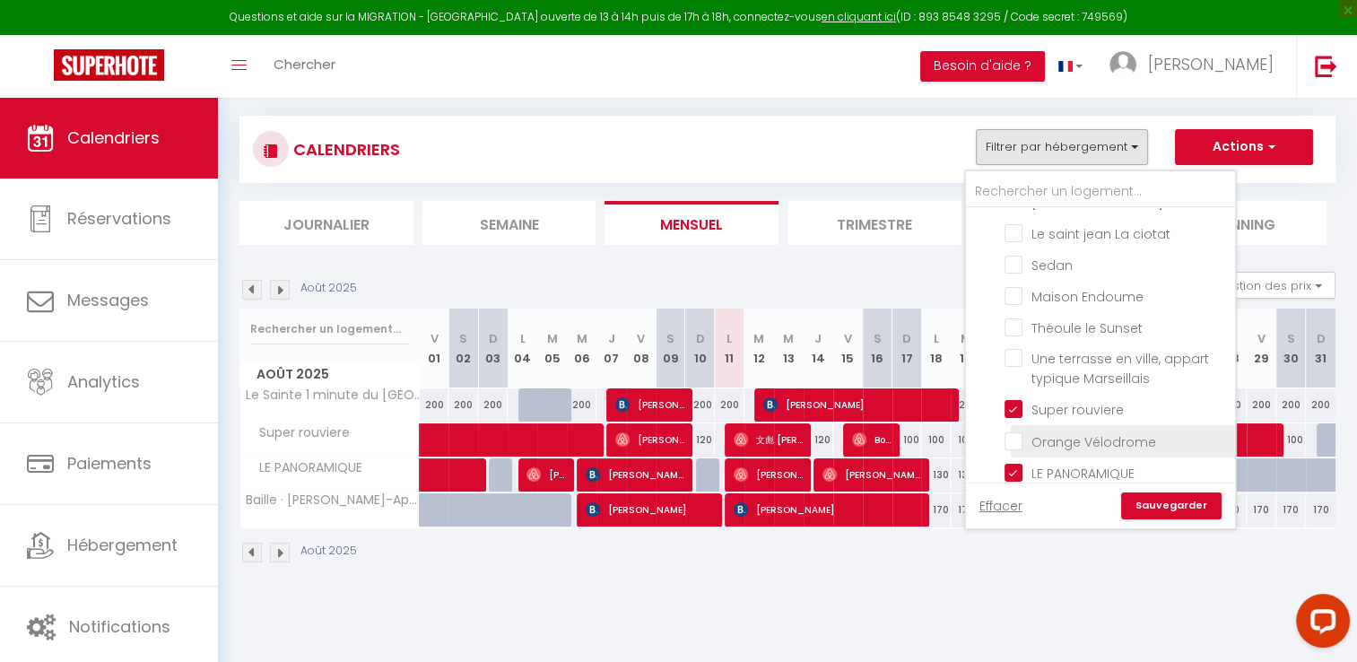
scroll to position [897, 0]
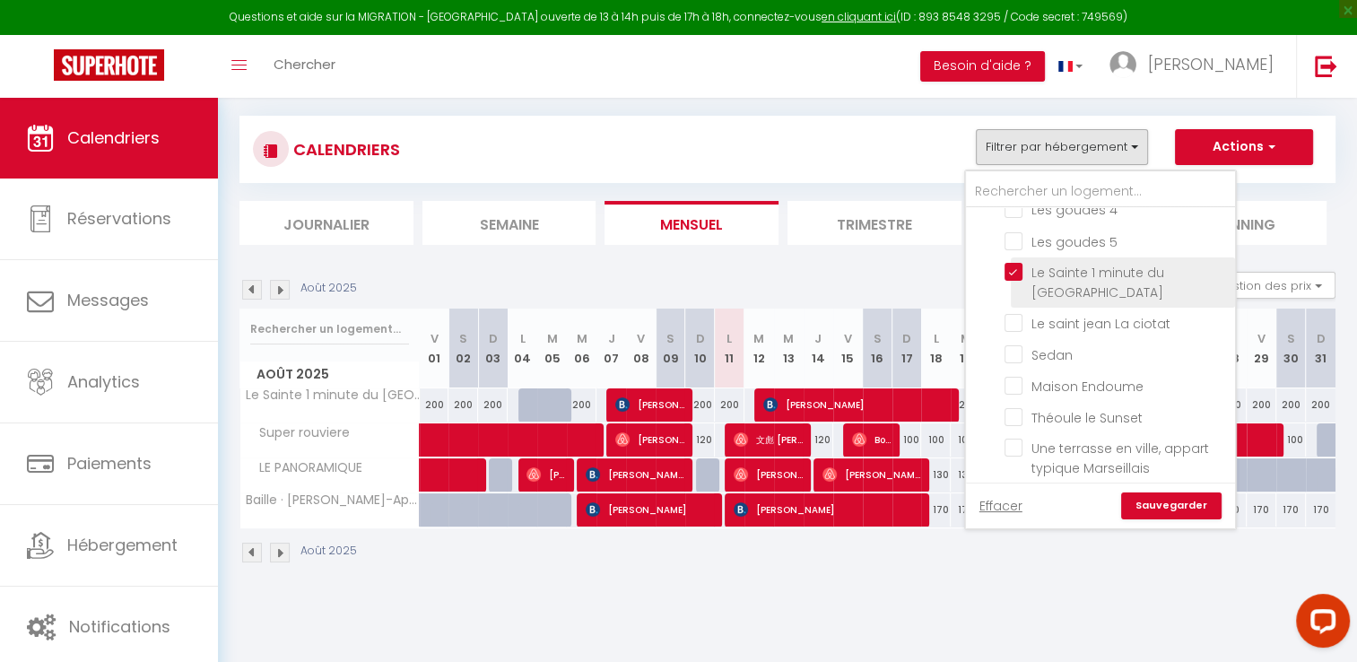
click at [1017, 263] on input "Le Sainte 1 minute du [GEOGRAPHIC_DATA]" at bounding box center [1116, 272] width 224 height 18
click at [1184, 504] on link "Sauvegarder" at bounding box center [1171, 505] width 100 height 27
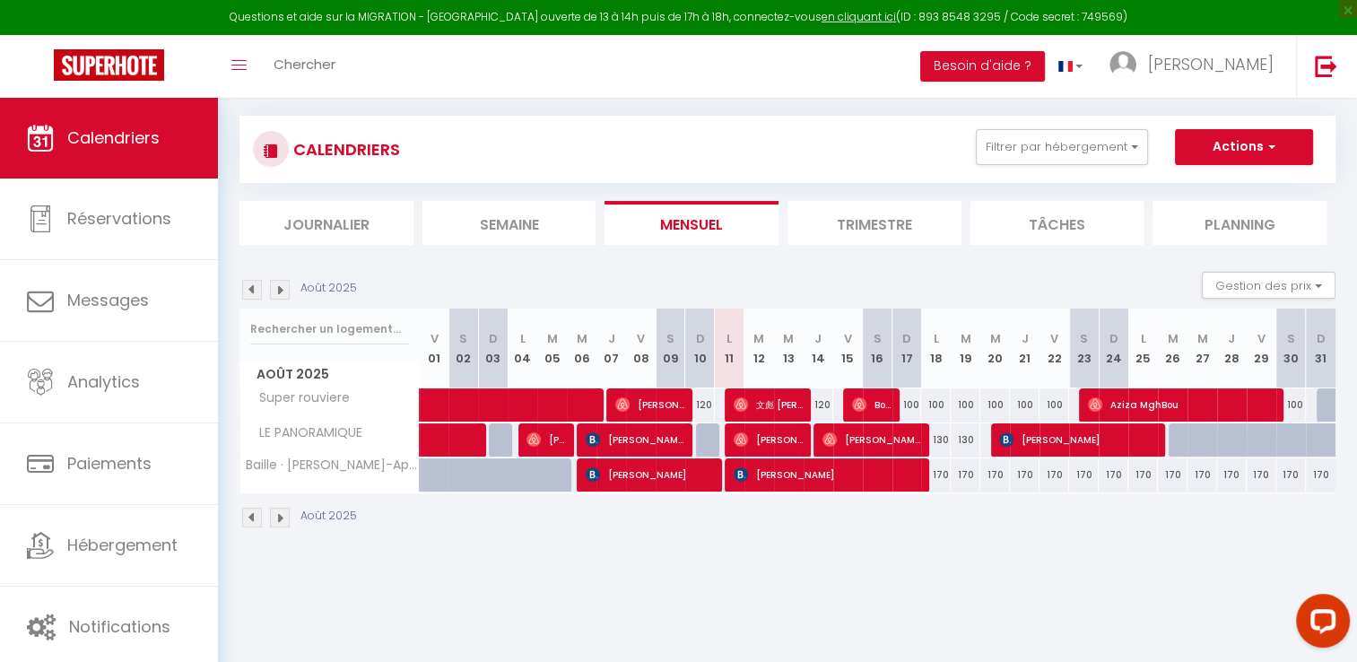
click at [252, 285] on img at bounding box center [252, 290] width 20 height 20
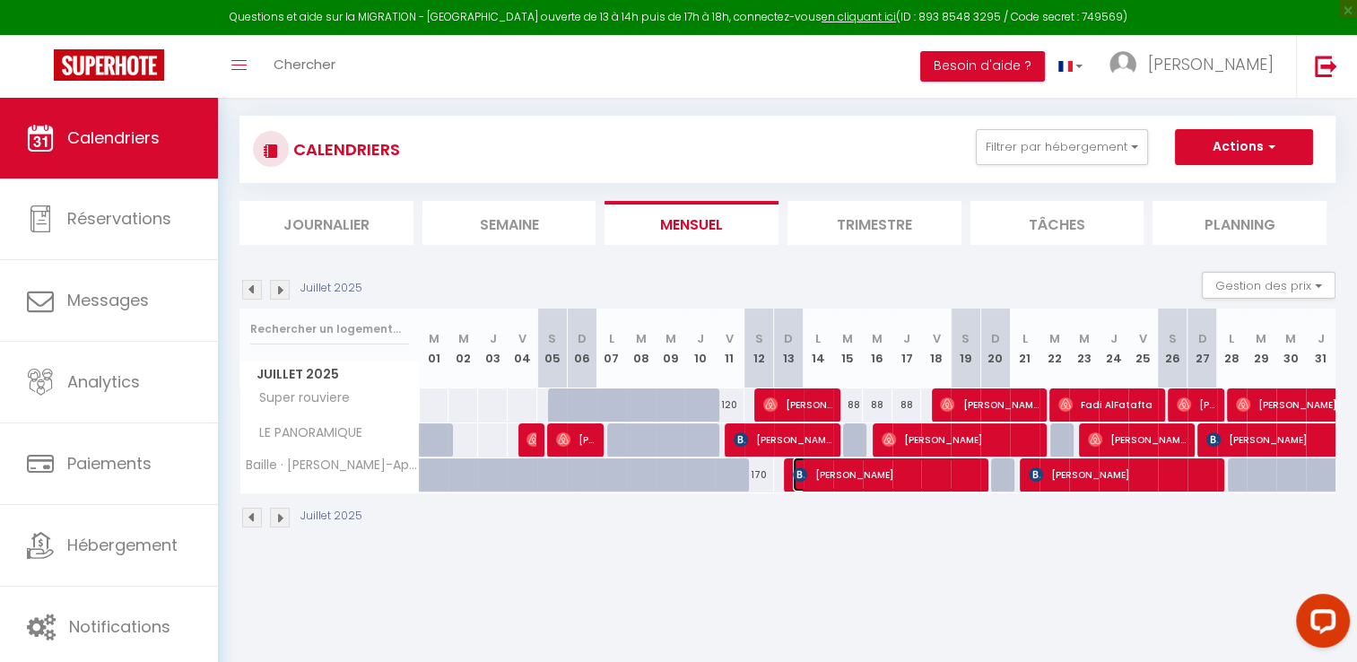
click at [868, 473] on span "[PERSON_NAME]" at bounding box center [886, 474] width 187 height 34
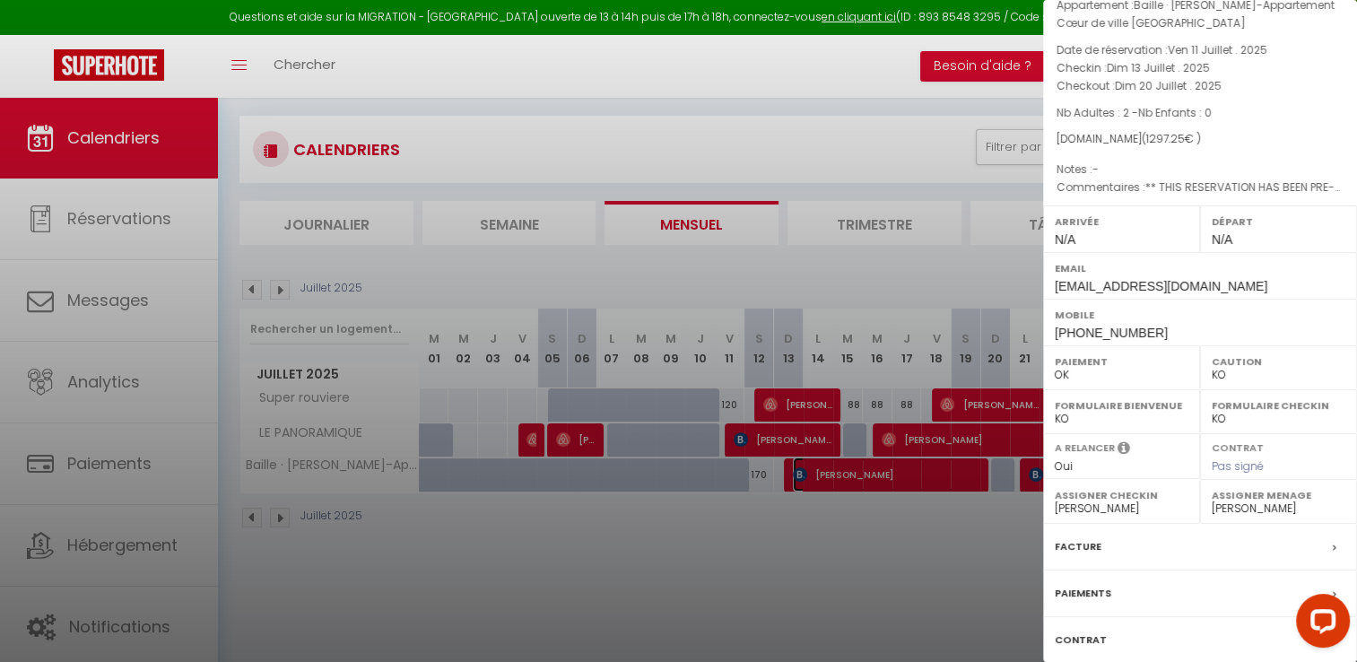
scroll to position [188, 0]
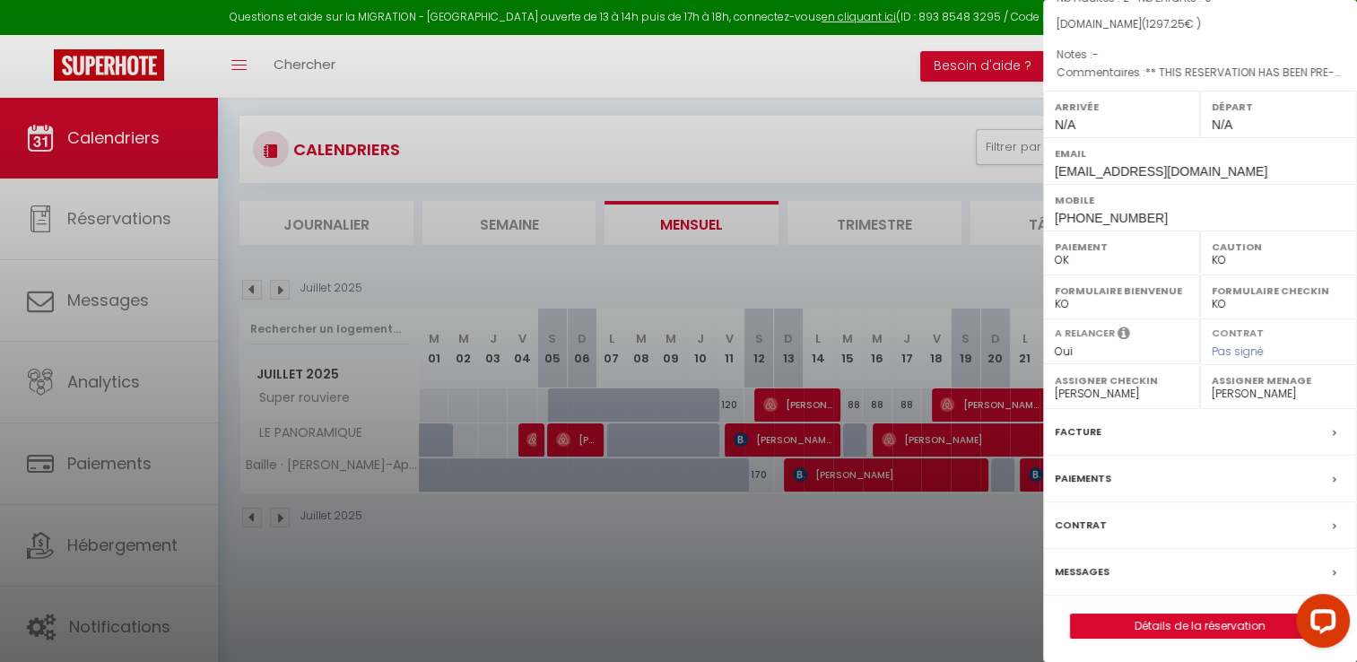
click at [1083, 431] on label "Facture" at bounding box center [1078, 431] width 47 height 19
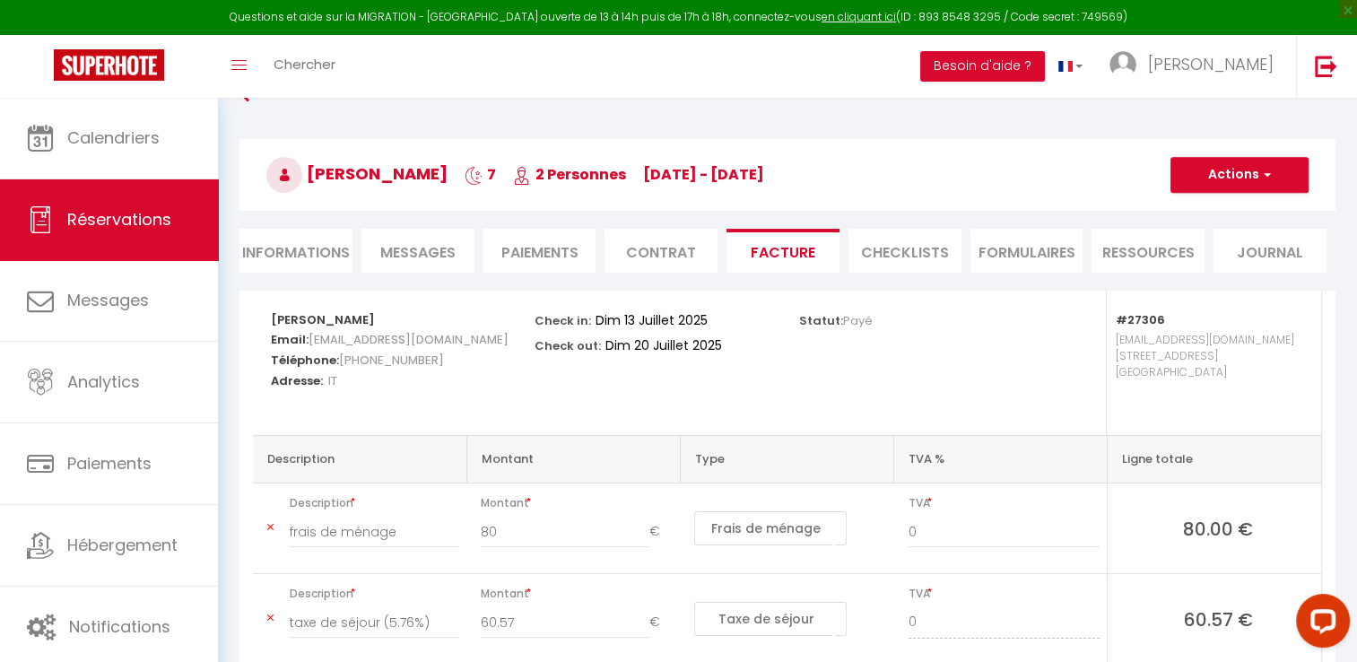
scroll to position [4, 0]
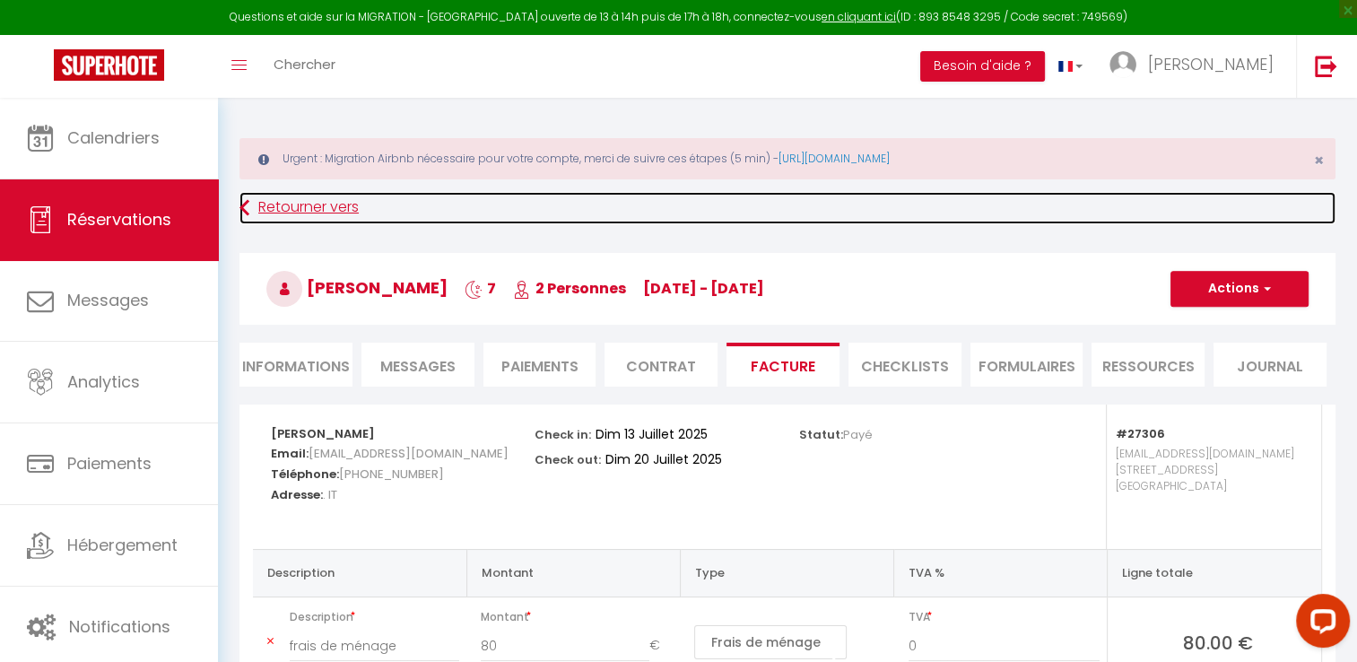
click at [316, 209] on link "Retourner vers" at bounding box center [787, 208] width 1096 height 32
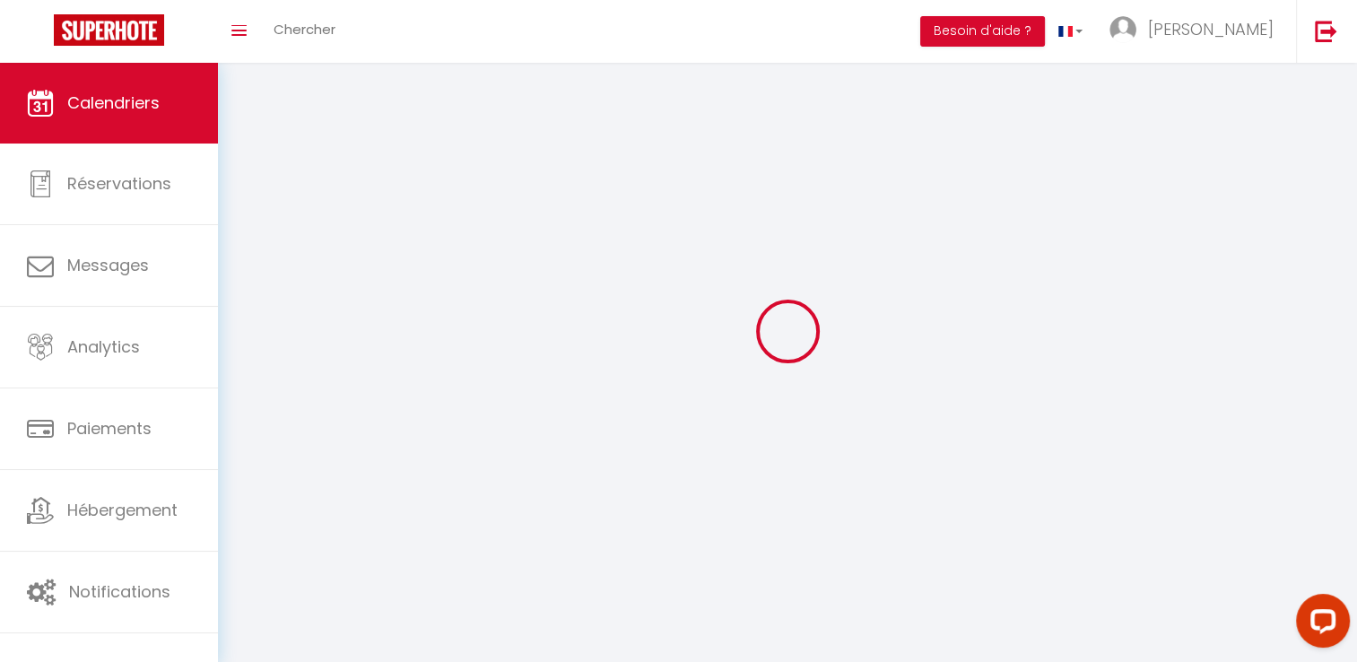
scroll to position [63, 0]
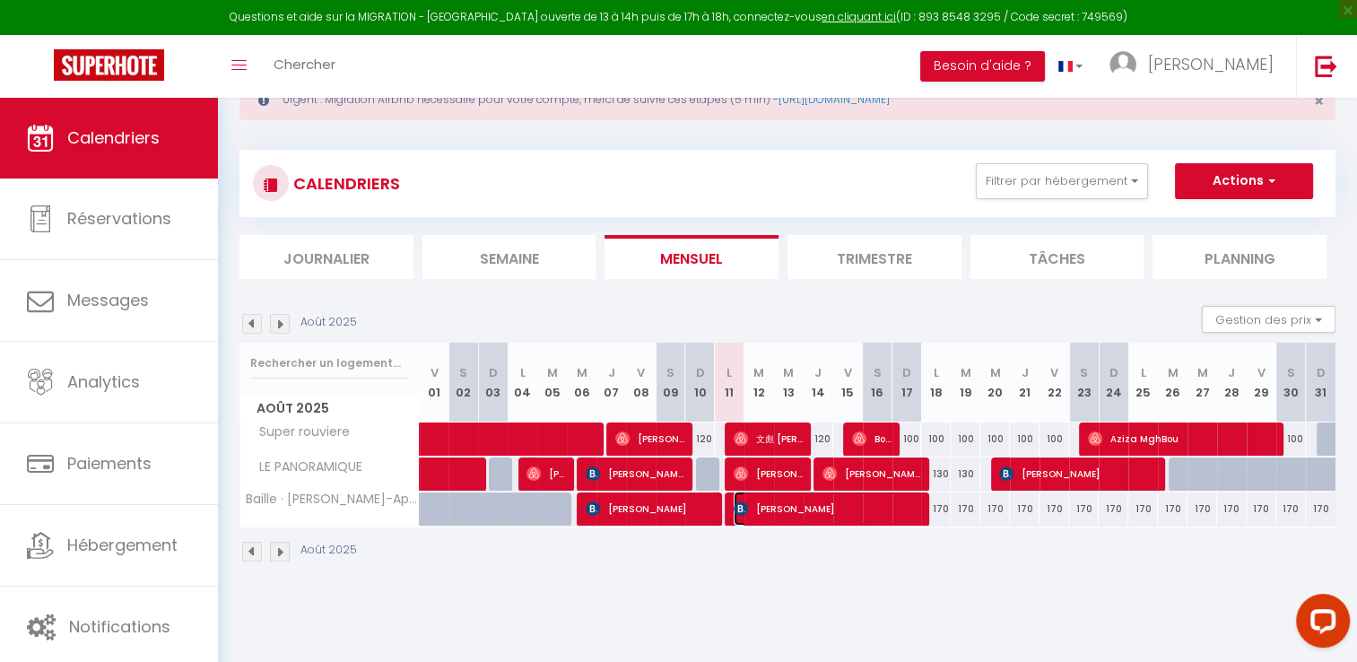
click at [814, 505] on span "[PERSON_NAME]" at bounding box center [827, 508] width 187 height 34
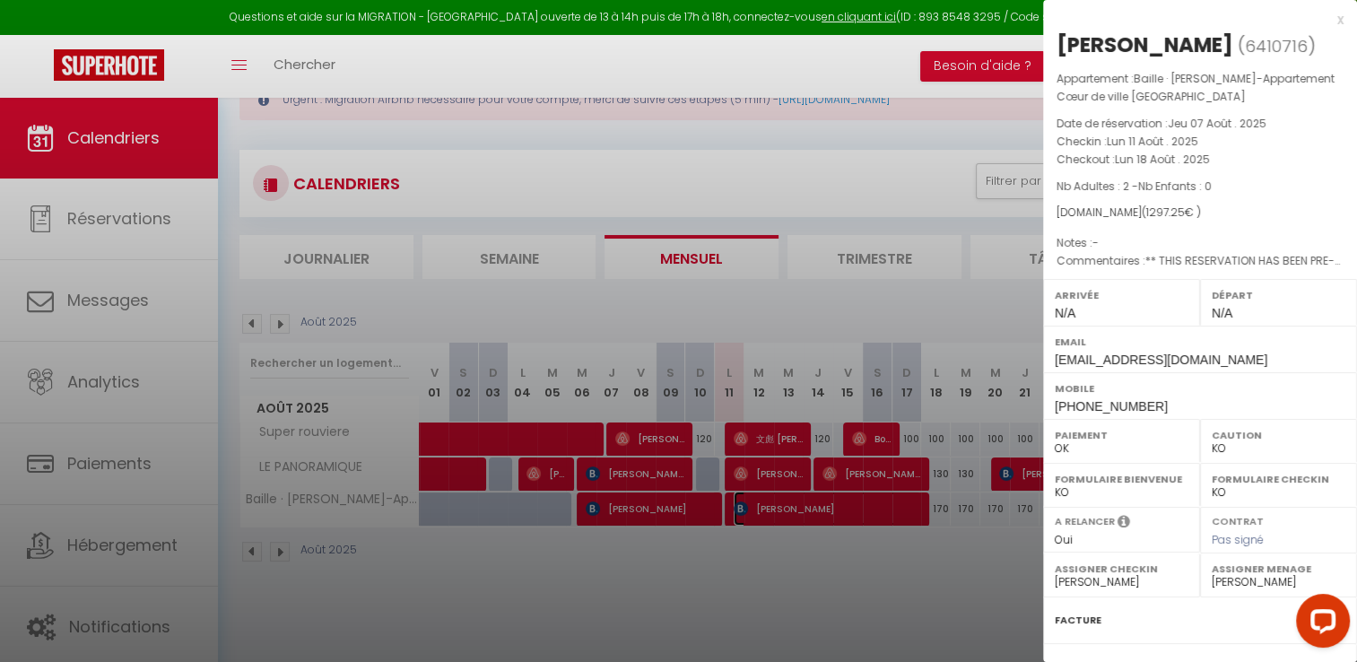
scroll to position [188, 0]
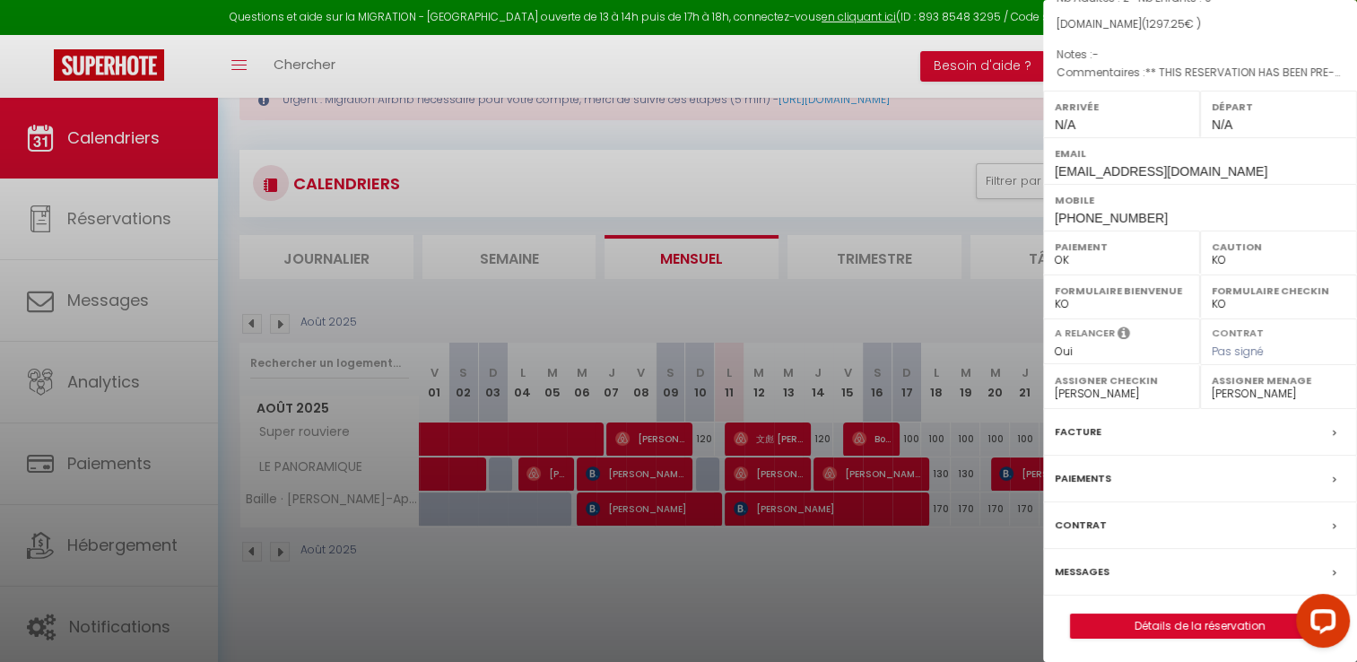
click at [1069, 425] on label "Facture" at bounding box center [1078, 431] width 47 height 19
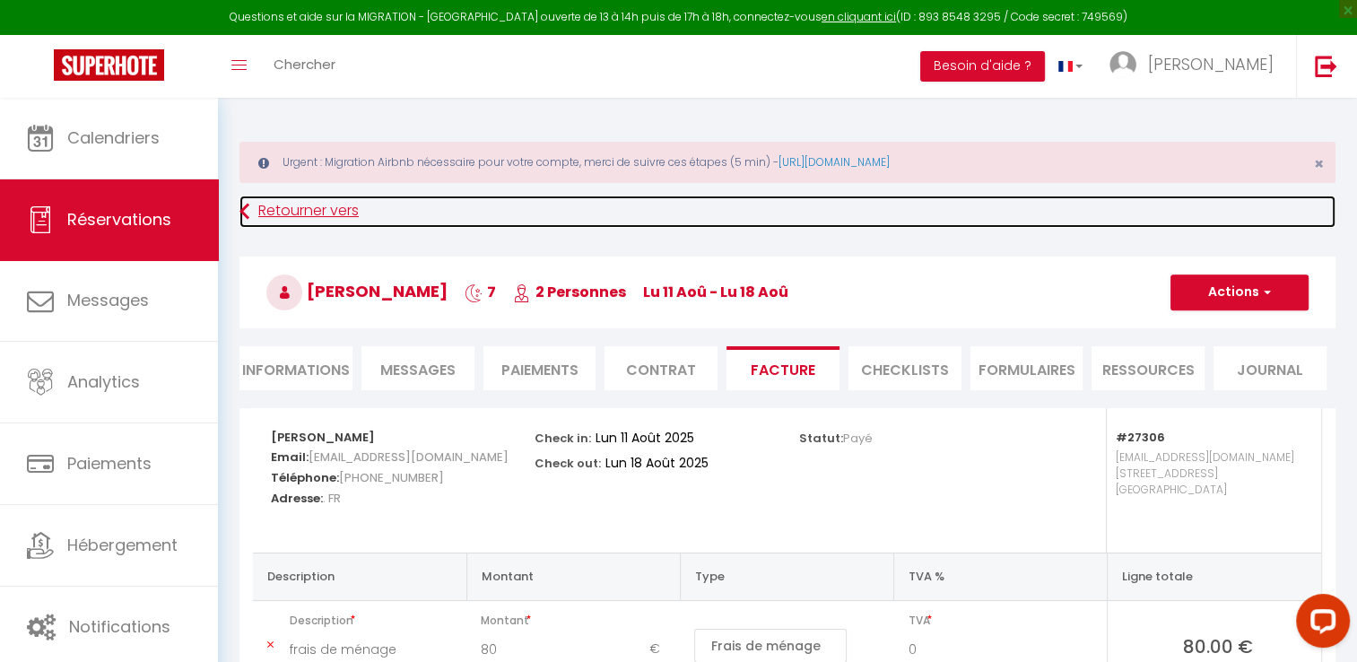
click at [334, 208] on link "Retourner vers" at bounding box center [787, 211] width 1096 height 32
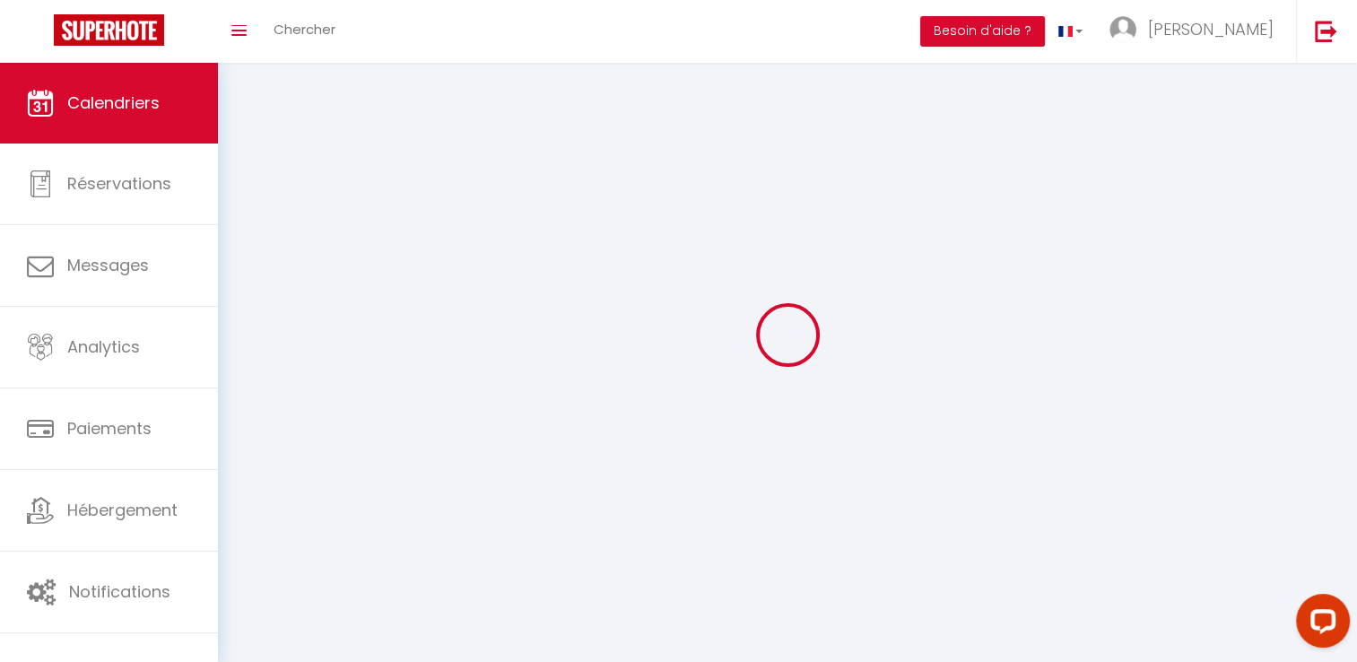
scroll to position [63, 0]
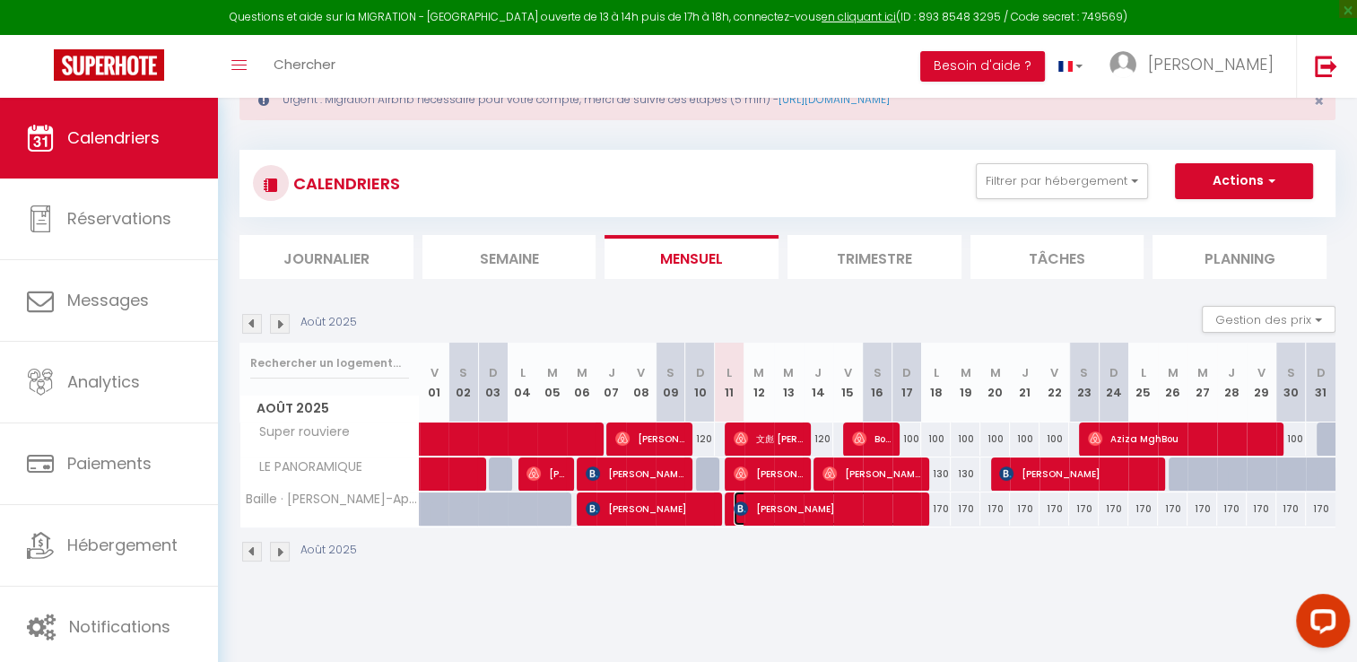
click at [782, 515] on span "[PERSON_NAME]" at bounding box center [827, 508] width 187 height 34
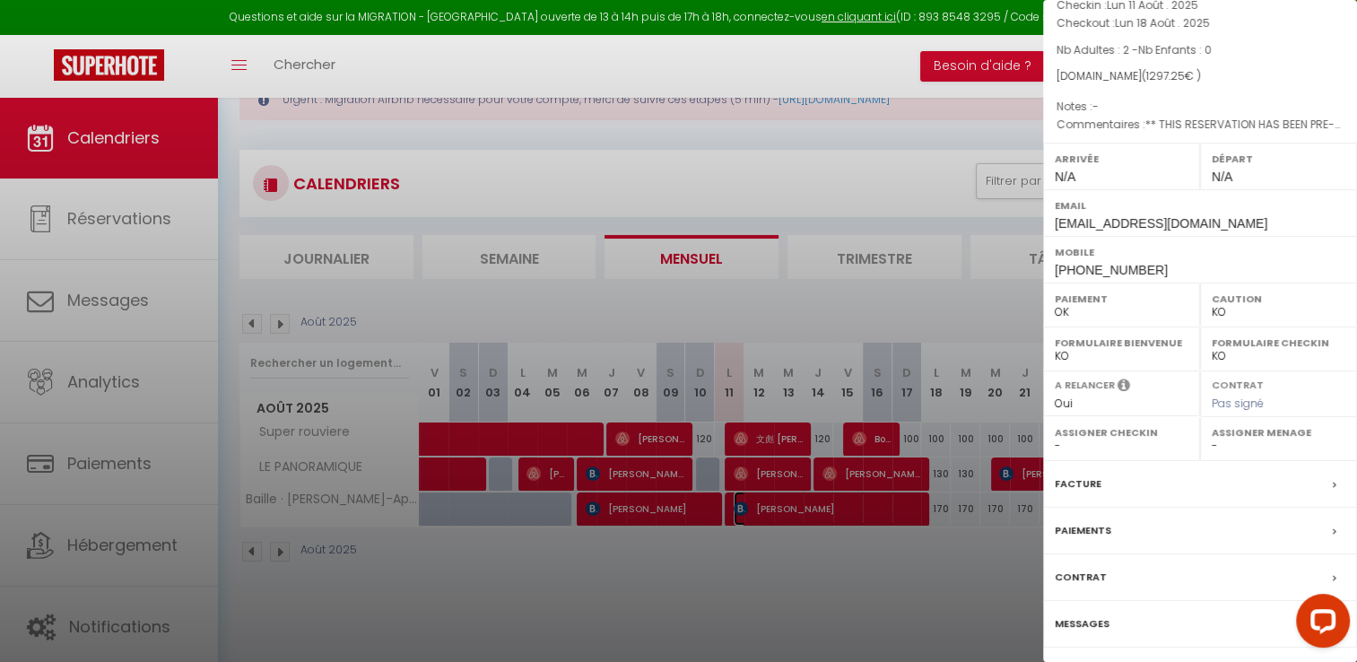
scroll to position [188, 0]
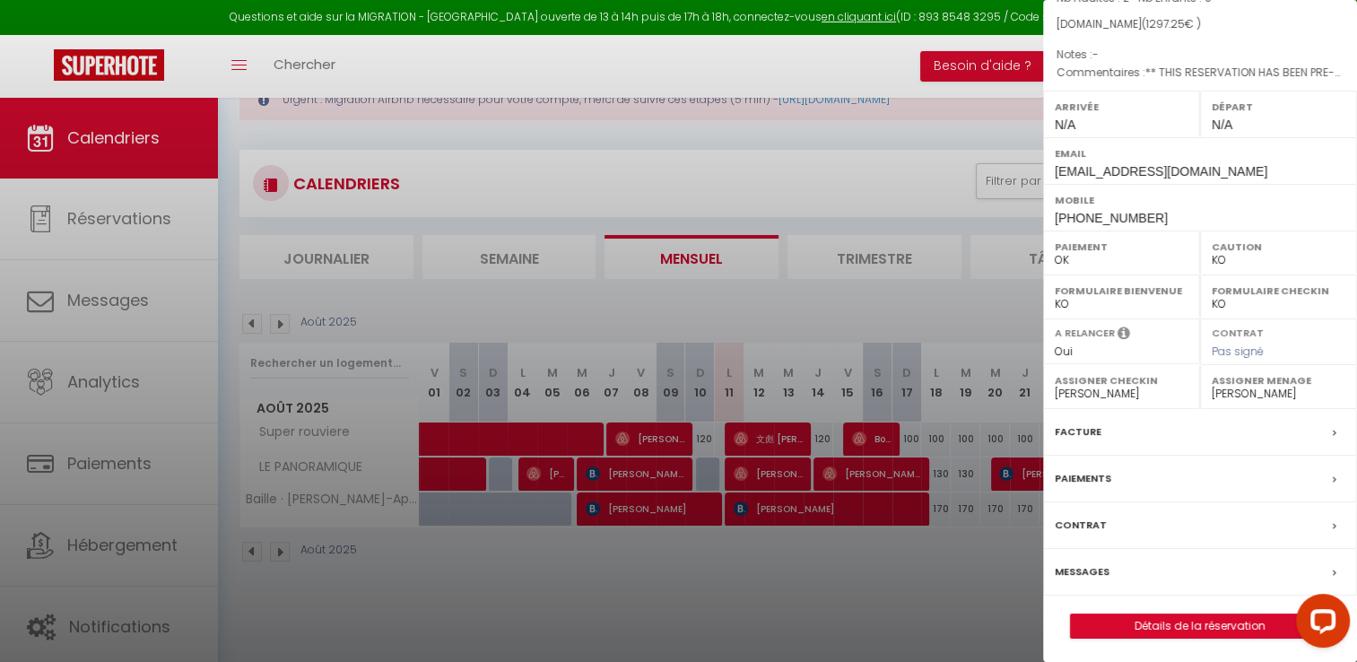
click at [1082, 429] on label "Facture" at bounding box center [1078, 431] width 47 height 19
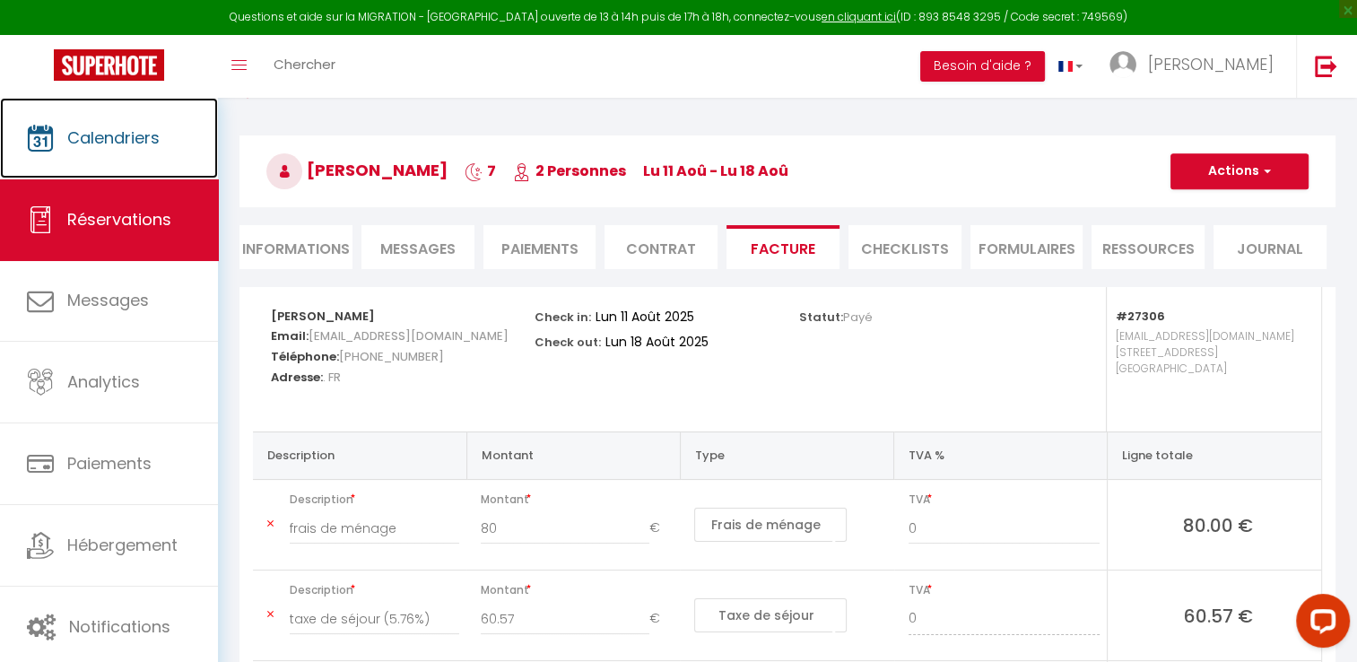
scroll to position [93, 0]
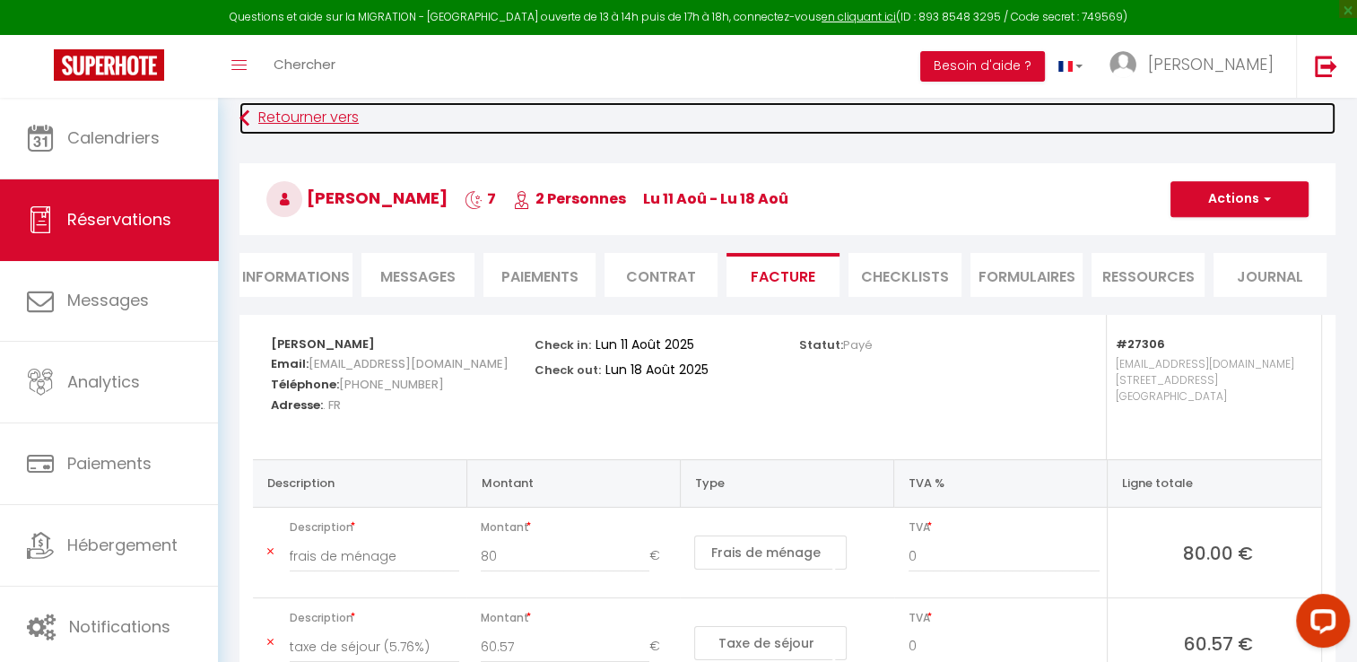
click at [300, 119] on link "Retourner vers" at bounding box center [787, 118] width 1096 height 32
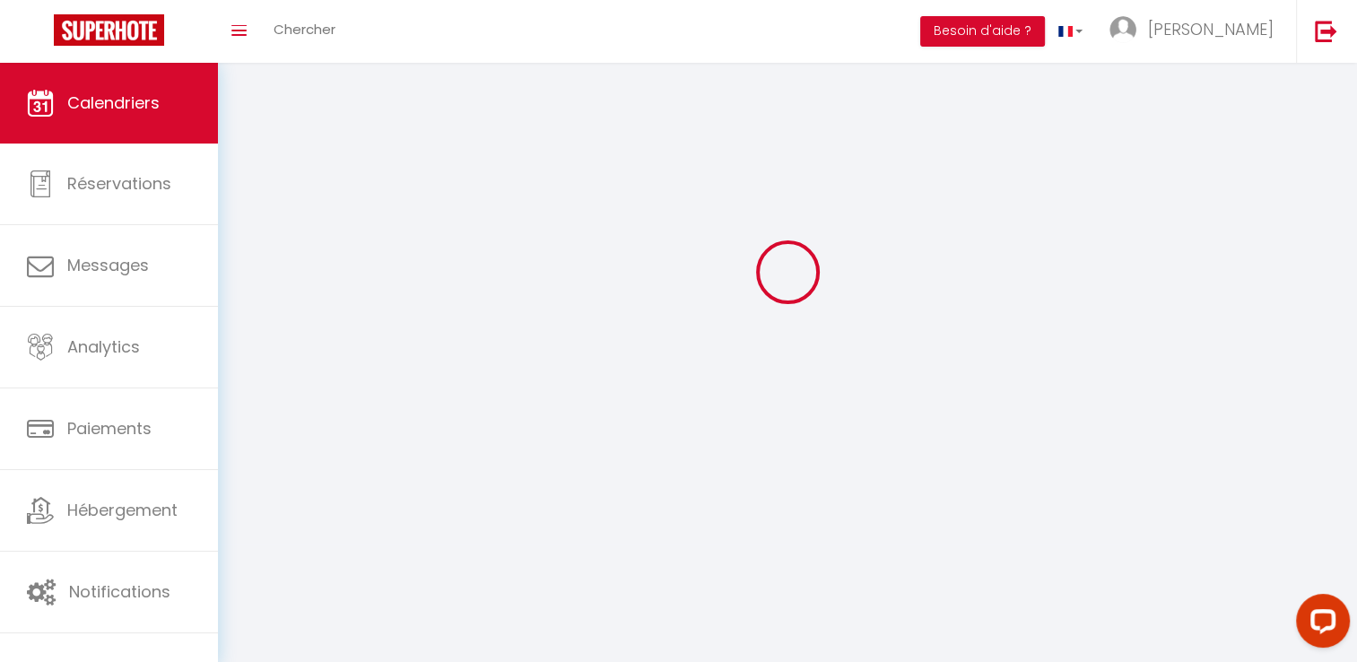
scroll to position [63, 0]
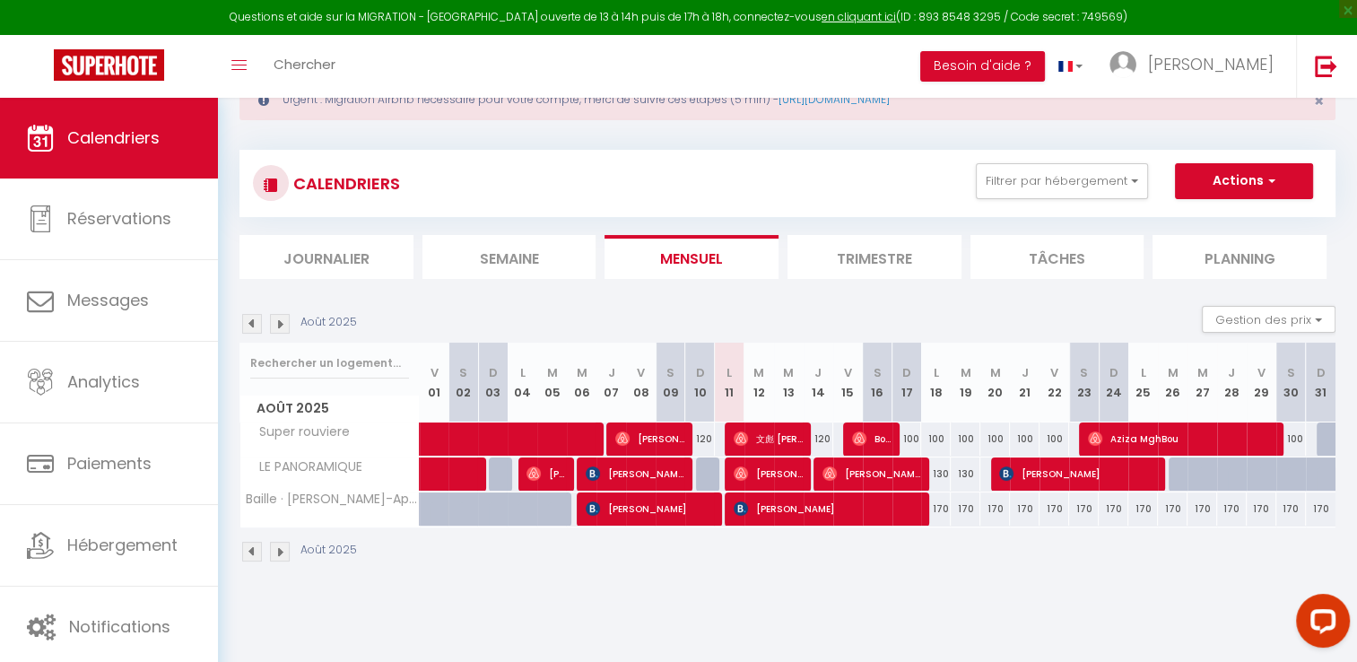
click at [245, 327] on img at bounding box center [252, 324] width 20 height 20
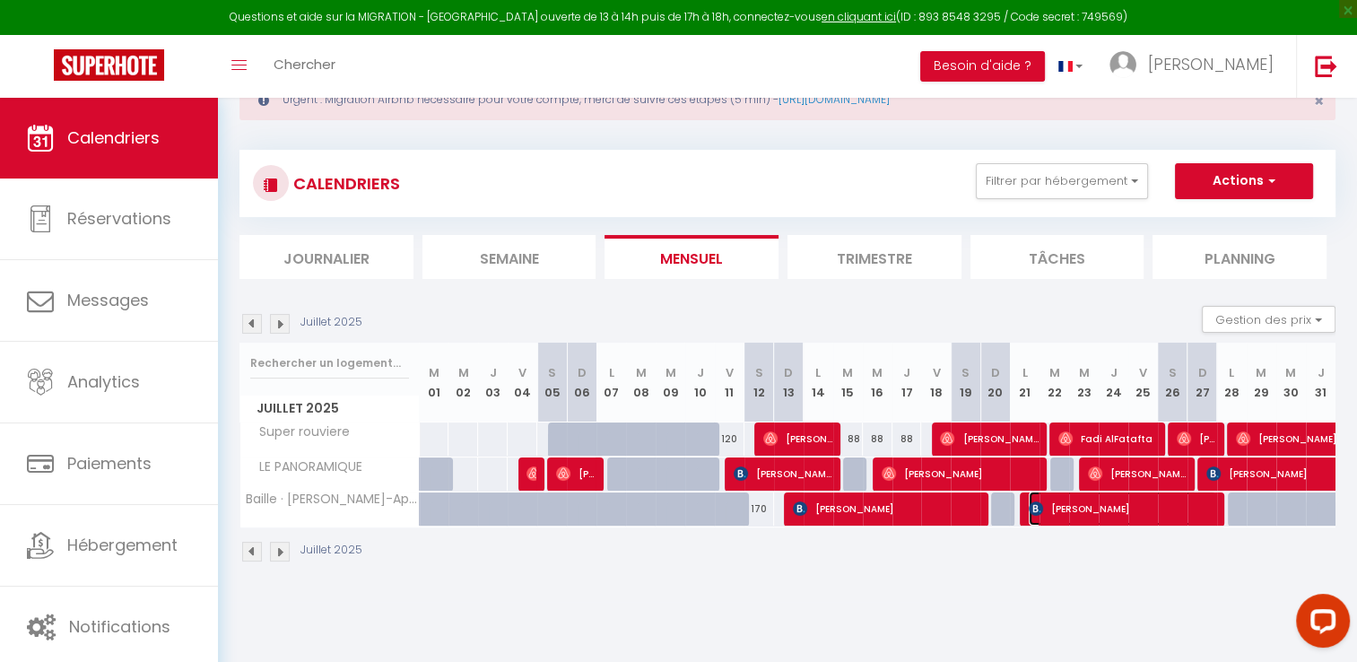
click at [1090, 512] on span "[PERSON_NAME]" at bounding box center [1122, 508] width 187 height 34
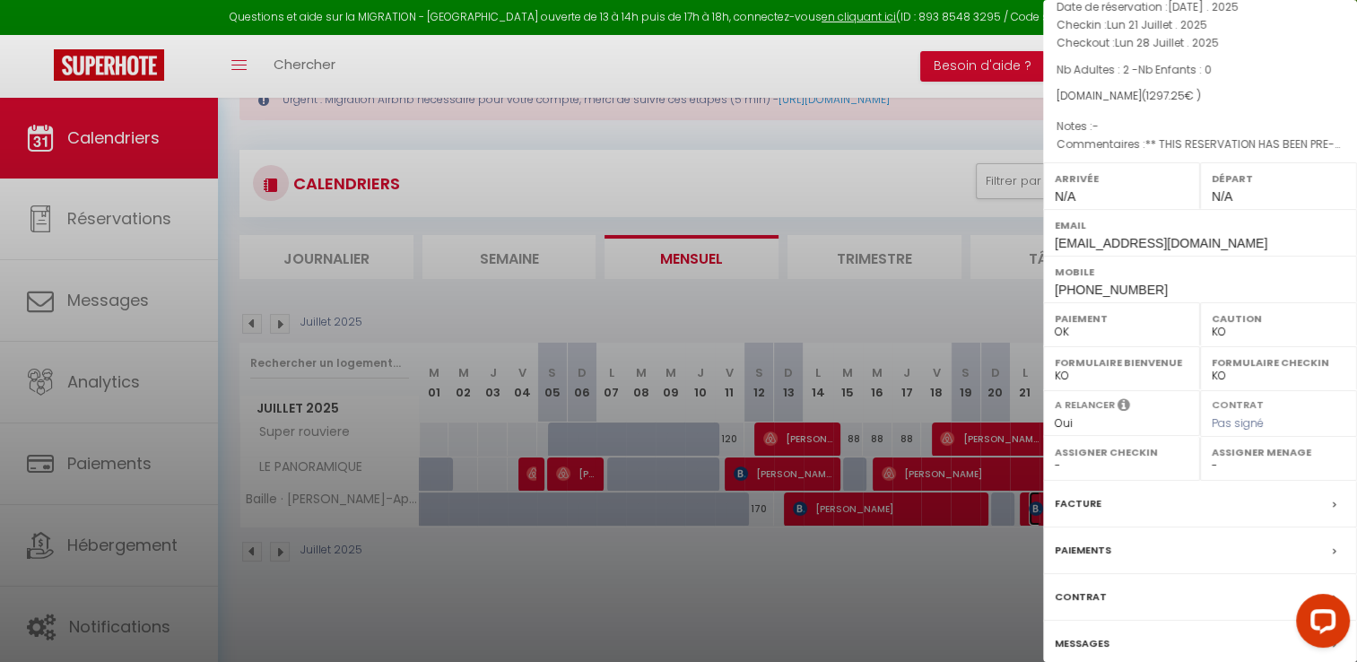
scroll to position [217, 0]
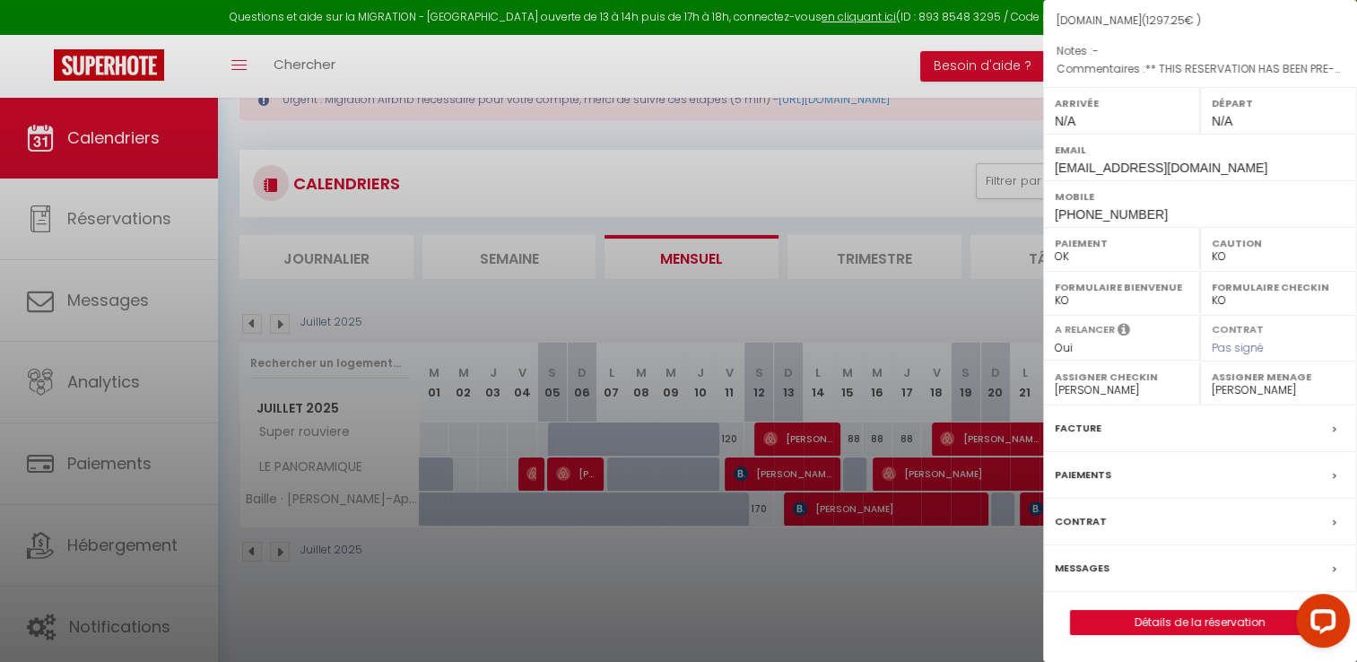
click at [1064, 434] on label "Facture" at bounding box center [1078, 428] width 47 height 19
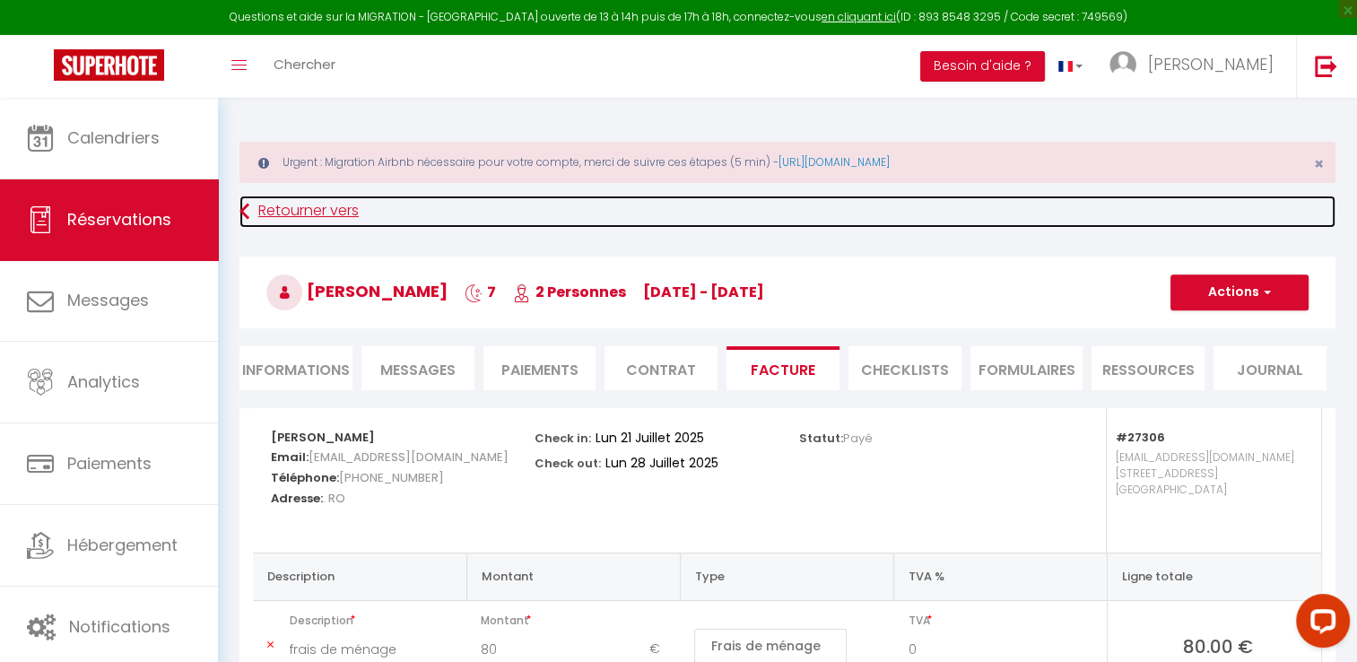
click at [291, 216] on link "Retourner vers" at bounding box center [787, 211] width 1096 height 32
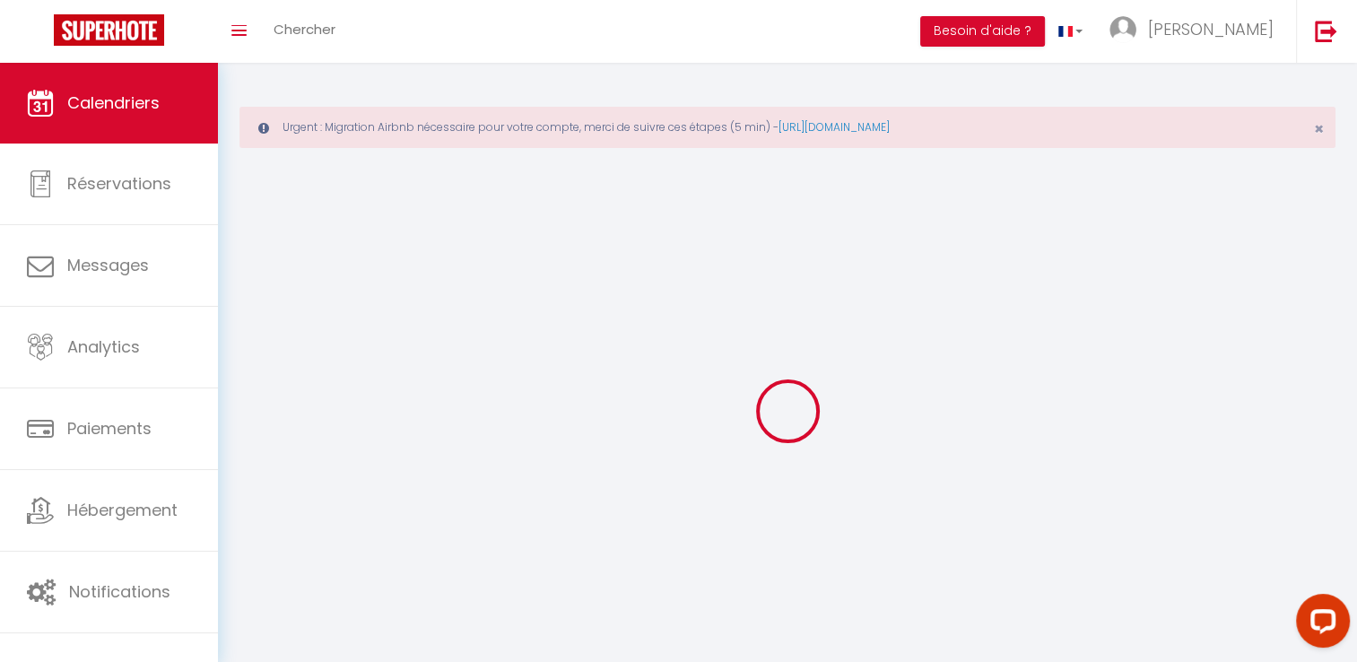
scroll to position [63, 0]
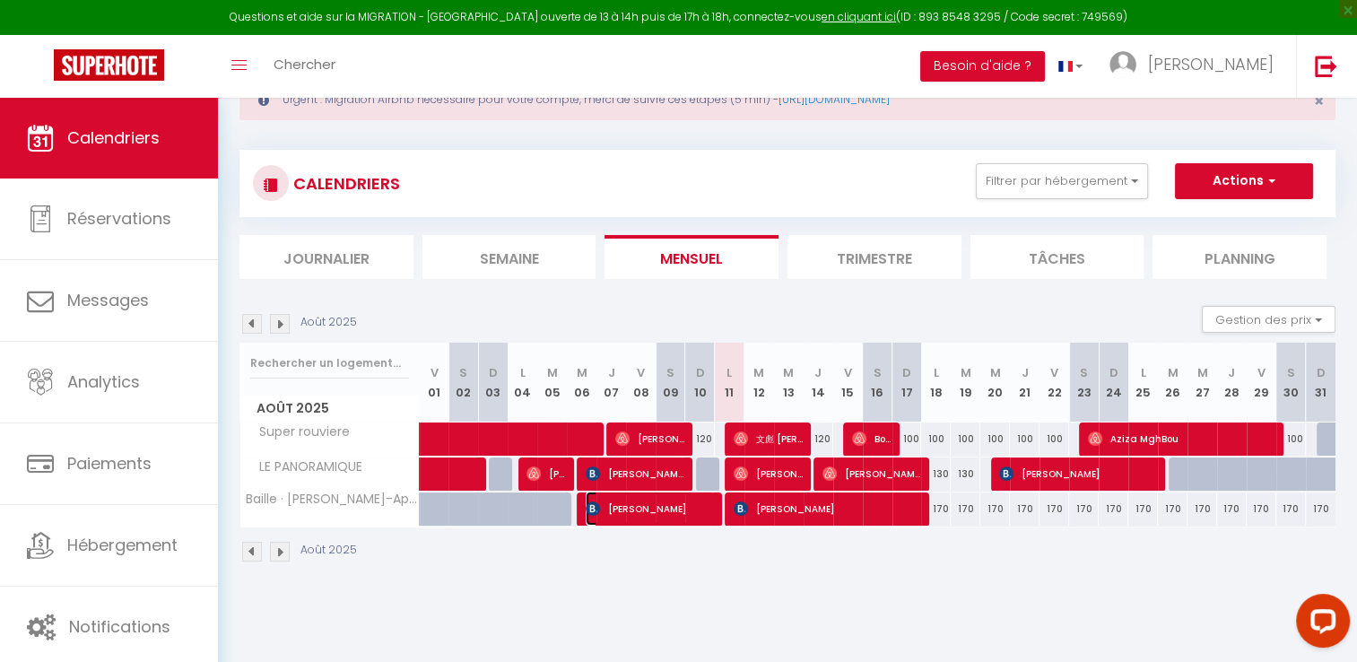
click at [611, 510] on span "[PERSON_NAME]" at bounding box center [650, 508] width 128 height 34
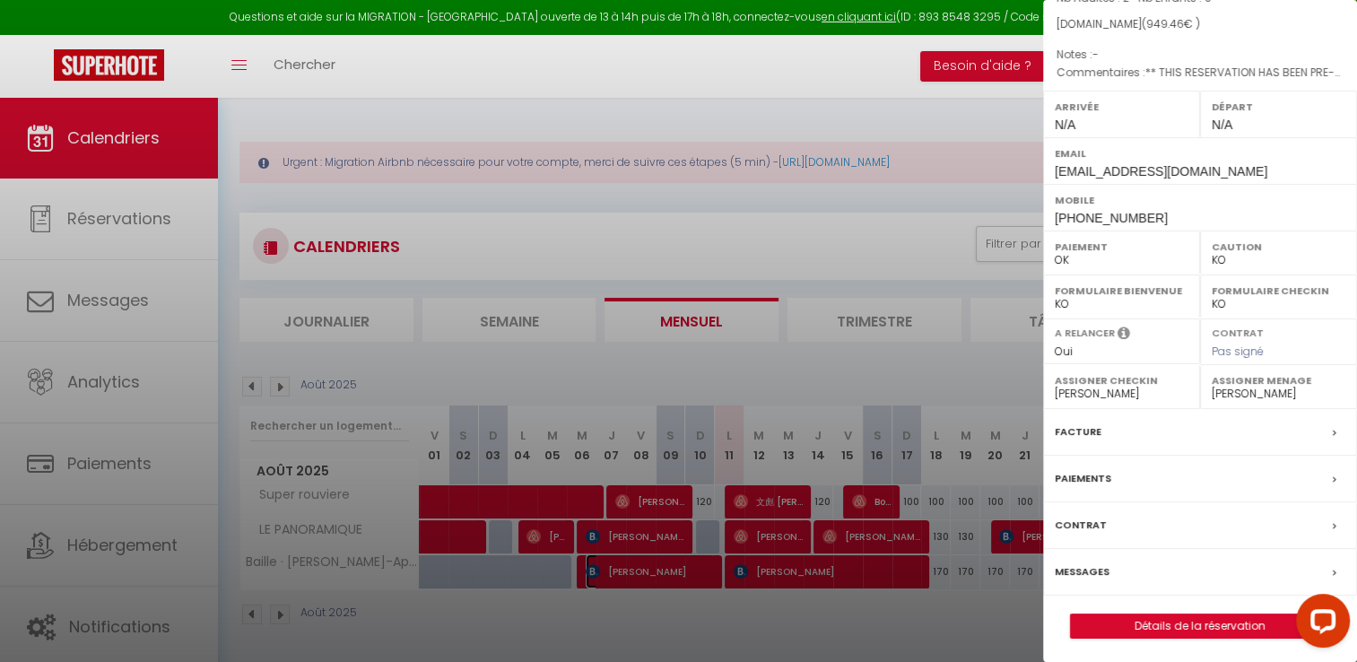
scroll to position [97, 0]
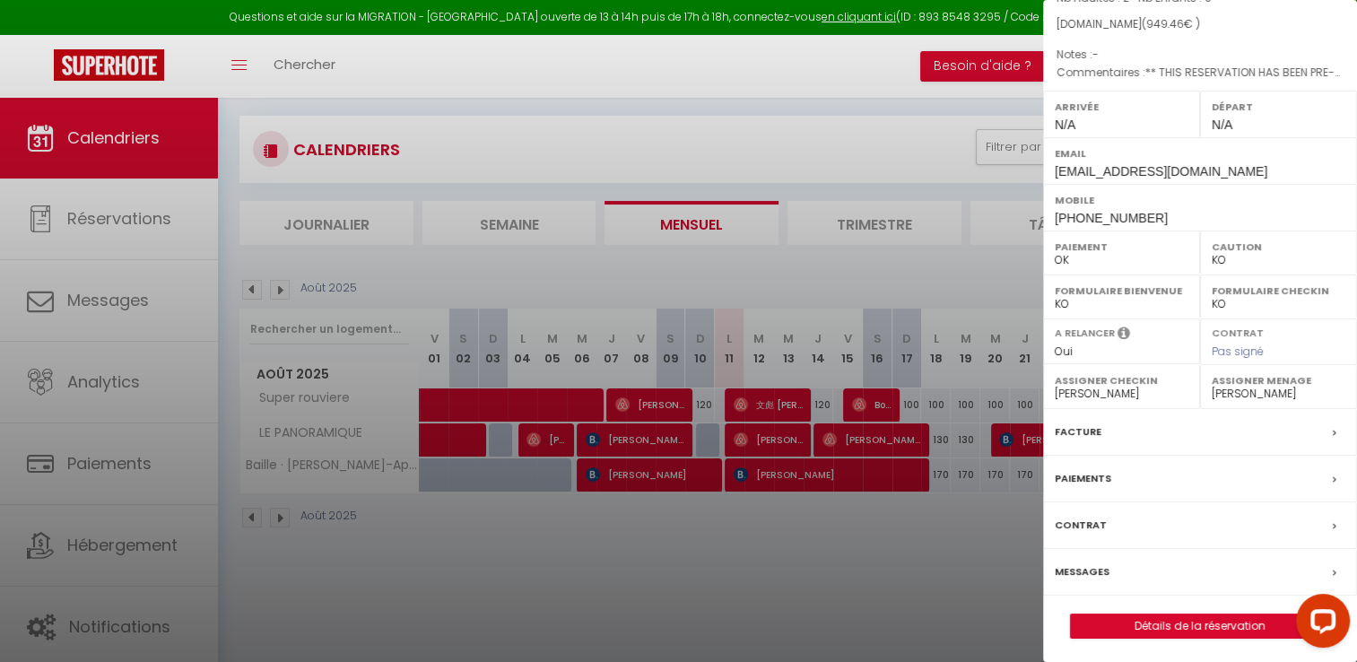
click at [712, 576] on div at bounding box center [678, 331] width 1357 height 662
